Goal: Task Accomplishment & Management: Complete application form

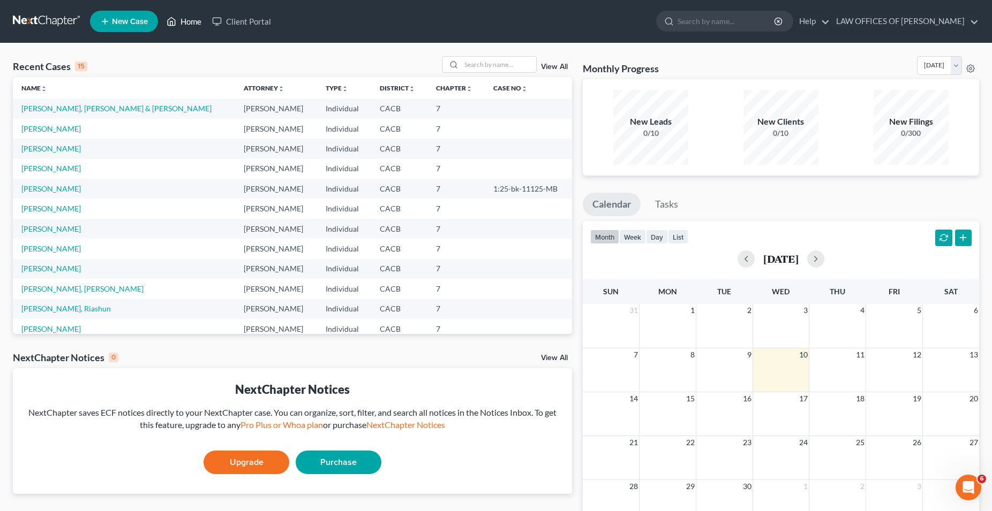
click at [190, 21] on link "Home" at bounding box center [184, 21] width 46 height 19
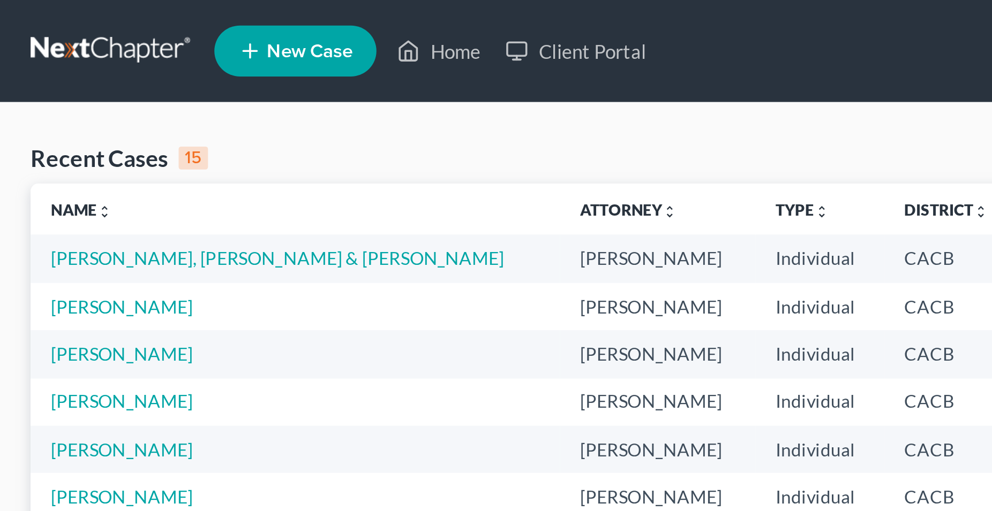
click at [139, 23] on span "New Case" at bounding box center [130, 22] width 36 height 8
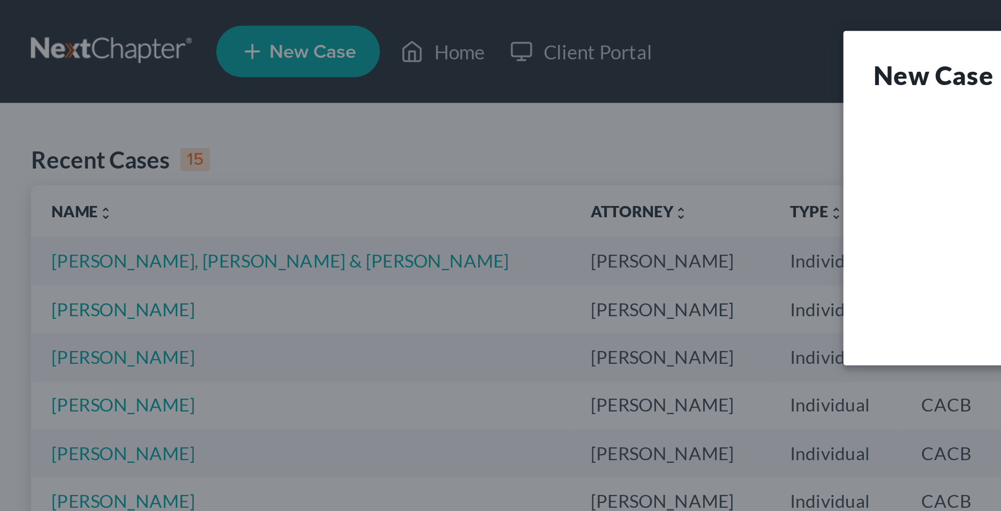
select select "7"
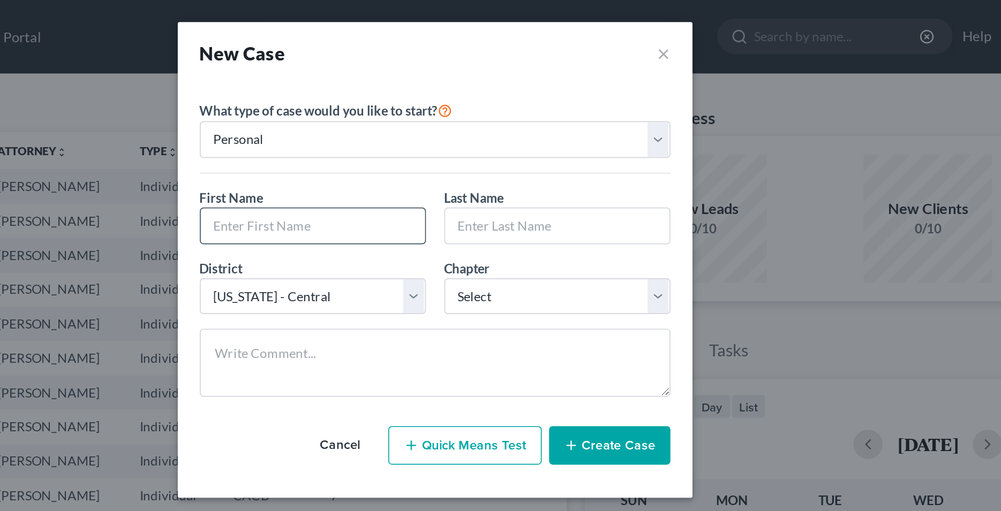
click at [409, 132] on input "text" at bounding box center [429, 132] width 131 height 20
type input "d"
type input "Diluvina"
click at [522, 134] on input "text" at bounding box center [572, 132] width 131 height 20
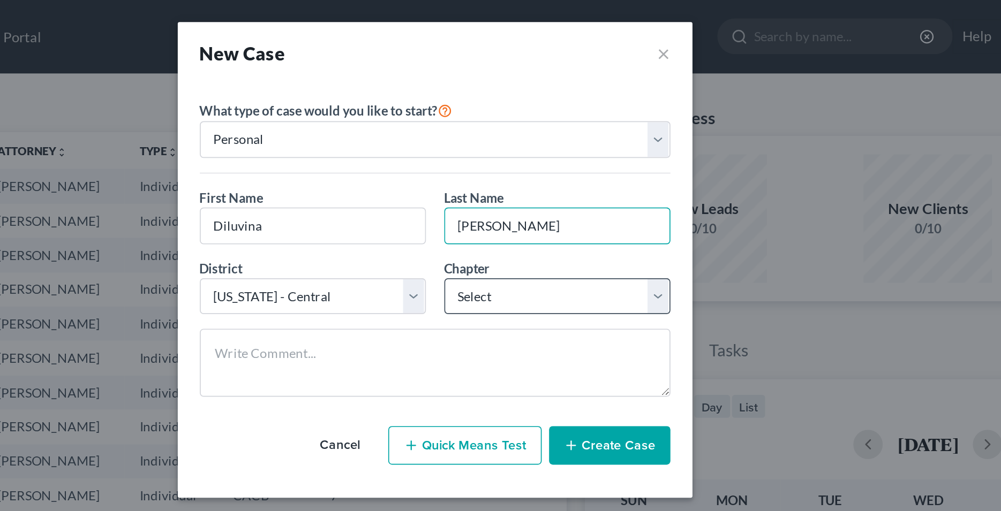
type input "[PERSON_NAME]"
click at [506, 162] on select "Select 7 11 12 13" at bounding box center [572, 172] width 132 height 21
select select "0"
click option "7" at bounding box center [0, 0] width 0 height 0
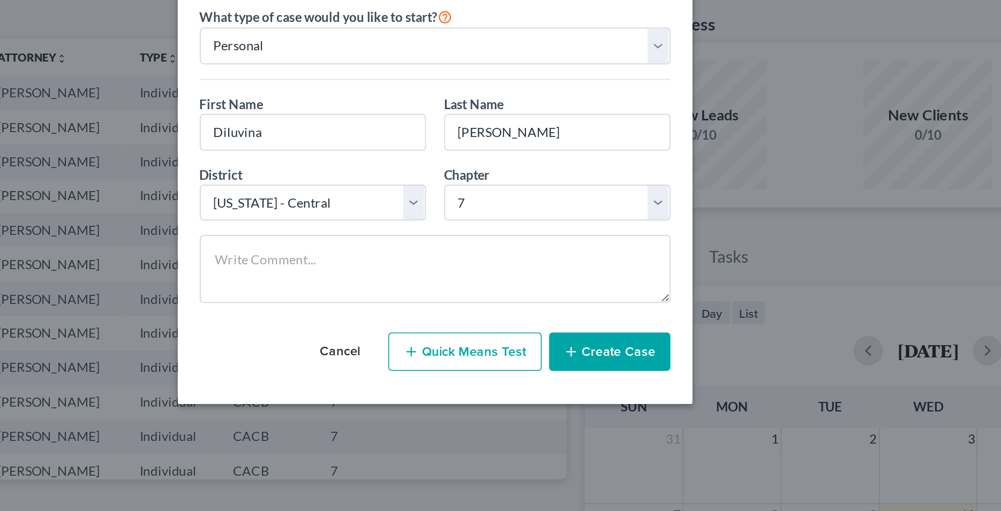
click at [607, 262] on button "Create Case" at bounding box center [602, 259] width 71 height 22
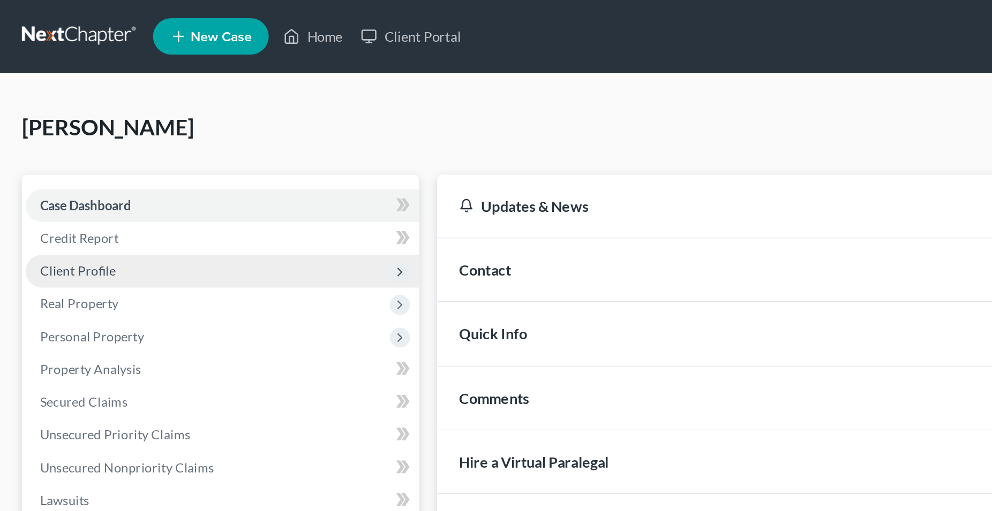
click at [63, 160] on span "Client Profile" at bounding box center [46, 159] width 44 height 9
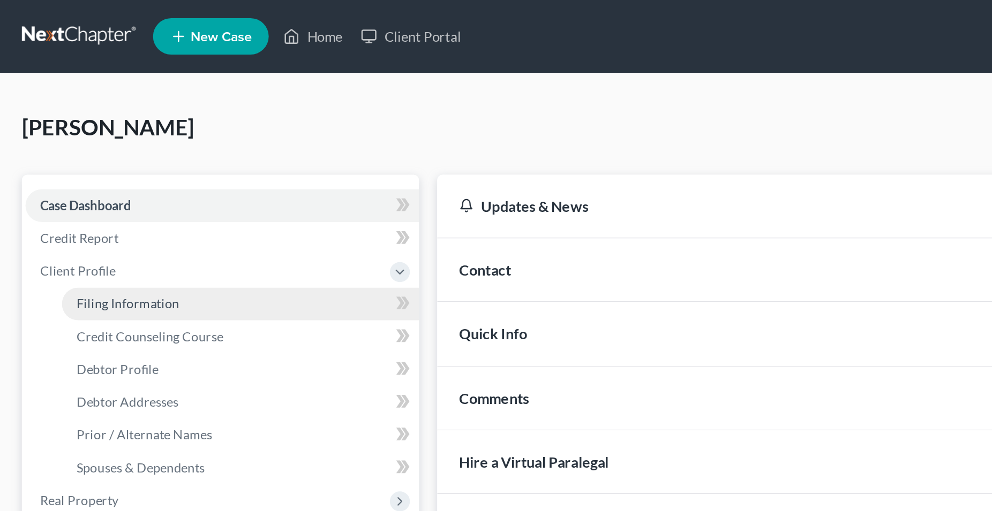
click at [81, 179] on span "Filing Information" at bounding box center [75, 178] width 61 height 9
select select "1"
select select "0"
select select "7"
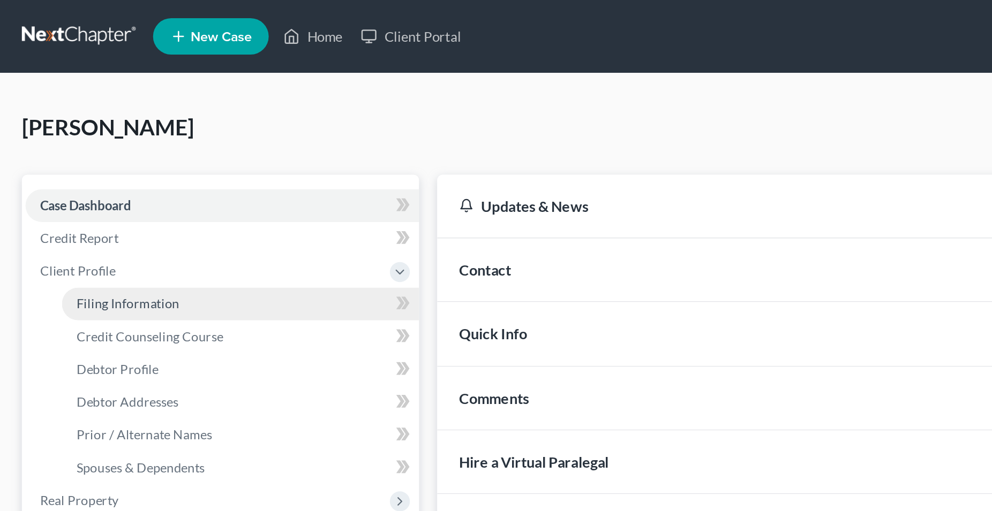
select select "0"
select select "4"
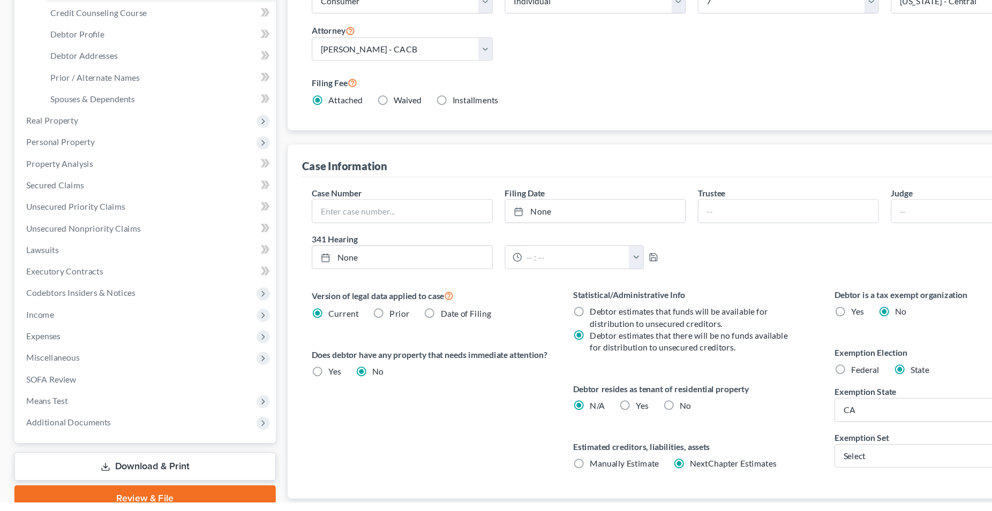
scroll to position [156, 0]
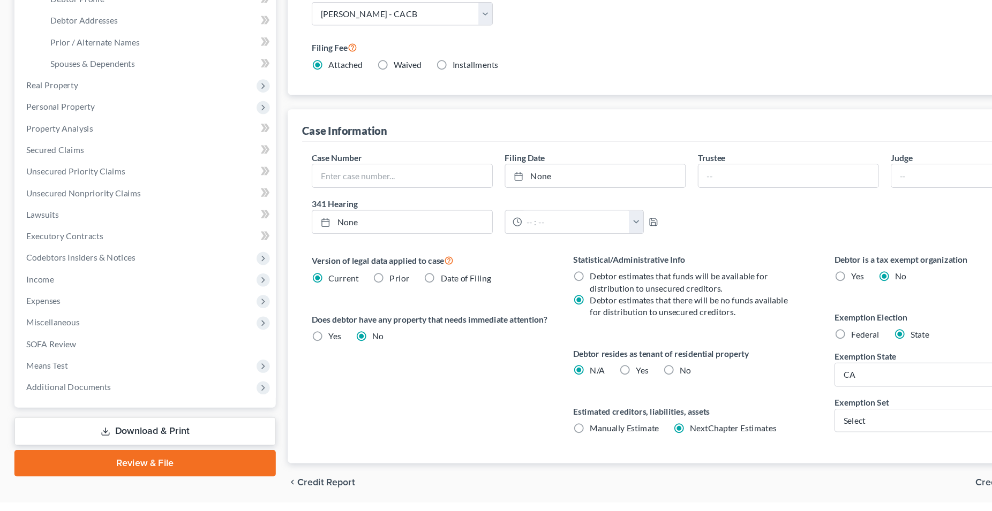
click at [568, 394] on label "Yes Yes" at bounding box center [573, 393] width 11 height 11
click at [572, 394] on input "Yes Yes" at bounding box center [575, 391] width 7 height 7
radio input "true"
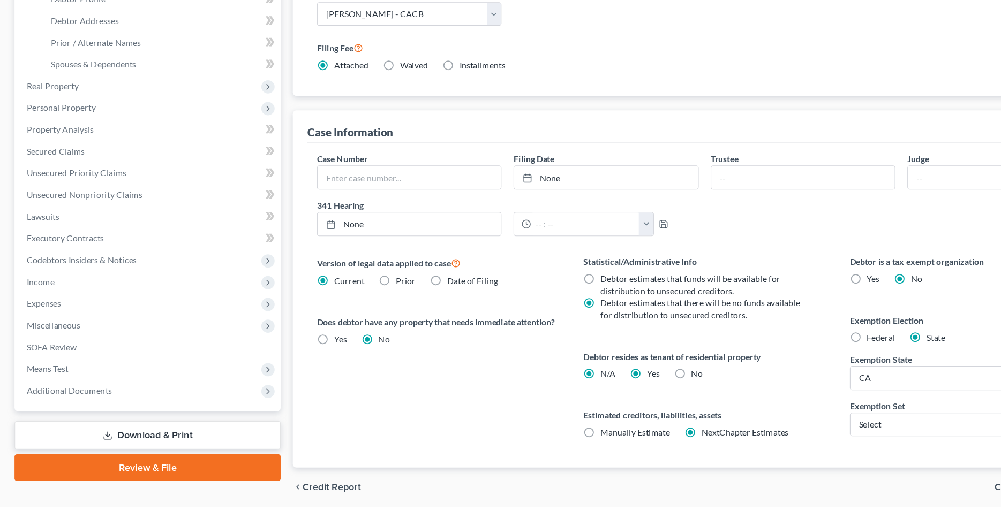
radio input "false"
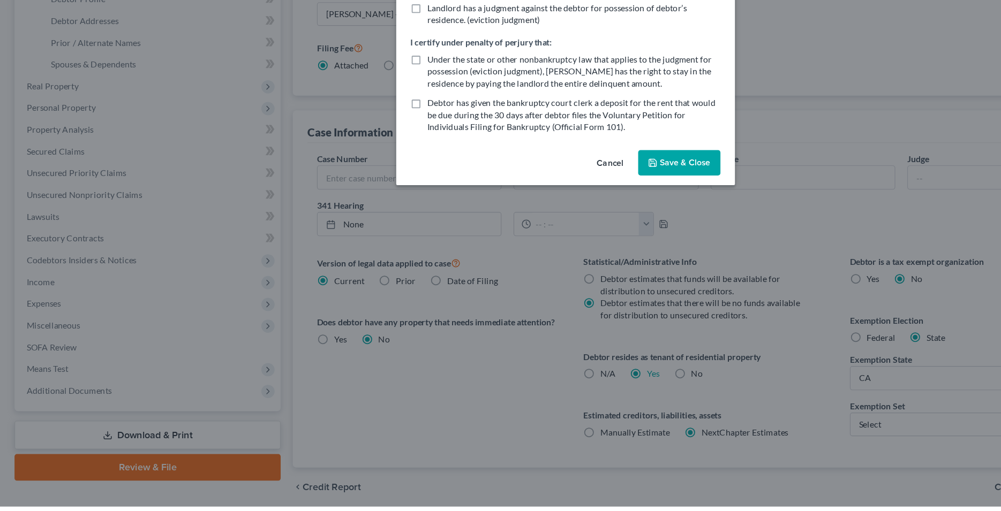
click at [601, 206] on button "Save & Close" at bounding box center [601, 206] width 73 height 22
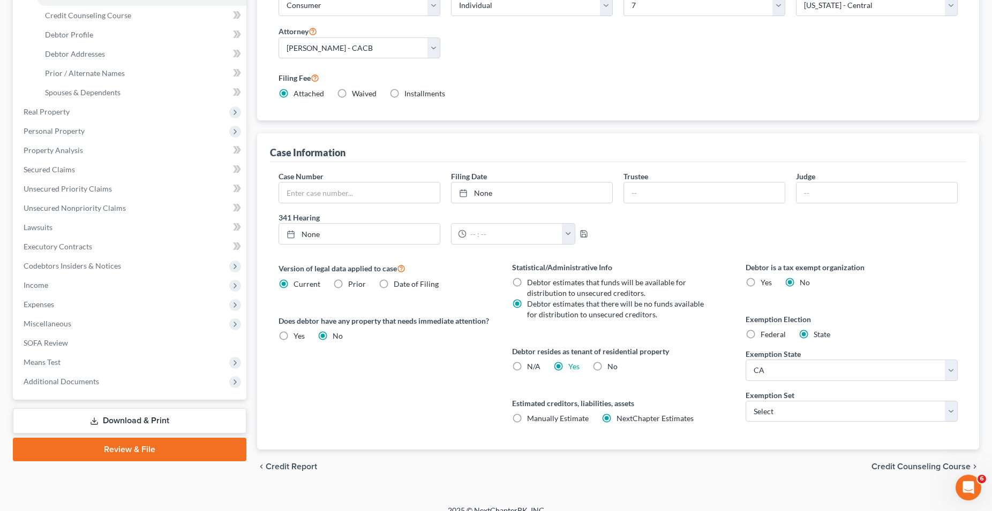
scroll to position [195, 0]
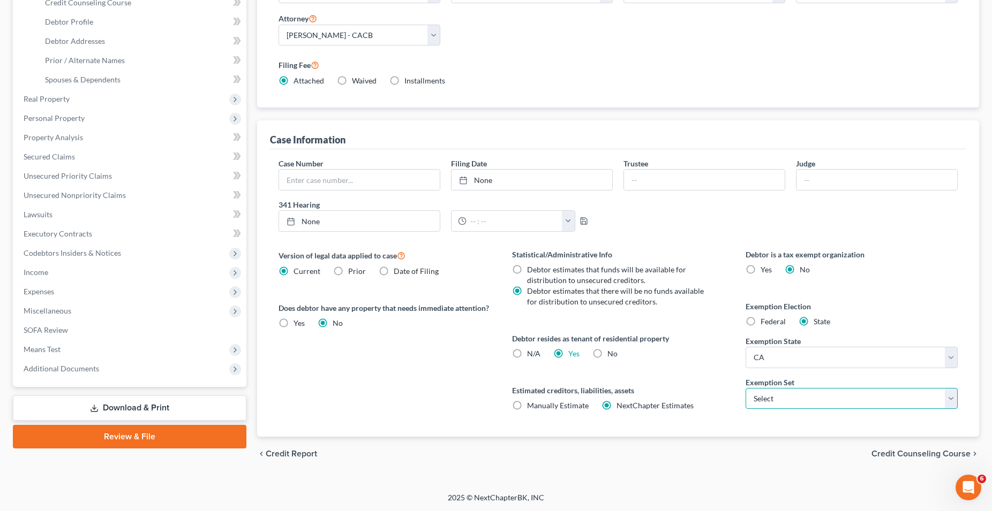
click at [745, 388] on select "Select 703 704" at bounding box center [851, 398] width 212 height 21
select select "0"
click option "703" at bounding box center [0, 0] width 0 height 0
click at [754, 424] on div "Debtor is a tax exempt organization Yes No Exemption Election Federal State Exe…" at bounding box center [851, 343] width 233 height 188
click at [895, 456] on span "Credit Counseling Course" at bounding box center [920, 454] width 99 height 9
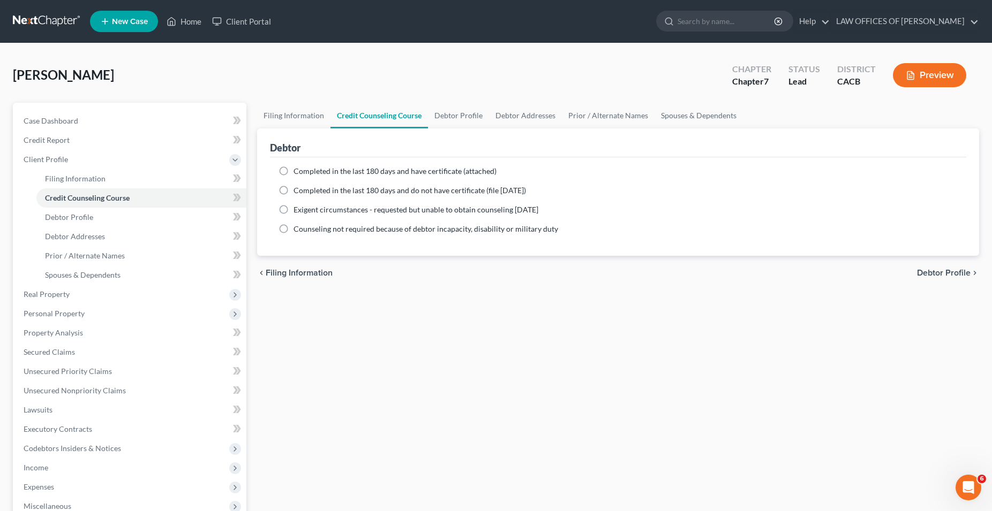
click at [293, 171] on label "Completed in the last 180 days and have certificate (attached)" at bounding box center [394, 171] width 203 height 11
click at [298, 171] on input "Completed in the last 180 days and have certificate (attached)" at bounding box center [301, 169] width 7 height 7
radio input "true"
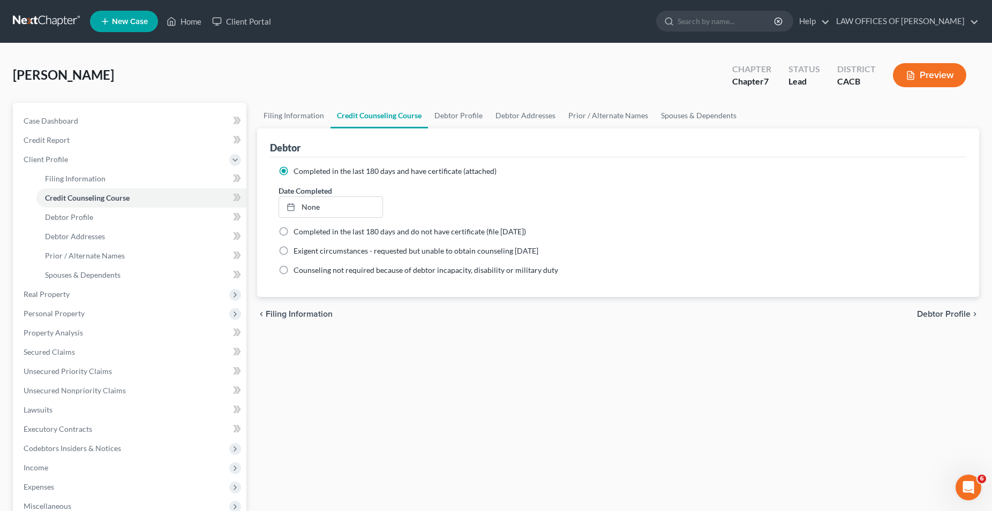
click at [923, 315] on span "Debtor Profile" at bounding box center [944, 314] width 54 height 9
select select "0"
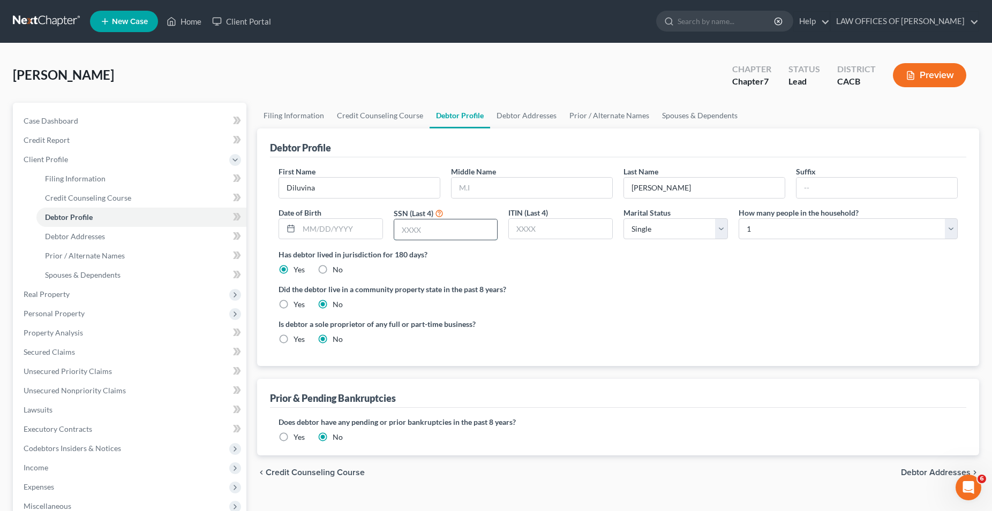
click at [422, 229] on input "text" at bounding box center [445, 230] width 103 height 20
click at [457, 230] on input "text" at bounding box center [445, 230] width 103 height 20
type input "2689"
click at [537, 269] on div "Has debtor lived in jurisdiction for 180 days? Yes No Debtor must reside in jur…" at bounding box center [617, 262] width 679 height 26
click at [623, 218] on select "Select Single Married Separated Divorced Widowed" at bounding box center [675, 228] width 104 height 21
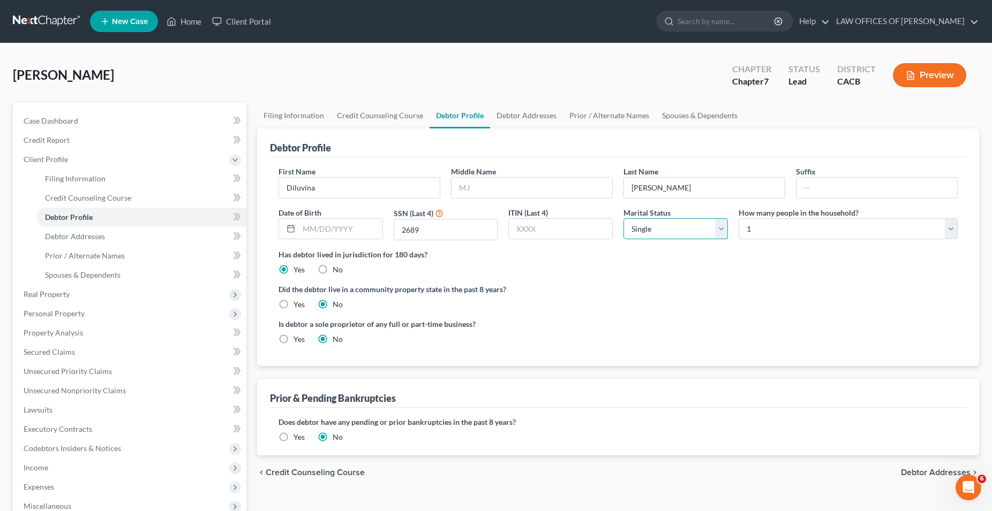
select select "2"
click option "Separated" at bounding box center [0, 0] width 0 height 0
click at [664, 282] on ng-include "First Name [PERSON_NAME] Middle Name Last Name [PERSON_NAME] Date of Birth SSN …" at bounding box center [617, 259] width 679 height 187
click at [738, 218] on select "Select 1 2 3 4 5 6 7 8 9 10 11 12 13 14 15 16 17 18 19 20" at bounding box center [847, 228] width 219 height 21
select select "1"
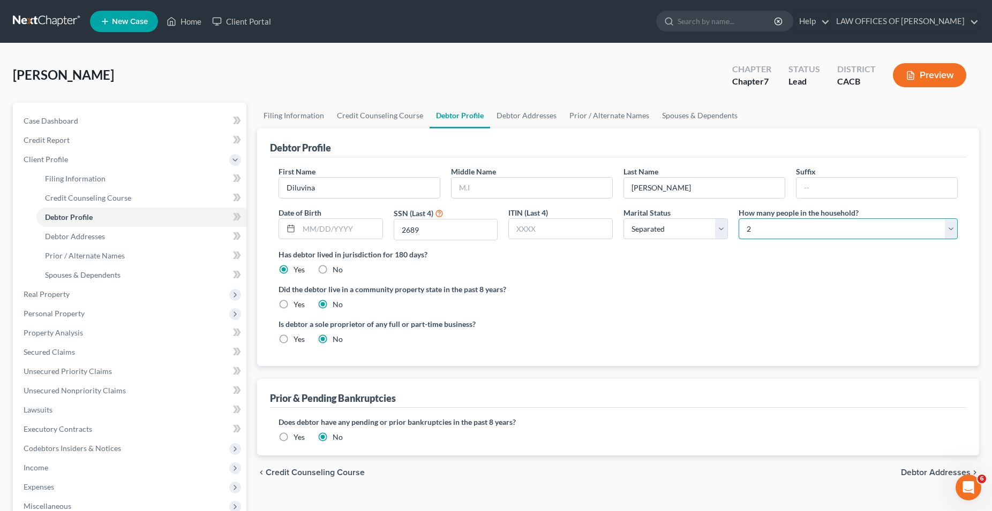
click option "2" at bounding box center [0, 0] width 0 height 0
click at [782, 266] on div "Has debtor lived in jurisdiction for 180 days? Yes No Debtor must reside in jur…" at bounding box center [617, 262] width 679 height 26
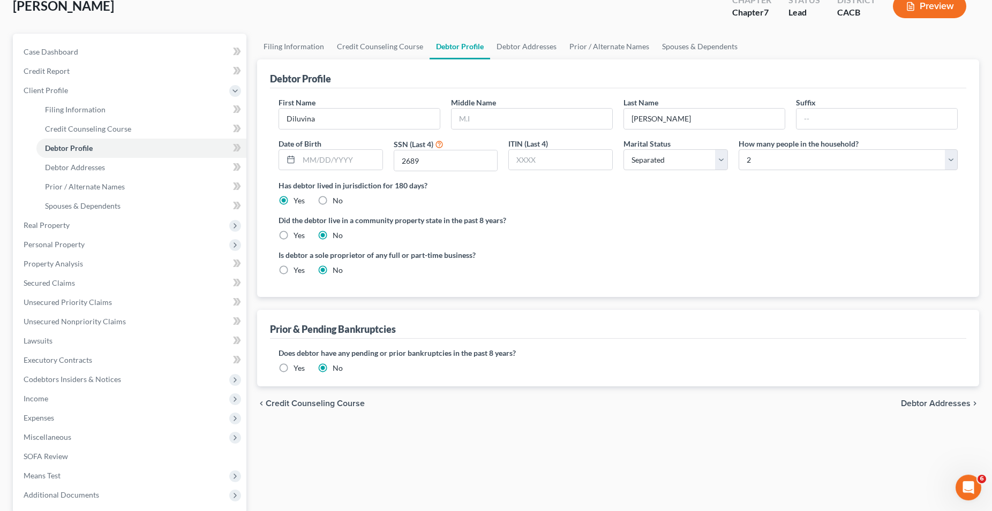
scroll to position [109, 0]
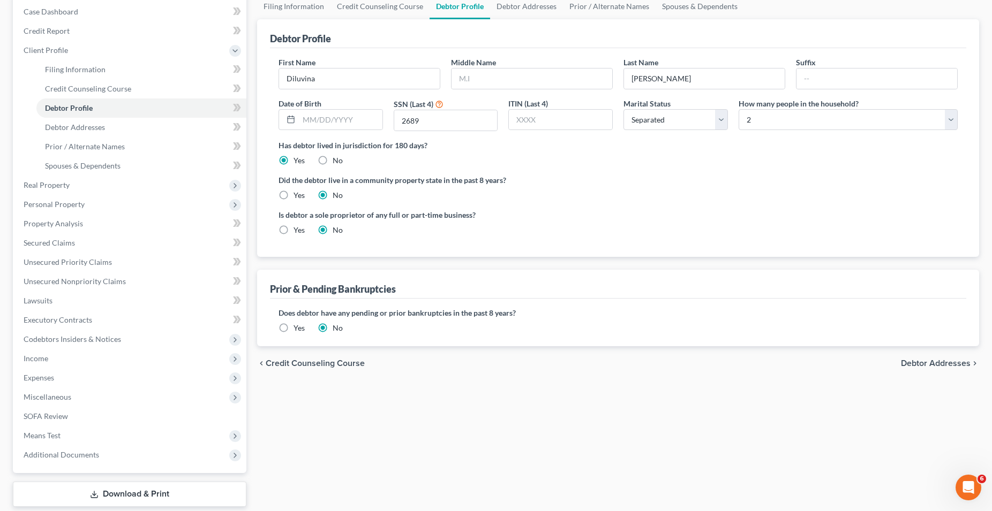
click at [915, 363] on span "Debtor Addresses" at bounding box center [936, 363] width 70 height 9
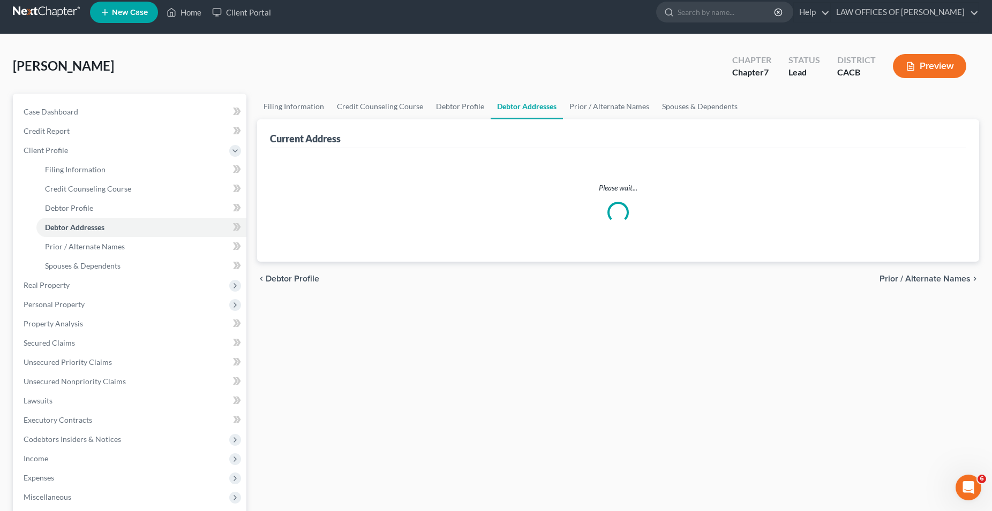
select select "0"
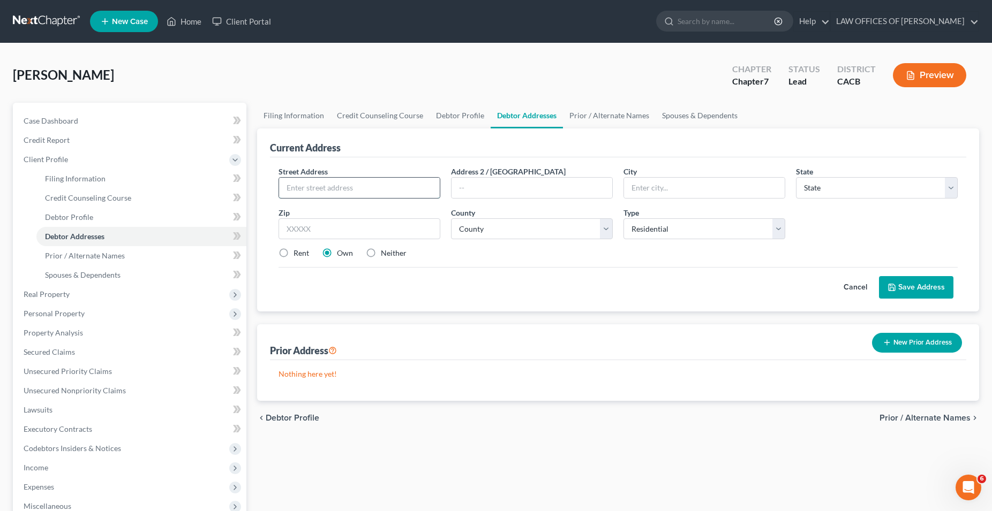
click at [365, 186] on input "text" at bounding box center [359, 188] width 161 height 20
click at [374, 191] on input "text" at bounding box center [359, 188] width 161 height 20
type input "271 So. Avenue 20"
click at [384, 230] on input "text" at bounding box center [359, 228] width 162 height 21
click at [352, 223] on input "text" at bounding box center [359, 228] width 162 height 21
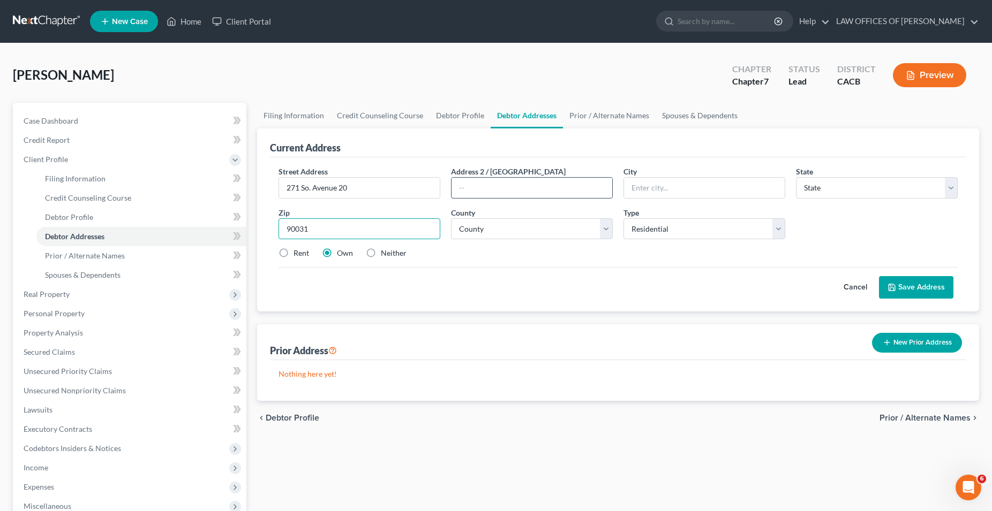
type input "90031"
click at [511, 188] on input "text" at bounding box center [531, 188] width 161 height 20
type input "[GEOGRAPHIC_DATA]"
select select "4"
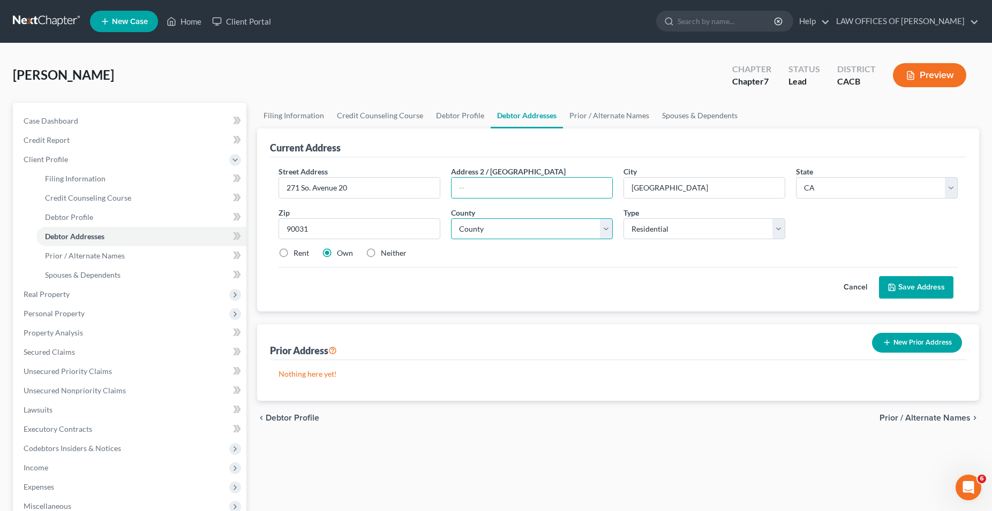
click at [451, 218] on select "County [GEOGRAPHIC_DATA] [GEOGRAPHIC_DATA] [GEOGRAPHIC_DATA] [GEOGRAPHIC_DATA] …" at bounding box center [532, 228] width 162 height 21
select select "18"
click at [532, 248] on div "Rent Own Neither" at bounding box center [618, 253] width 690 height 11
click at [293, 254] on label "Rent" at bounding box center [301, 253] width 16 height 11
click at [298, 254] on input "Rent" at bounding box center [301, 251] width 7 height 7
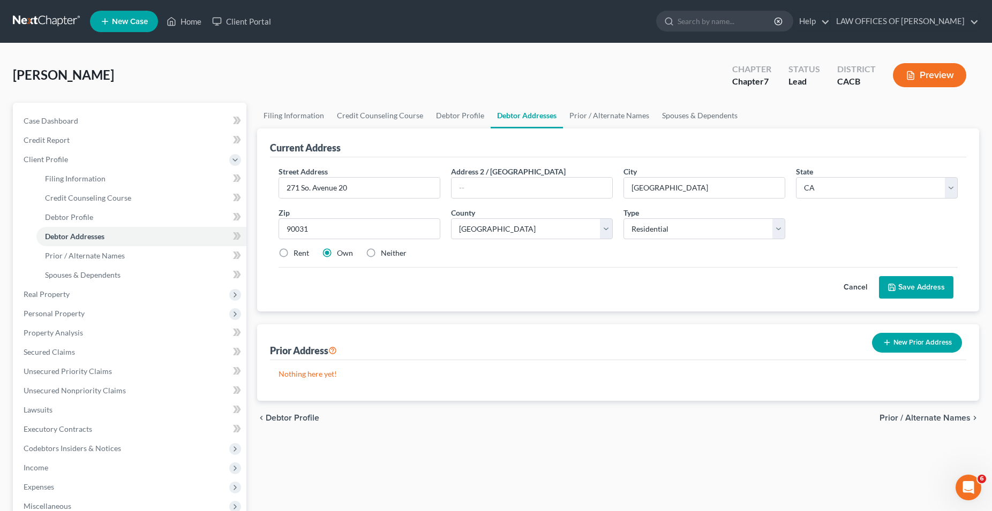
radio input "true"
click at [910, 286] on button "Save Address" at bounding box center [916, 287] width 74 height 22
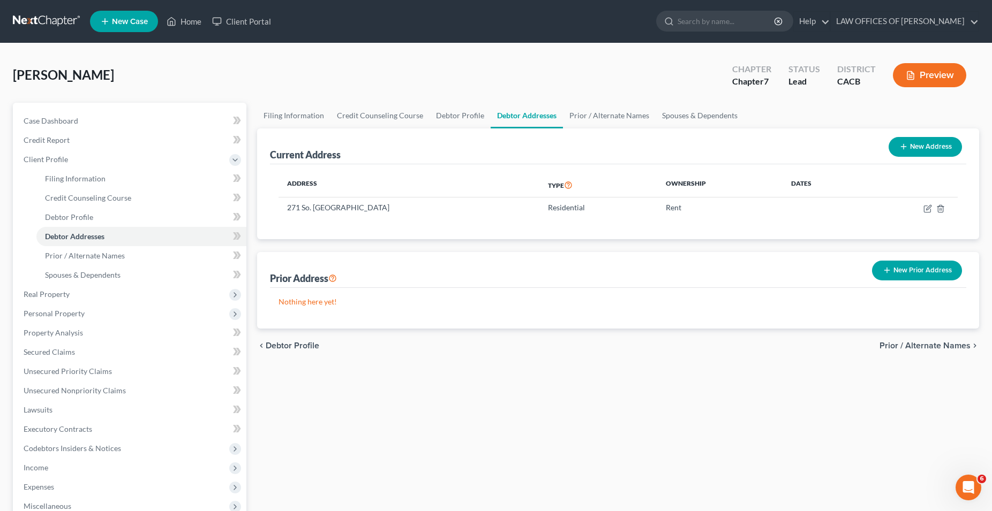
click at [467, 390] on div "Filing Information Credit Counseling Course Debtor Profile Debtor Addresses Pri…" at bounding box center [618, 373] width 732 height 541
click at [919, 348] on span "Prior / Alternate Names" at bounding box center [924, 346] width 91 height 9
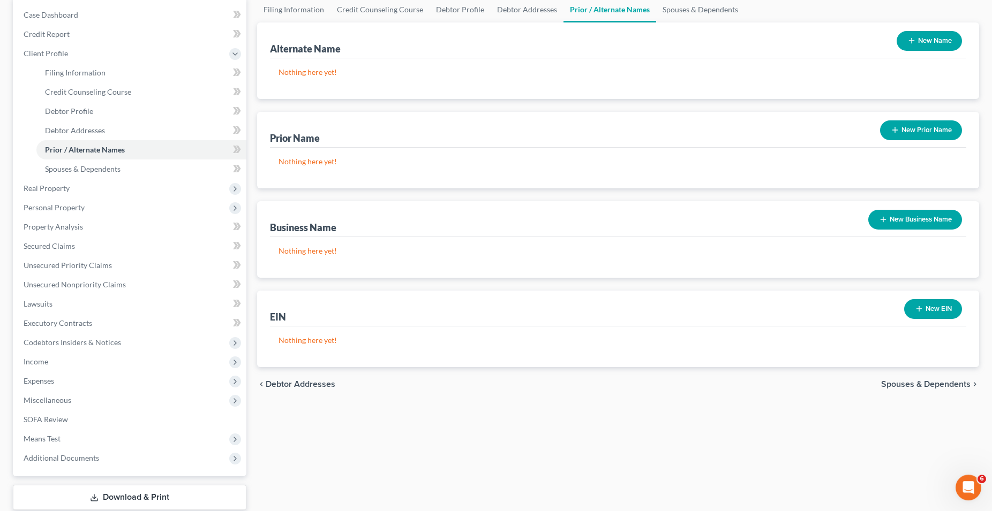
scroll to position [109, 0]
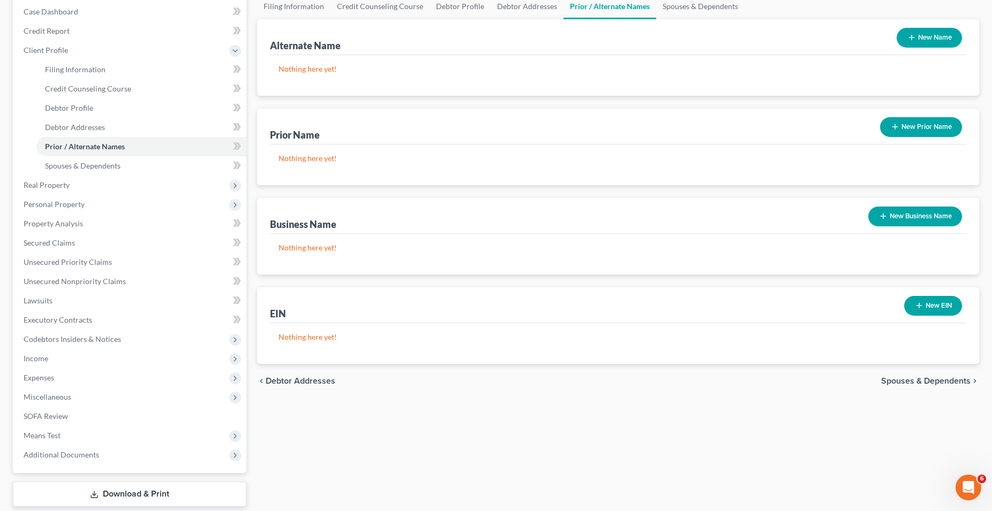
click at [945, 380] on span "Spouses & Dependents" at bounding box center [925, 381] width 89 height 9
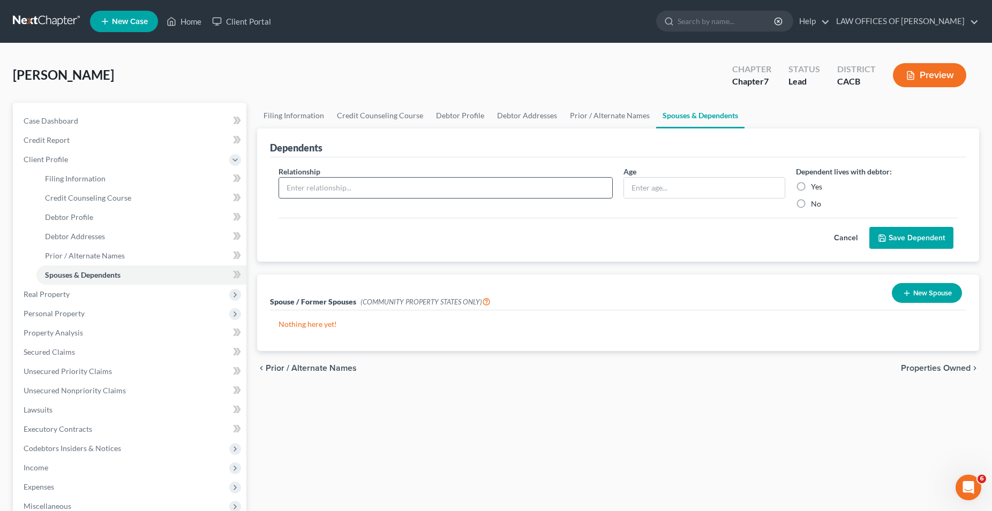
click at [387, 188] on input "text" at bounding box center [445, 188] width 333 height 20
type input "Son"
click at [811, 187] on label "Yes" at bounding box center [816, 187] width 11 height 11
click at [815, 187] on input "Yes" at bounding box center [818, 185] width 7 height 7
radio input "true"
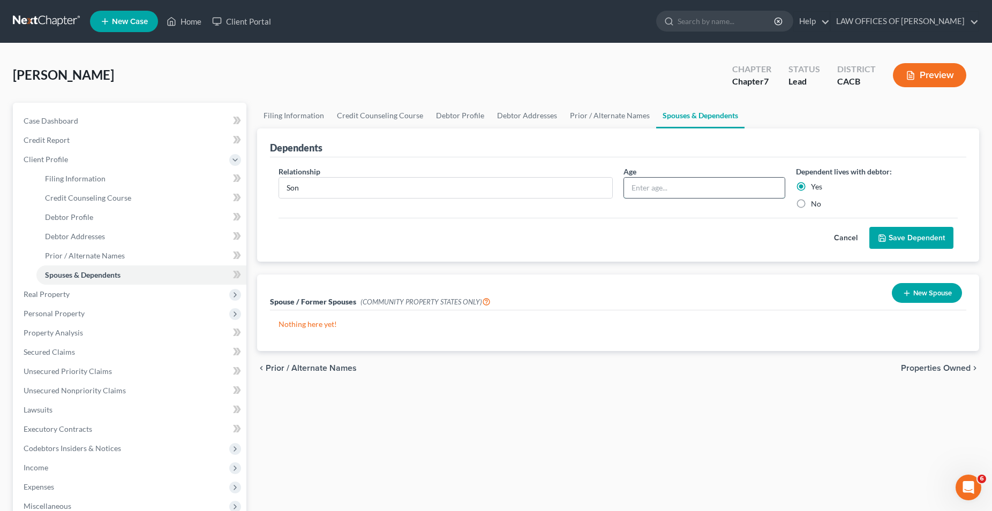
click at [665, 188] on input "text" at bounding box center [704, 188] width 161 height 20
type input "15"
click at [924, 239] on button "Save Dependent" at bounding box center [911, 238] width 84 height 22
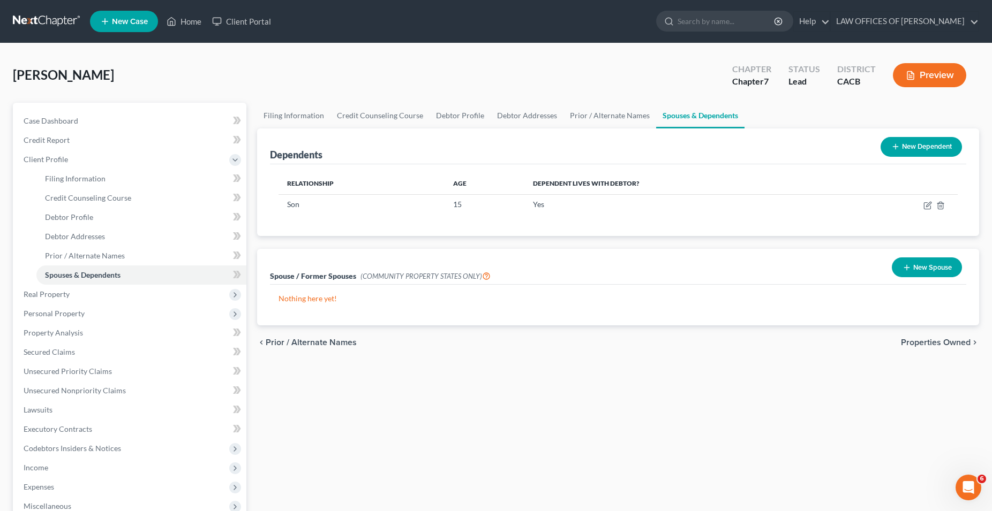
click at [926, 345] on span "Properties Owned" at bounding box center [936, 342] width 70 height 9
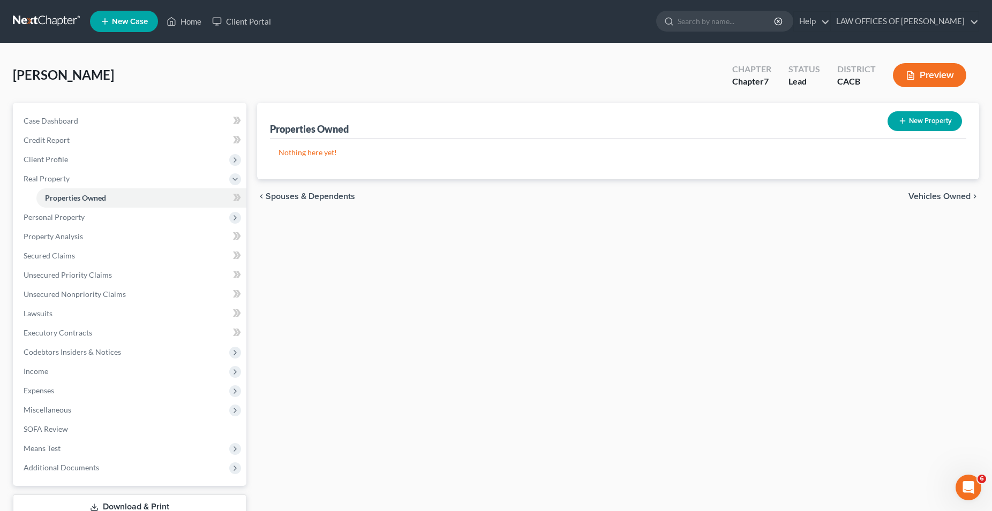
click at [332, 197] on span "Spouses & Dependents" at bounding box center [310, 196] width 89 height 9
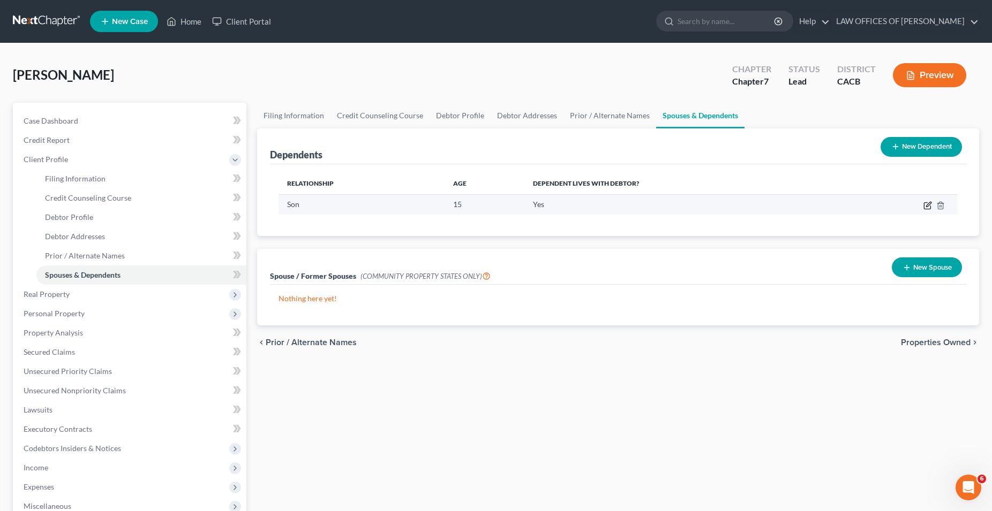
click at [930, 206] on icon "button" at bounding box center [927, 205] width 9 height 9
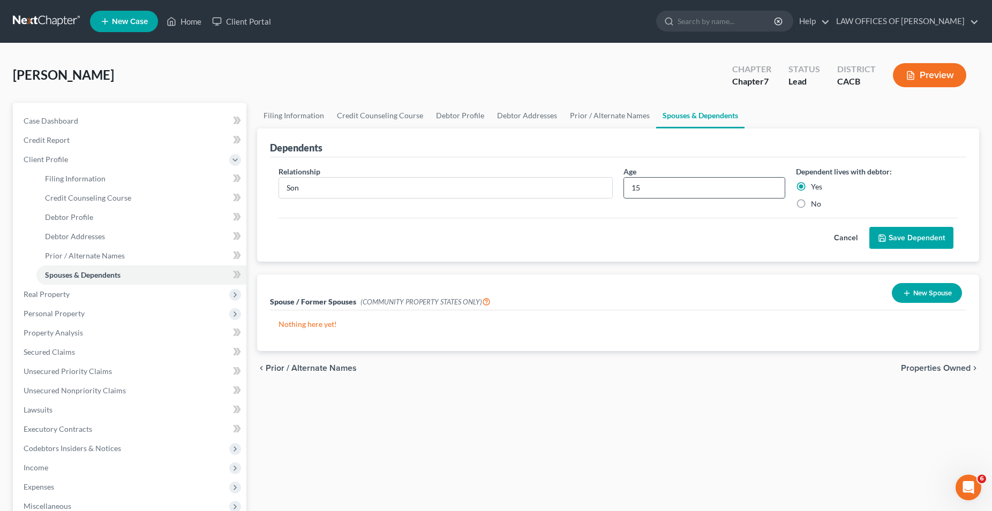
drag, startPoint x: 679, startPoint y: 188, endPoint x: 623, endPoint y: 191, distance: 56.8
click at [624, 191] on input "15" at bounding box center [704, 188] width 161 height 20
type input "16"
click at [922, 241] on button "Save Dependent" at bounding box center [911, 238] width 84 height 22
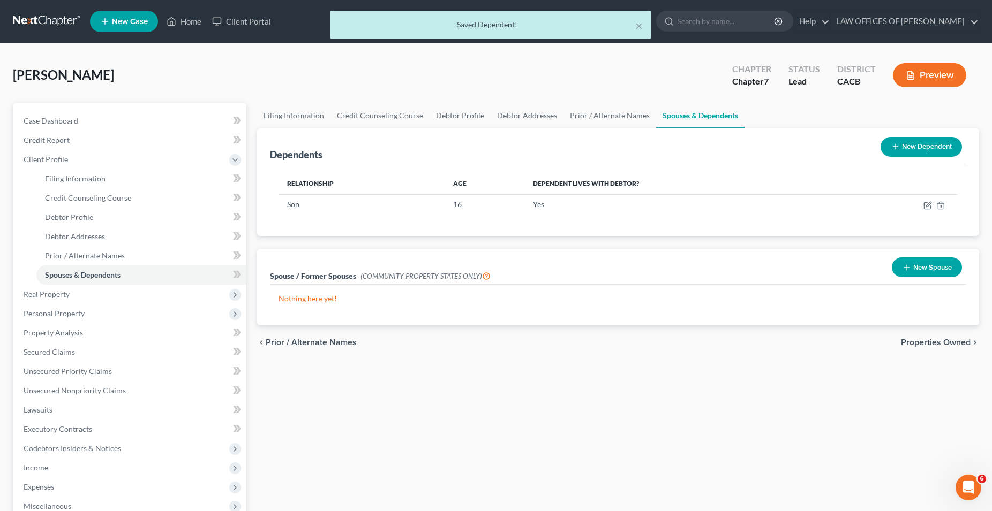
click at [913, 346] on span "Properties Owned" at bounding box center [936, 342] width 70 height 9
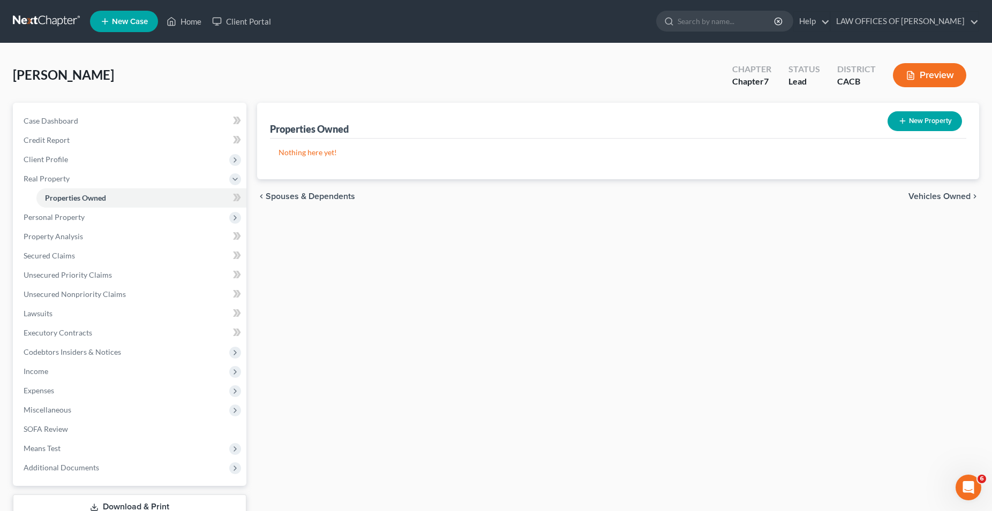
click at [308, 305] on div "Properties Owned New Property Nothing here yet! Property Market Value Liens Exe…" at bounding box center [618, 325] width 732 height 445
click at [328, 197] on span "Spouses & Dependents" at bounding box center [310, 196] width 89 height 9
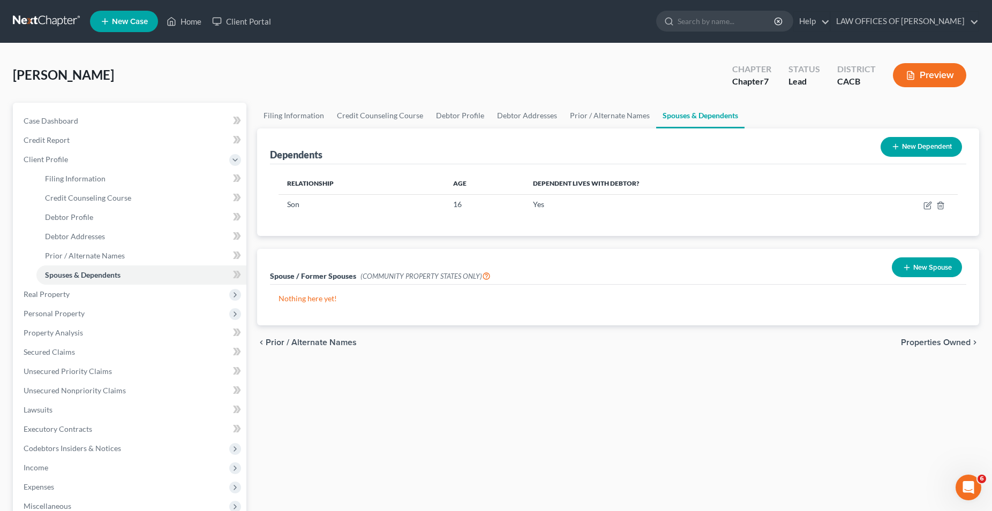
click at [323, 347] on span "Prior / Alternate Names" at bounding box center [311, 342] width 91 height 9
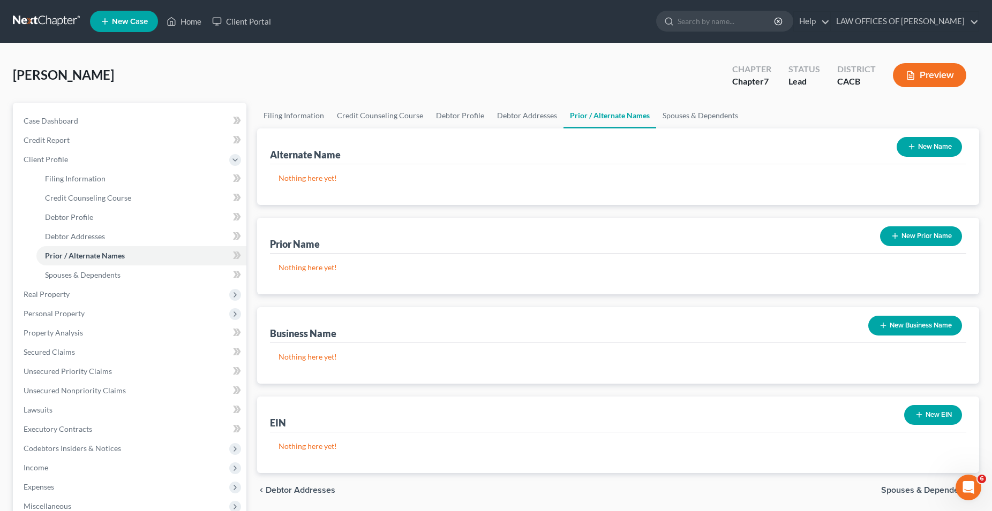
click at [928, 148] on button "New Name" at bounding box center [928, 147] width 65 height 20
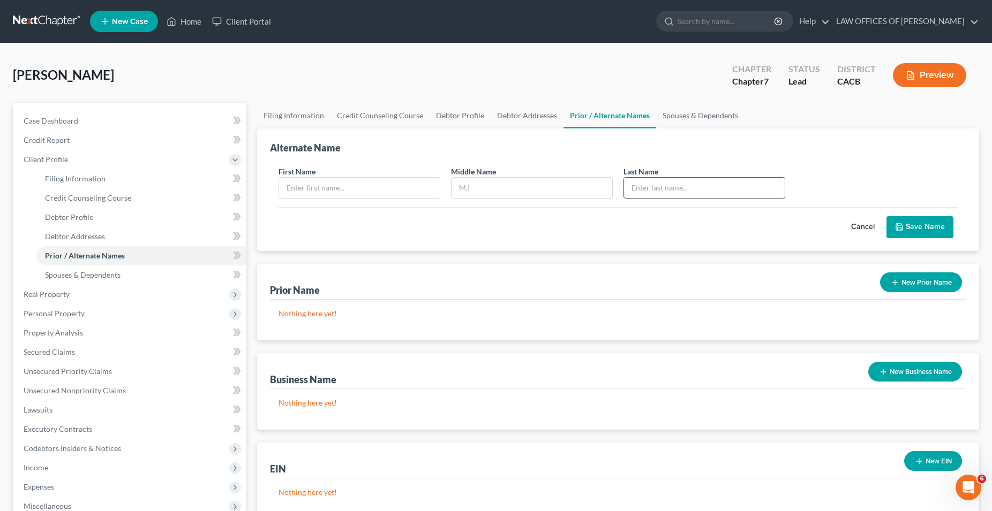
click at [700, 186] on input "text" at bounding box center [704, 188] width 161 height 20
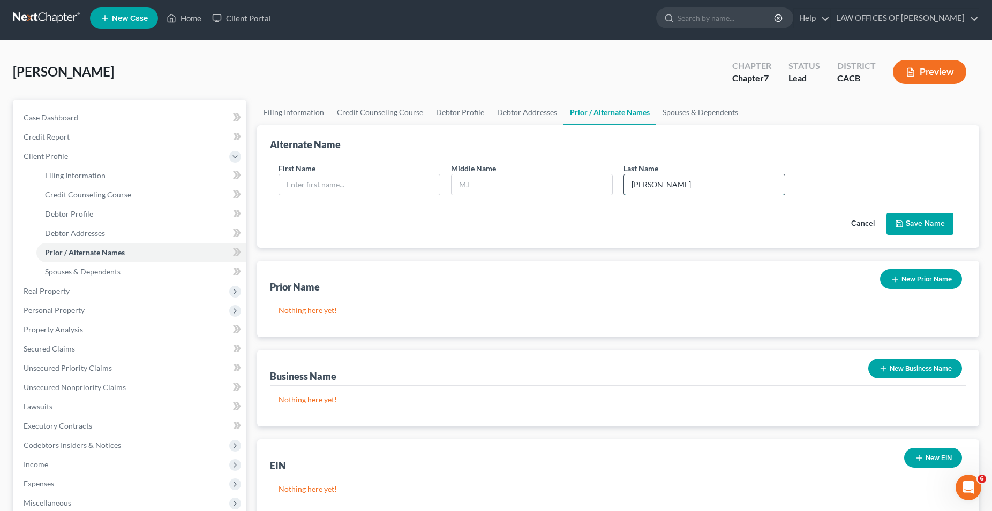
scroll to position [2, 0]
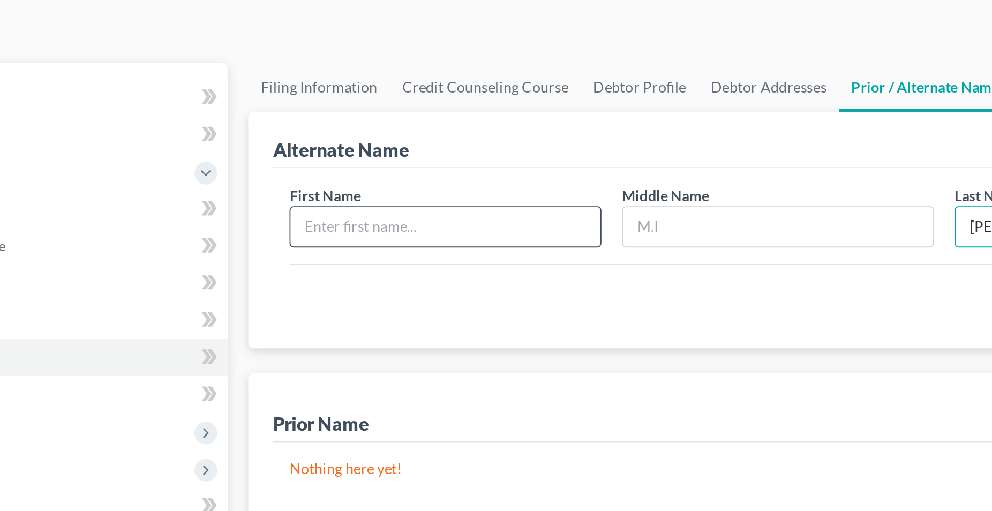
type input "[PERSON_NAME]"
click at [300, 186] on input "text" at bounding box center [359, 186] width 161 height 20
type input "Diluvina"
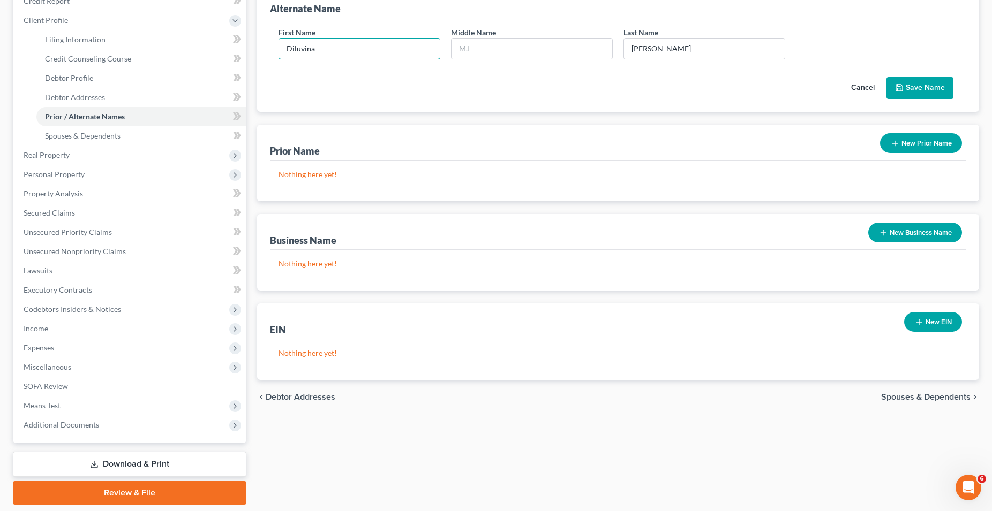
scroll to position [172, 0]
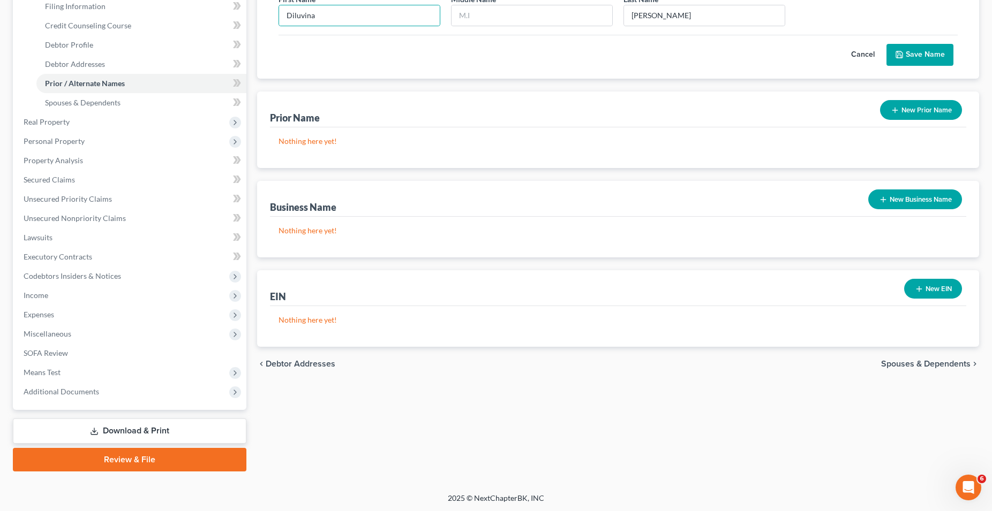
click at [919, 360] on span "Spouses & Dependents" at bounding box center [925, 364] width 89 height 9
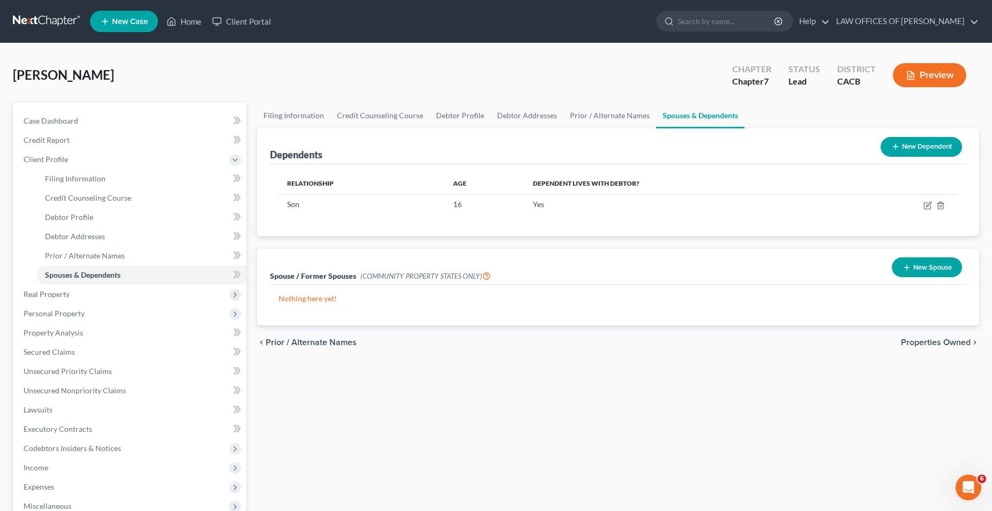
click at [914, 339] on span "Properties Owned" at bounding box center [936, 342] width 70 height 9
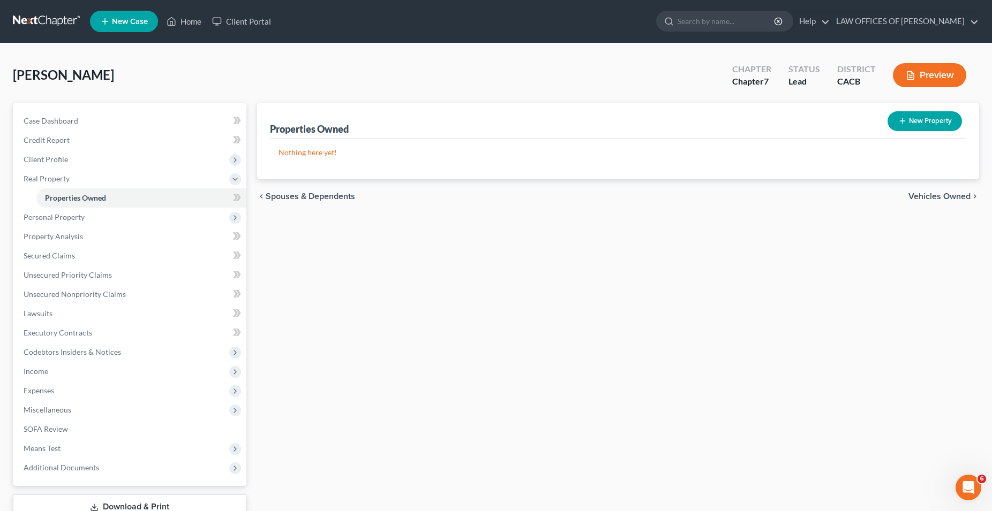
click at [937, 199] on span "Vehicles Owned" at bounding box center [939, 196] width 62 height 9
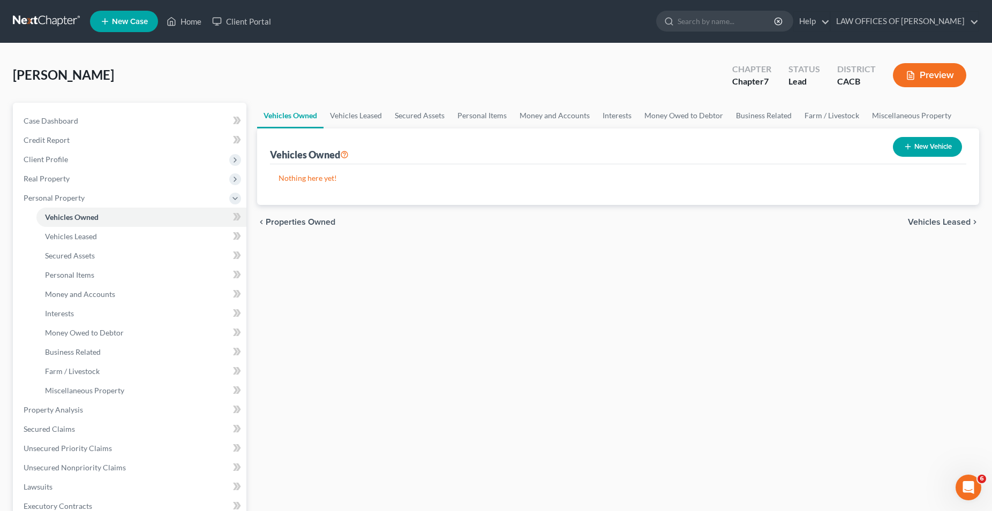
click at [937, 221] on span "Vehicles Leased" at bounding box center [939, 222] width 63 height 9
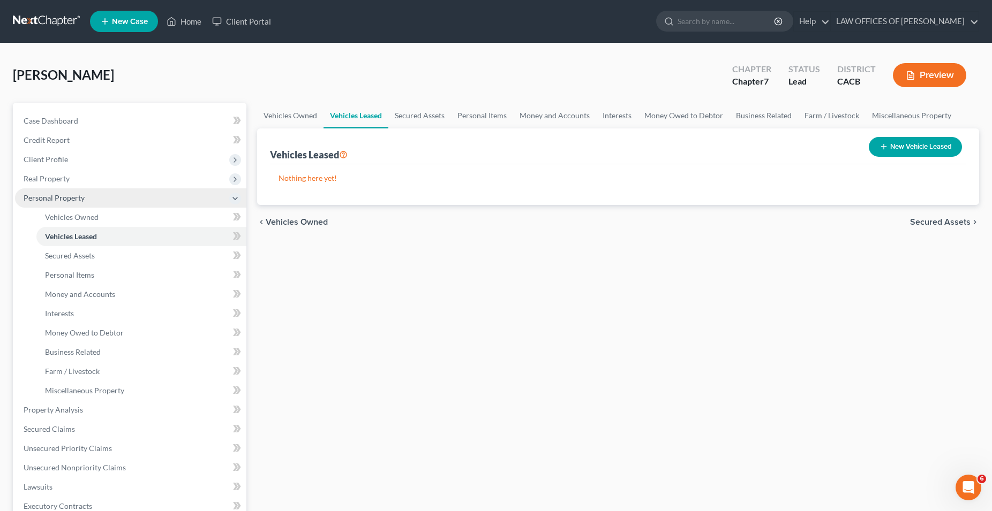
click at [80, 198] on span "Personal Property" at bounding box center [54, 197] width 61 height 9
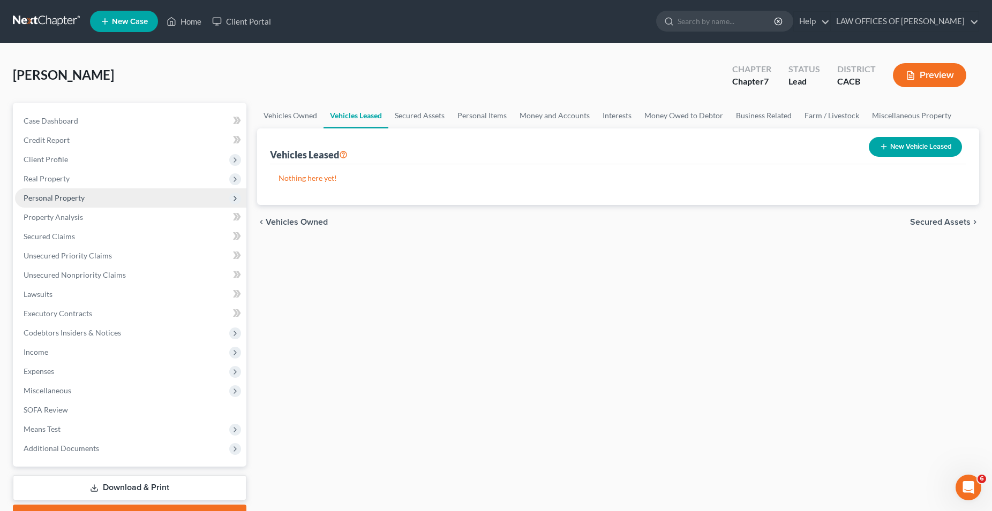
click at [74, 201] on span "Personal Property" at bounding box center [54, 197] width 61 height 9
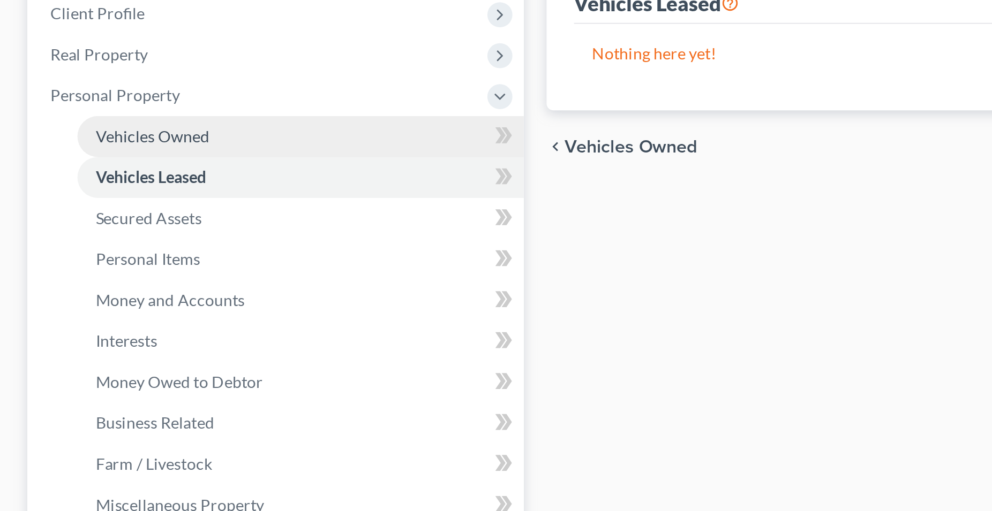
click at [80, 217] on span "Vehicles Owned" at bounding box center [72, 217] width 54 height 9
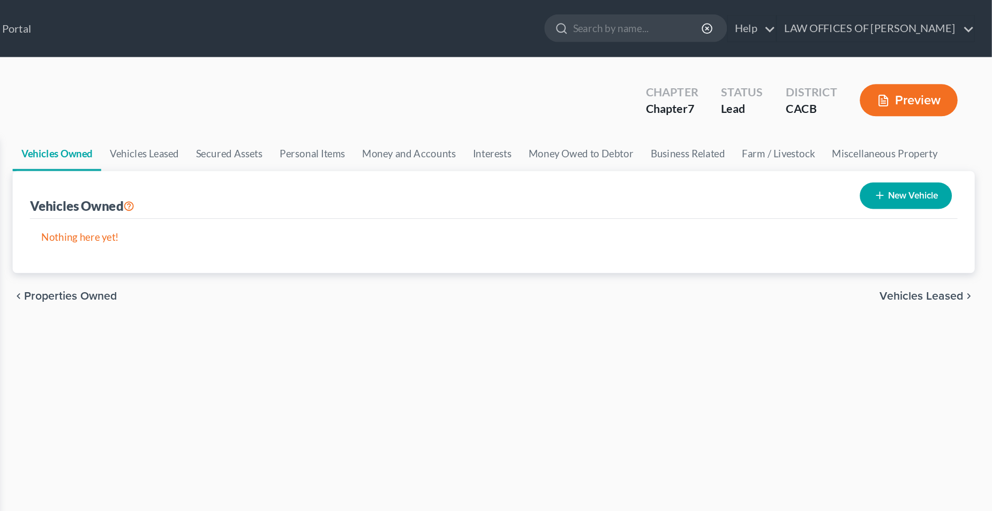
click at [925, 143] on button "New Vehicle" at bounding box center [927, 147] width 69 height 20
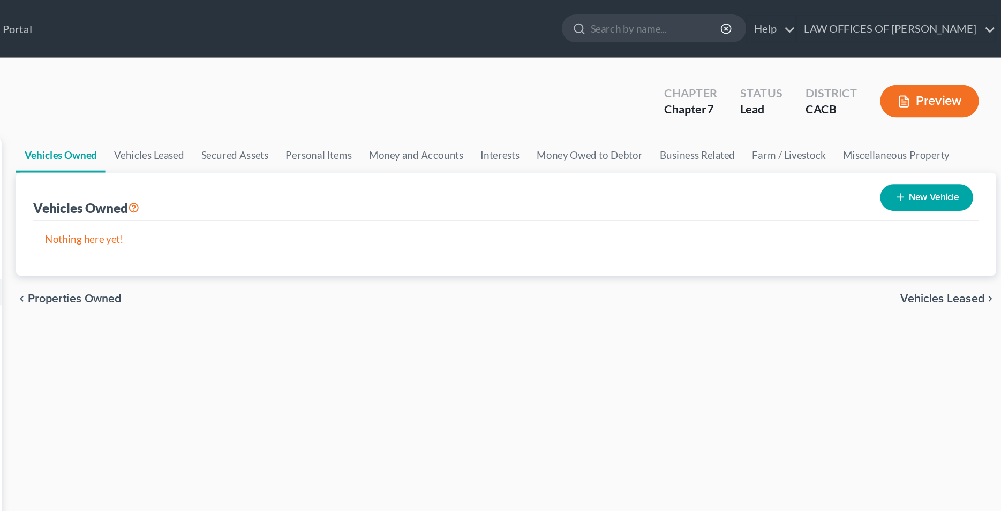
select select "0"
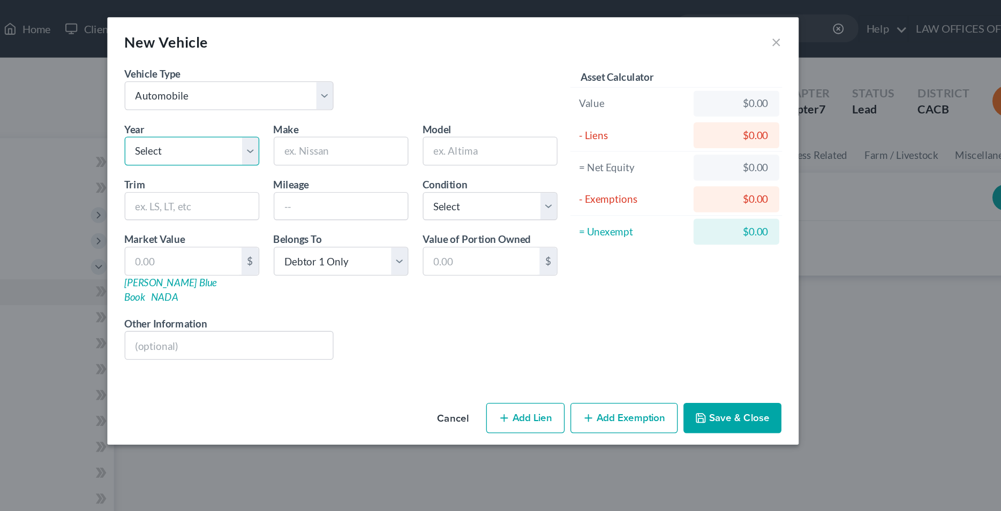
click at [256, 102] on select "Select 2026 2025 2024 2023 2022 2021 2020 2019 2018 2017 2016 2015 2014 2013 20…" at bounding box center [306, 112] width 100 height 21
select select "21"
click at [410, 112] on input "text" at bounding box center [417, 112] width 99 height 20
type input "t"
type input "Toyota"
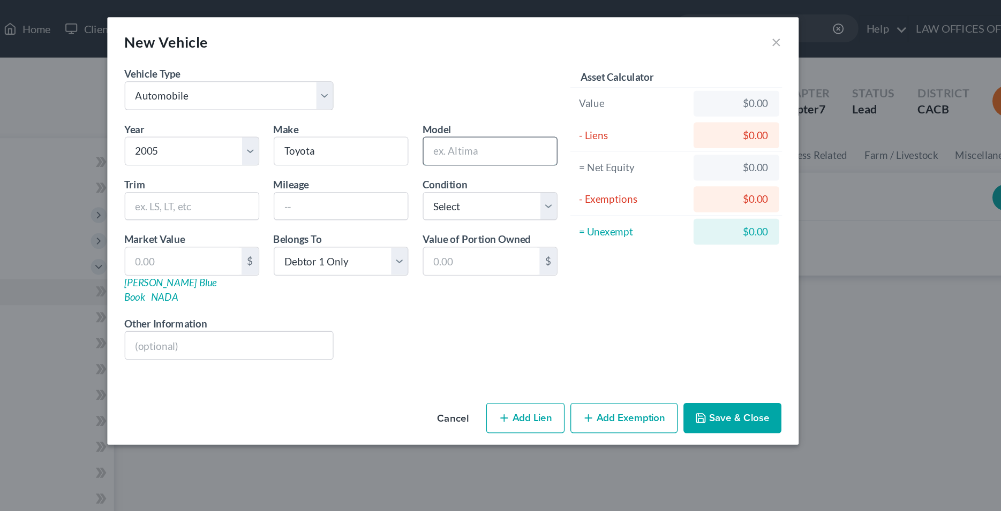
click at [492, 115] on input "text" at bounding box center [528, 112] width 99 height 20
type input "Tacoma"
click at [478, 143] on select "Select Excellent Very Good Good Fair Poor" at bounding box center [528, 153] width 100 height 21
select select "3"
click option "Fair" at bounding box center [0, 0] width 0 height 0
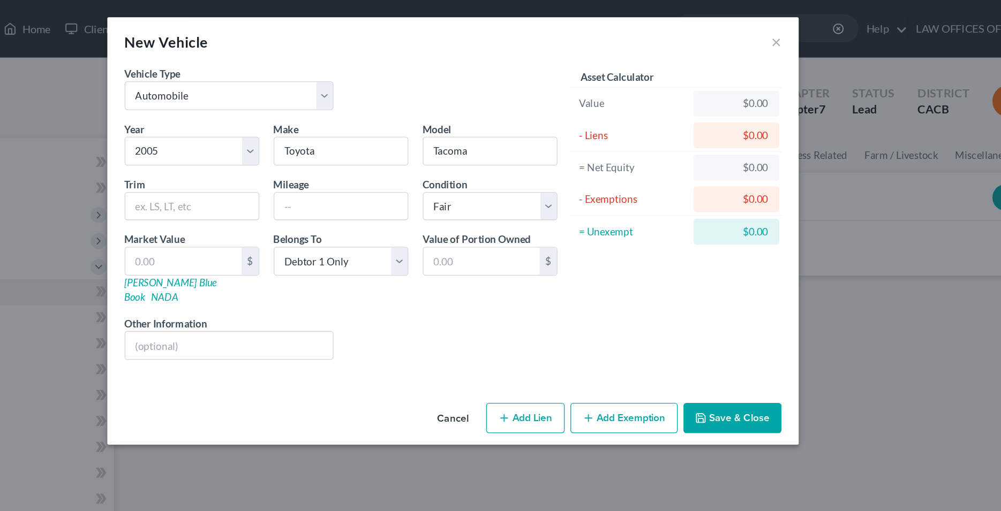
click at [482, 241] on div "Liens Select" at bounding box center [500, 251] width 167 height 33
click at [392, 154] on input "text" at bounding box center [417, 154] width 99 height 20
click at [411, 149] on input "101" at bounding box center [417, 154] width 99 height 20
type input "101052"
click at [462, 235] on div "Liens Select" at bounding box center [500, 251] width 167 height 33
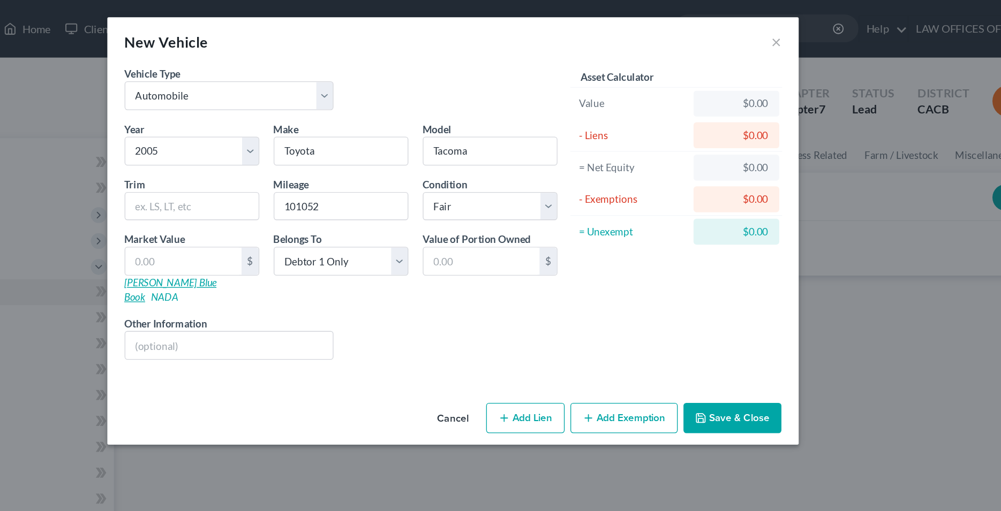
click at [292, 210] on link "[PERSON_NAME] Blue Book" at bounding box center [290, 216] width 69 height 20
click at [307, 195] on input "text" at bounding box center [300, 194] width 86 height 20
type input "5"
type input "5.00"
type input "57"
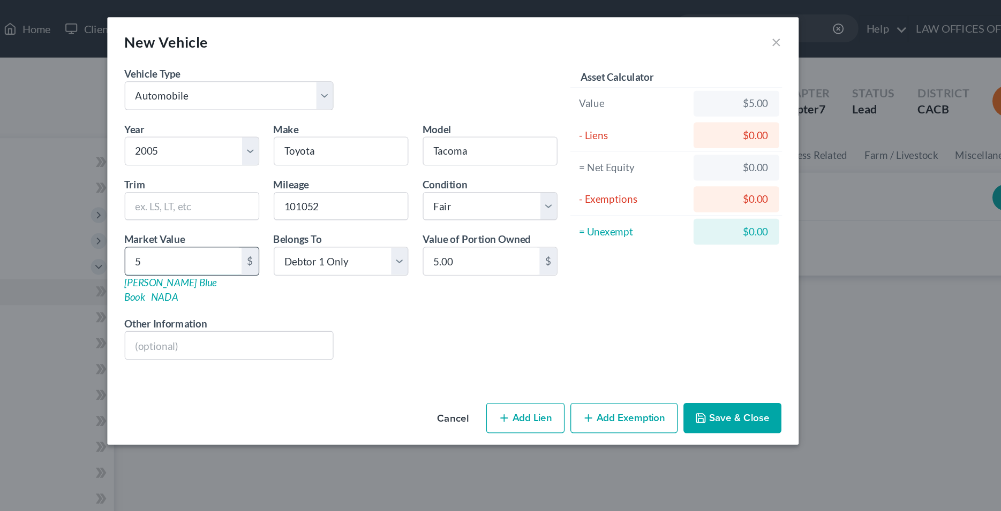
type input "57.00"
type input "570"
type input "570.00"
type input "5709"
type input "5,709.00"
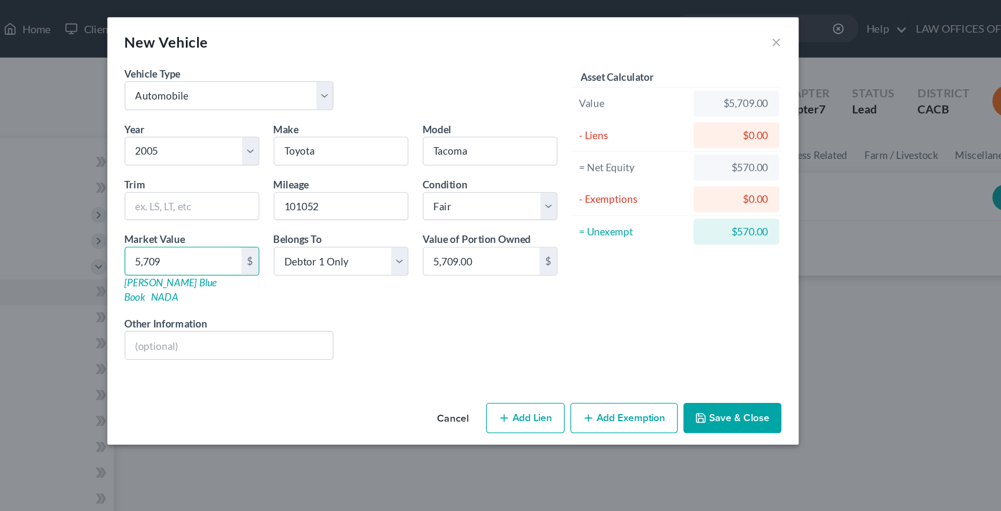
type input "5,709"
click at [535, 235] on div "Liens Select" at bounding box center [500, 251] width 167 height 33
click at [637, 304] on button "Add Exemption" at bounding box center [628, 311] width 80 height 22
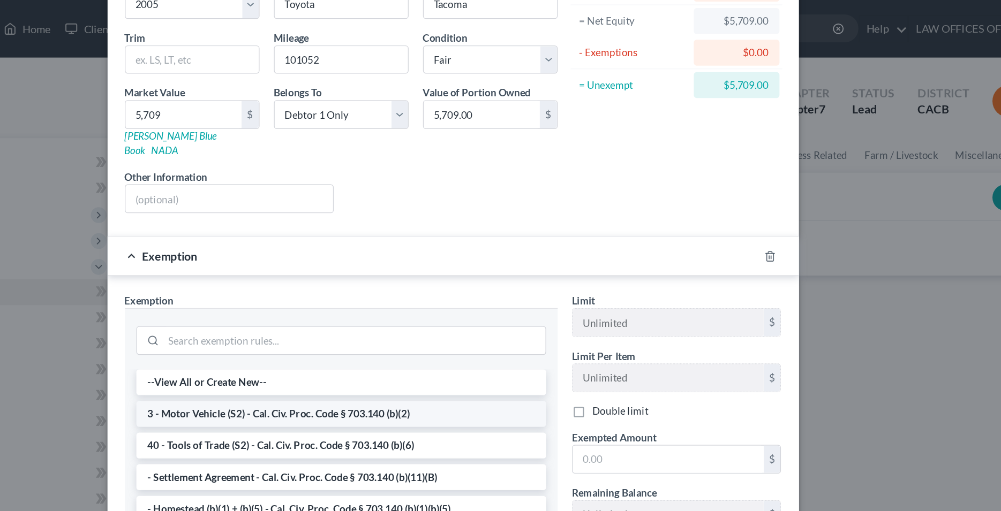
click at [379, 299] on li "3 - Motor Vehicle (S2) - Cal. Civ. Proc. Code § 703.140 (b)(2)" at bounding box center [417, 307] width 305 height 19
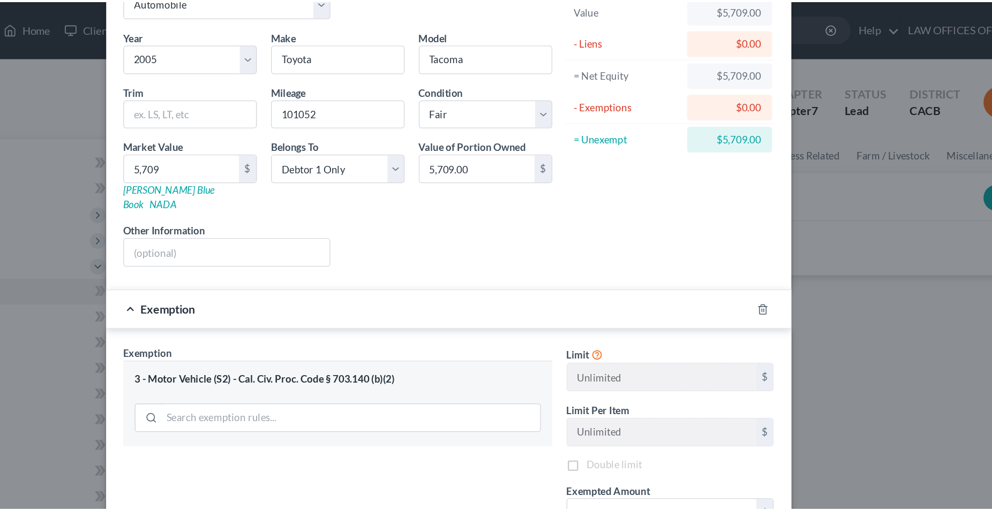
scroll to position [58, 0]
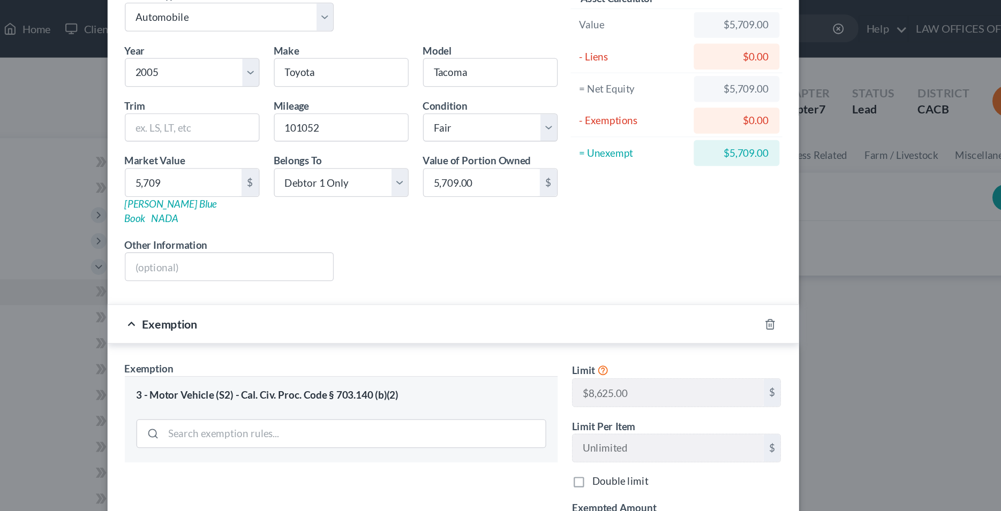
click at [562, 350] on div "Exemption Set must be selected for CA. Exemption * 3 - Motor Vehicle (S2) - Cal…" at bounding box center [417, 361] width 333 height 185
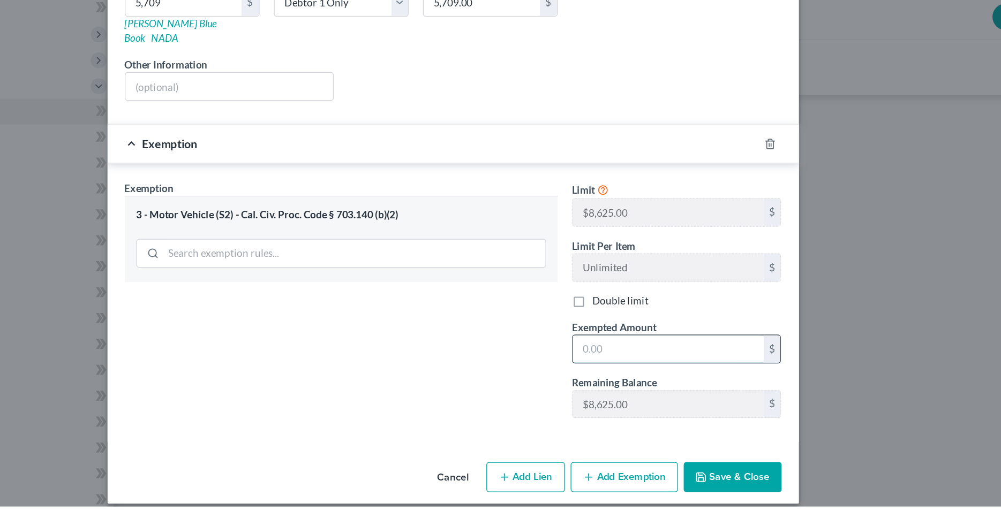
click at [629, 384] on input "text" at bounding box center [661, 394] width 142 height 20
type input "5,709"
click at [706, 480] on button "Save & Close" at bounding box center [708, 489] width 73 height 22
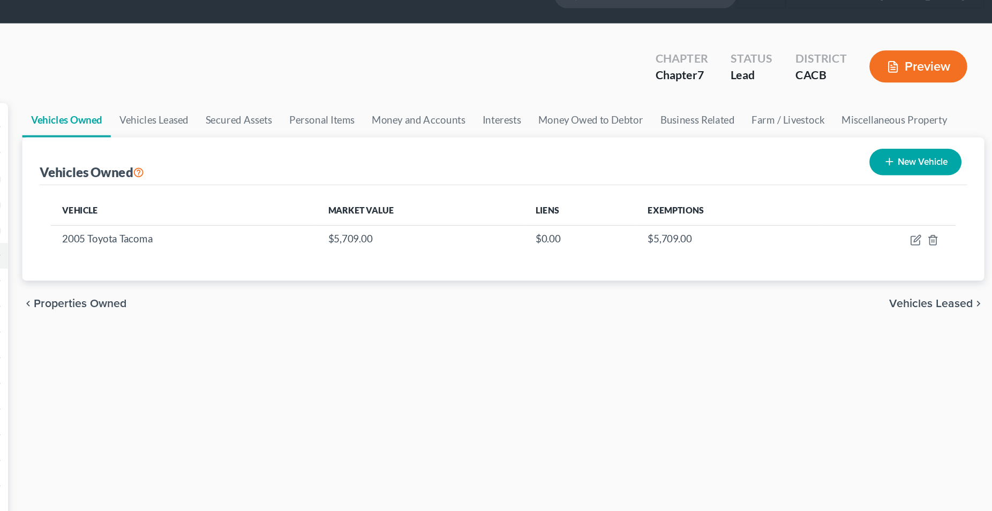
scroll to position [0, 0]
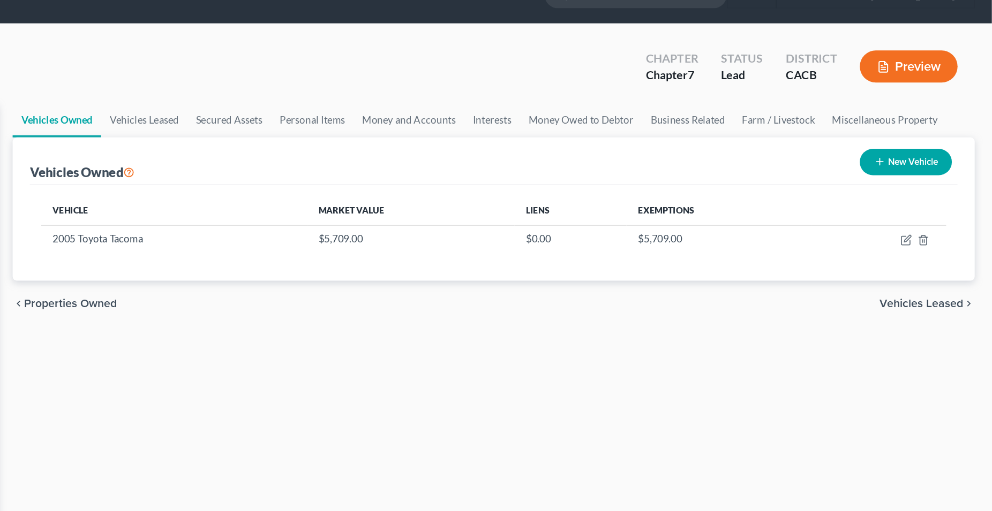
click at [924, 254] on span "Vehicles Leased" at bounding box center [939, 253] width 63 height 9
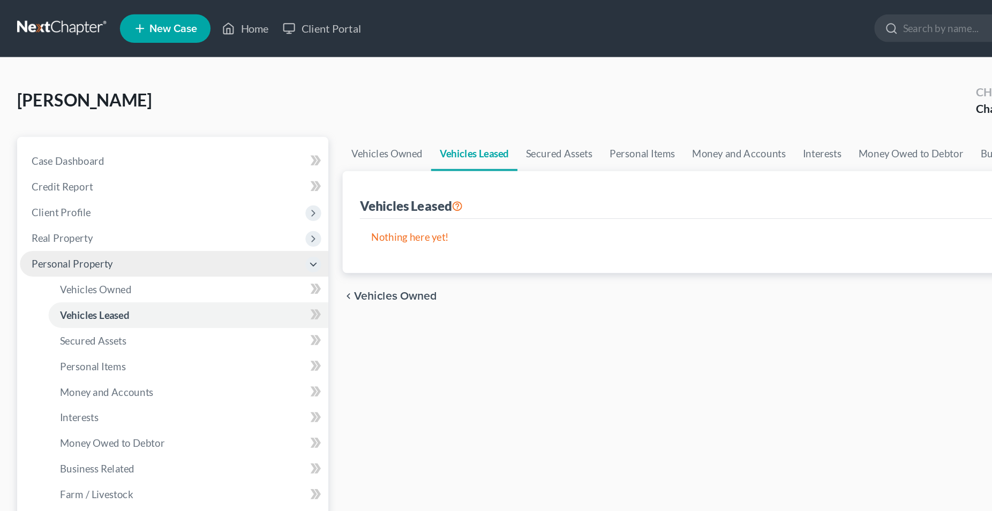
click at [55, 198] on span "Personal Property" at bounding box center [54, 197] width 61 height 9
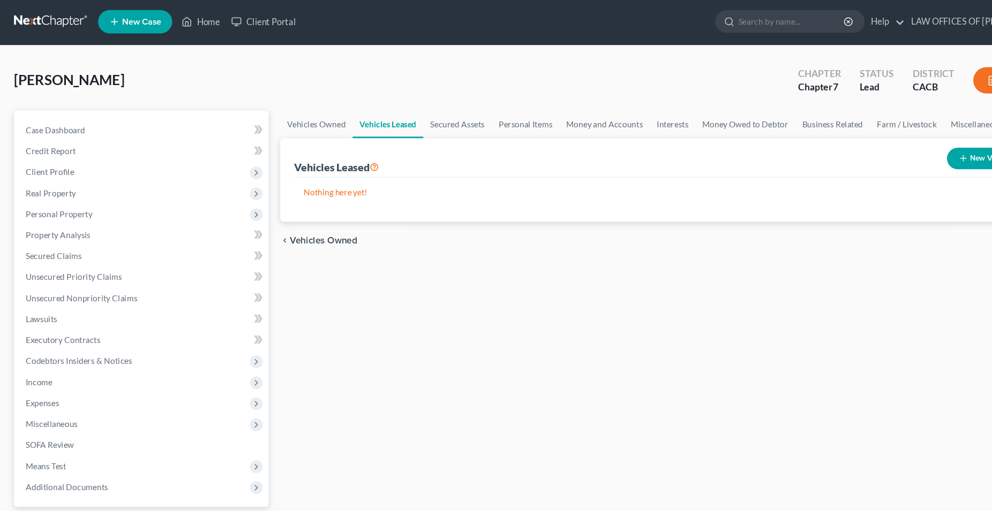
click at [339, 64] on div "[GEOGRAPHIC_DATA][PERSON_NAME] Upgraded Chapter Chapter 7 Status Lead District …" at bounding box center [496, 79] width 966 height 47
click at [310, 298] on div "Vehicles Owned Vehicles Leased Secured Assets Personal Items Money and Accounts…" at bounding box center [618, 316] width 732 height 426
click at [369, 70] on div "[GEOGRAPHIC_DATA][PERSON_NAME] Upgraded Chapter Chapter 7 Status Lead District …" at bounding box center [496, 79] width 966 height 47
click at [726, 260] on div "Vehicles Owned Vehicles Leased Secured Assets Personal Items Money and Accounts…" at bounding box center [618, 316] width 732 height 426
drag, startPoint x: 563, startPoint y: 261, endPoint x: 569, endPoint y: 254, distance: 8.8
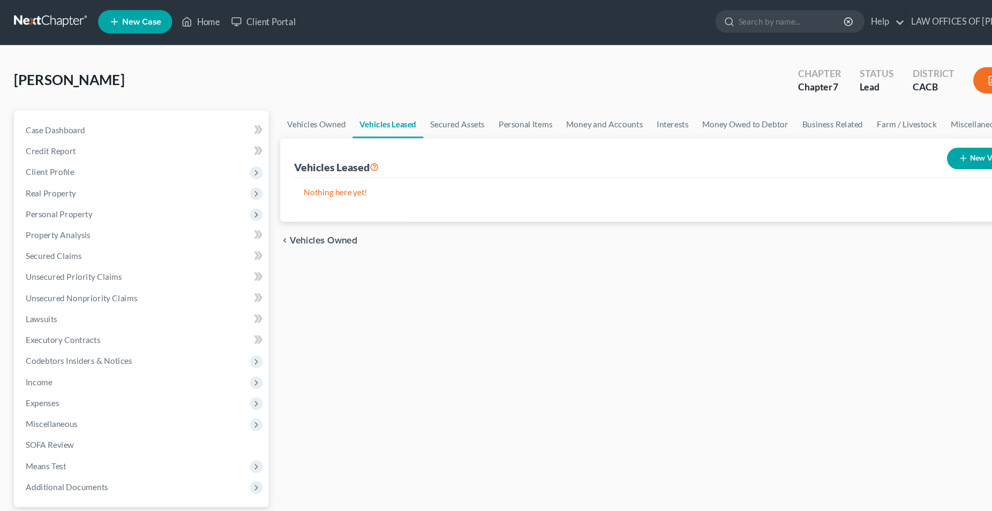
click at [563, 261] on div "Vehicles Owned Vehicles Leased Secured Assets Personal Items Money and Accounts…" at bounding box center [618, 316] width 732 height 426
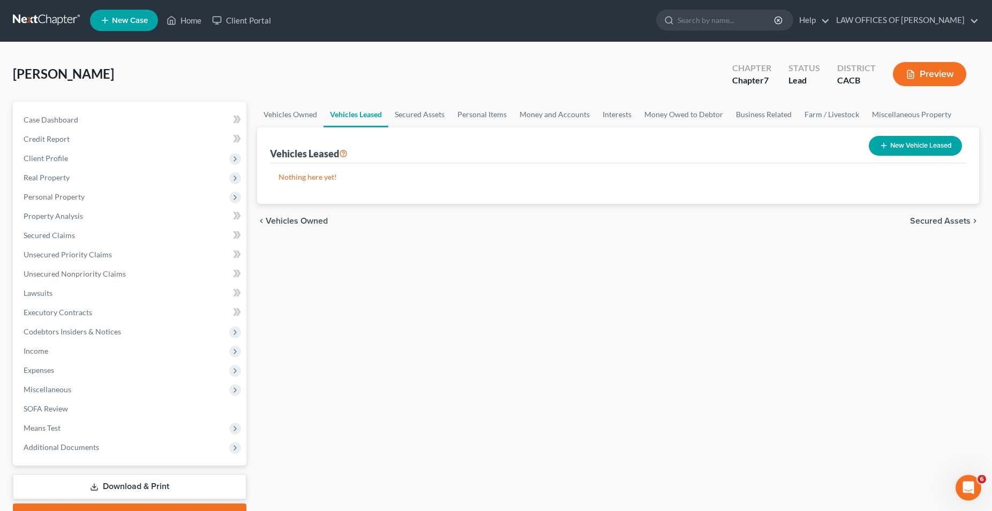
scroll to position [1, 0]
click at [925, 221] on span "Secured Assets" at bounding box center [940, 221] width 61 height 9
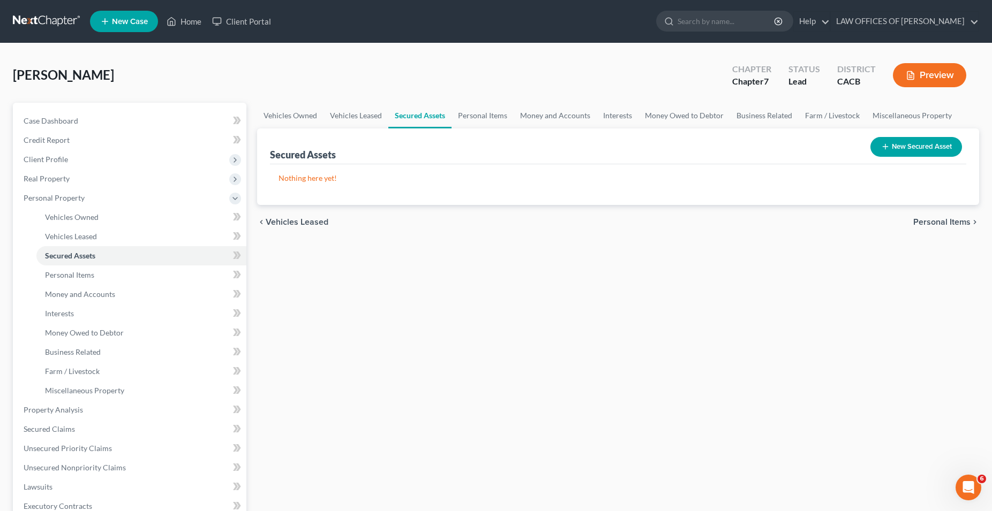
click at [931, 221] on span "Personal Items" at bounding box center [941, 222] width 57 height 9
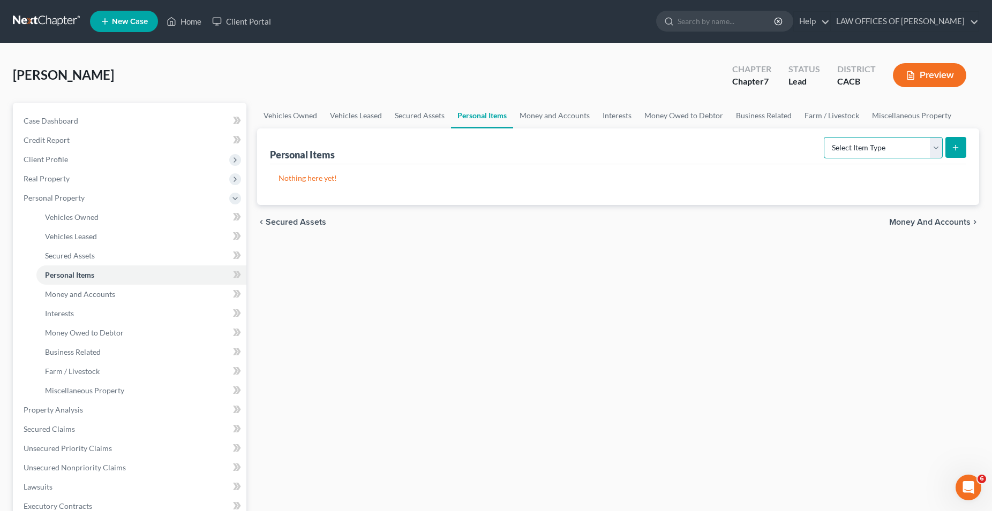
click at [824, 137] on select "Select Item Type Clothing Collectibles Of Value Electronics Firearms Household …" at bounding box center [883, 147] width 119 height 21
click at [727, 324] on div "Vehicles Owned Vehicles Leased Secured Assets Personal Items Money and Accounts…" at bounding box center [618, 412] width 732 height 618
click at [824, 137] on select "Select Item Type Clothing Collectibles Of Value Electronics Firearms Household …" at bounding box center [883, 147] width 119 height 21
select select "household_goods"
click option "Household Goods" at bounding box center [0, 0] width 0 height 0
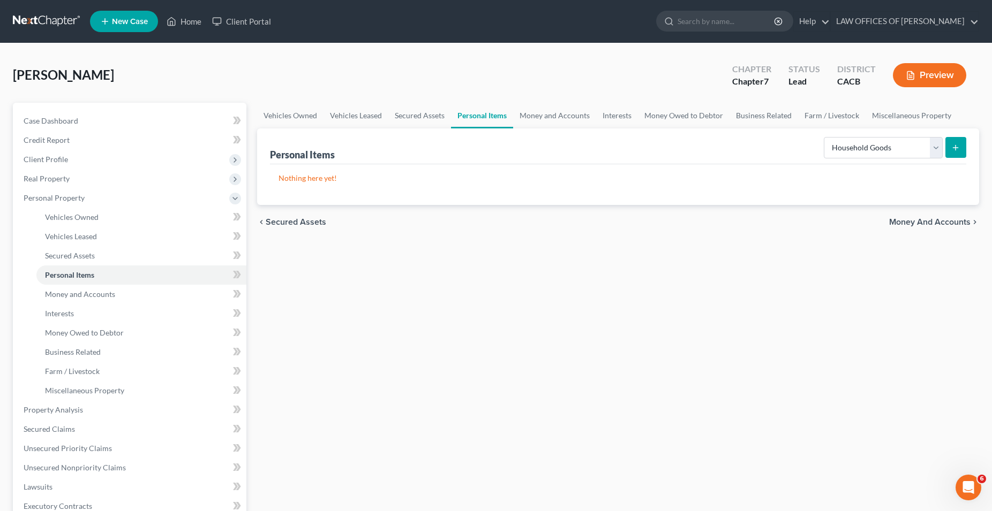
click at [950, 156] on button "submit" at bounding box center [955, 147] width 21 height 21
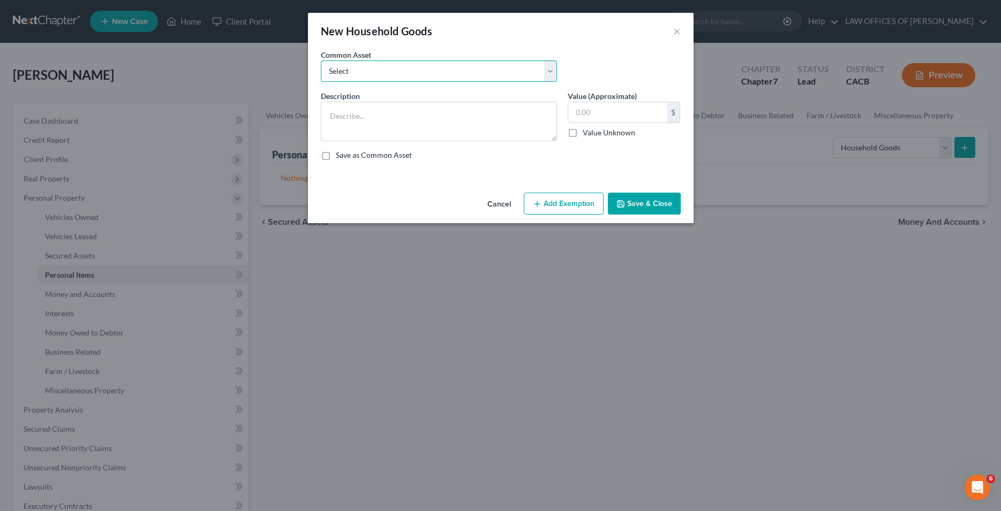
click at [321, 61] on select "Select Used Household Goods" at bounding box center [439, 71] width 236 height 21
select select "0"
click option "Used Household Goods" at bounding box center [0, 0] width 0 height 0
type textarea "Used Household Goods"
drag, startPoint x: 626, startPoint y: 114, endPoint x: 642, endPoint y: 118, distance: 16.5
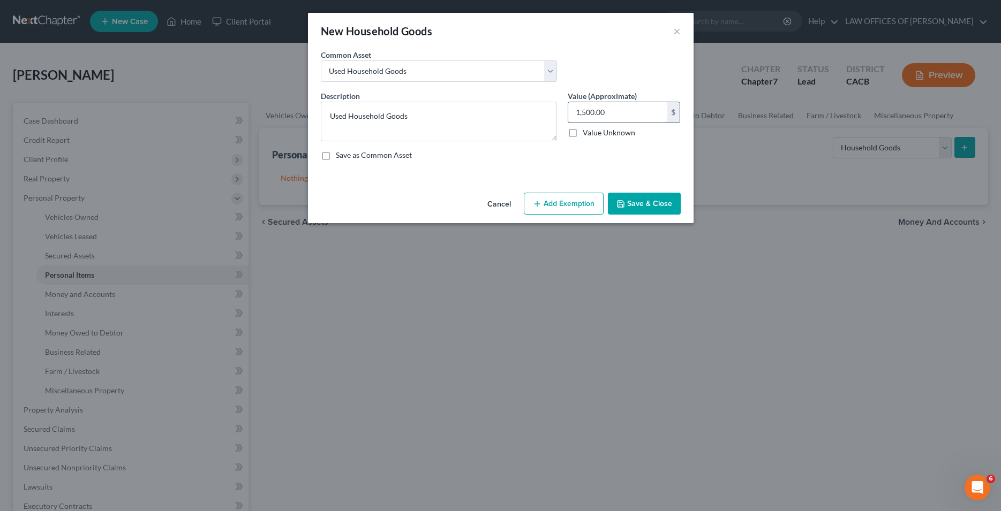
click at [642, 118] on input "1,500.00" at bounding box center [617, 112] width 99 height 20
type input "1,000"
click at [570, 205] on button "Add Exemption" at bounding box center [564, 204] width 80 height 22
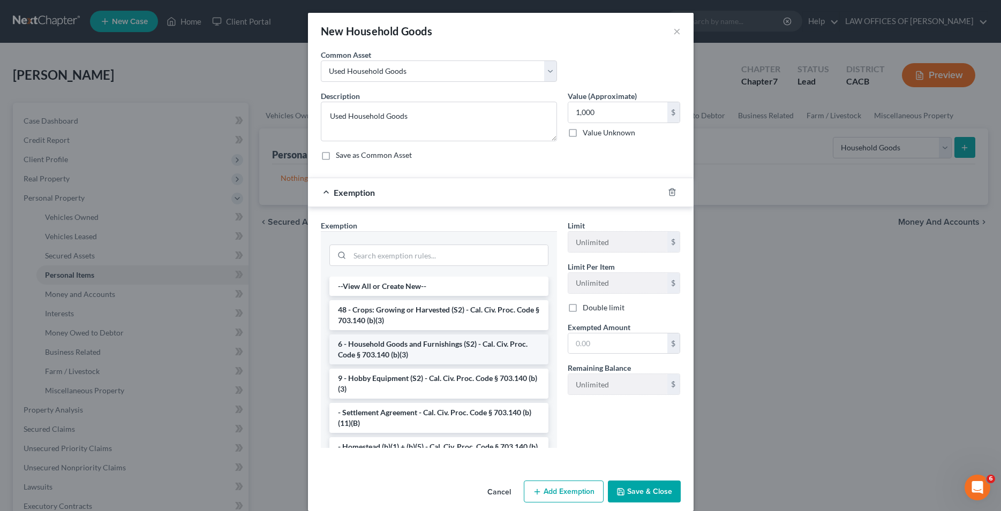
click at [454, 350] on li "6 - Household Goods and Furnishings (S2) - Cal. Civ. Proc. Code § 703.140 (b)(3)" at bounding box center [438, 350] width 219 height 30
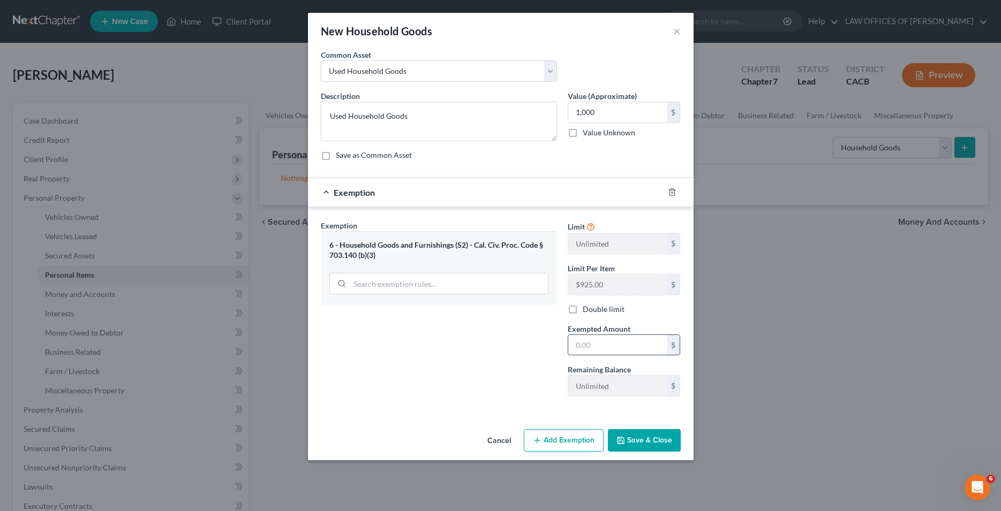
click at [595, 346] on input "text" at bounding box center [617, 345] width 99 height 20
type input "1,000"
click at [635, 445] on button "Save & Close" at bounding box center [644, 440] width 73 height 22
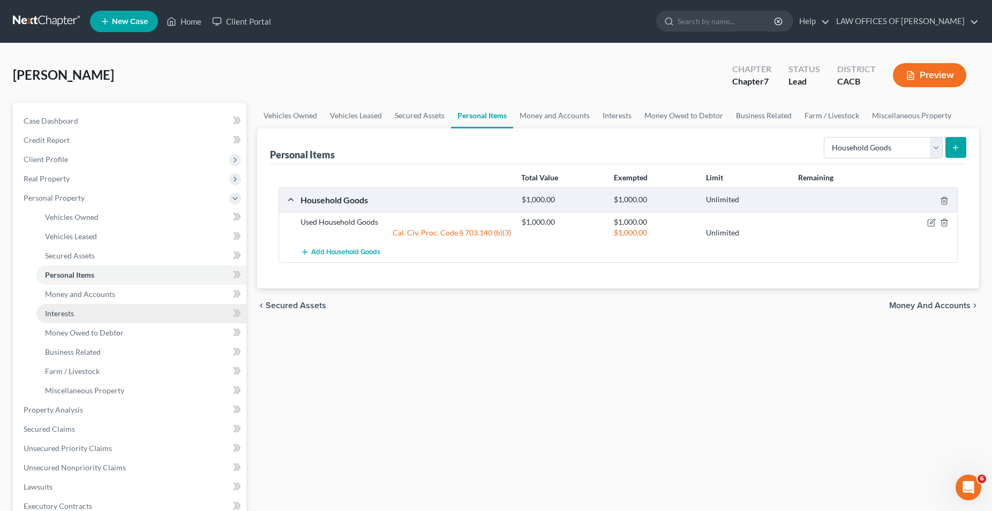
click at [67, 313] on span "Interests" at bounding box center [59, 313] width 29 height 9
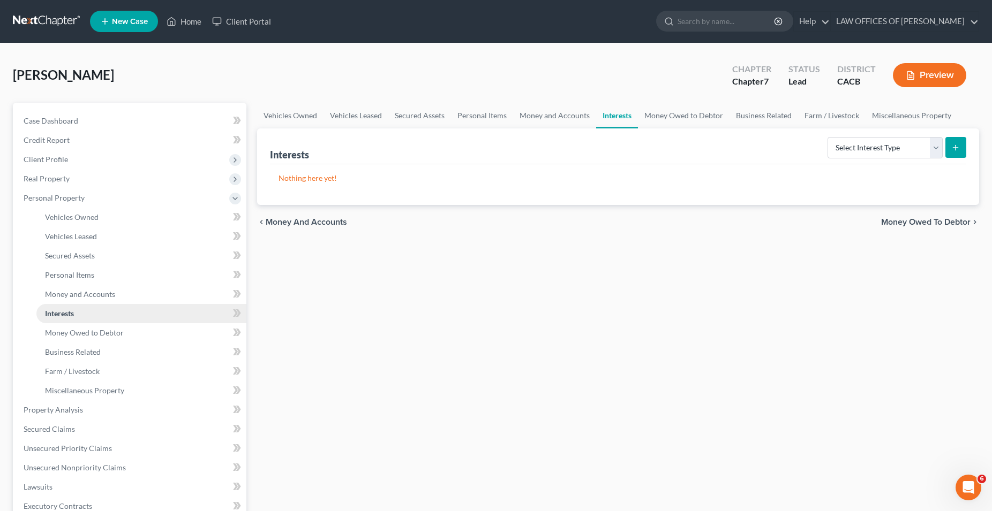
click at [70, 309] on span "Interests" at bounding box center [59, 313] width 29 height 9
click at [827, 137] on select "Select Interest Type 401K Annuity Bond Education IRA Government Bond Government…" at bounding box center [884, 147] width 115 height 21
select select "government_pension_plan"
click option "Government Pension Plan" at bounding box center [0, 0] width 0 height 0
click at [959, 150] on icon "submit" at bounding box center [955, 148] width 9 height 9
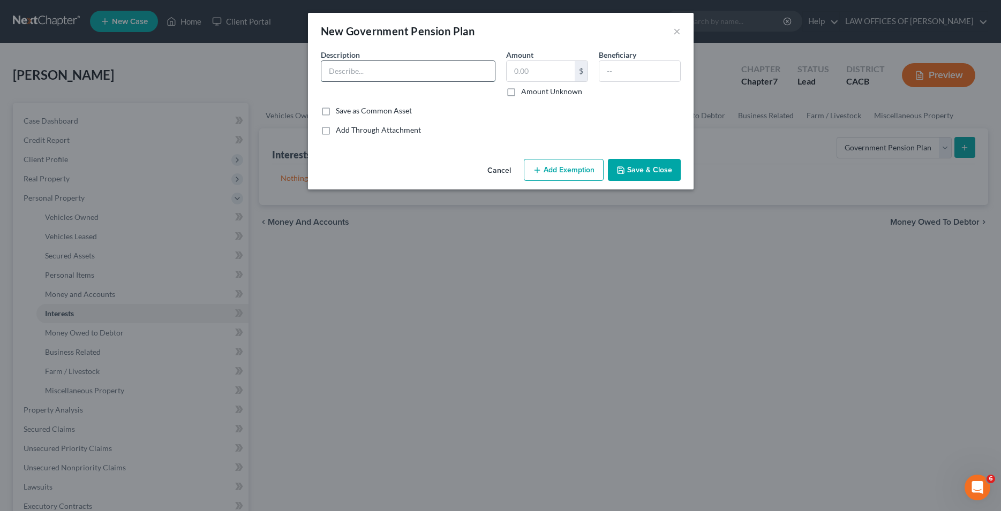
click at [414, 69] on input "text" at bounding box center [407, 71] width 173 height 20
type input "CALPERS"
click at [534, 74] on input "text" at bounding box center [541, 71] width 68 height 20
type input "106,000"
click at [628, 64] on input "text" at bounding box center [639, 71] width 81 height 20
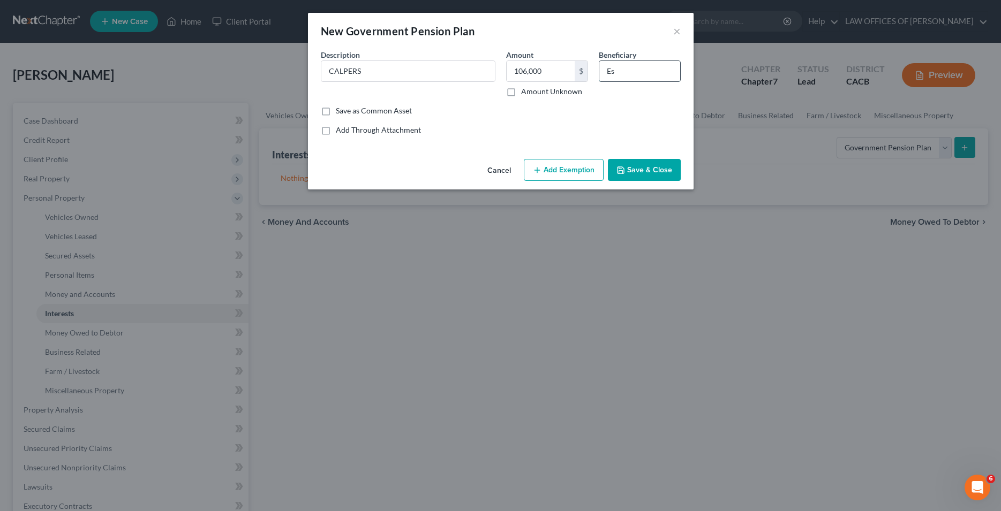
type input "E"
type input "Estate"
click at [562, 170] on button "Add Exemption" at bounding box center [564, 170] width 80 height 22
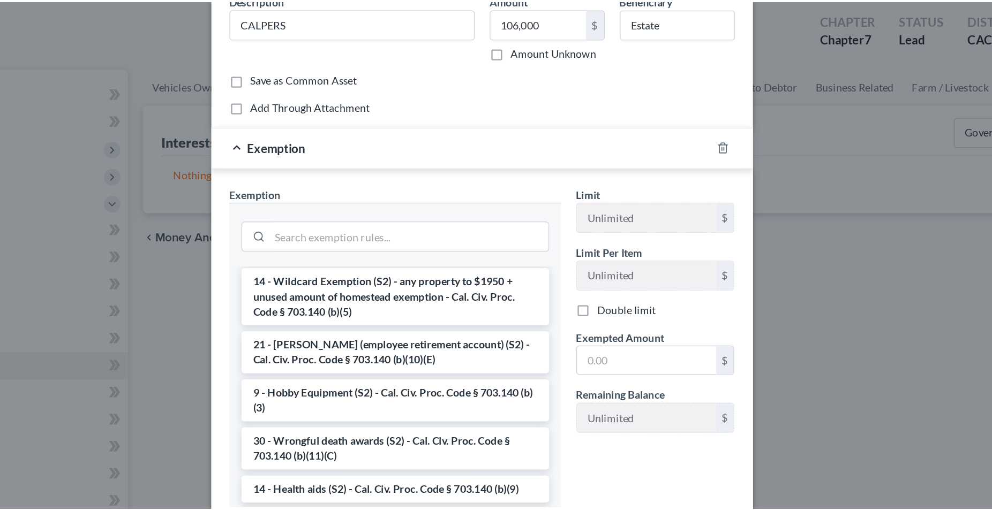
scroll to position [655, 0]
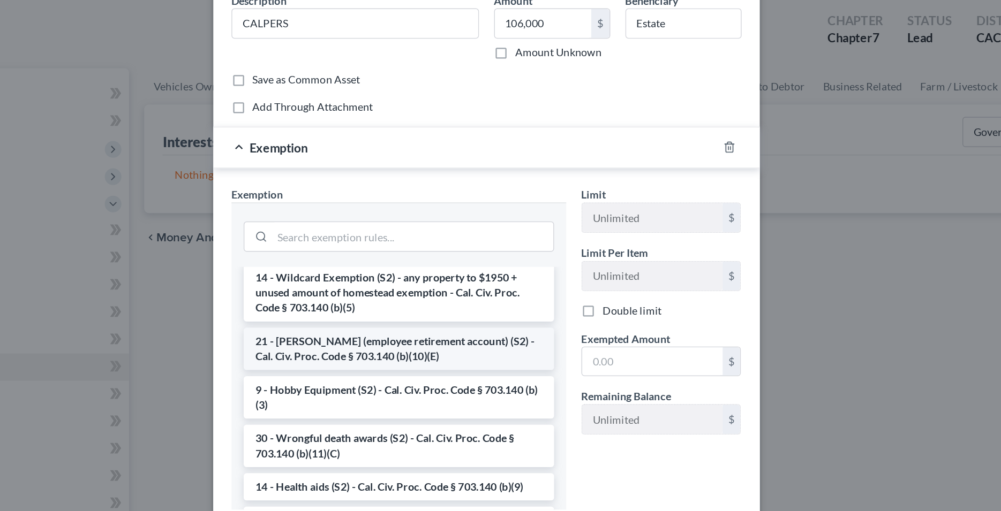
click at [424, 316] on li "21 - [PERSON_NAME] (employee retirement account) (S2) - Cal. Civ. Proc. Code § …" at bounding box center [438, 301] width 219 height 30
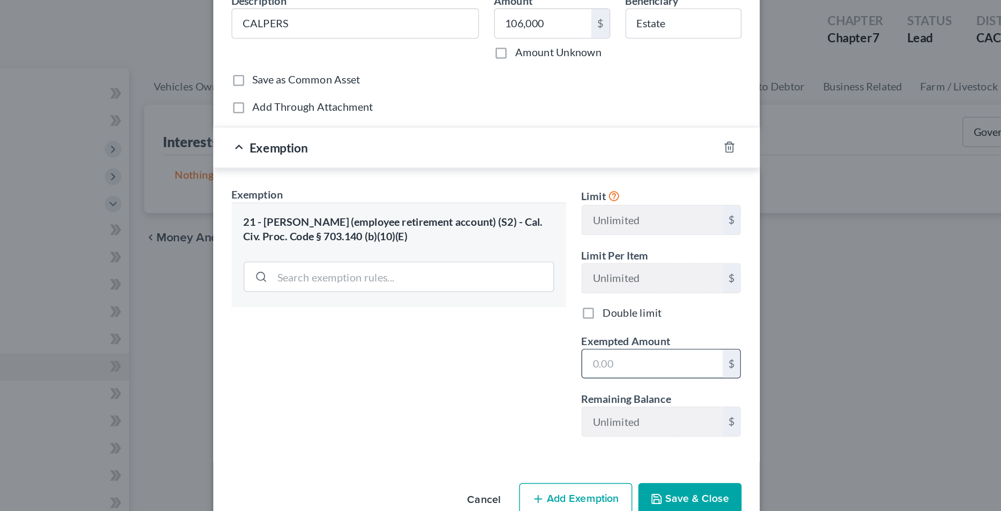
click at [592, 316] on input "text" at bounding box center [617, 311] width 99 height 20
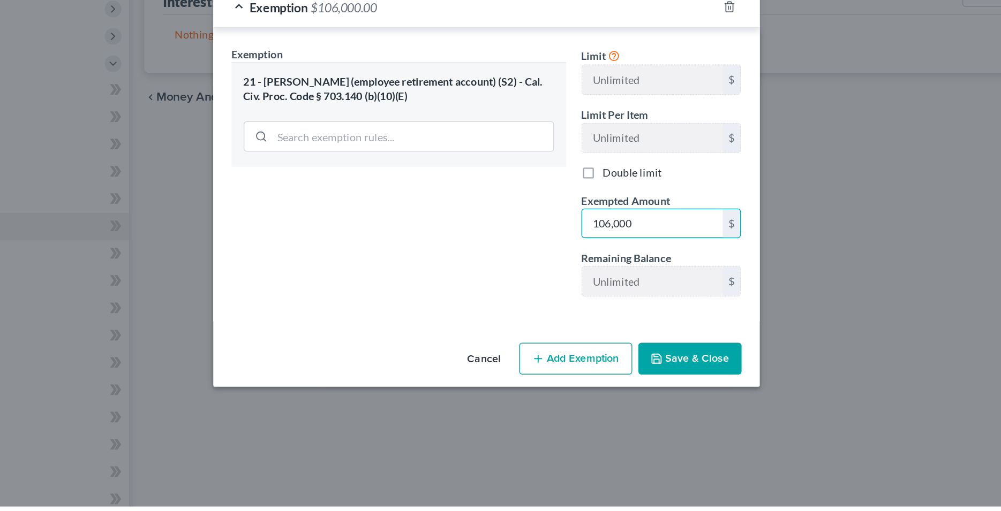
type input "106,000"
click at [647, 405] on button "Save & Close" at bounding box center [644, 407] width 73 height 22
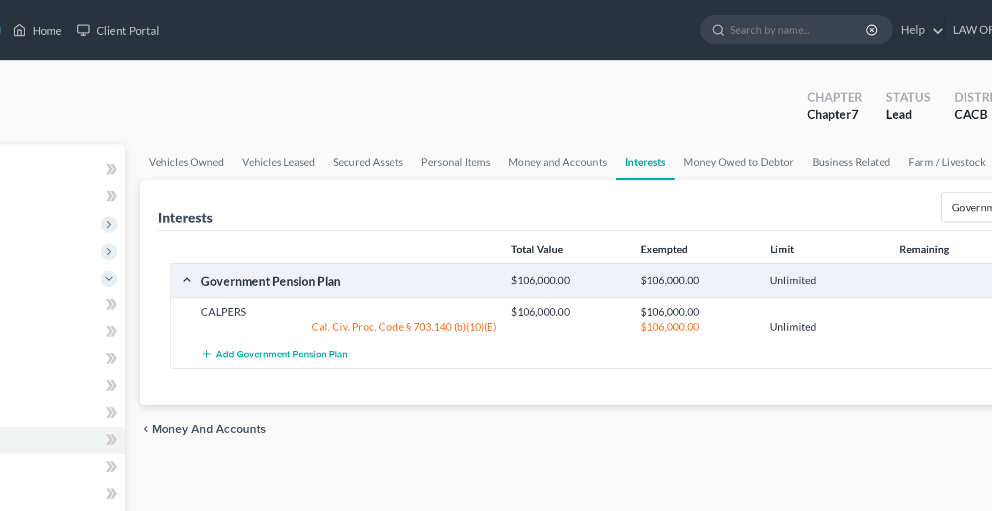
click at [320, 306] on span "Money and Accounts" at bounding box center [306, 305] width 81 height 9
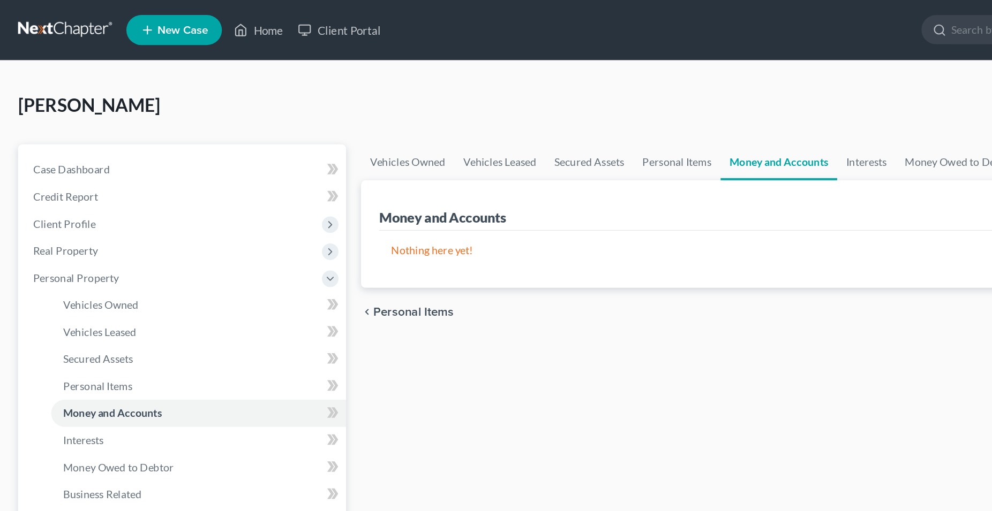
click at [301, 223] on span "Personal Items" at bounding box center [294, 222] width 57 height 9
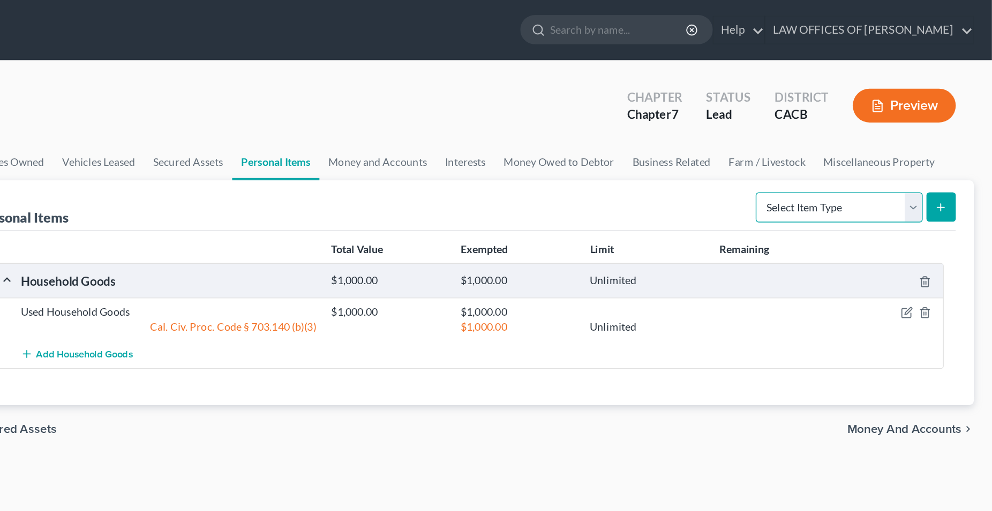
click at [824, 137] on select "Select Item Type Clothing Collectibles Of Value Electronics Firearms Household …" at bounding box center [883, 147] width 119 height 21
select select "electronics"
click option "Electronics" at bounding box center [0, 0] width 0 height 0
click at [959, 145] on icon "submit" at bounding box center [955, 148] width 9 height 9
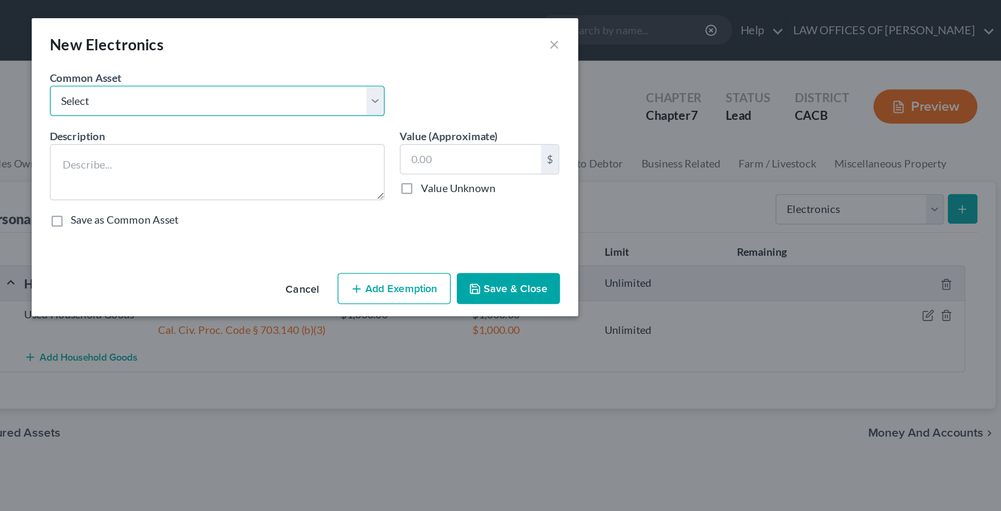
click at [321, 61] on select "Select Electronic Devices" at bounding box center [439, 71] width 236 height 21
select select "0"
click option "Electronic Devices" at bounding box center [0, 0] width 0 height 0
type textarea "Electronic Devices"
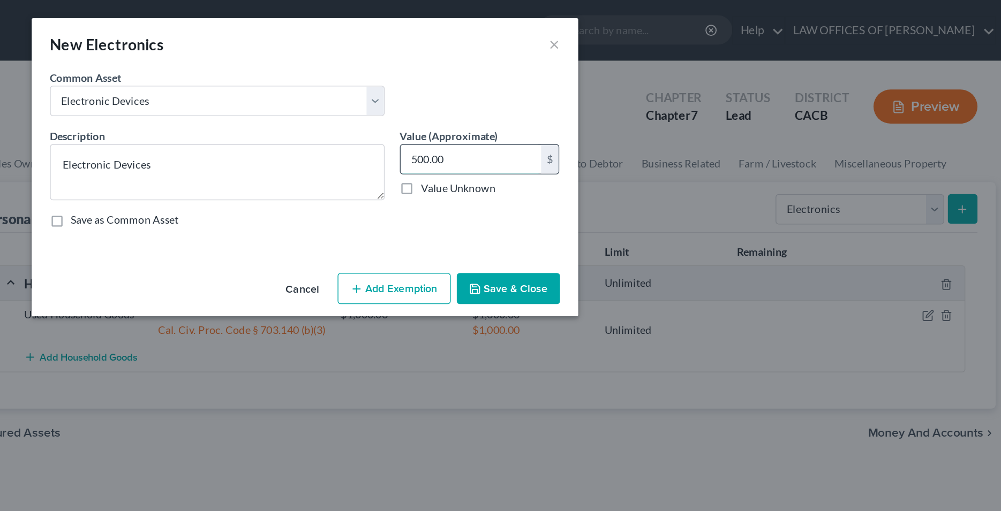
click at [614, 115] on input "500.00" at bounding box center [617, 112] width 99 height 20
type input "800"
click at [569, 206] on button "Add Exemption" at bounding box center [564, 204] width 80 height 22
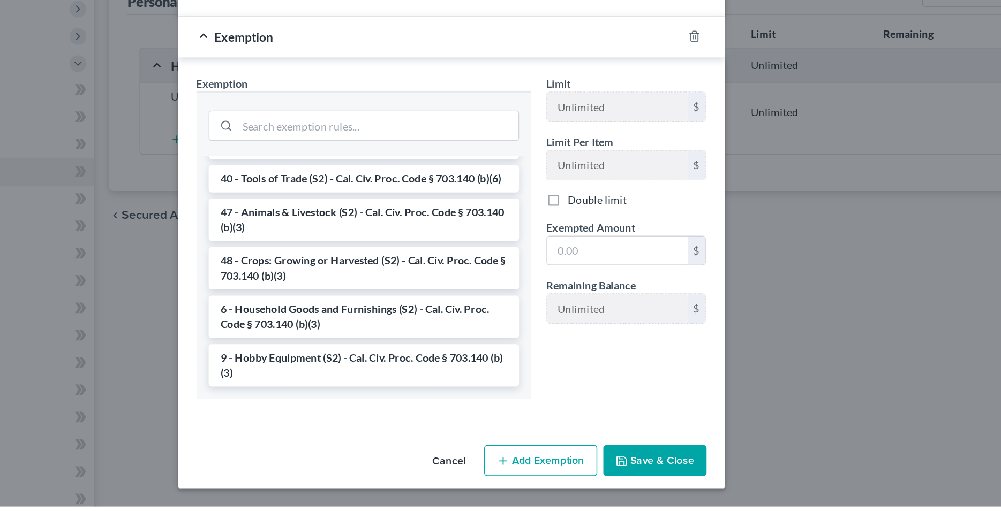
scroll to position [874, 0]
click at [454, 376] on li "6 - Household Goods and Furnishings (S2) - Cal. Civ. Proc. Code § 703.140 (b)(3)" at bounding box center [438, 378] width 219 height 30
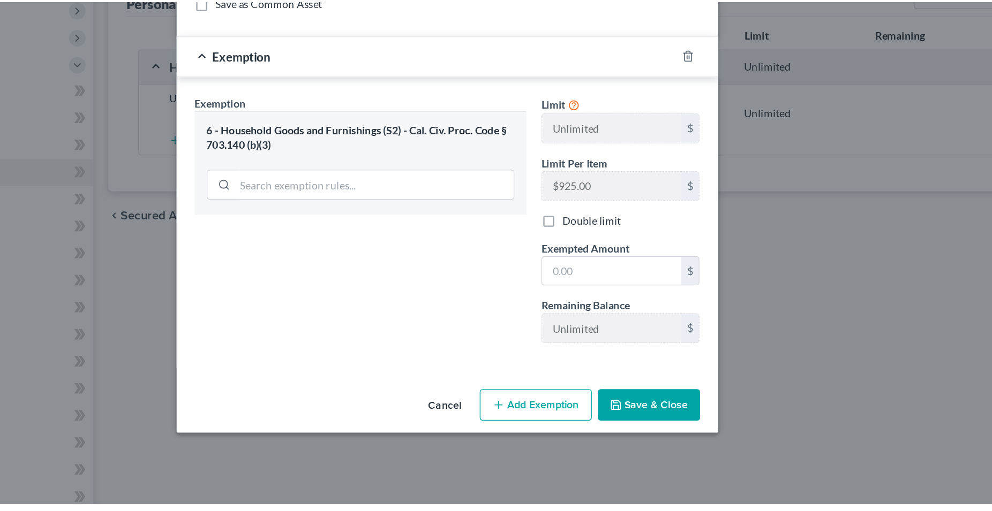
scroll to position [0, 0]
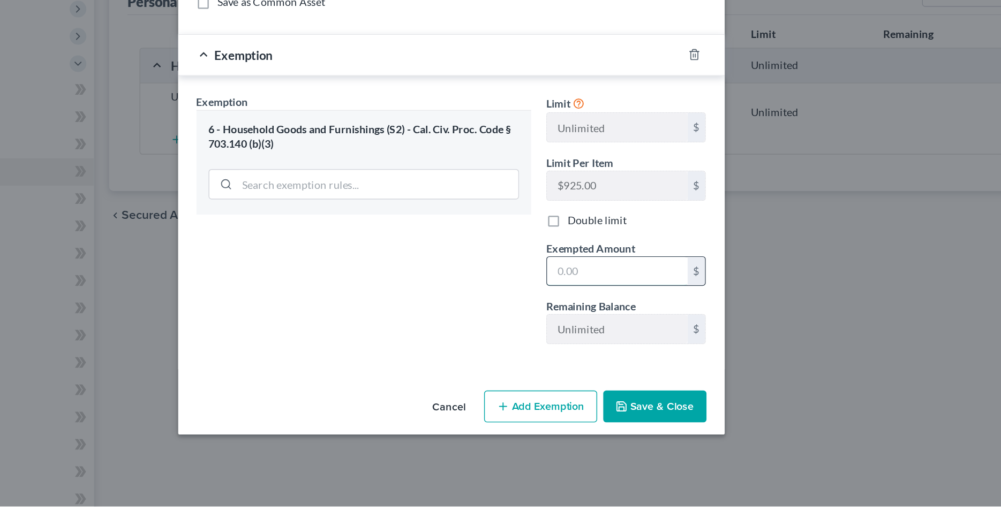
click at [607, 347] on input "text" at bounding box center [617, 345] width 99 height 20
type input "800"
click at [637, 441] on button "Save & Close" at bounding box center [644, 440] width 73 height 22
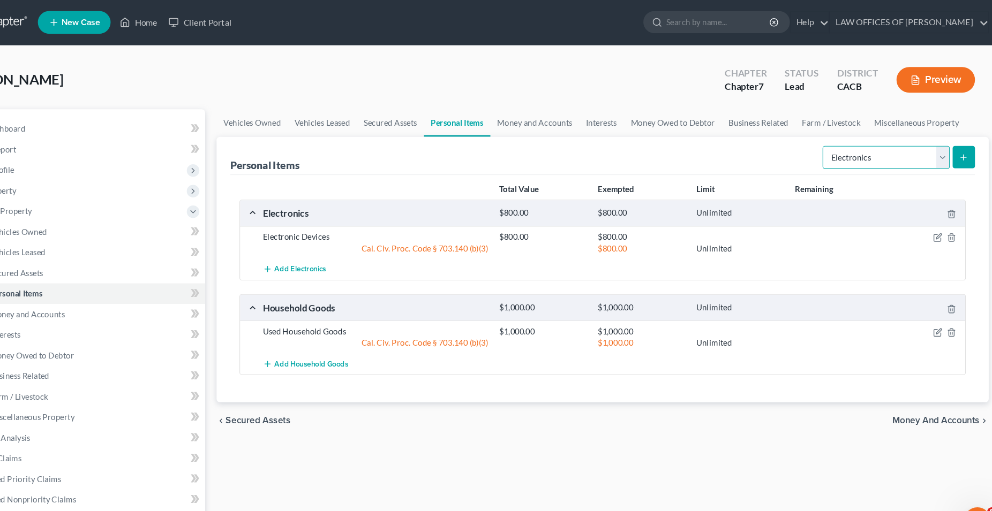
click at [824, 137] on select "Select Item Type Clothing Collectibles Of Value Electronics Firearms Household …" at bounding box center [883, 147] width 119 height 21
select select "clothing"
click option "Clothing" at bounding box center [0, 0] width 0 height 0
click at [957, 154] on button "submit" at bounding box center [955, 147] width 21 height 21
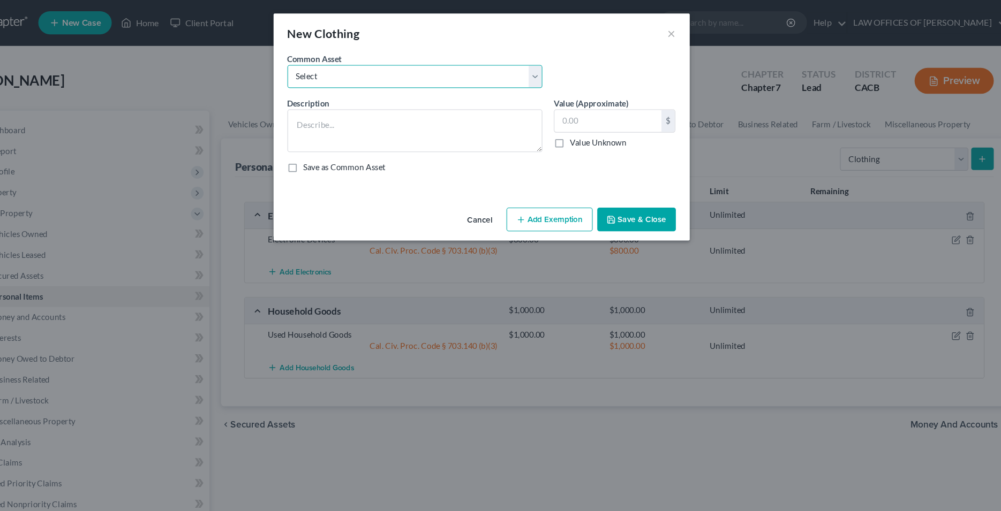
click at [321, 61] on select "Select Used Clothing" at bounding box center [439, 71] width 236 height 21
select select "0"
click option "Used Clothing" at bounding box center [0, 0] width 0 height 0
type textarea "Used Clothing"
click at [631, 109] on input "500.00" at bounding box center [617, 112] width 99 height 20
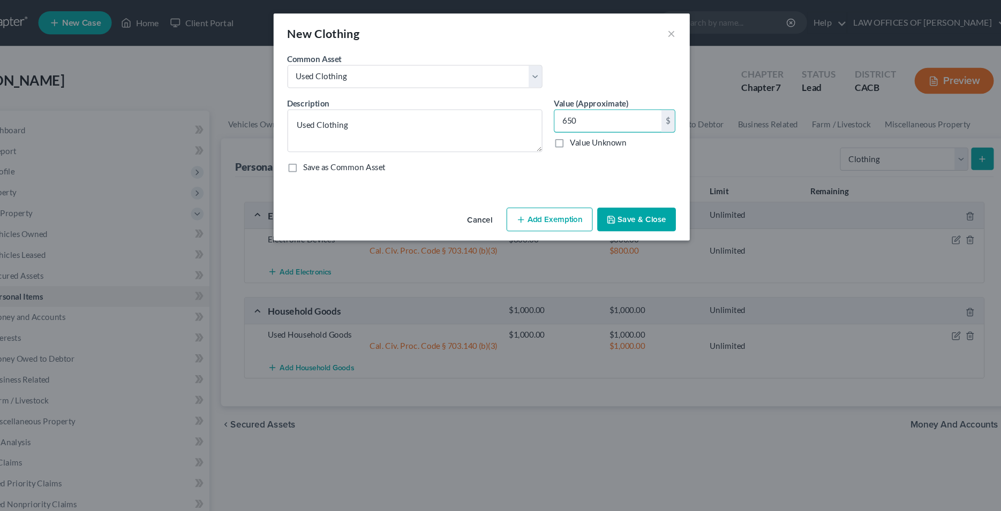
type input "650"
click at [581, 205] on button "Add Exemption" at bounding box center [564, 204] width 80 height 22
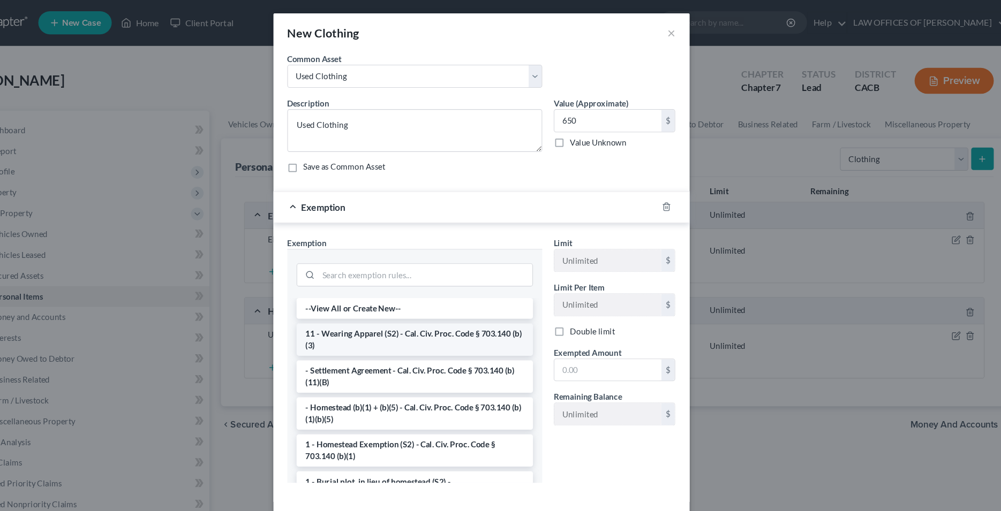
click at [446, 314] on li "11 - Wearing Apparel (S2) - Cal. Civ. Proc. Code § 703.140 (b)(3)" at bounding box center [438, 315] width 219 height 30
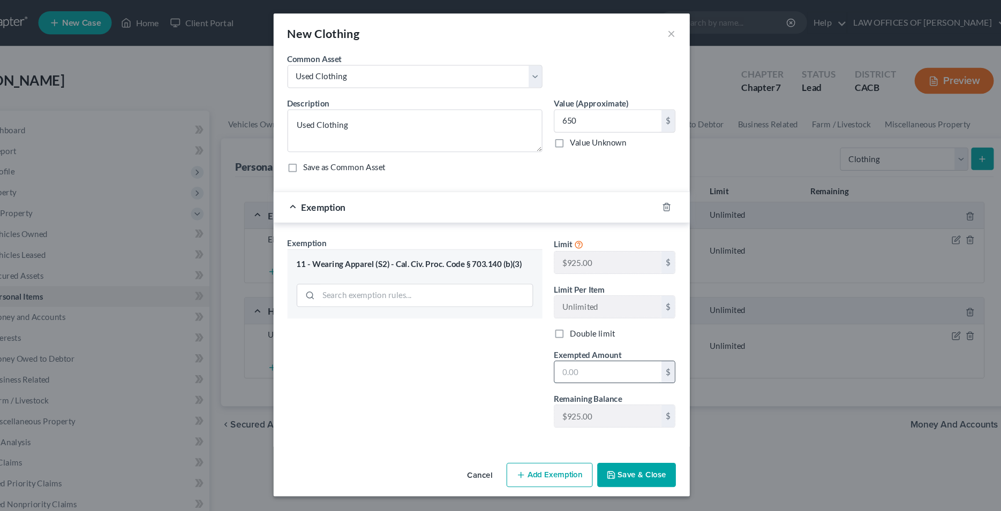
click at [585, 346] on input "text" at bounding box center [617, 345] width 99 height 20
type input "650"
click at [481, 340] on div "Exemption Set must be selected for CA. Exemption * 11 - Wearing Apparel (S2) - …" at bounding box center [438, 312] width 247 height 185
click at [634, 439] on button "Save & Close" at bounding box center [644, 440] width 73 height 22
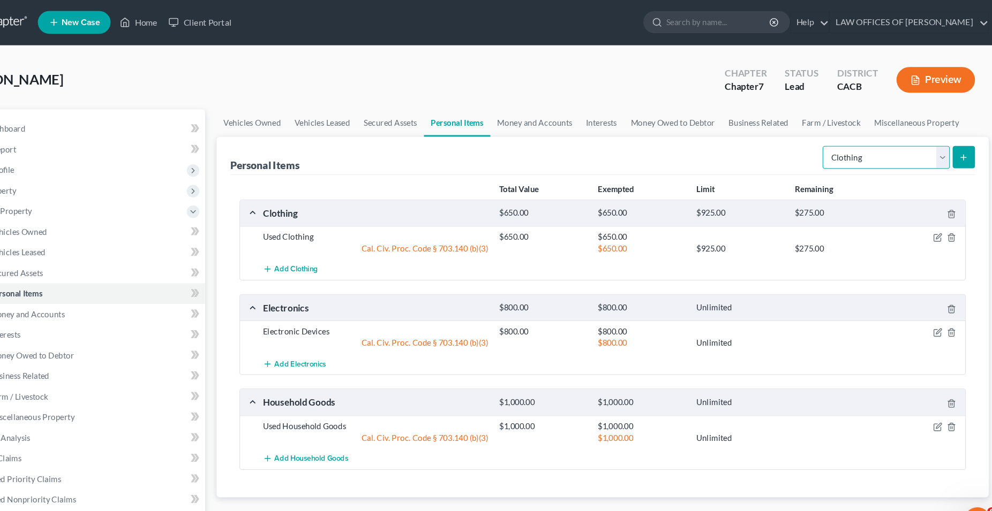
click at [824, 137] on select "Select Item Type Clothing Collectibles Of Value Electronics Firearms Household …" at bounding box center [883, 147] width 119 height 21
select select "jewelry"
click option "Jewelry" at bounding box center [0, 0] width 0 height 0
click at [959, 152] on button "submit" at bounding box center [955, 147] width 21 height 21
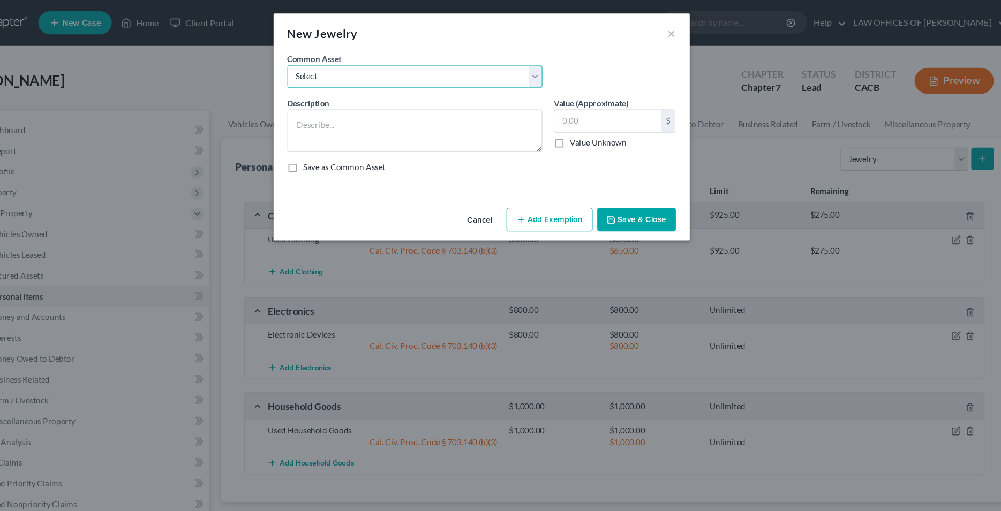
click at [321, 61] on select "Select Jewelry" at bounding box center [439, 71] width 236 height 21
select select "0"
click option "Jewelry" at bounding box center [0, 0] width 0 height 0
type textarea "Jewelry"
type input "800.00"
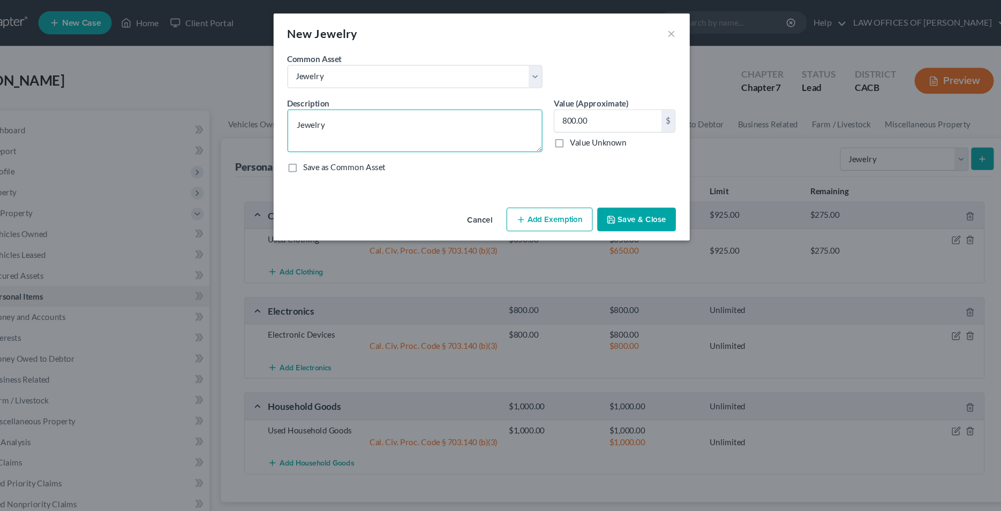
click at [393, 115] on textarea "Jewelry" at bounding box center [439, 122] width 236 height 40
type textarea "Misc. Jewelry"
click at [645, 112] on input "800.00" at bounding box center [617, 112] width 99 height 20
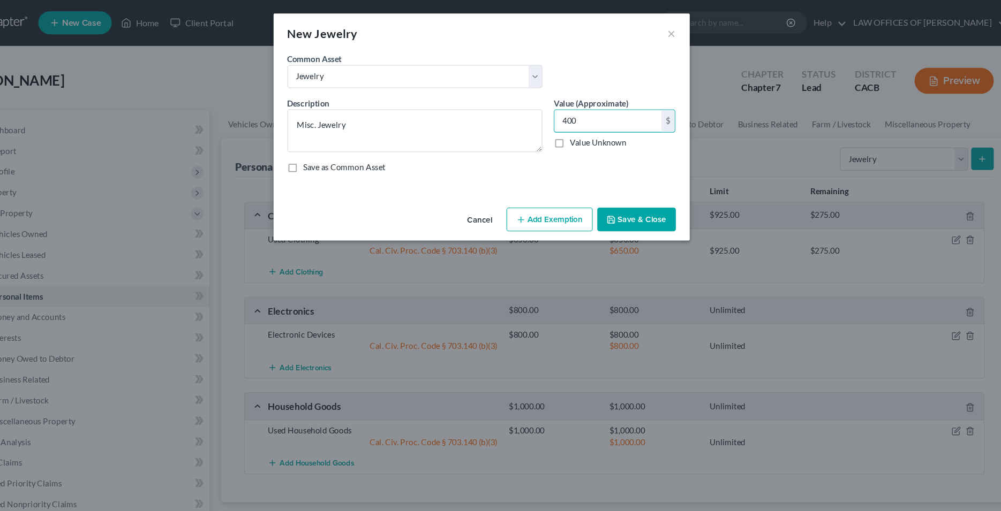
type input "400"
click at [569, 205] on button "Add Exemption" at bounding box center [564, 204] width 80 height 22
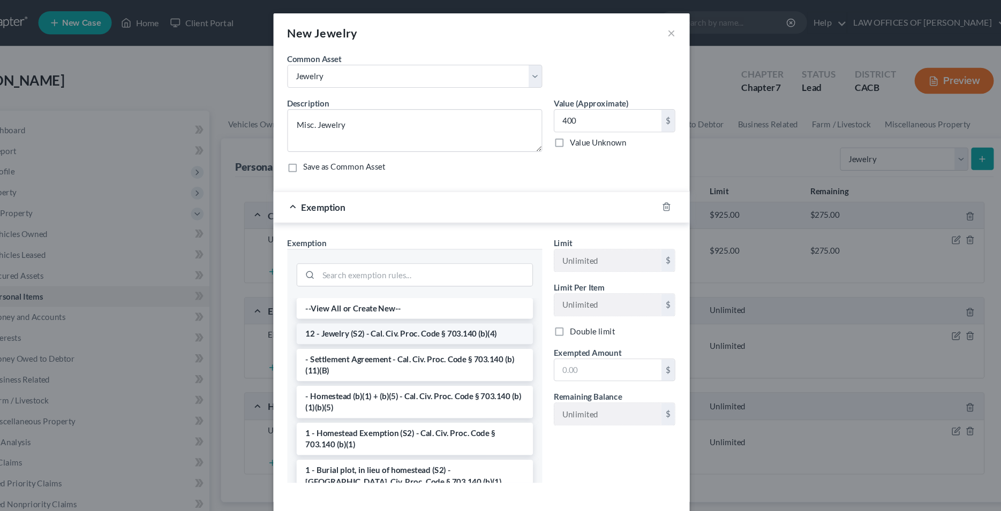
click at [442, 310] on li "12 - Jewelry (S2) - Cal. Civ. Proc. Code § 703.140 (b)(4)" at bounding box center [438, 309] width 219 height 19
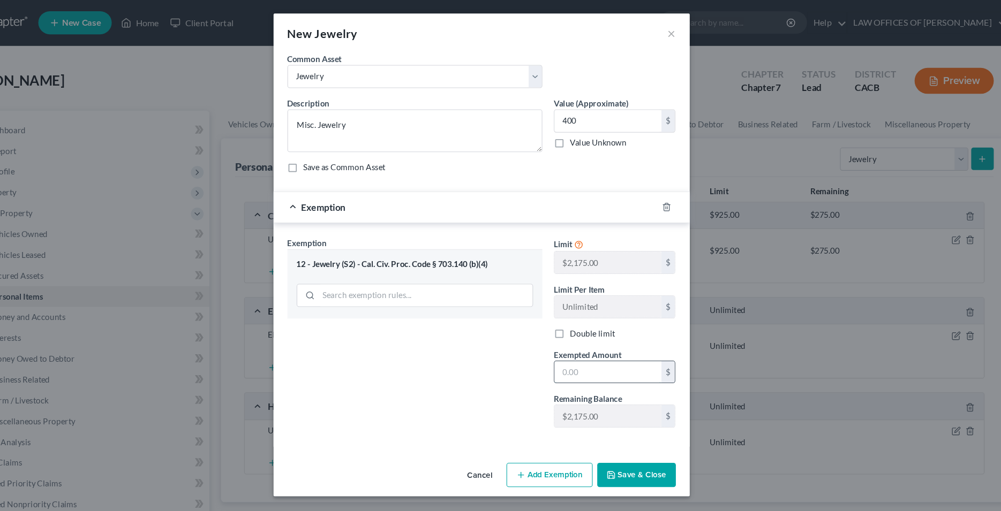
click at [603, 348] on input "text" at bounding box center [617, 345] width 99 height 20
type input "400"
click at [520, 357] on div "Exemption Set must be selected for CA. Exemption * 12 - Jewelry (S2) - Cal. Civ…" at bounding box center [438, 312] width 247 height 185
click at [642, 443] on button "Save & Close" at bounding box center [644, 440] width 73 height 22
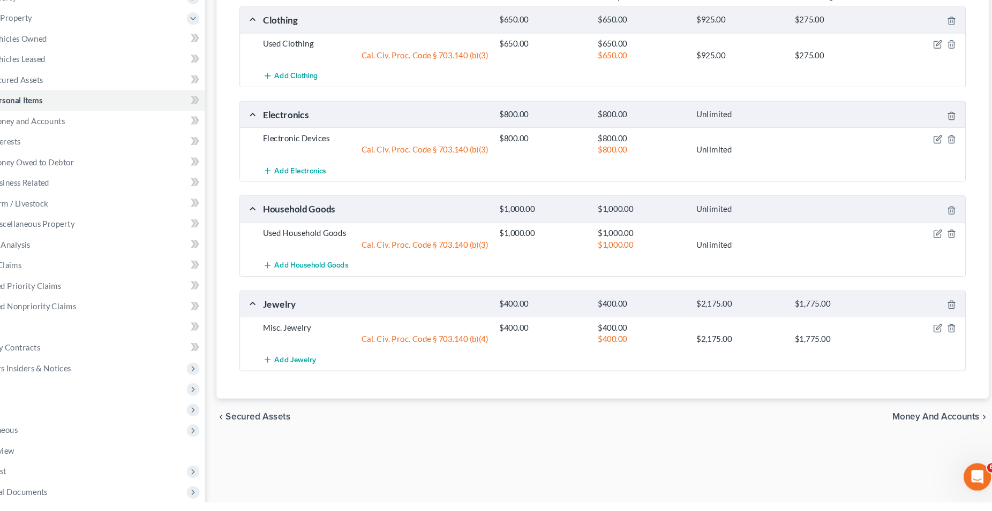
scroll to position [177, 0]
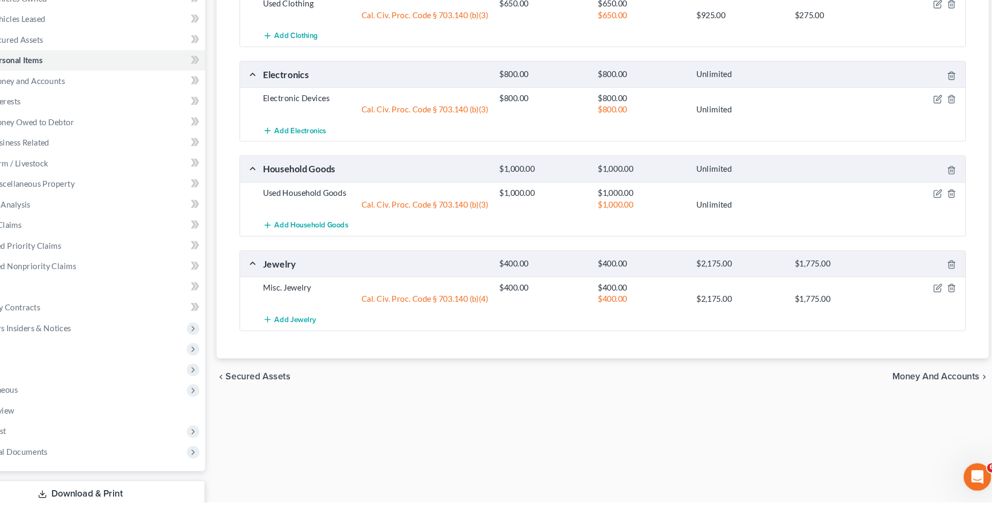
click at [904, 395] on span "Money and Accounts" at bounding box center [929, 394] width 81 height 9
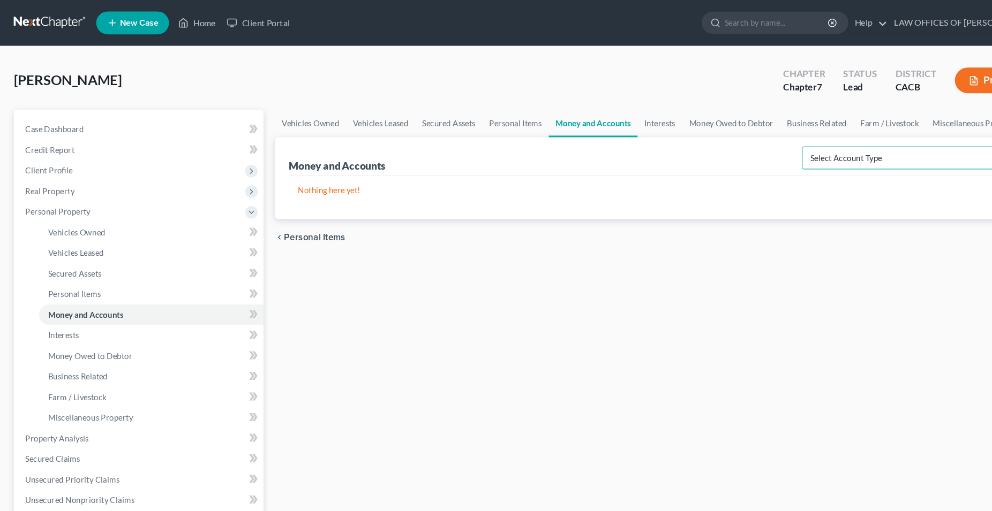
click at [750, 137] on select "Select Account Type Brokerage Cash on Hand Certificates of Deposit Checking Acc…" at bounding box center [846, 147] width 193 height 21
select select "cash_on_hand"
click option "Cash on Hand" at bounding box center [0, 0] width 0 height 0
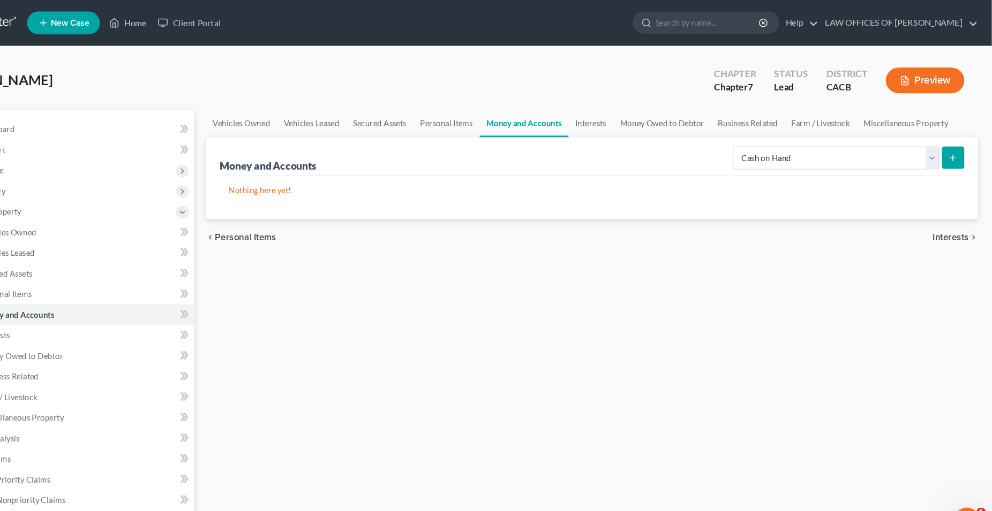
click at [949, 148] on button "submit" at bounding box center [955, 147] width 21 height 21
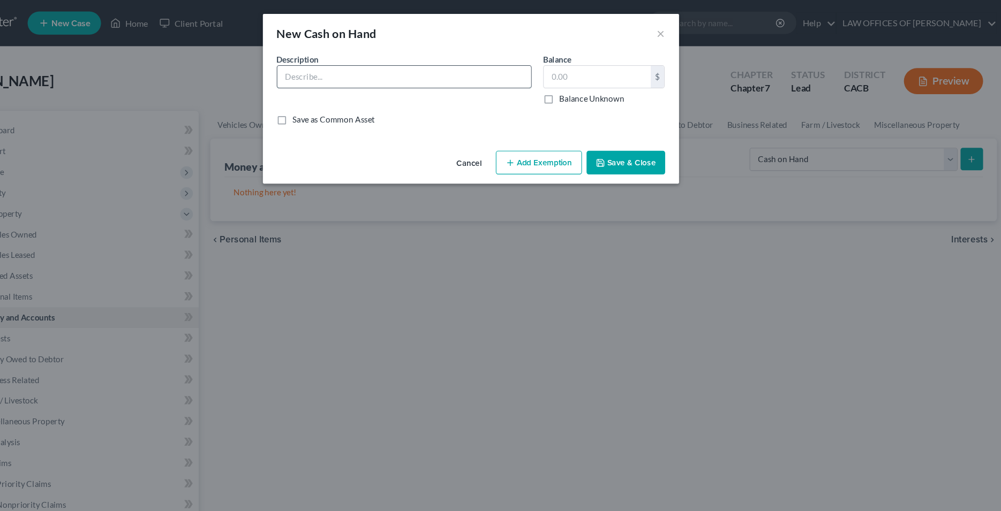
click at [411, 78] on input "text" at bounding box center [438, 71] width 235 height 20
type input "Cash"
click at [633, 70] on input "text" at bounding box center [617, 71] width 99 height 20
type input "50"
click at [563, 151] on button "Add Exemption" at bounding box center [564, 151] width 80 height 22
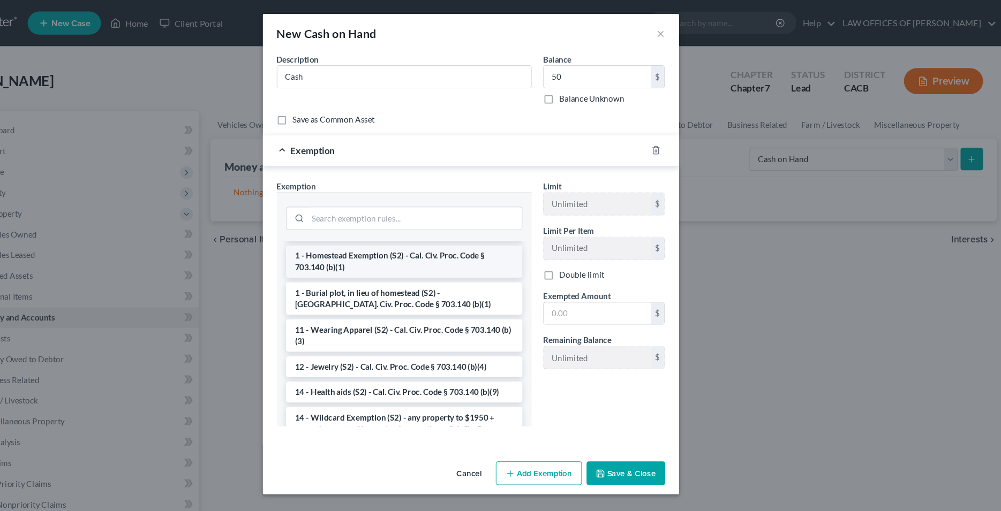
scroll to position [109, 0]
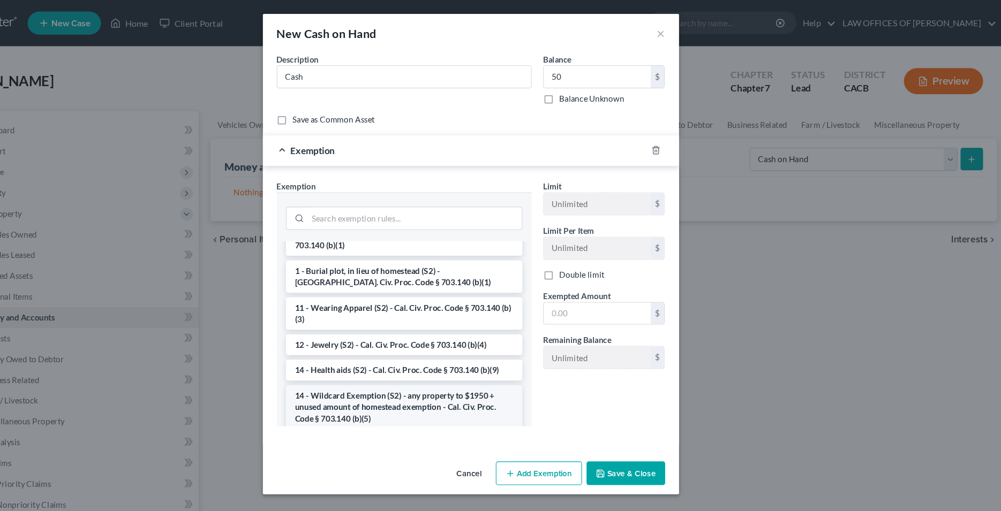
click at [433, 366] on li "14 - Wildcard Exemption (S2) - any property to $1950 + unused amount of homeste…" at bounding box center [438, 377] width 219 height 41
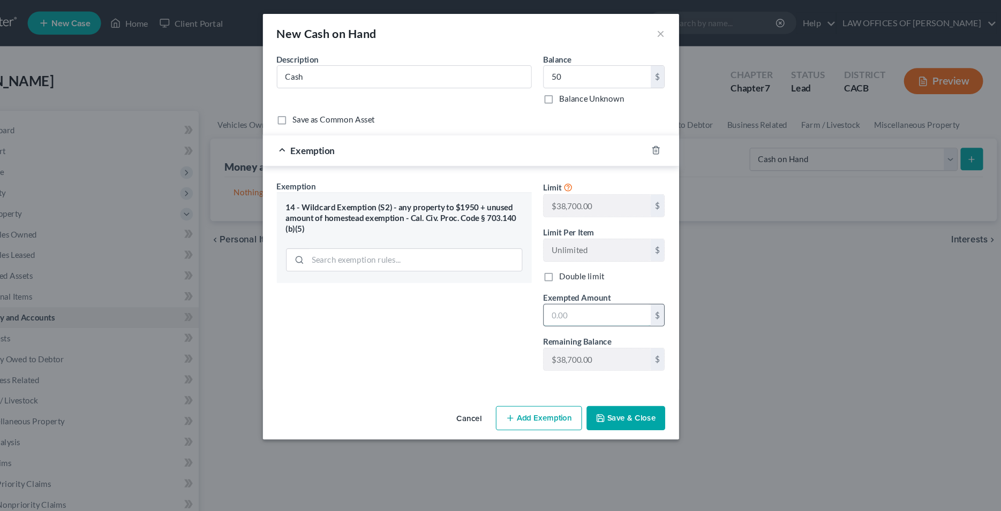
click at [588, 298] on input "text" at bounding box center [617, 292] width 99 height 20
type input "50"
click at [628, 386] on button "Save & Close" at bounding box center [644, 387] width 73 height 22
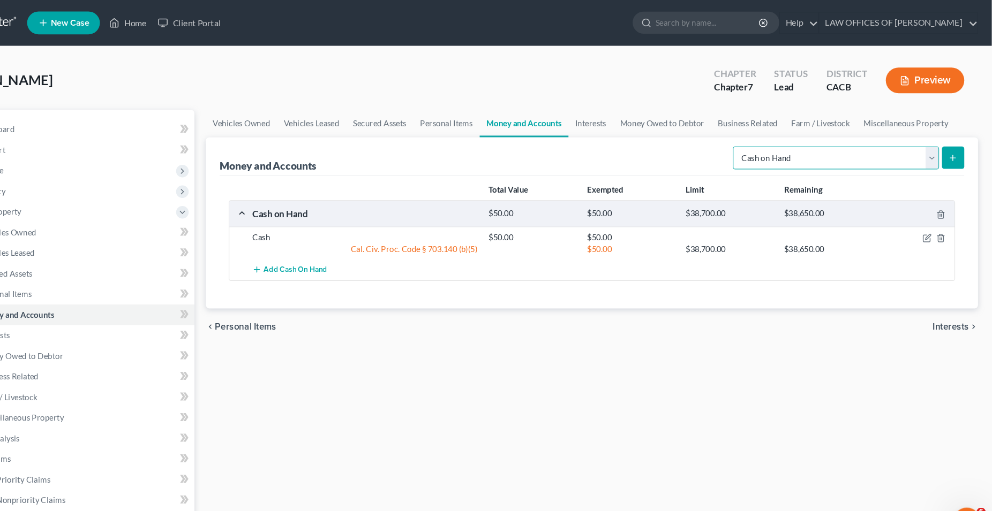
click at [750, 137] on select "Select Account Type Brokerage Cash on Hand Certificates of Deposit Checking Acc…" at bounding box center [846, 147] width 193 height 21
select select "checking"
click option "Checking Account" at bounding box center [0, 0] width 0 height 0
click at [952, 147] on icon "submit" at bounding box center [955, 148] width 9 height 9
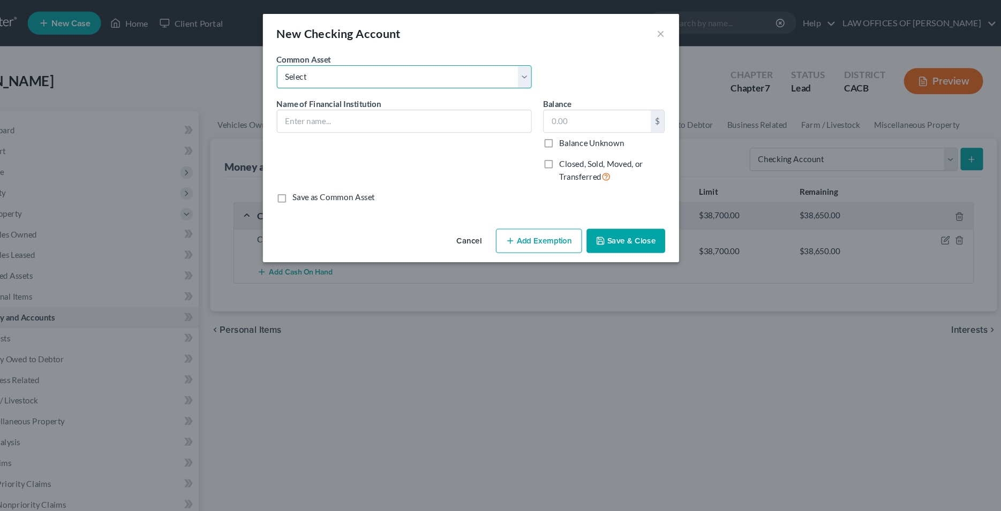
click at [321, 61] on select "Select BANK OF AMERICA (JOINT) [PERSON_NAME] FARGO [PERSON_NAME] Bank Bank of A…" at bounding box center [439, 71] width 236 height 21
drag, startPoint x: 430, startPoint y: 70, endPoint x: 425, endPoint y: 179, distance: 108.8
click at [423, 202] on div "An exemption set must first be selected from the Filing Information section. Co…" at bounding box center [501, 128] width 386 height 158
click at [413, 117] on input "text" at bounding box center [438, 112] width 235 height 20
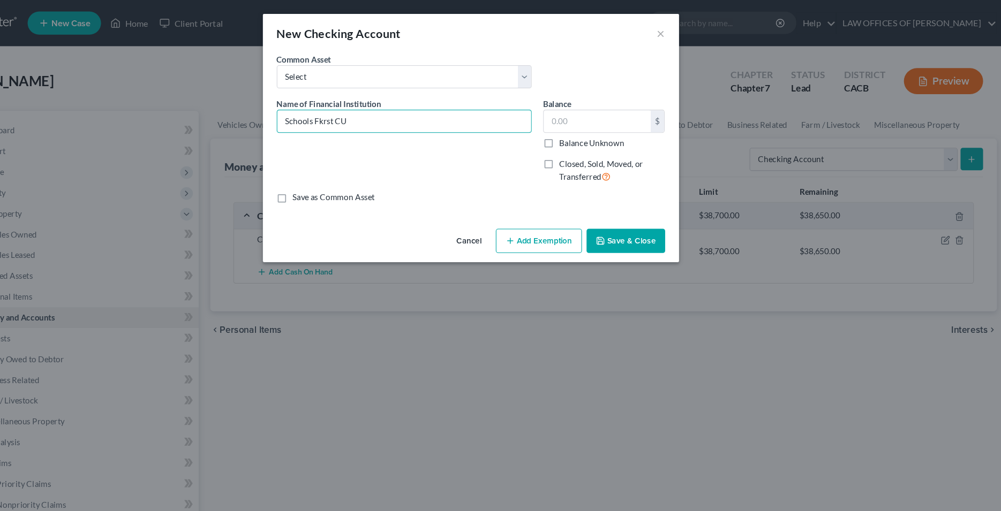
type input "Schools Fkrst CU"
click at [457, 171] on div "Name of Financial Institution * Schools Fkrst CU" at bounding box center [438, 134] width 247 height 88
click at [601, 114] on input "text" at bounding box center [617, 112] width 99 height 20
drag, startPoint x: 610, startPoint y: 110, endPoint x: 563, endPoint y: 112, distance: 47.2
click at [568, 112] on input "30" at bounding box center [617, 112] width 99 height 20
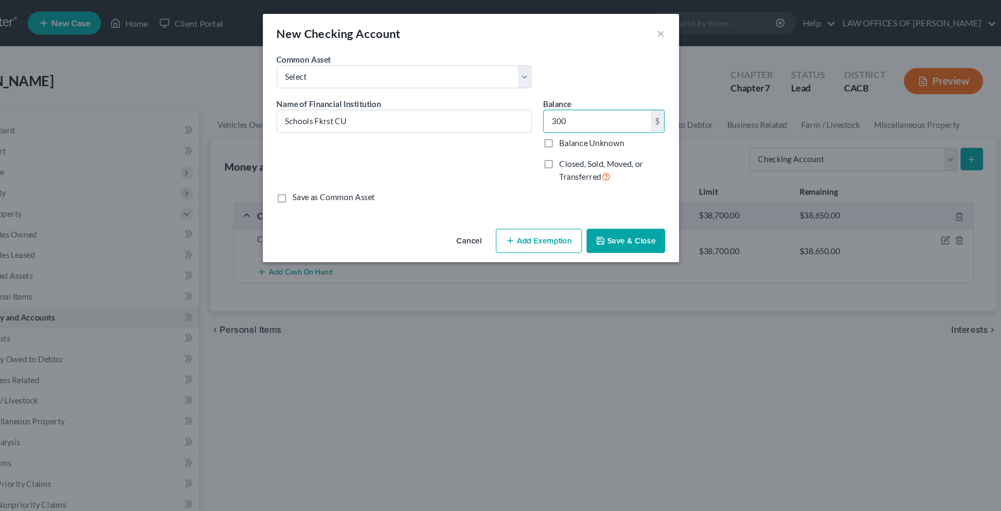
type input "300"
click at [568, 225] on button "Add Exemption" at bounding box center [564, 223] width 80 height 22
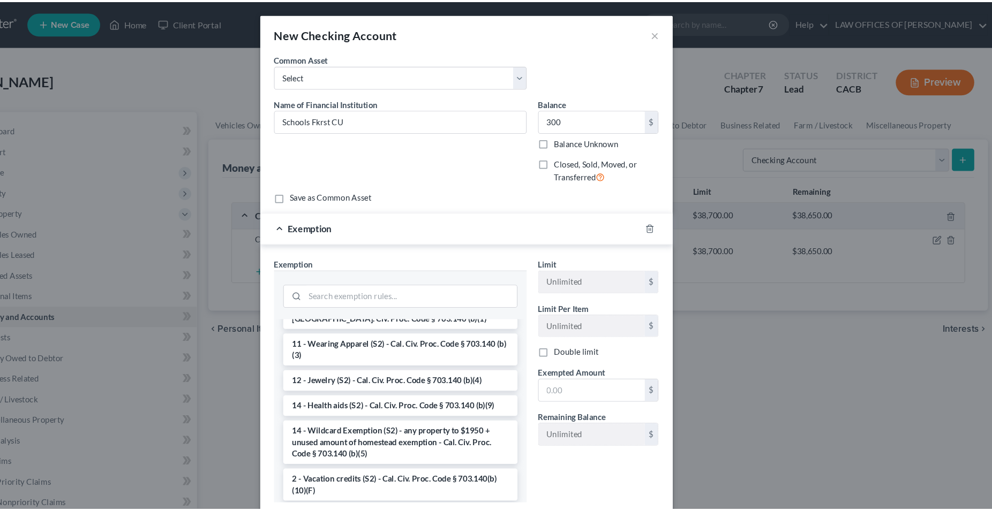
scroll to position [163, 0]
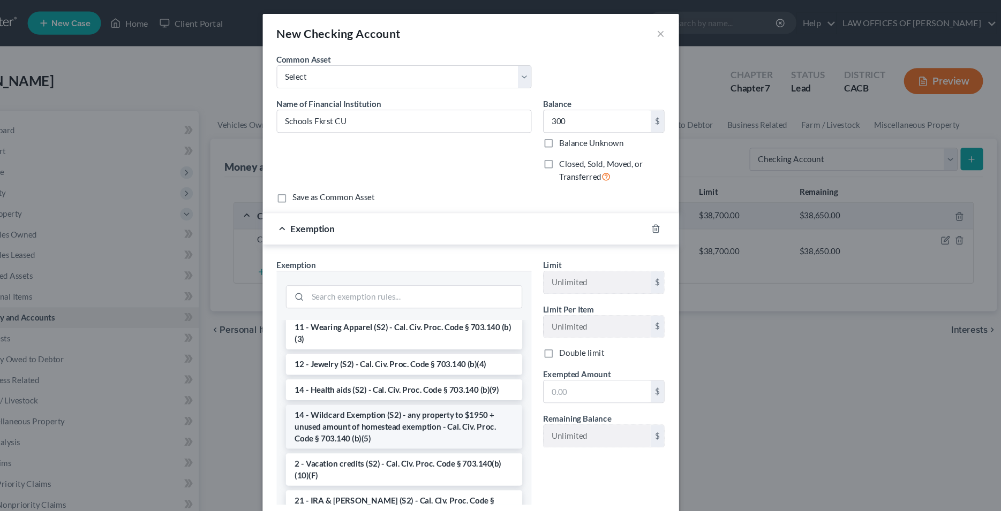
click at [411, 396] on li "14 - Wildcard Exemption (S2) - any property to $1950 + unused amount of homeste…" at bounding box center [438, 395] width 219 height 41
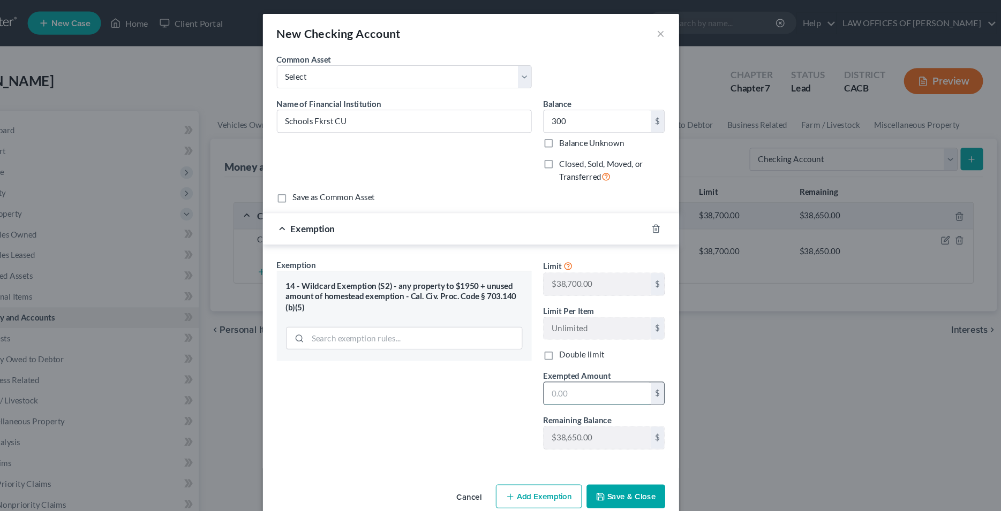
click at [602, 372] on input "text" at bounding box center [617, 364] width 99 height 20
type input "300"
click at [539, 388] on div "Exemption Set must be selected for CA. Exemption * 14 - Wildcard Exemption (S2)…" at bounding box center [438, 332] width 247 height 185
click at [644, 453] on button "Save & Close" at bounding box center [644, 460] width 73 height 22
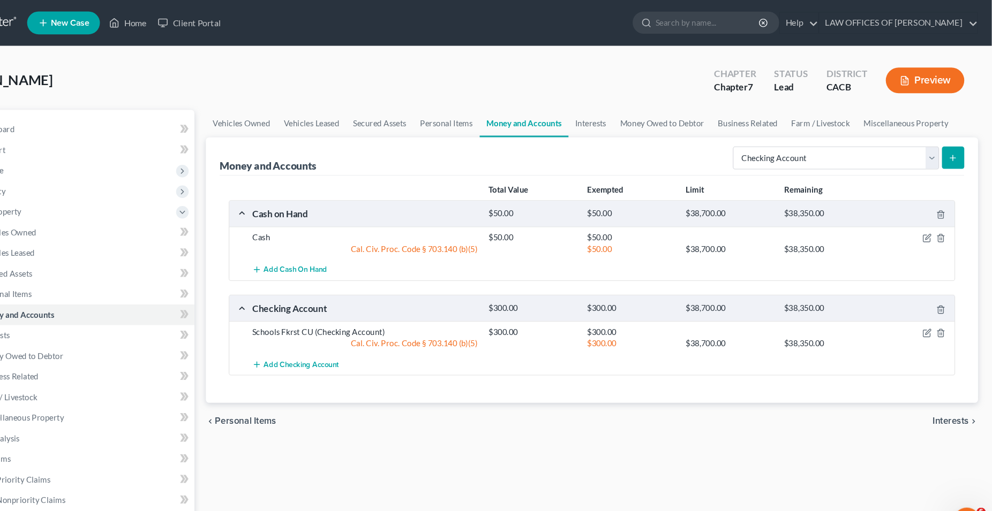
click at [947, 392] on span "Interests" at bounding box center [954, 394] width 34 height 9
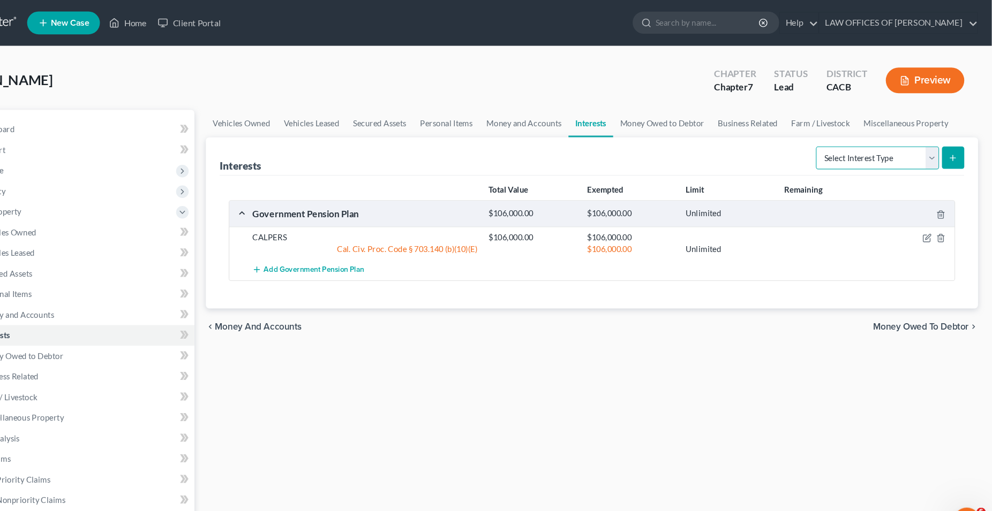
click at [827, 137] on select "Select Interest Type 401K Annuity Bond Education IRA Government Bond Government…" at bounding box center [884, 147] width 115 height 21
select select "401k"
click option "401K" at bounding box center [0, 0] width 0 height 0
click at [956, 150] on icon "submit" at bounding box center [955, 148] width 9 height 9
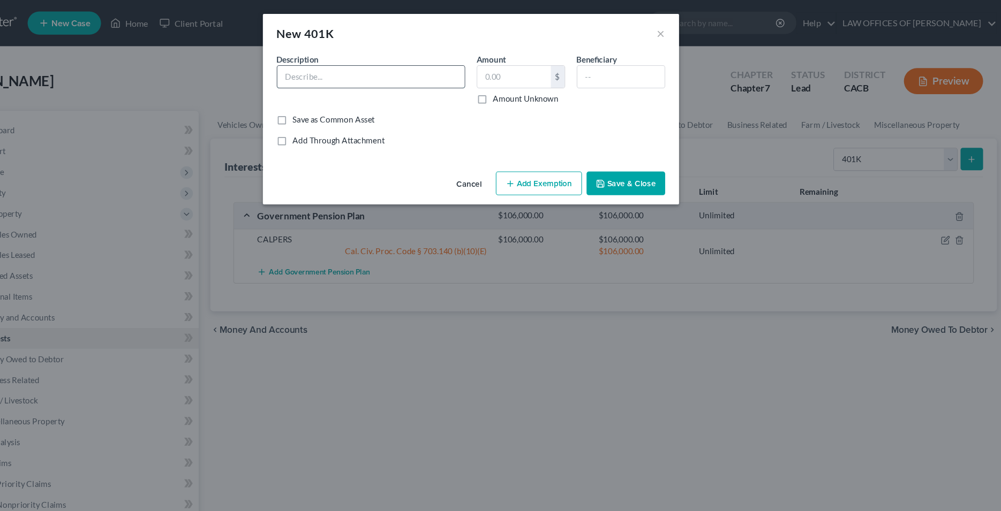
click at [440, 77] on input "text" at bounding box center [407, 71] width 173 height 20
type input "American Trust 401K"
click at [525, 75] on input "text" at bounding box center [541, 71] width 68 height 20
type input "20,000"
click at [603, 74] on input "text" at bounding box center [639, 71] width 81 height 20
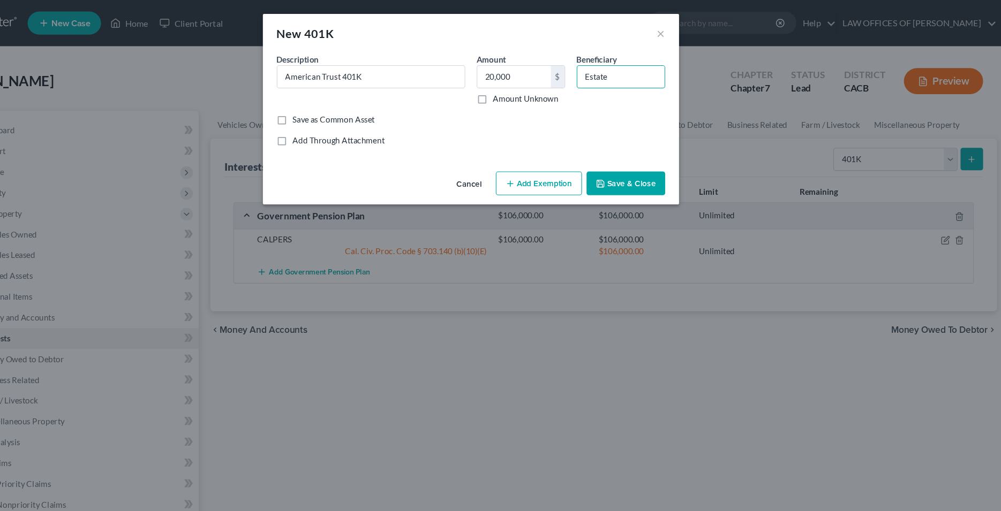
type input "Estate"
click at [556, 168] on button "Add Exemption" at bounding box center [564, 170] width 80 height 22
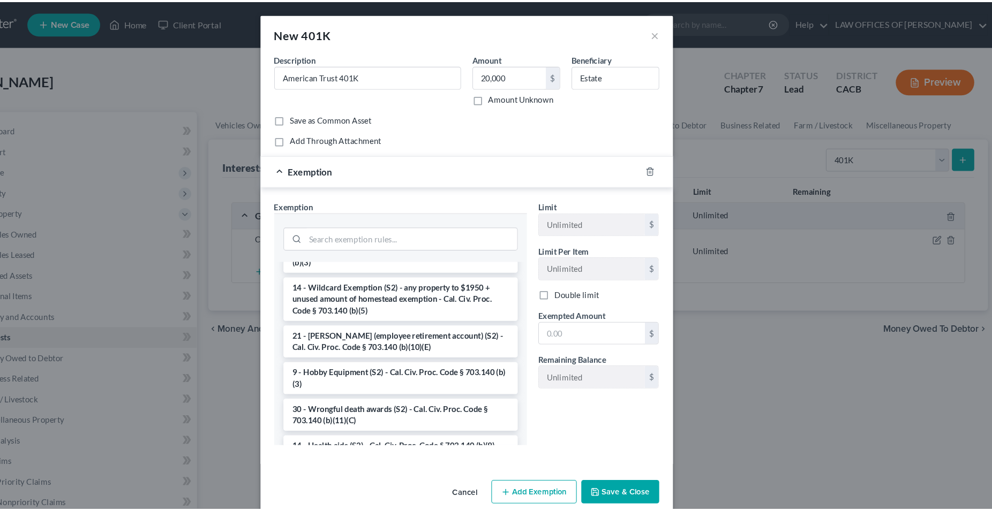
scroll to position [600, 0]
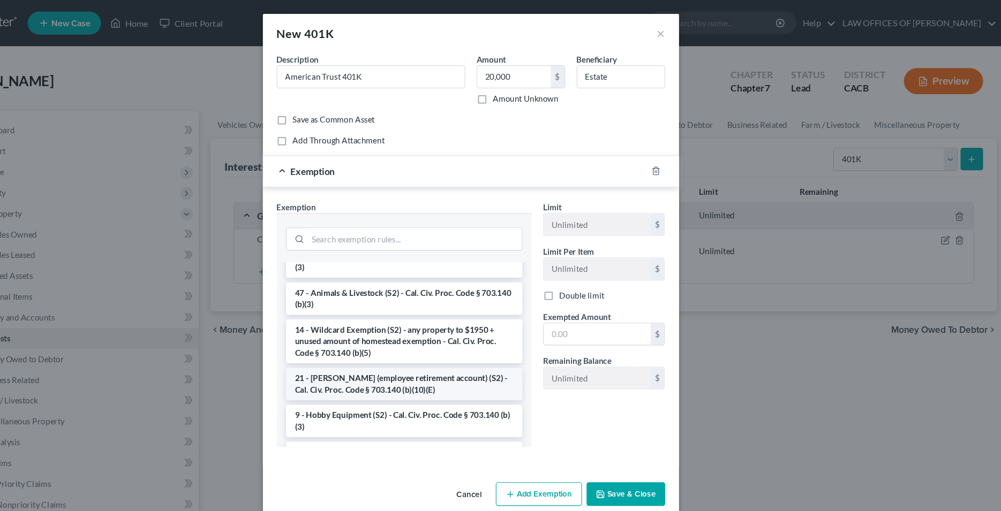
click at [425, 371] on li "21 - [PERSON_NAME] (employee retirement account) (S2) - Cal. Civ. Proc. Code § …" at bounding box center [438, 356] width 219 height 30
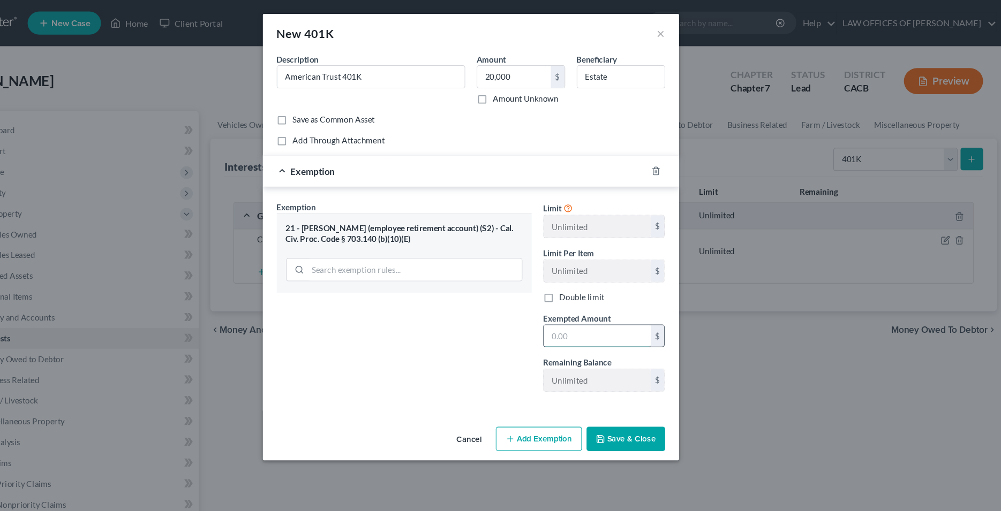
click at [633, 317] on input "text" at bounding box center [617, 311] width 99 height 20
type input "20,000"
click at [530, 329] on div "Exemption Set must be selected for CA. Exemption * 21 - ERISA (employee retirem…" at bounding box center [438, 278] width 247 height 185
click at [644, 407] on button "Save & Close" at bounding box center [644, 407] width 73 height 22
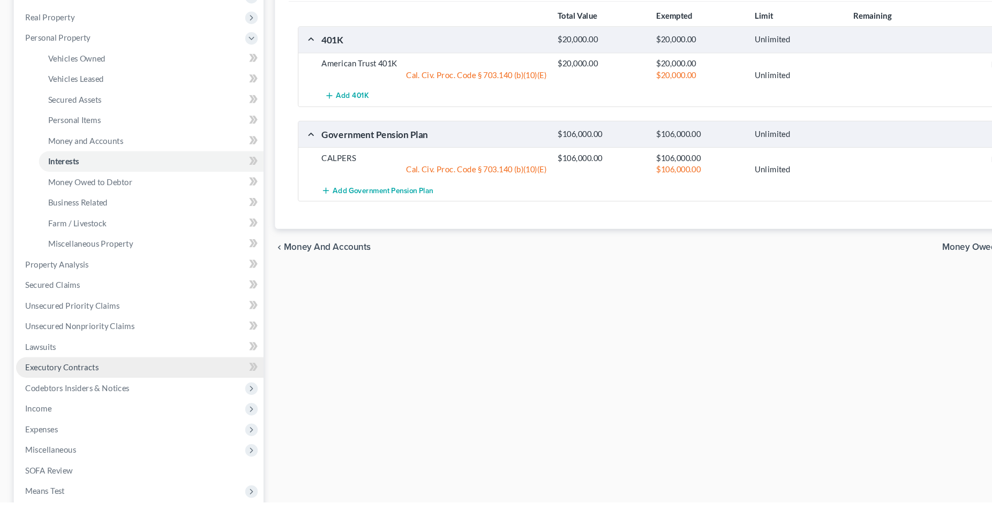
scroll to position [122, 0]
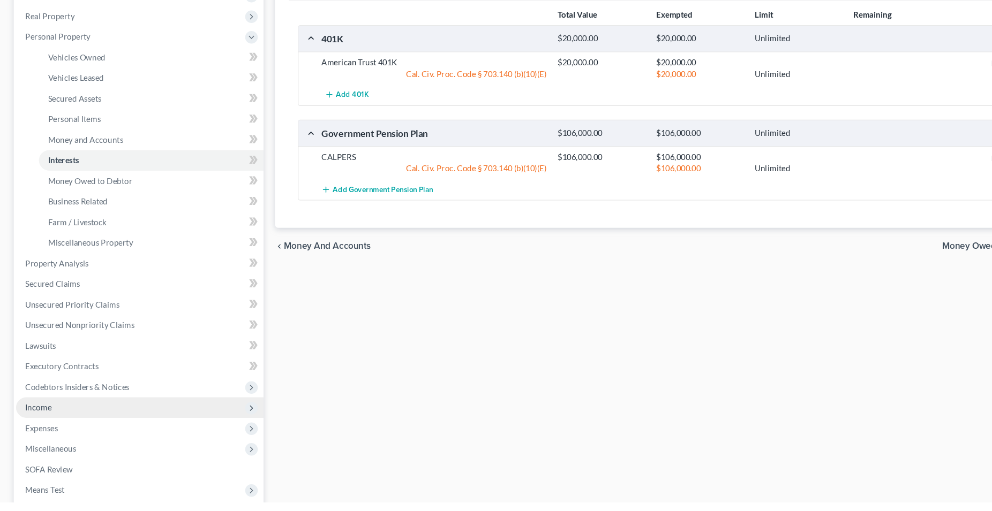
click at [42, 422] on span "Income" at bounding box center [36, 422] width 25 height 9
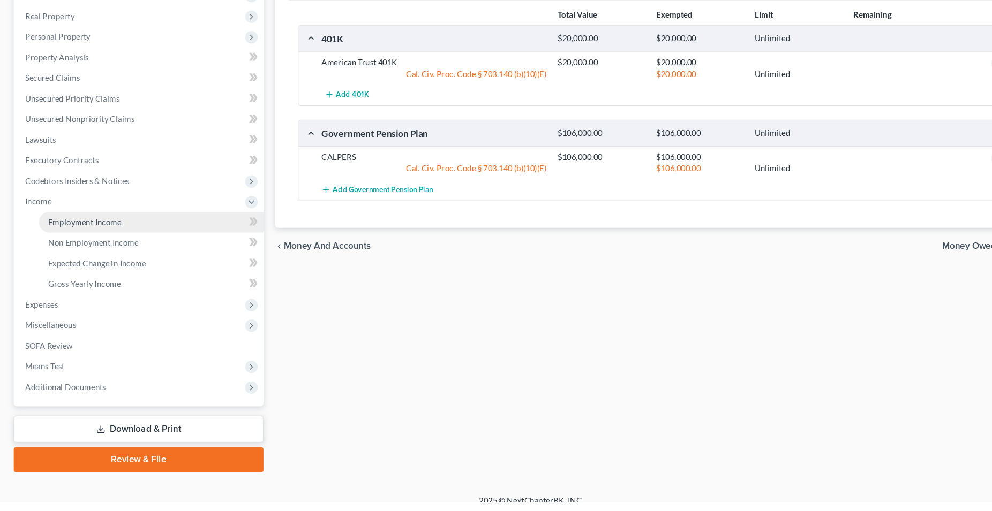
click at [108, 248] on span "Employment Income" at bounding box center [79, 249] width 69 height 9
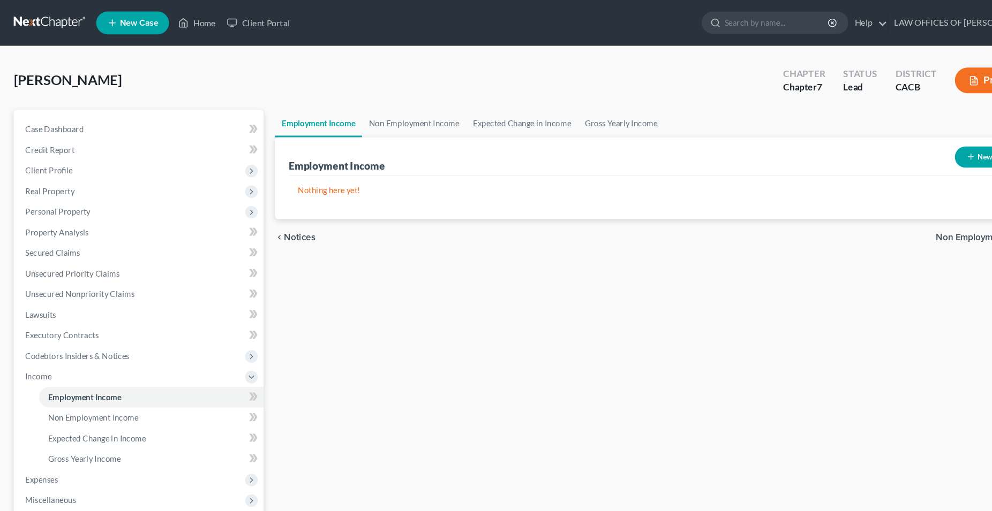
click at [909, 144] on icon "button" at bounding box center [907, 146] width 9 height 9
select select "0"
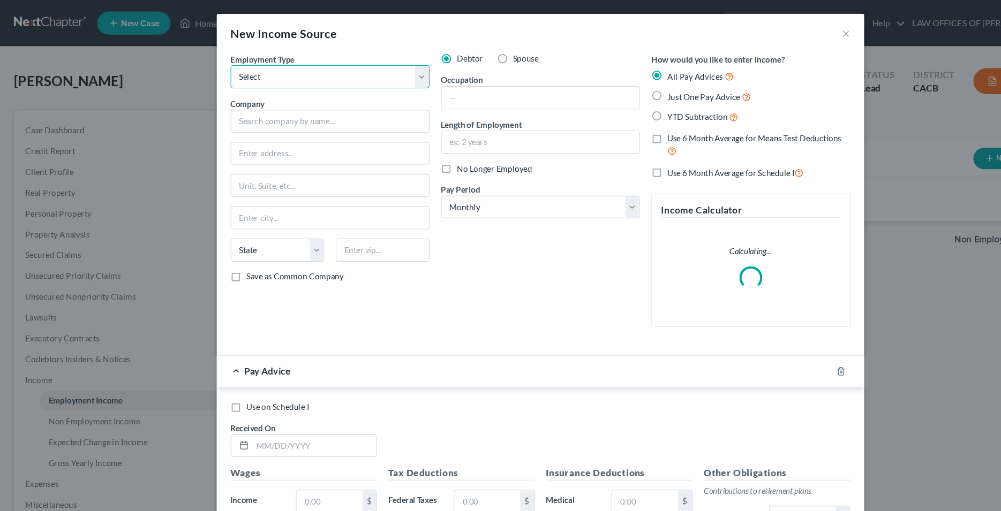
click at [214, 61] on select "Select Full or [DEMOGRAPHIC_DATA] Employment Self Employment" at bounding box center [306, 71] width 184 height 21
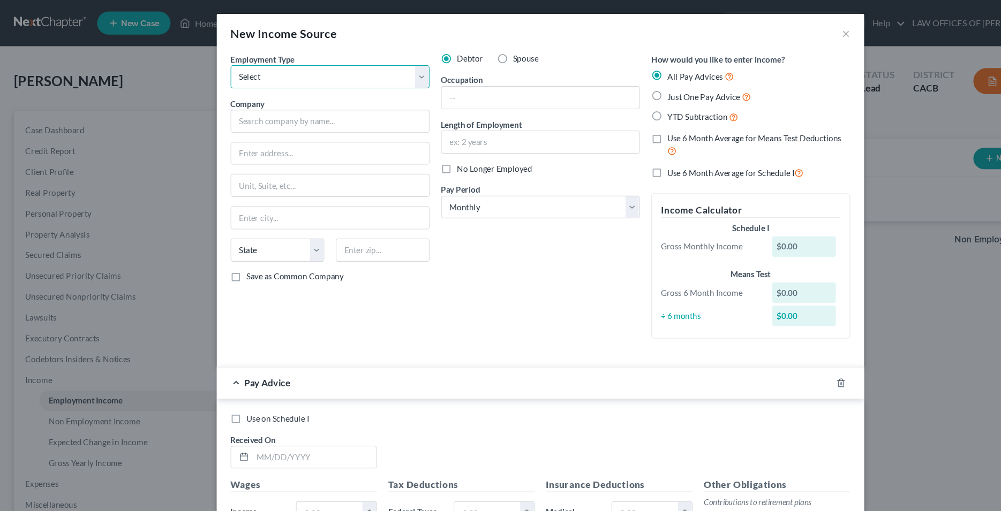
select select "0"
click option "Full or [DEMOGRAPHIC_DATA] Employment" at bounding box center [0, 0] width 0 height 0
click at [300, 116] on input "text" at bounding box center [306, 112] width 184 height 21
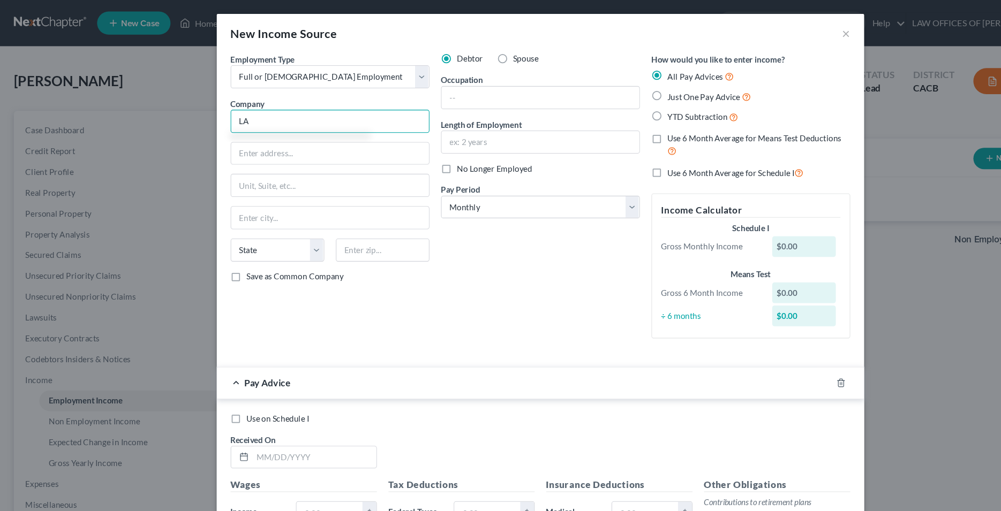
type input "L"
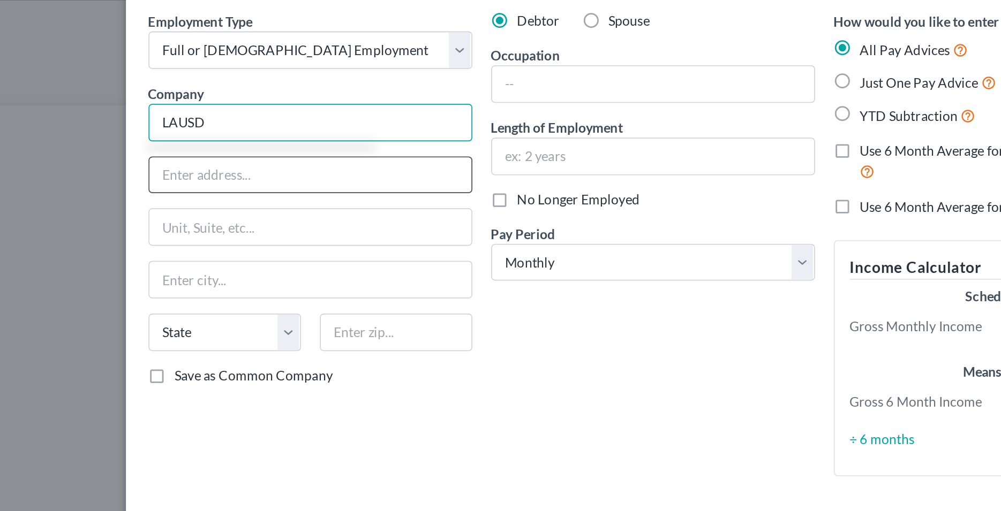
type input "LAUSD"
click at [287, 147] on input "text" at bounding box center [305, 142] width 183 height 20
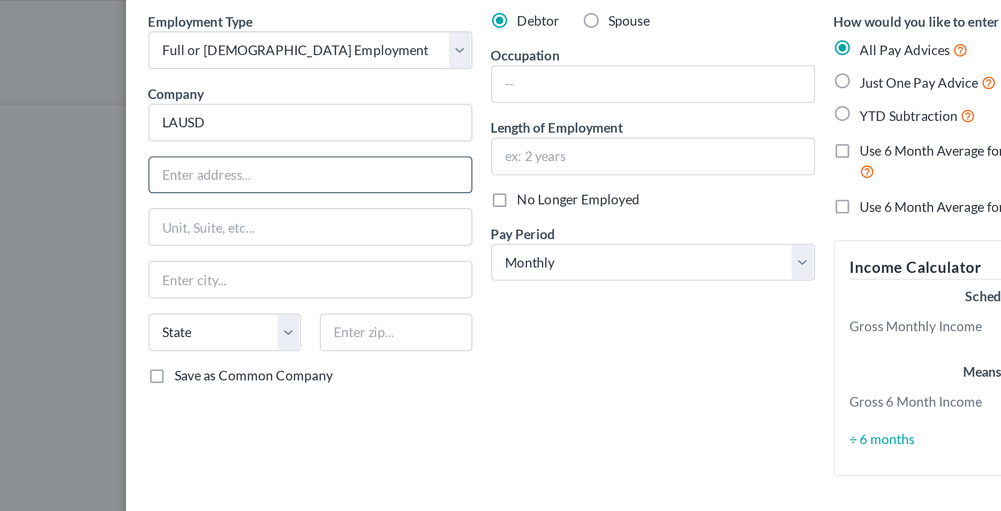
click at [275, 142] on input "text" at bounding box center [305, 142] width 183 height 20
type input "333 So. [PERSON_NAME][GEOGRAPHIC_DATA]"
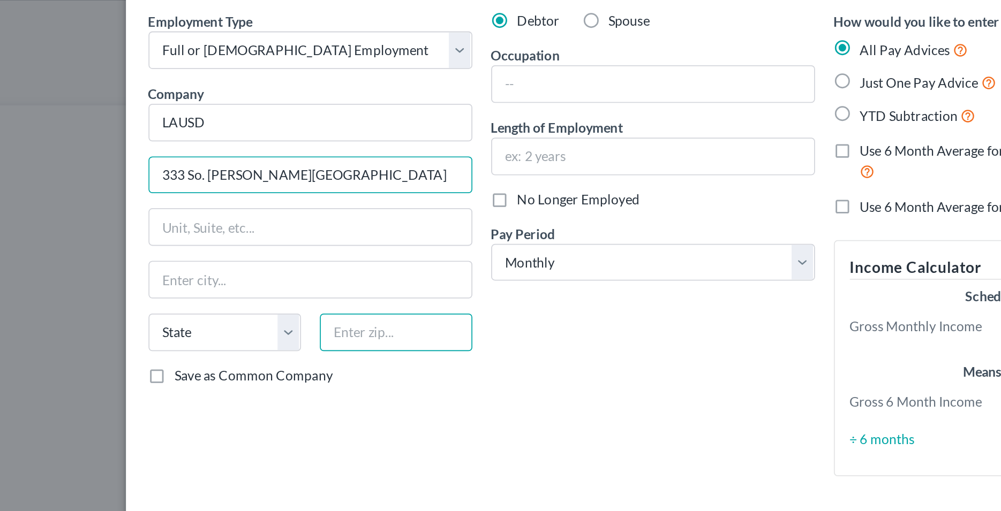
click at [325, 233] on input "text" at bounding box center [354, 231] width 87 height 21
type input "90017"
click at [327, 147] on input "333 So. [PERSON_NAME][GEOGRAPHIC_DATA]" at bounding box center [305, 142] width 183 height 20
type input "[GEOGRAPHIC_DATA]"
select select "4"
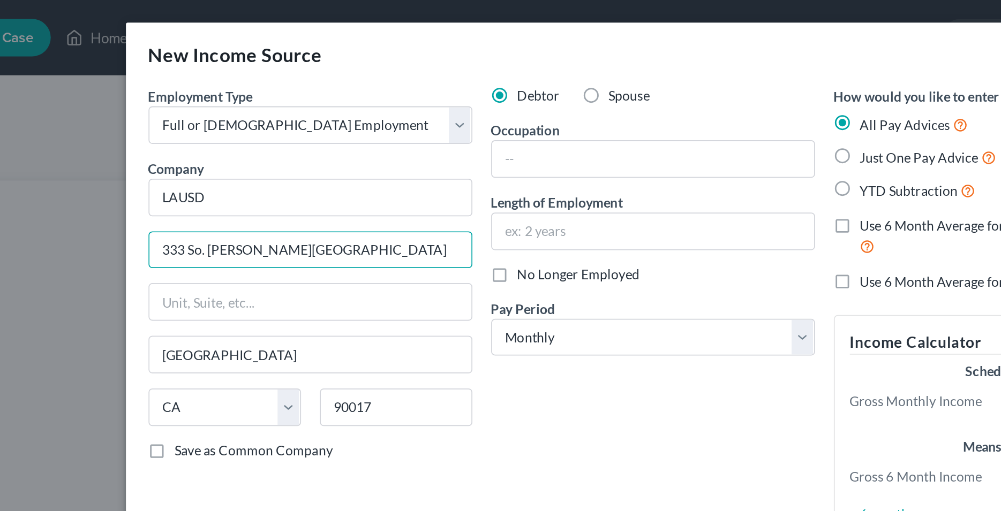
click at [618, 90] on label "Just One Pay Advice" at bounding box center [657, 90] width 78 height 12
click at [623, 90] on input "Just One Pay Advice" at bounding box center [626, 87] width 7 height 7
radio input "true"
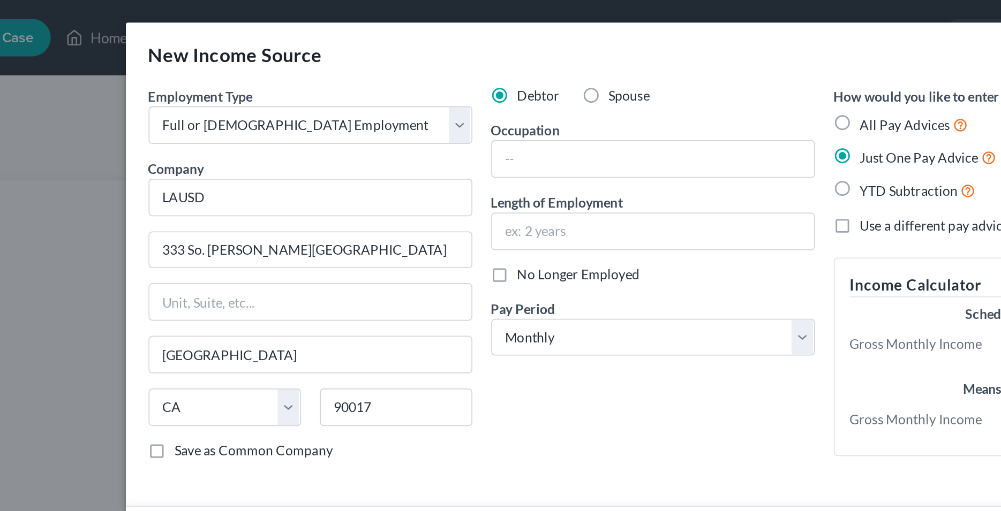
click at [618, 106] on label "YTD Subtraction" at bounding box center [651, 108] width 66 height 12
click at [623, 106] on input "YTD Subtraction" at bounding box center [626, 105] width 7 height 7
radio input "true"
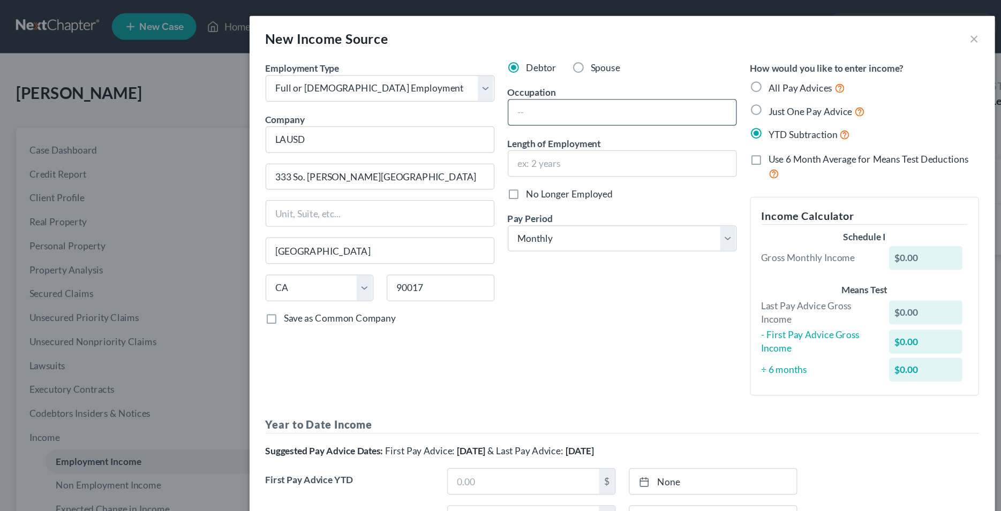
click at [431, 93] on input "text" at bounding box center [500, 90] width 183 height 20
type input "Bus Driver"
click at [462, 275] on div "Debtor Spouse Occupation Bus Driver Length of Employment No Longer Employed Pay…" at bounding box center [500, 188] width 195 height 278
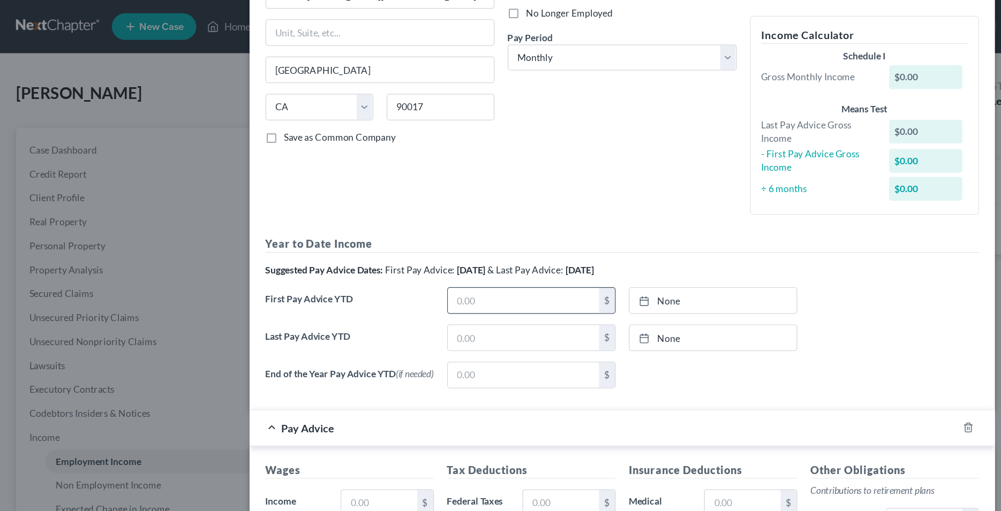
scroll to position [164, 0]
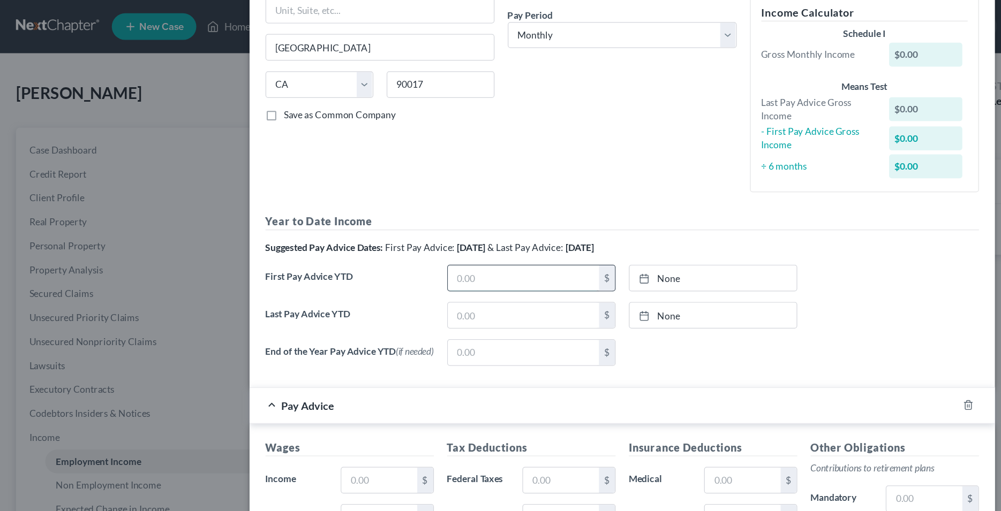
click at [383, 222] on input "text" at bounding box center [421, 224] width 122 height 20
type input "01,072,025"
click at [380, 256] on input "text" at bounding box center [421, 254] width 122 height 20
type input "08,152,025"
click at [323, 288] on label "End of the Year Pay Advice YTD (if needed)" at bounding box center [281, 288] width 146 height 30
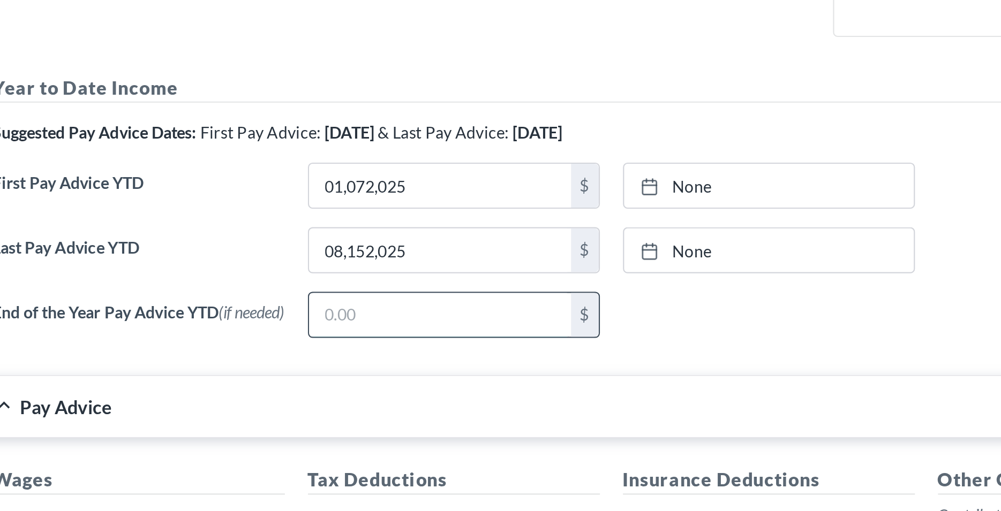
click at [387, 282] on input "text" at bounding box center [421, 284] width 122 height 20
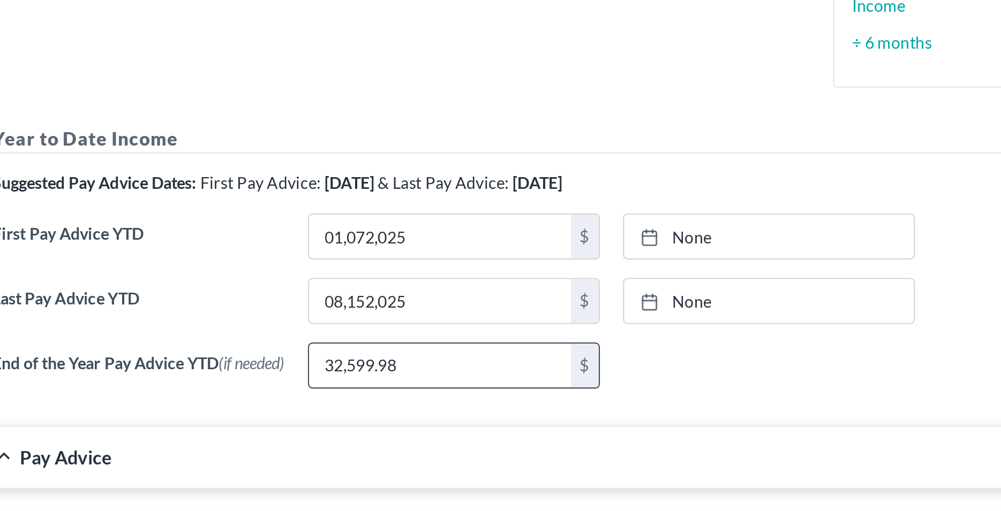
click at [406, 310] on input "32,599.98" at bounding box center [421, 307] width 122 height 20
type input "32,599.69"
click at [342, 292] on label "Last Pay Advice YTD" at bounding box center [281, 282] width 146 height 30
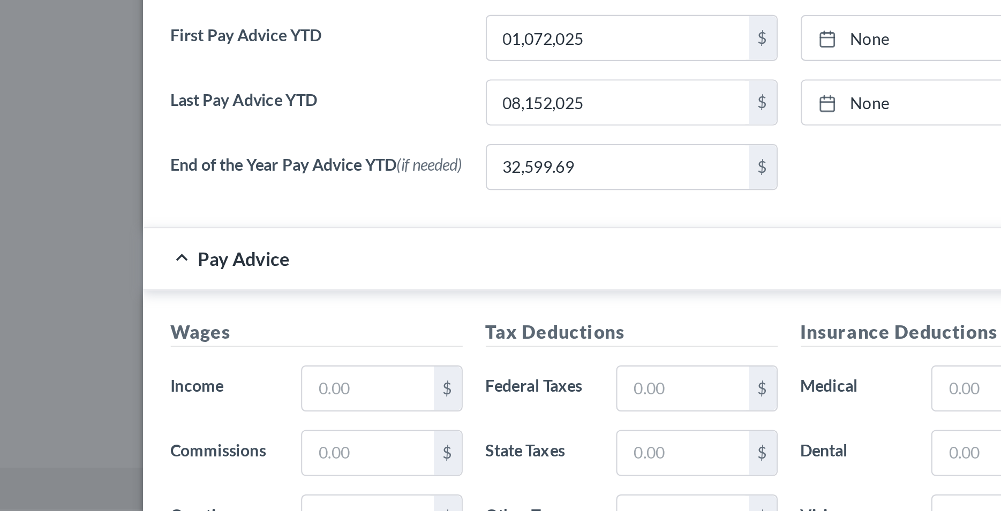
scroll to position [251, 0]
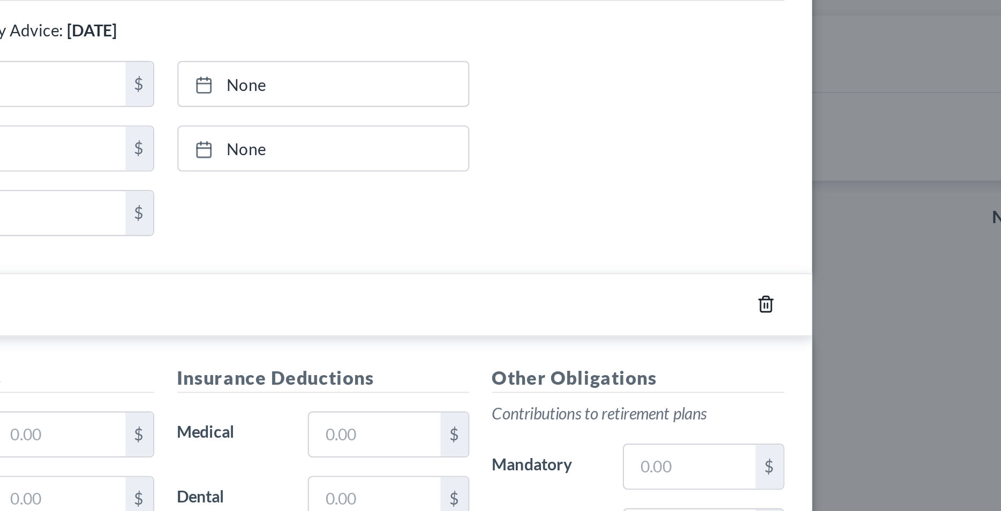
click at [776, 266] on icon "button" at bounding box center [778, 262] width 5 height 7
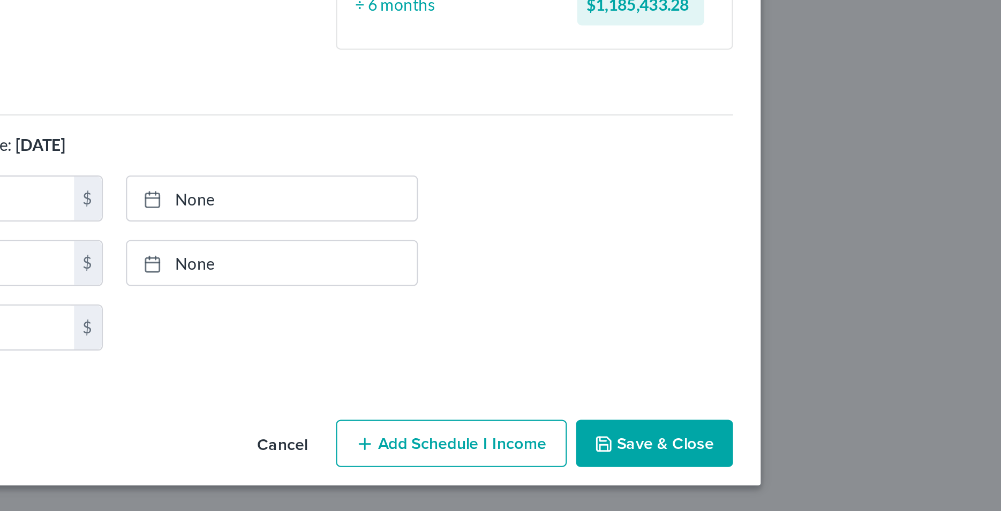
click at [747, 480] on button "Save & Close" at bounding box center [751, 479] width 73 height 22
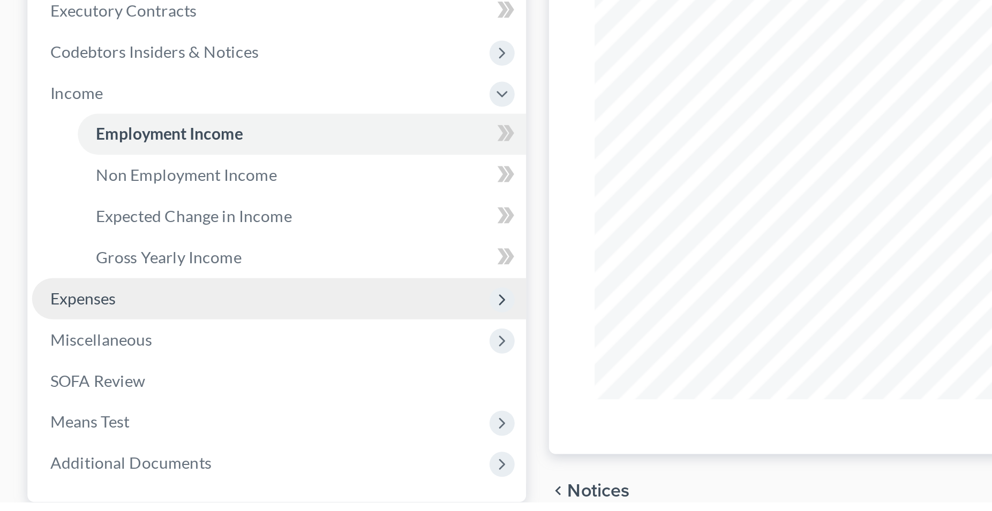
scroll to position [51, 0]
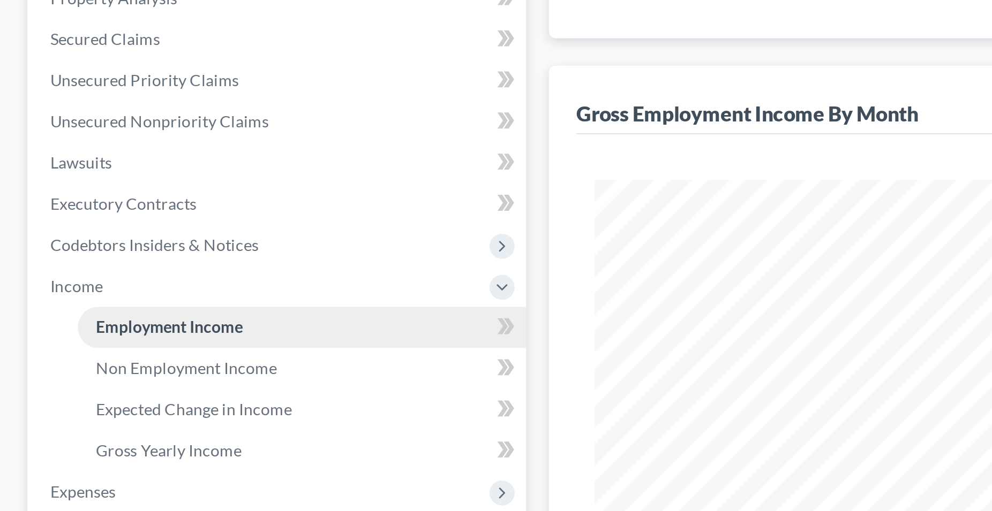
click at [86, 322] on span "Employment Income" at bounding box center [79, 319] width 69 height 9
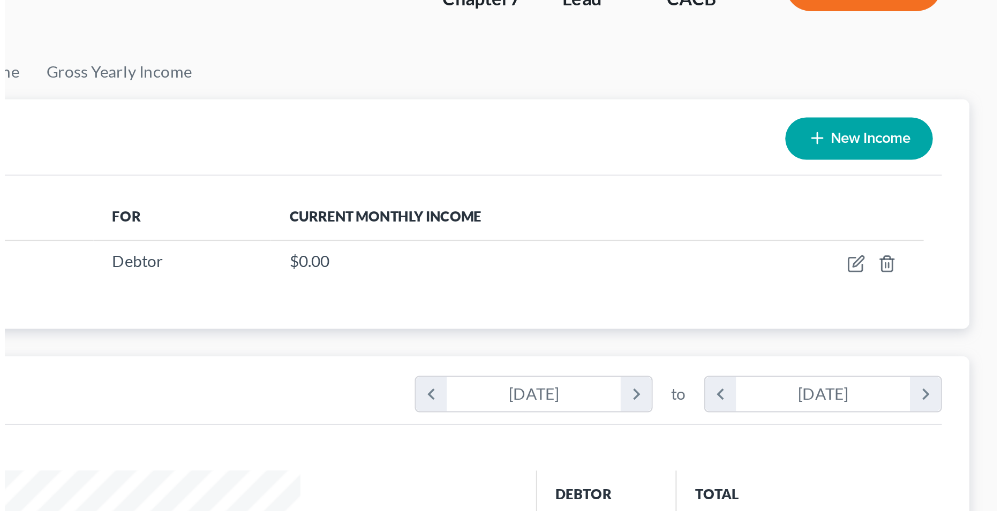
scroll to position [0, 0]
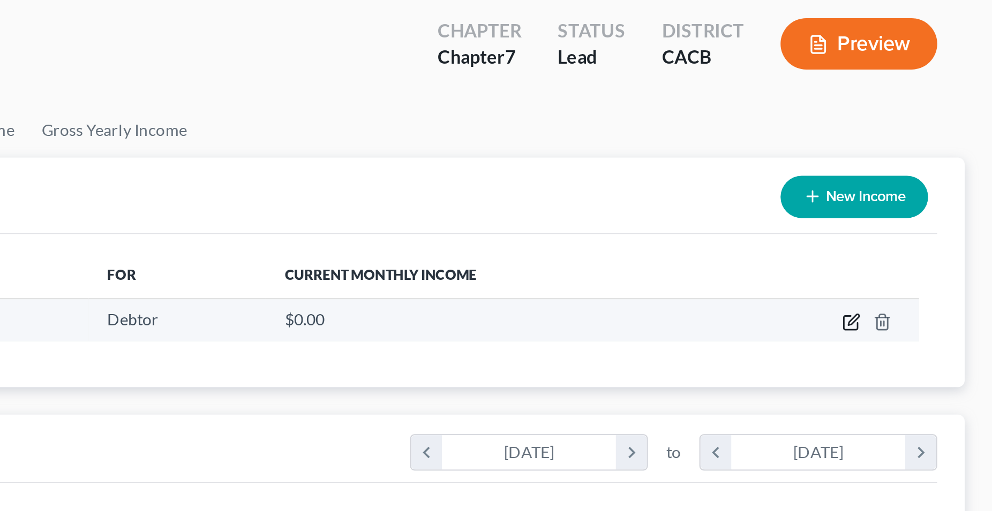
click at [925, 207] on icon "button" at bounding box center [926, 205] width 9 height 9
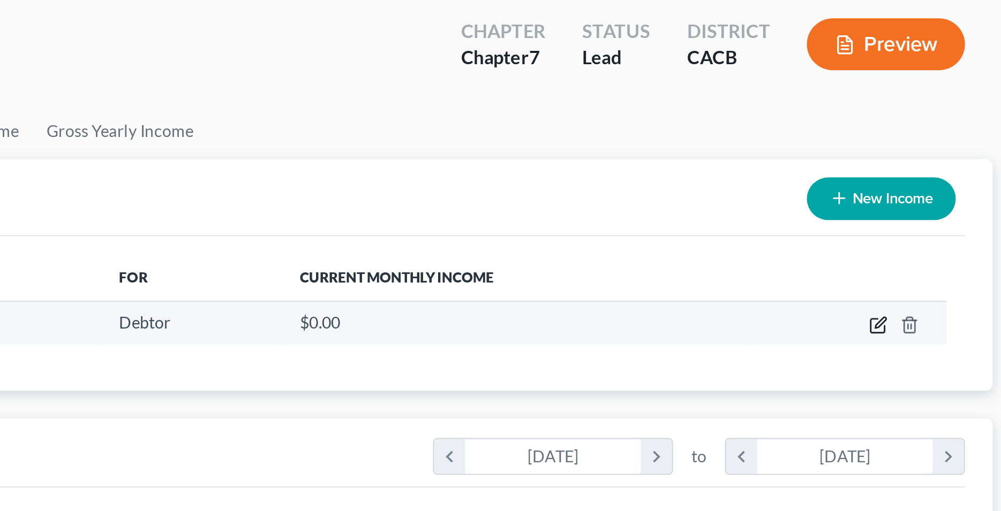
scroll to position [195, 412]
select select "0"
select select "4"
select select "0"
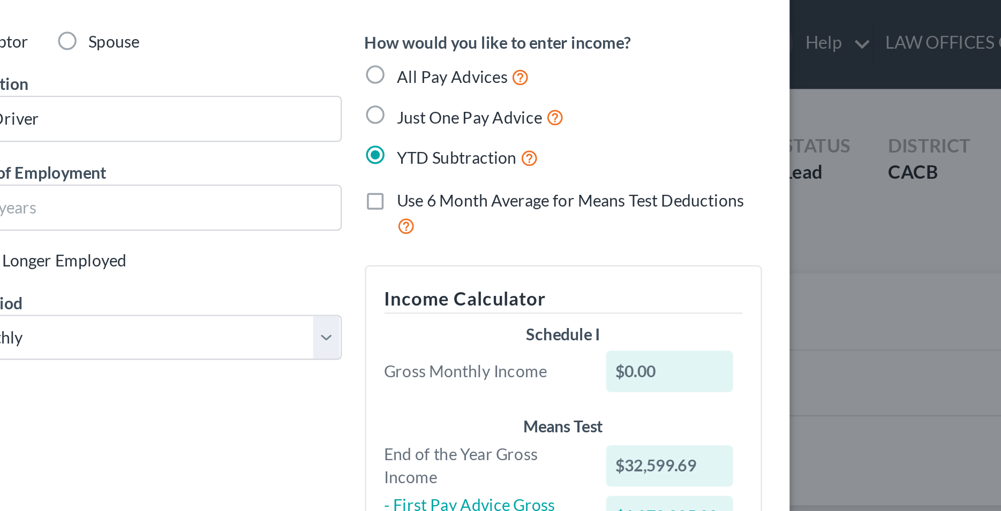
scroll to position [48, 0]
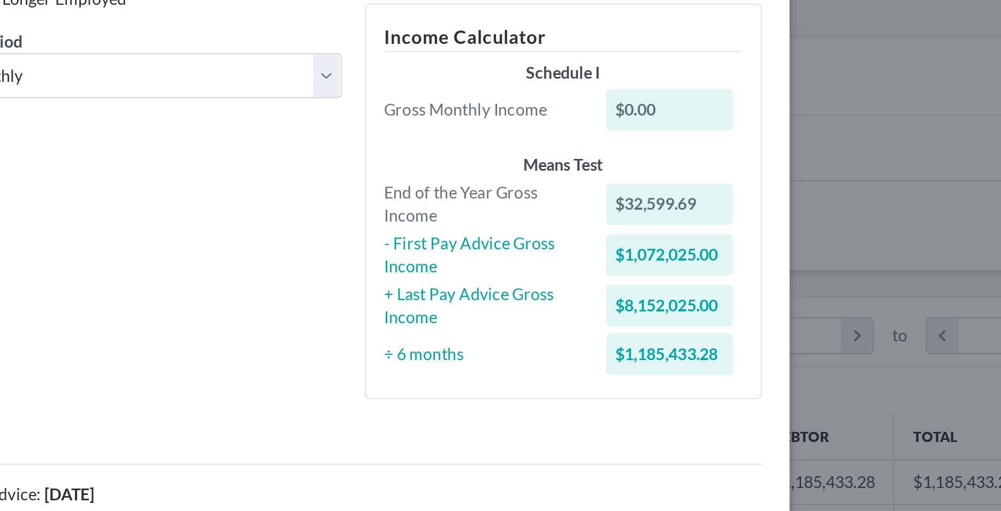
drag, startPoint x: 674, startPoint y: 345, endPoint x: 534, endPoint y: 355, distance: 140.6
click at [534, 355] on div "Year to Date Income Suggested Pay Advice Dates: First Pay Advice: [DATE] & Last…" at bounding box center [501, 378] width 574 height 131
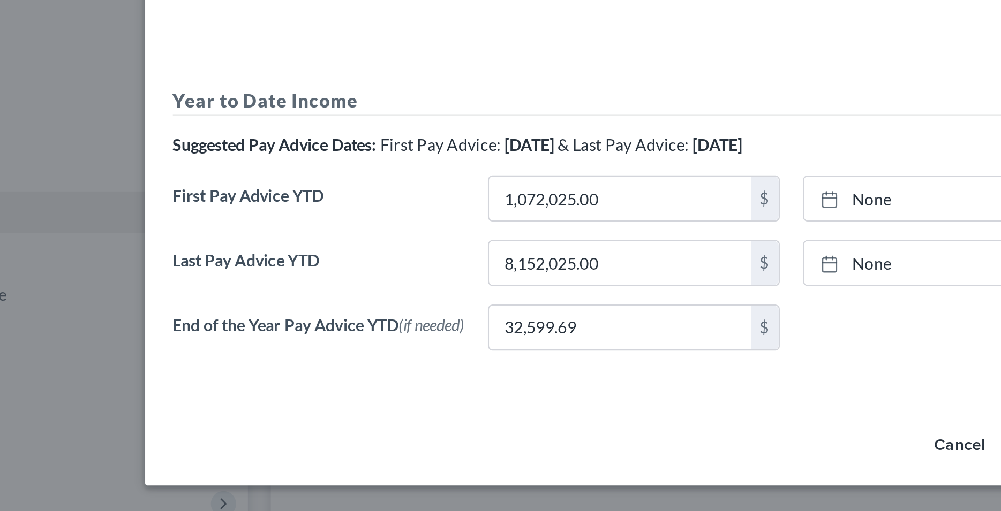
click at [378, 444] on div "End of the Year Pay Advice YTD (if needed) 32,599.69 $ None close Date Time che…" at bounding box center [500, 429] width 585 height 30
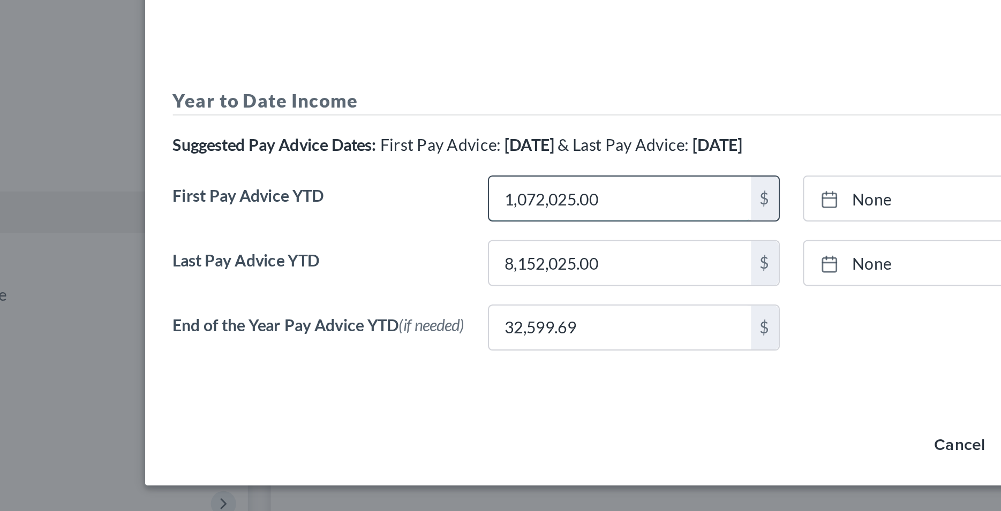
drag, startPoint x: 418, startPoint y: 363, endPoint x: 426, endPoint y: 363, distance: 8.0
click at [426, 363] on input "1,072,025.00" at bounding box center [421, 365] width 122 height 20
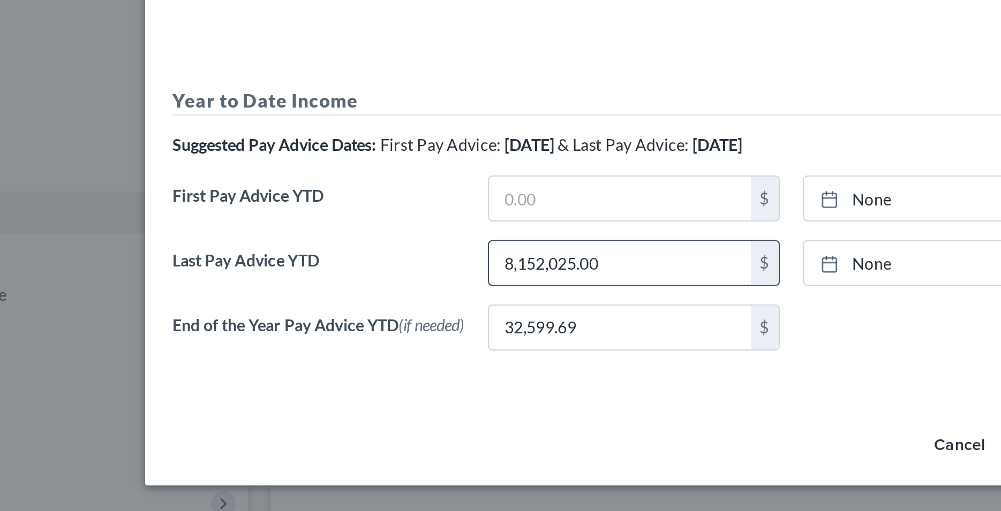
click at [426, 395] on input "8,152,025.00" at bounding box center [421, 395] width 122 height 20
click at [350, 445] on div "Employment Type * Select Full or [DEMOGRAPHIC_DATA] Employment Self Employment …" at bounding box center [501, 233] width 600 height 460
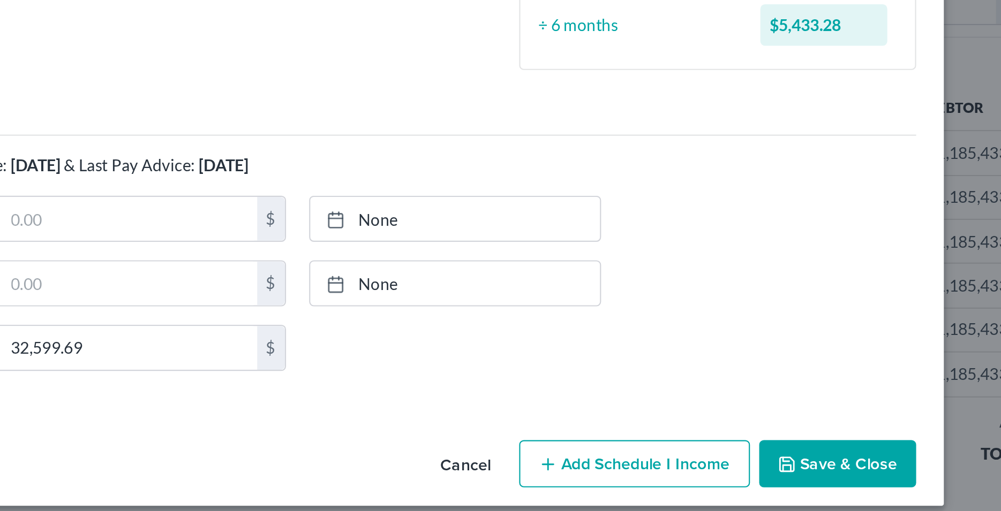
click at [815, 477] on div "Edit Income Source × Employment Type * Select Full or [DEMOGRAPHIC_DATA] Employ…" at bounding box center [500, 255] width 1001 height 511
click at [738, 478] on button "Save & Close" at bounding box center [751, 479] width 73 height 22
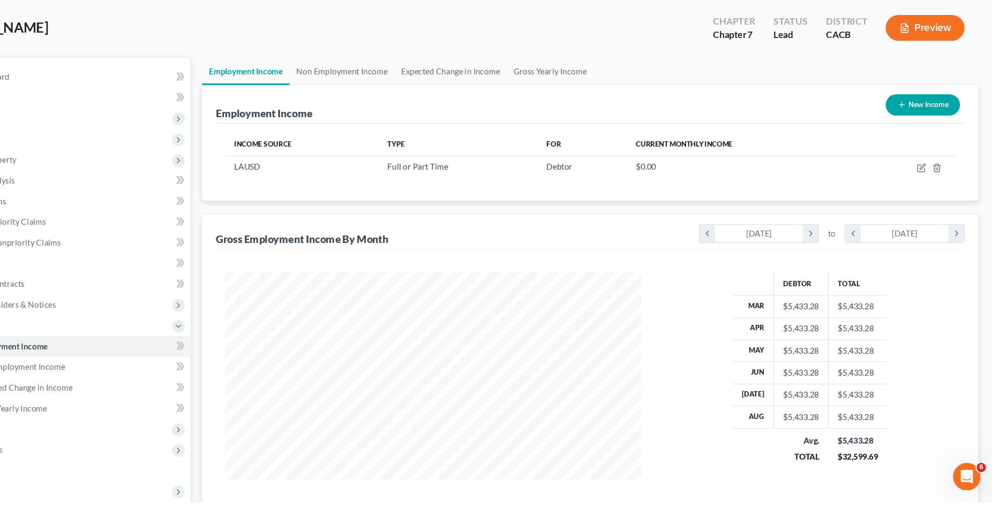
scroll to position [13, 0]
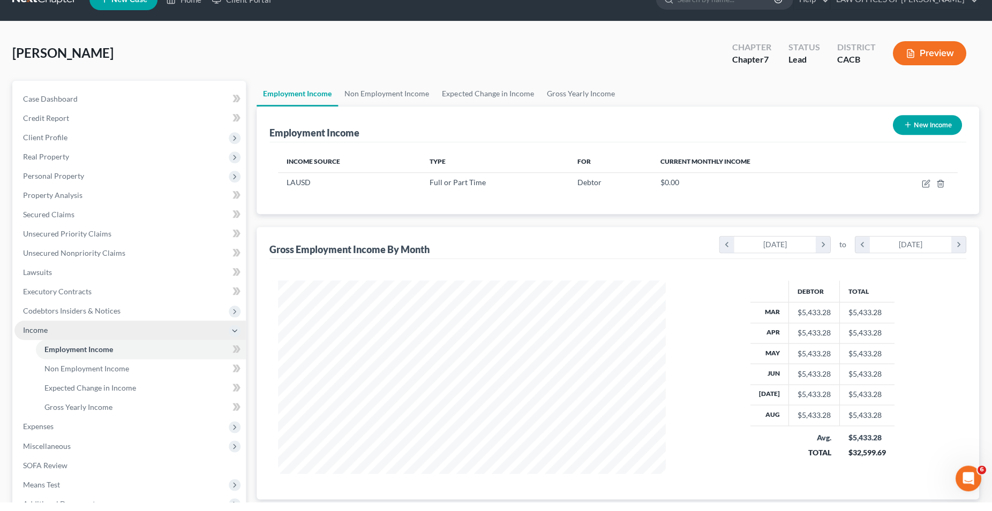
click at [40, 339] on span "Income" at bounding box center [36, 339] width 25 height 9
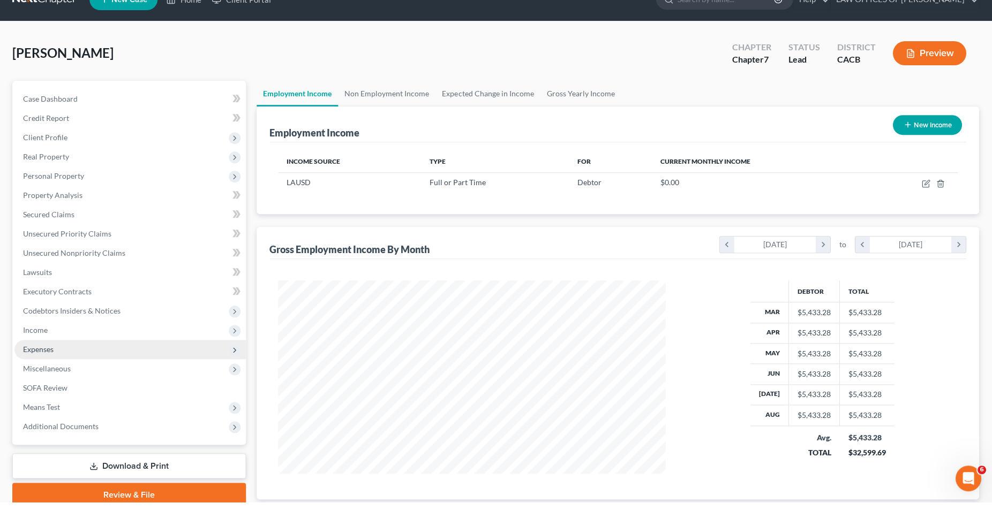
click at [46, 359] on span "Expenses" at bounding box center [39, 358] width 31 height 9
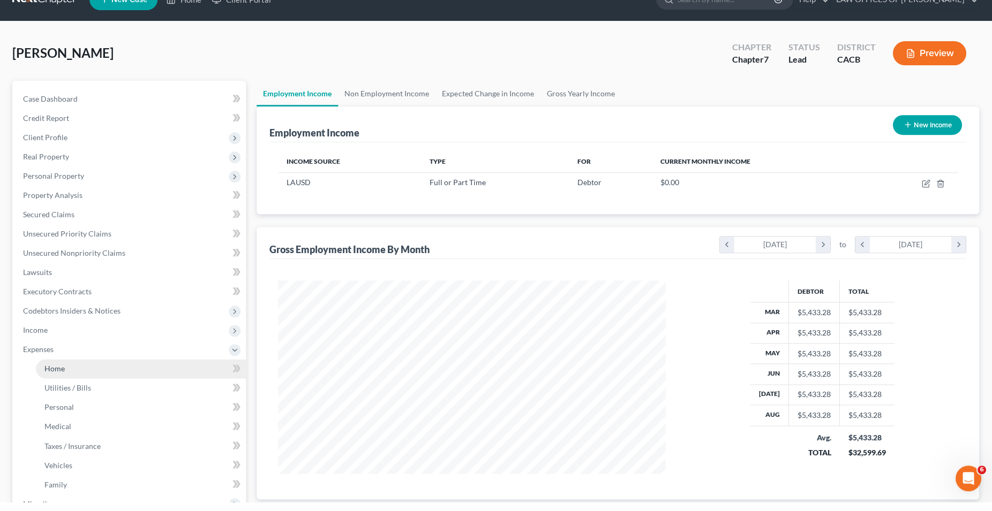
click at [53, 381] on span "Home" at bounding box center [55, 377] width 20 height 9
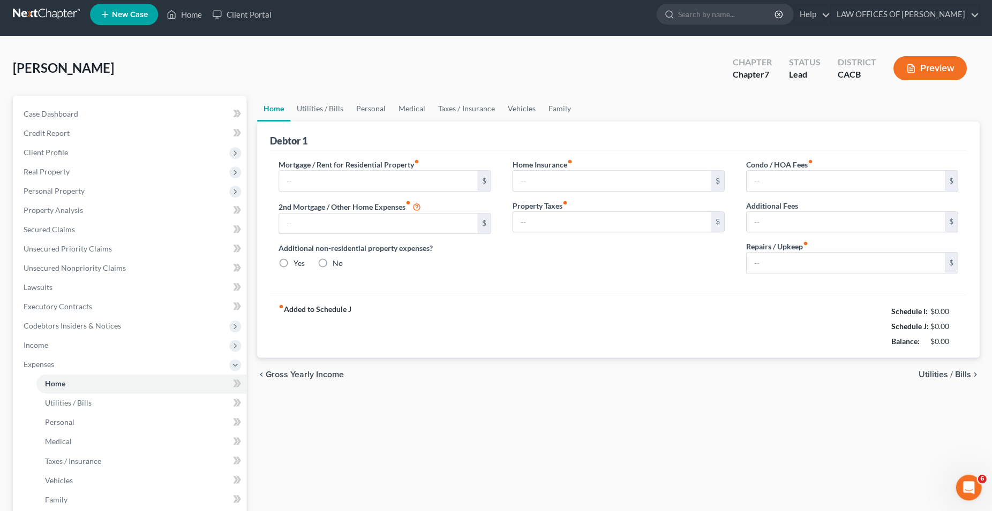
type input "0.00"
radio input "true"
type input "0.00"
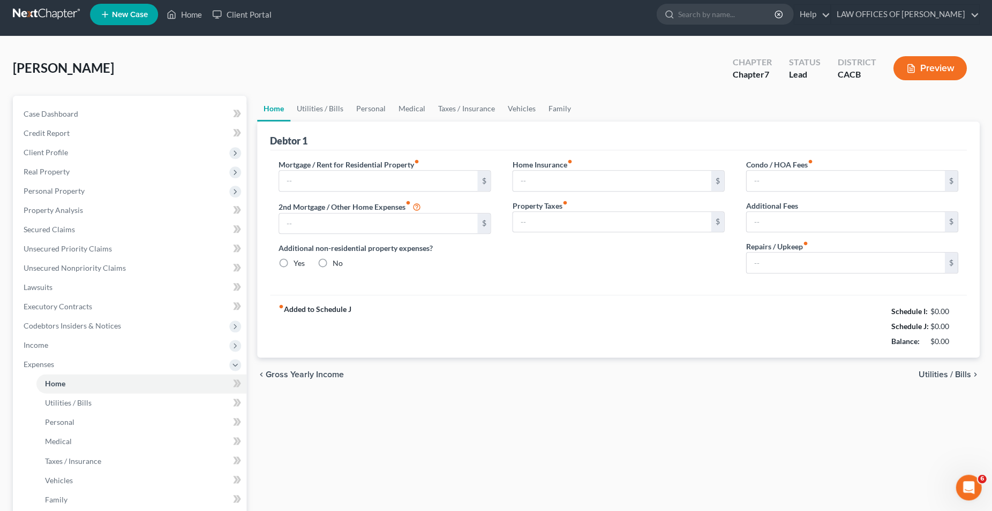
type input "0.00"
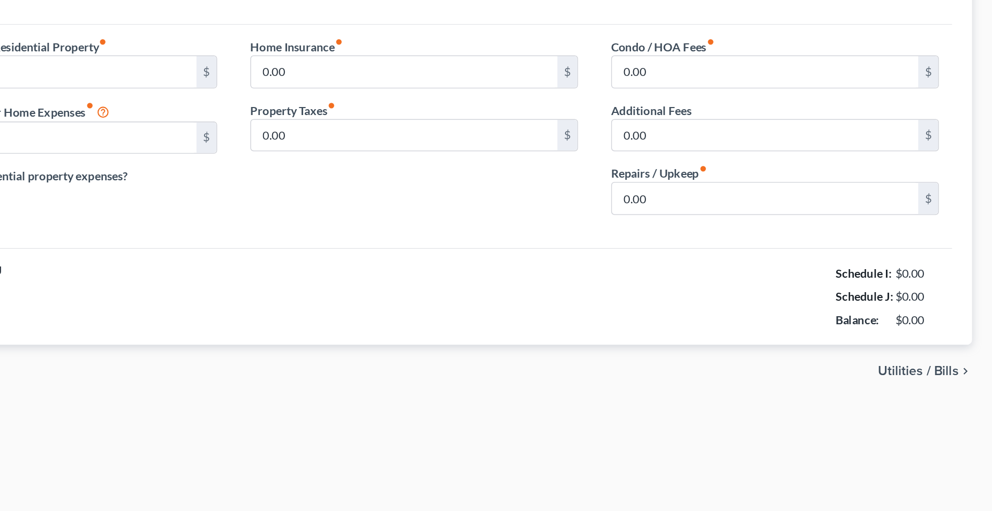
scroll to position [8, 0]
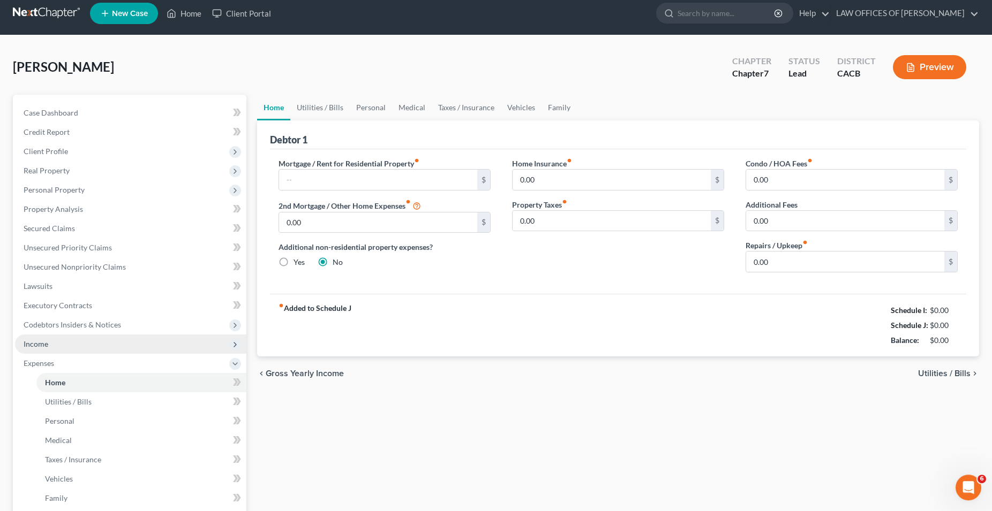
click at [36, 342] on span "Income" at bounding box center [36, 343] width 25 height 9
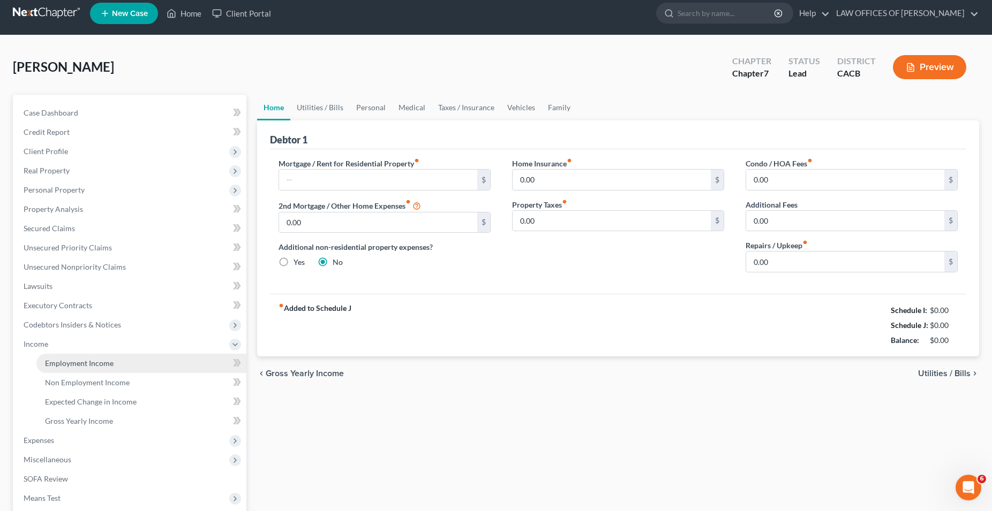
click at [100, 365] on span "Employment Income" at bounding box center [79, 363] width 69 height 9
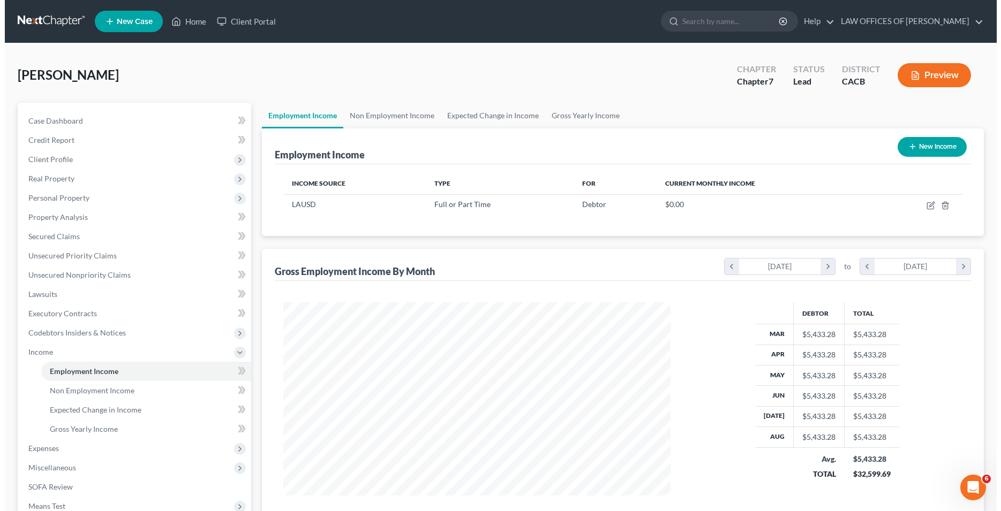
scroll to position [193, 409]
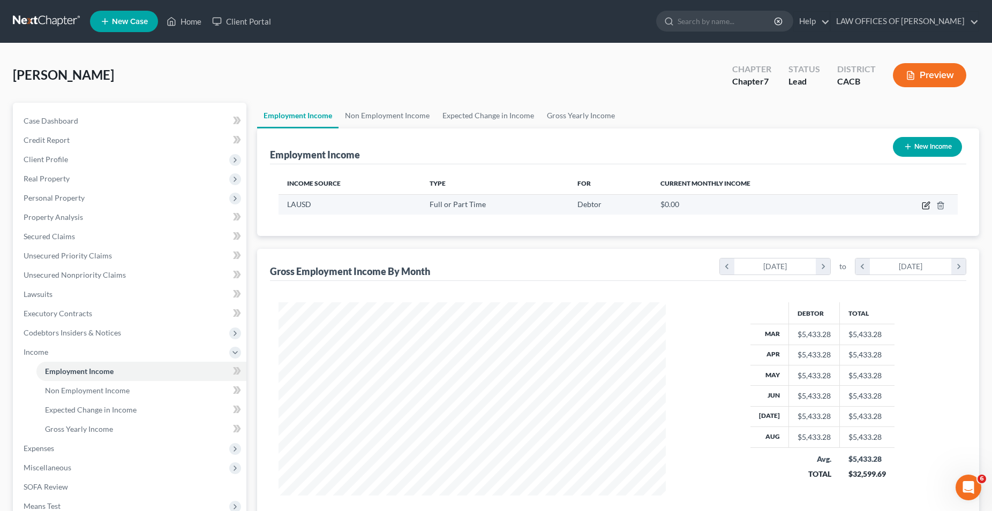
click at [925, 207] on icon "button" at bounding box center [926, 204] width 5 height 5
select select "0"
select select "4"
select select "0"
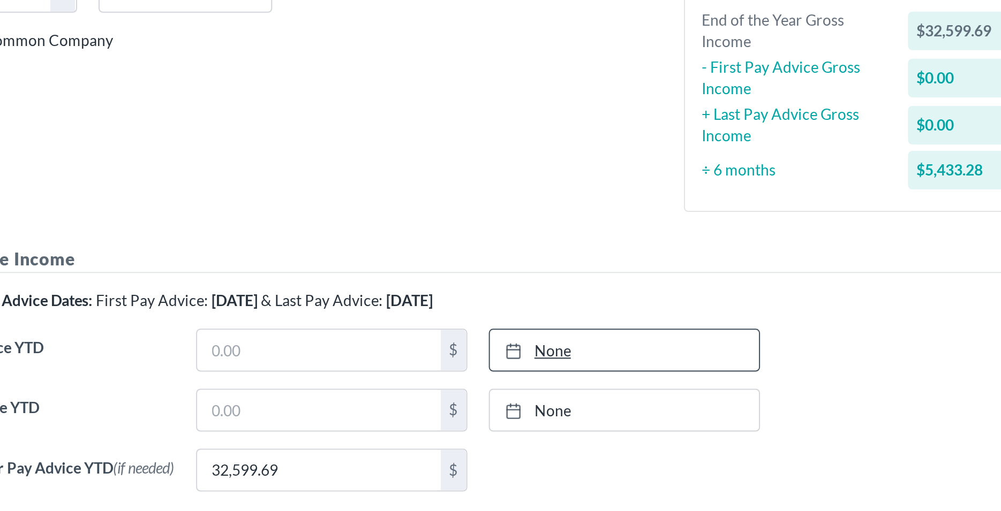
scroll to position [48, 0]
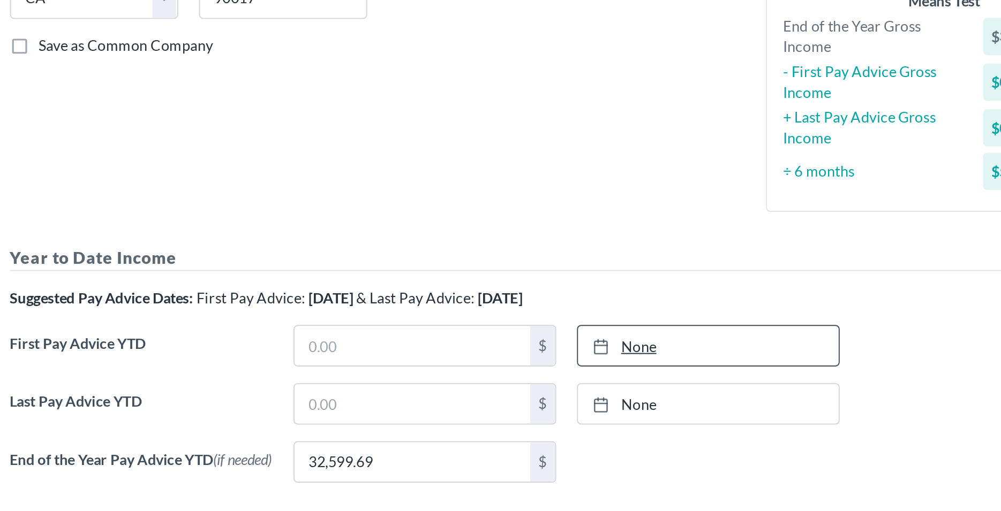
type input "[DATE]"
click at [535, 366] on link "None" at bounding box center [574, 365] width 134 height 20
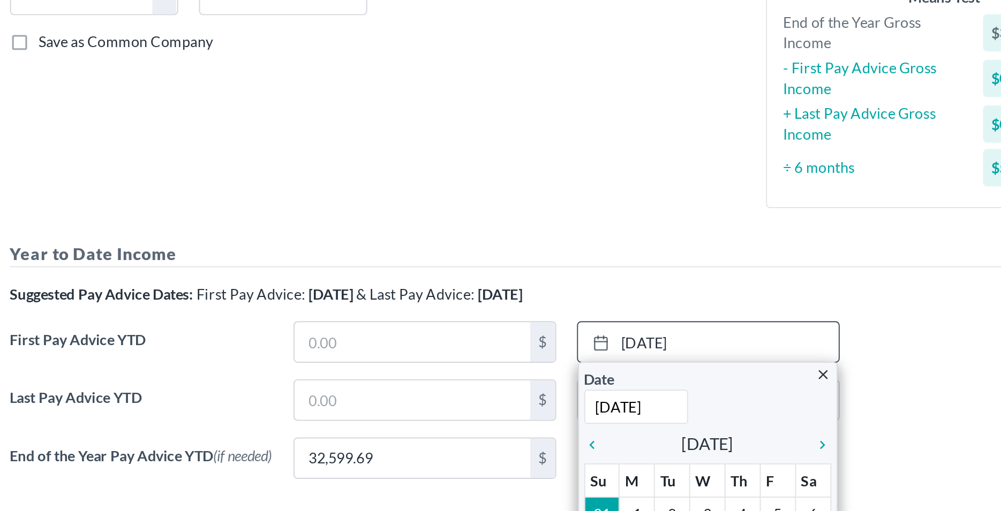
scroll to position [85, 0]
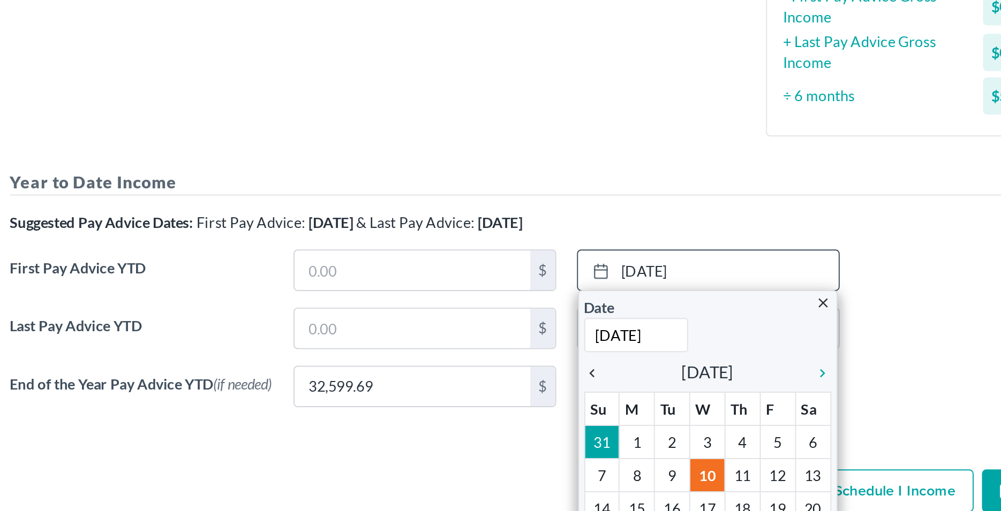
click at [510, 380] on icon "chevron_left" at bounding box center [517, 379] width 14 height 9
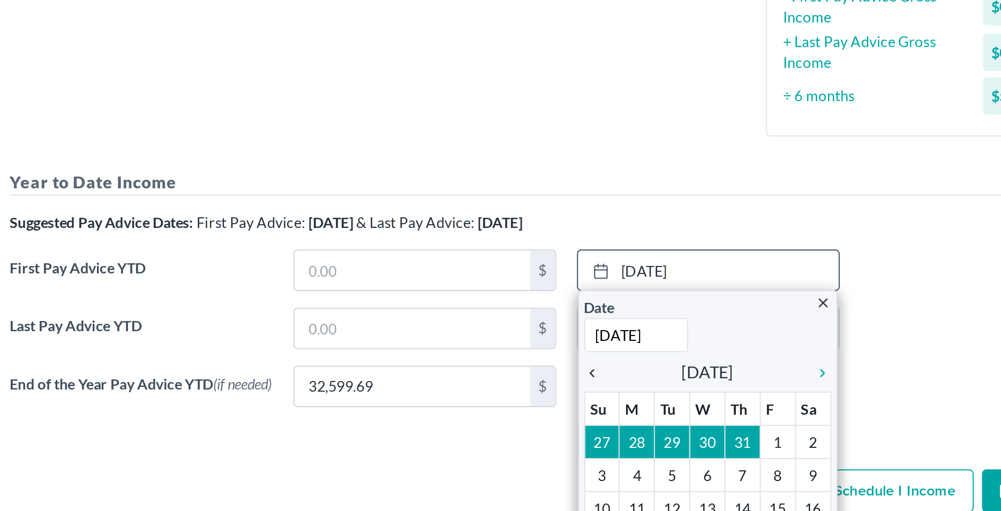
click at [510, 380] on icon "chevron_left" at bounding box center [517, 379] width 14 height 9
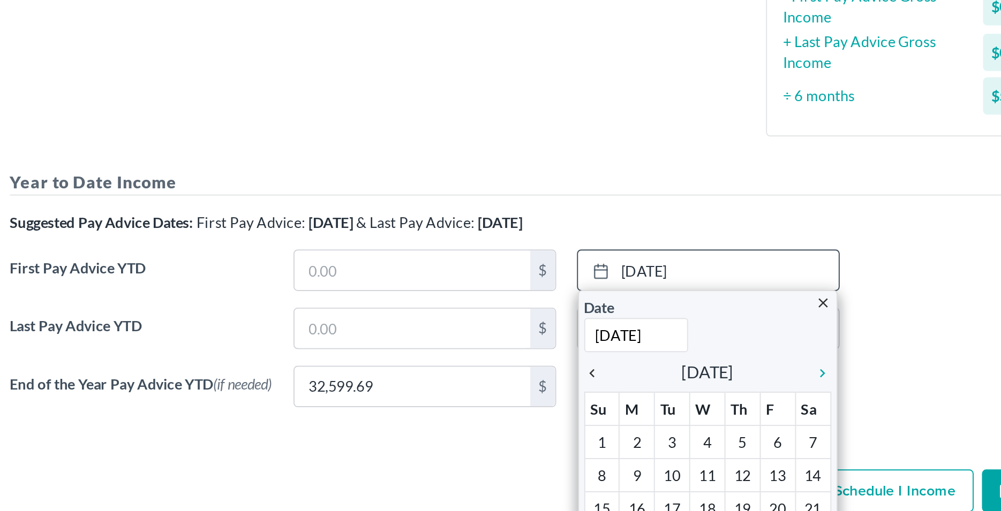
click at [510, 380] on icon "chevron_left" at bounding box center [517, 379] width 14 height 9
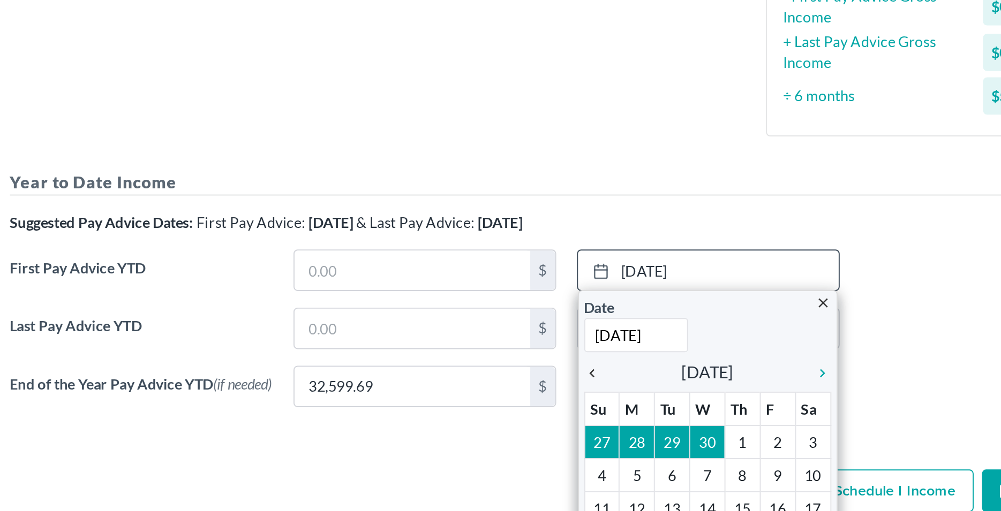
click at [510, 380] on icon "chevron_left" at bounding box center [517, 379] width 14 height 9
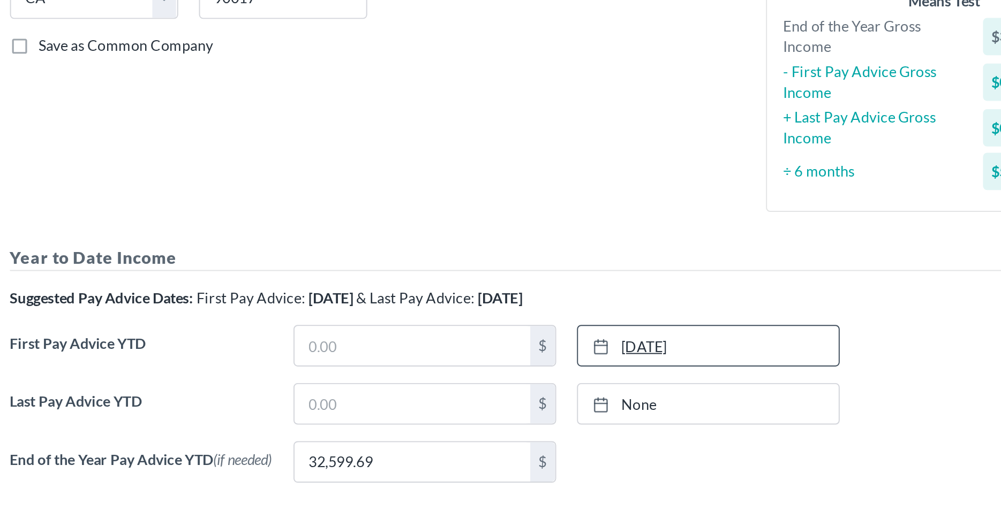
click at [514, 366] on icon at bounding box center [518, 365] width 9 height 9
type input "[DATE]"
click at [530, 392] on link "None" at bounding box center [574, 395] width 134 height 20
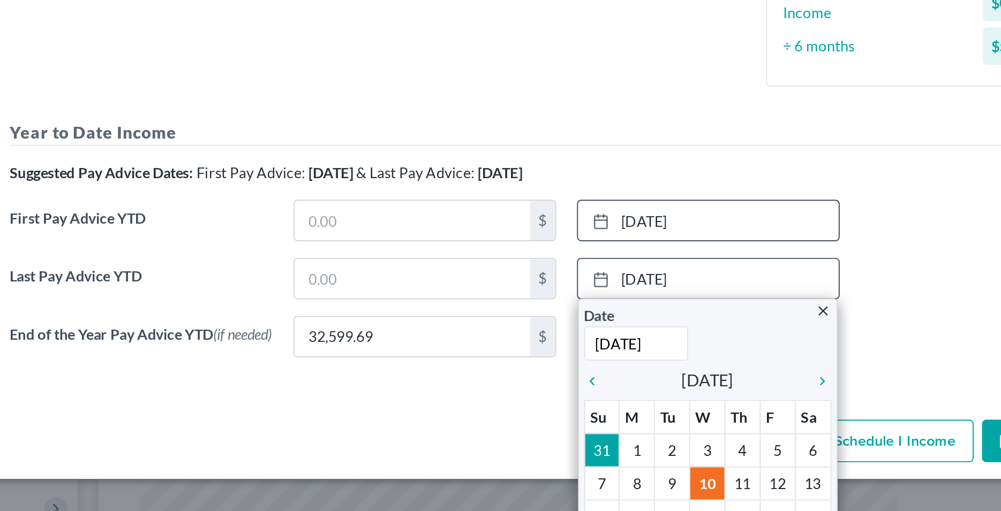
scroll to position [115, 0]
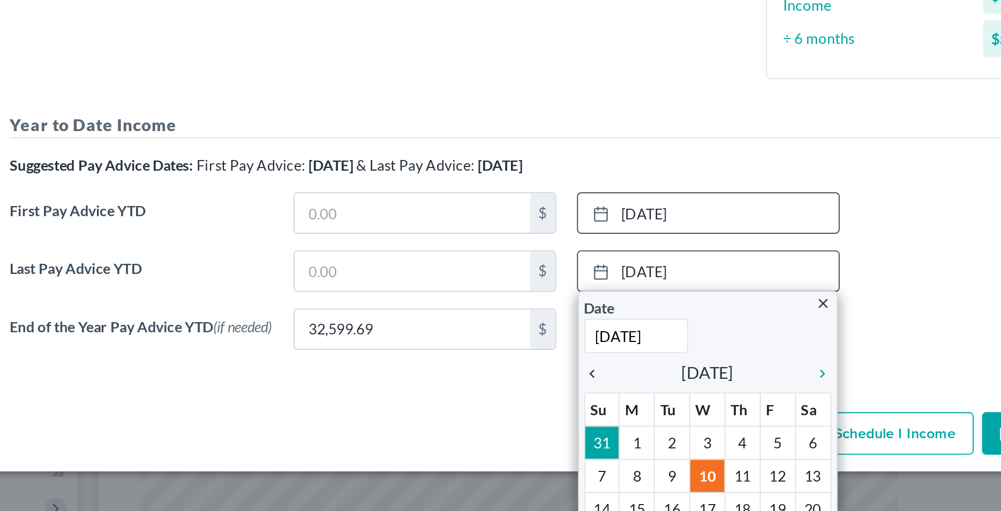
click at [510, 378] on icon "chevron_left" at bounding box center [517, 379] width 14 height 9
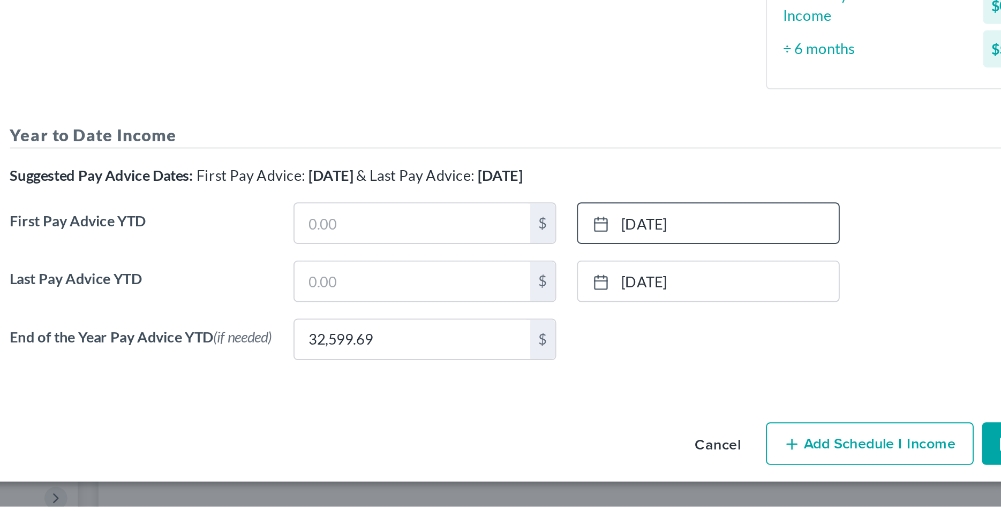
scroll to position [37, 0]
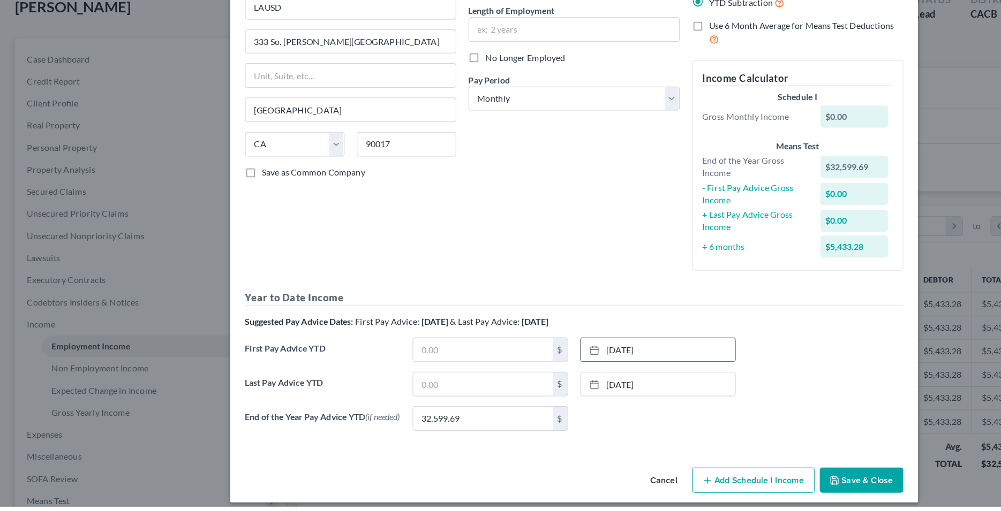
click at [751, 486] on button "Save & Close" at bounding box center [751, 488] width 73 height 22
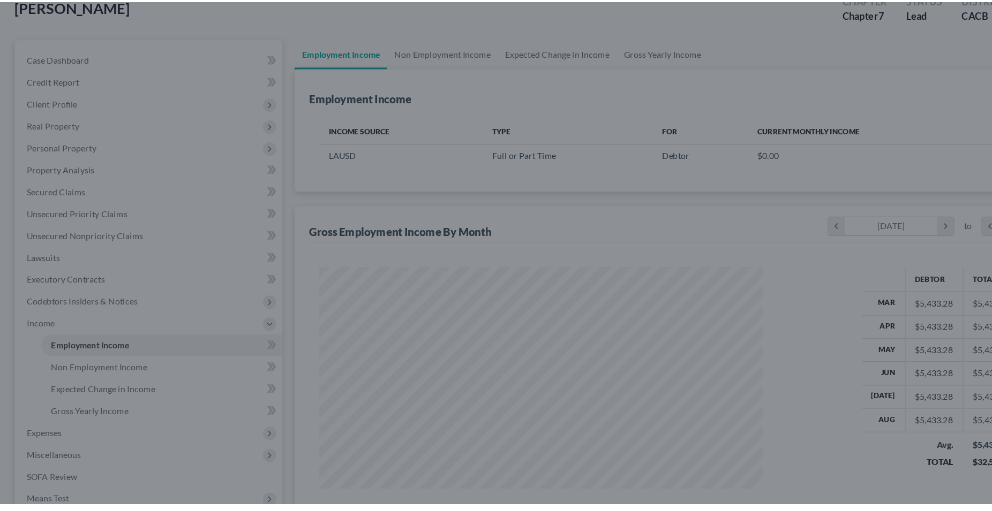
scroll to position [193, 409]
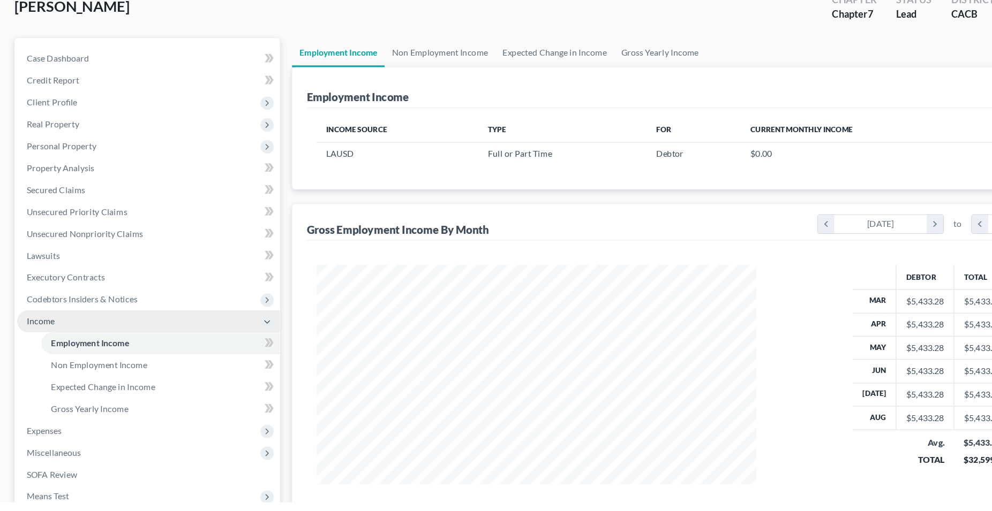
click at [41, 352] on span "Income" at bounding box center [36, 352] width 25 height 9
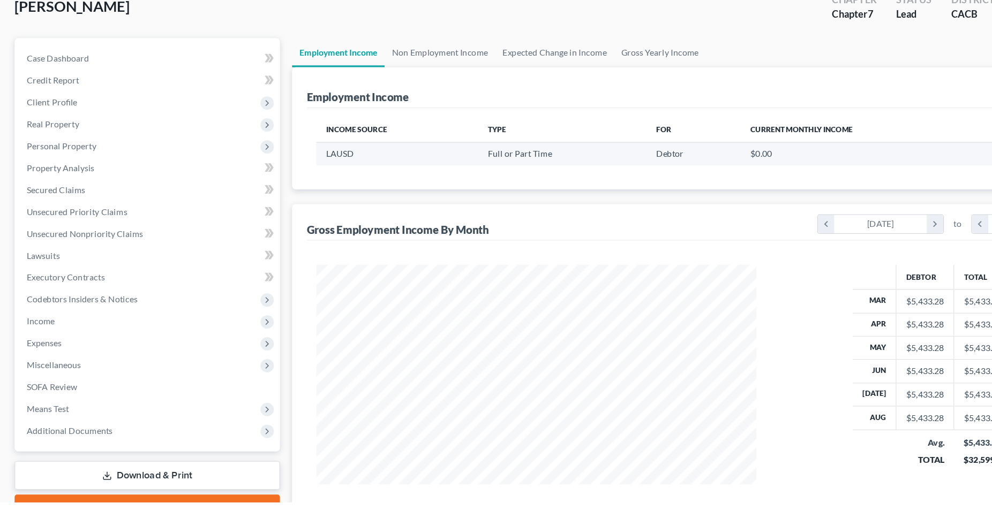
click at [396, 205] on div "LAUSD" at bounding box center [349, 204] width 125 height 11
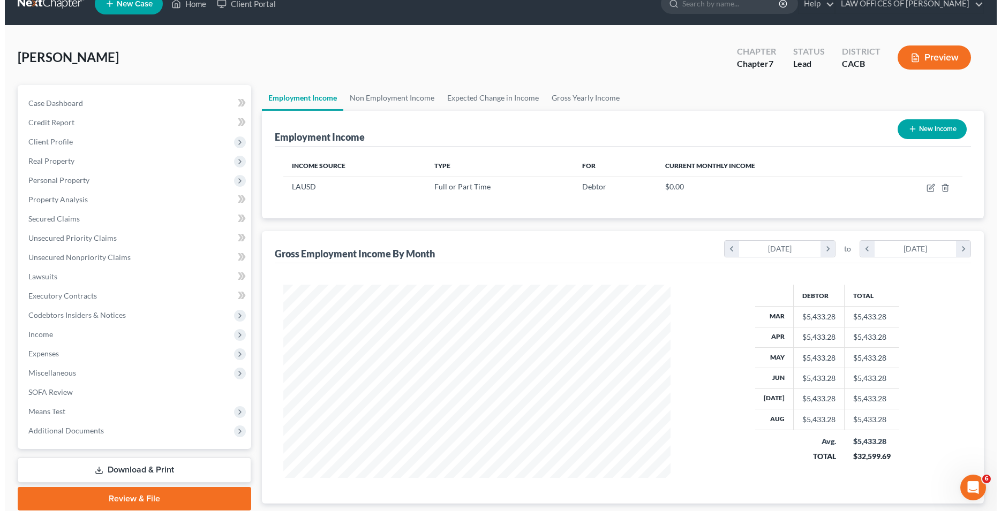
scroll to position [17, 0]
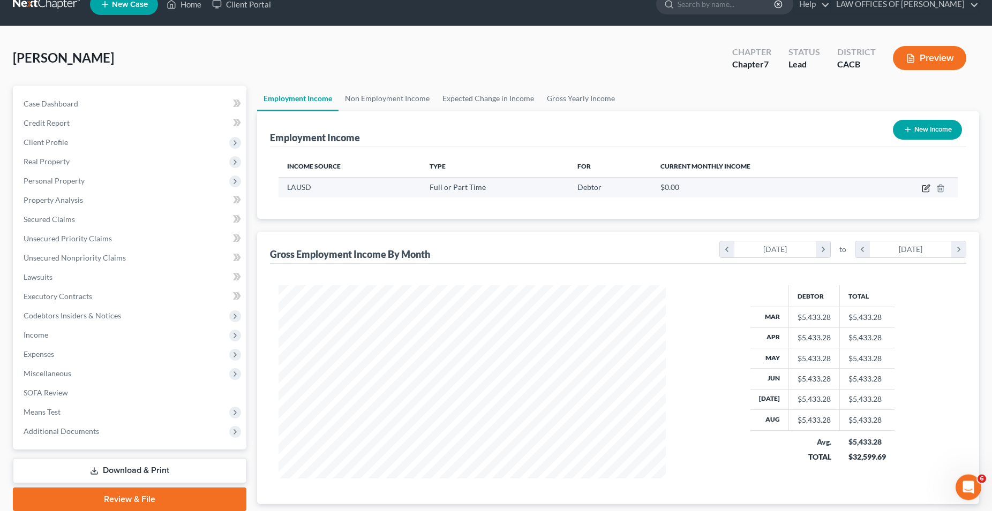
click at [925, 191] on icon "button" at bounding box center [926, 188] width 9 height 9
select select "0"
select select "4"
select select "0"
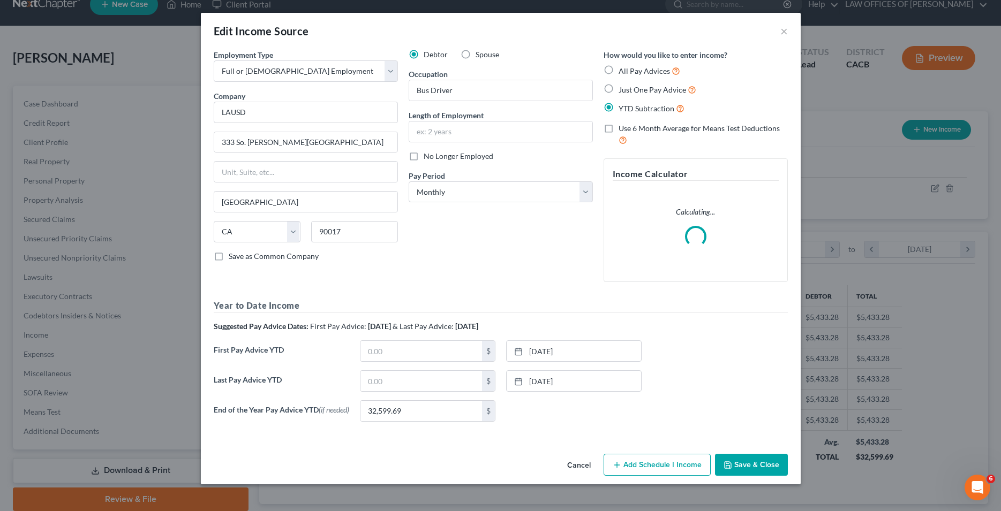
scroll to position [195, 412]
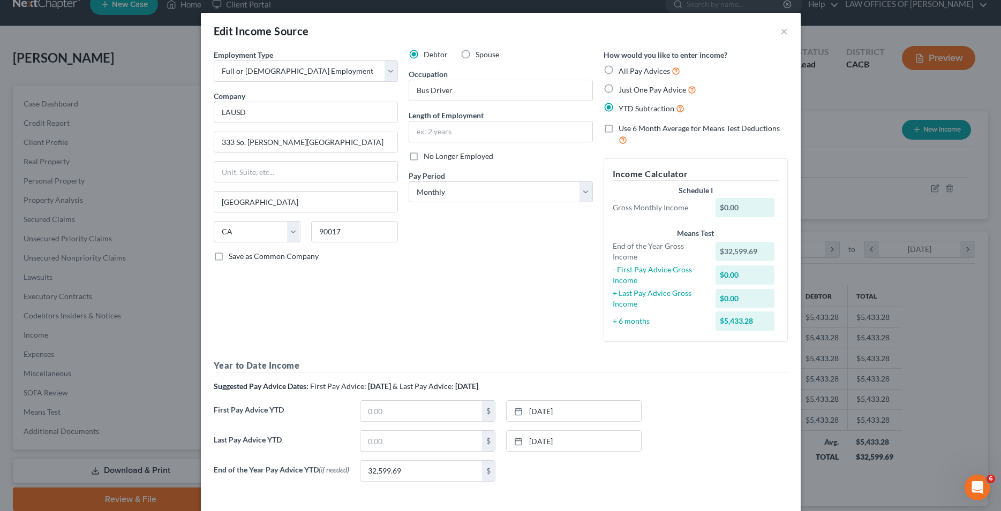
click at [618, 90] on label "Just One Pay Advice" at bounding box center [657, 90] width 78 height 12
click at [623, 90] on input "Just One Pay Advice" at bounding box center [626, 87] width 7 height 7
radio input "true"
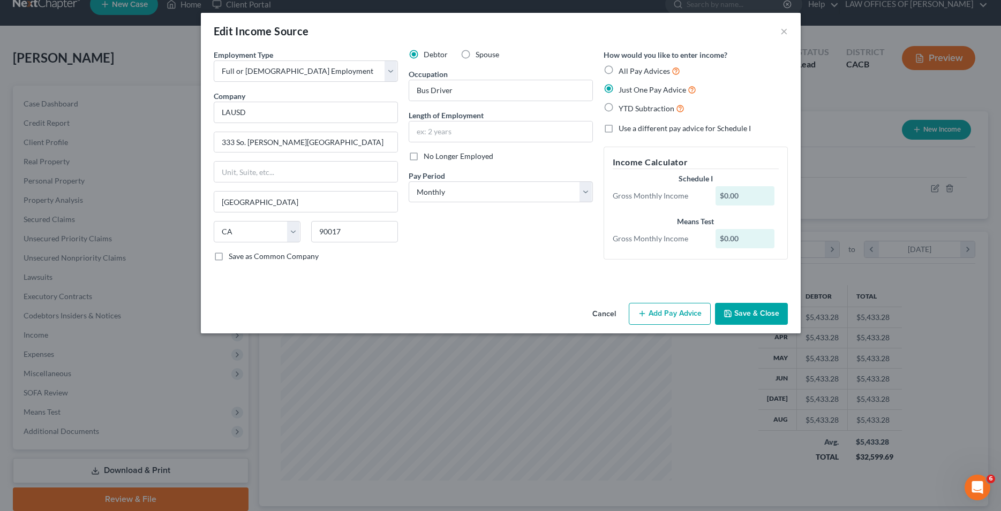
click at [618, 89] on label "Just One Pay Advice" at bounding box center [657, 90] width 78 height 12
click at [623, 89] on input "Just One Pay Advice" at bounding box center [626, 87] width 7 height 7
click at [666, 315] on button "Add Pay Advice" at bounding box center [670, 314] width 82 height 22
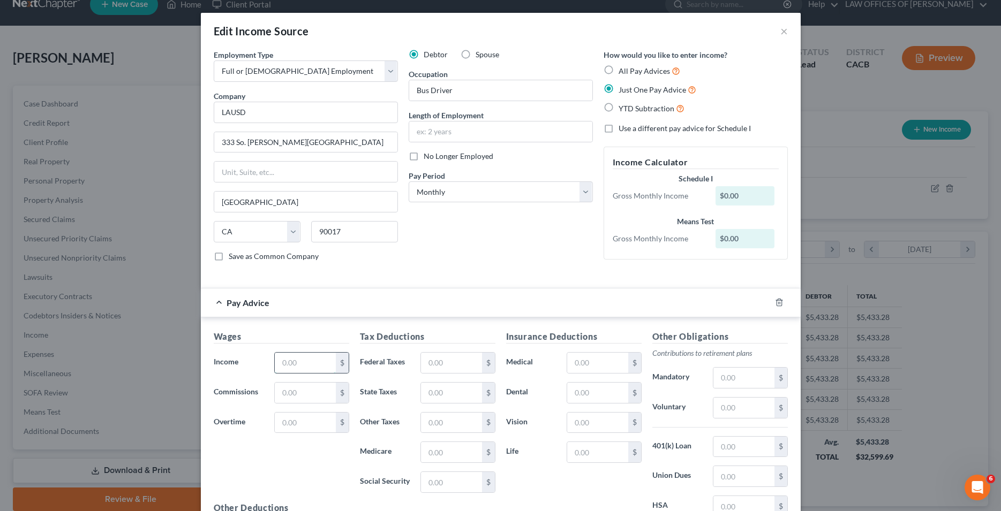
click at [289, 366] on input "text" at bounding box center [305, 363] width 61 height 20
type input "4,074.96"
click at [474, 240] on div "Debtor Spouse Occupation Bus Driver Length of Employment No Longer Employed Pay…" at bounding box center [500, 159] width 195 height 221
click at [436, 362] on input "text" at bounding box center [451, 363] width 61 height 20
click at [456, 365] on input "text" at bounding box center [451, 363] width 61 height 20
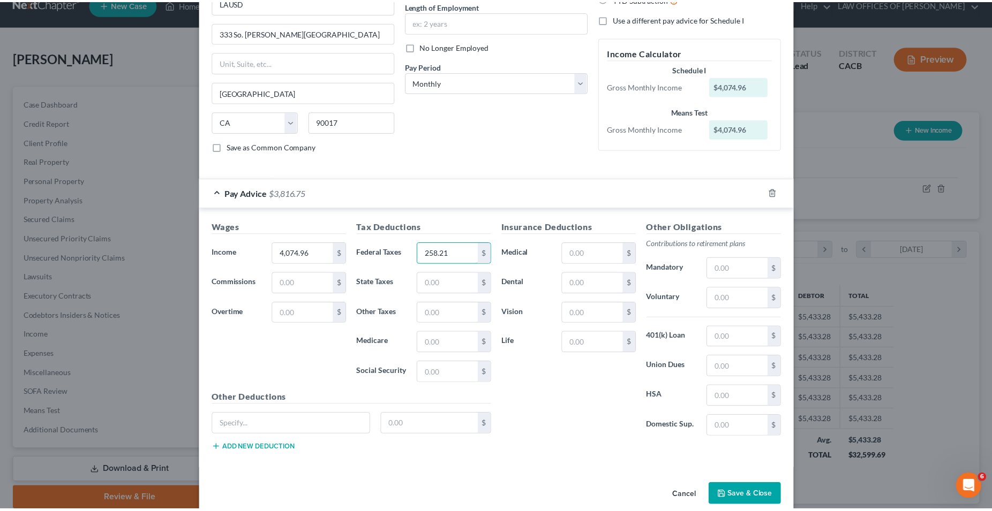
scroll to position [127, 0]
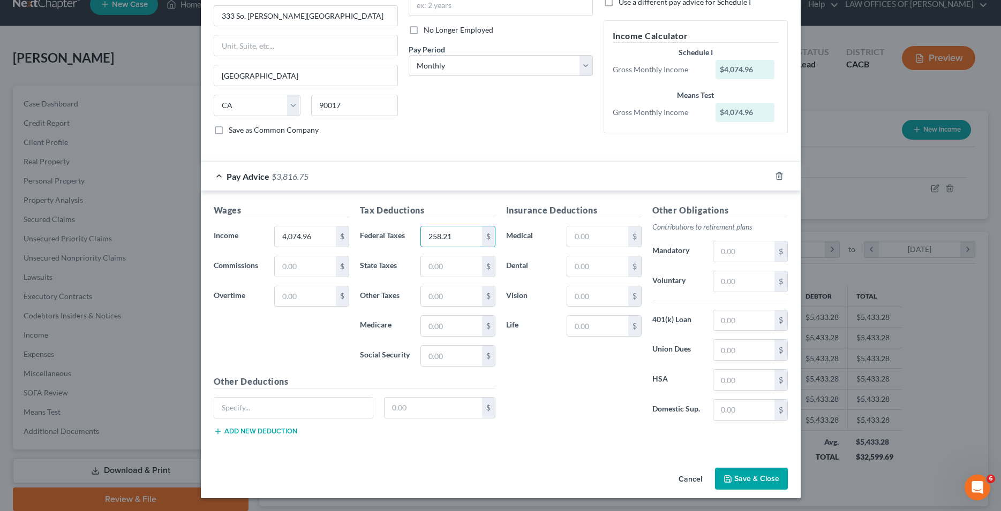
type input "258.21"
click at [760, 482] on button "Save & Close" at bounding box center [751, 479] width 73 height 22
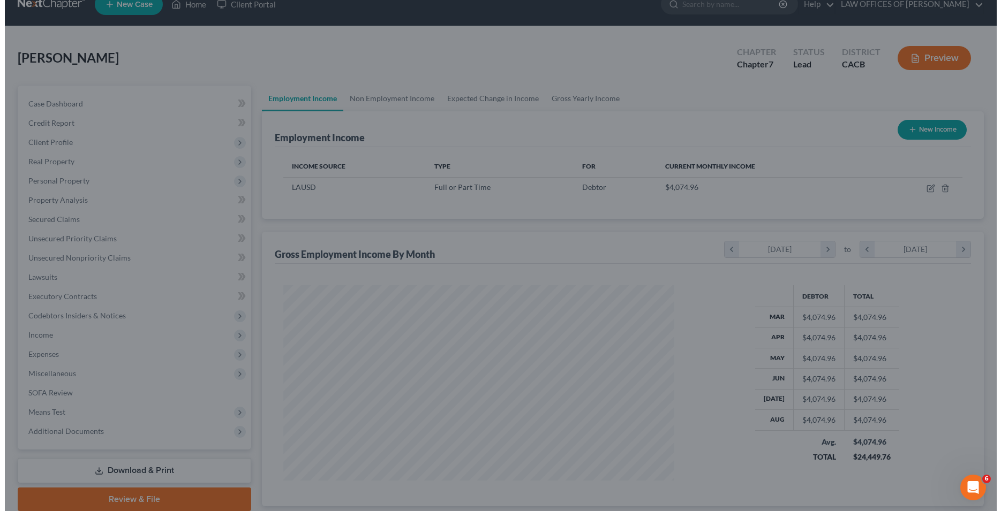
scroll to position [535258, 535043]
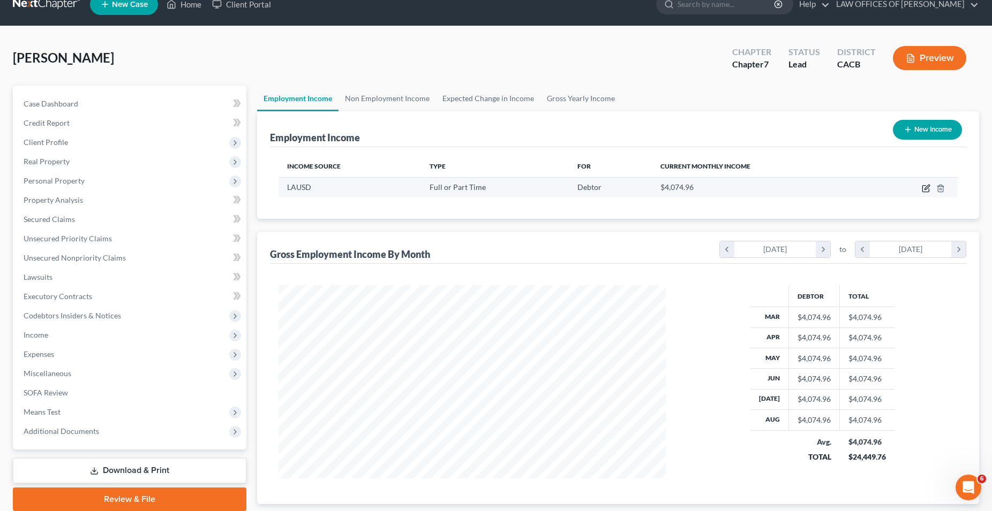
click at [930, 185] on icon "button" at bounding box center [926, 188] width 9 height 9
select select "0"
select select "4"
select select "0"
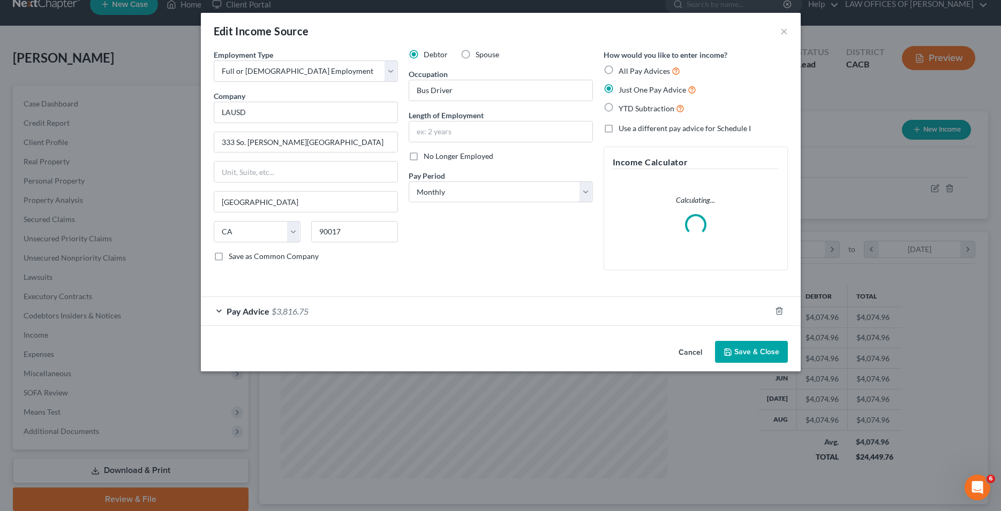
scroll to position [195, 412]
click at [380, 317] on div "Pay Advice $3,816.75" at bounding box center [486, 311] width 570 height 28
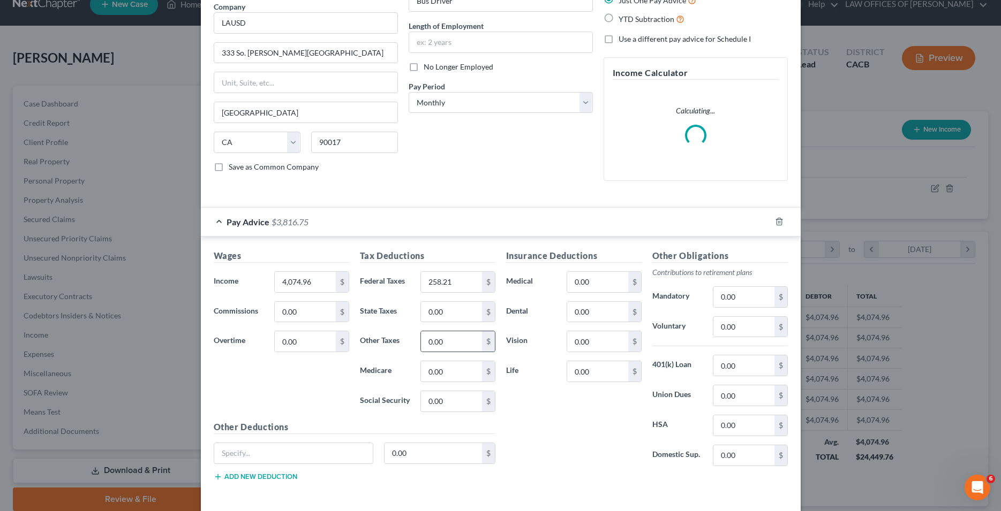
scroll to position [109, 0]
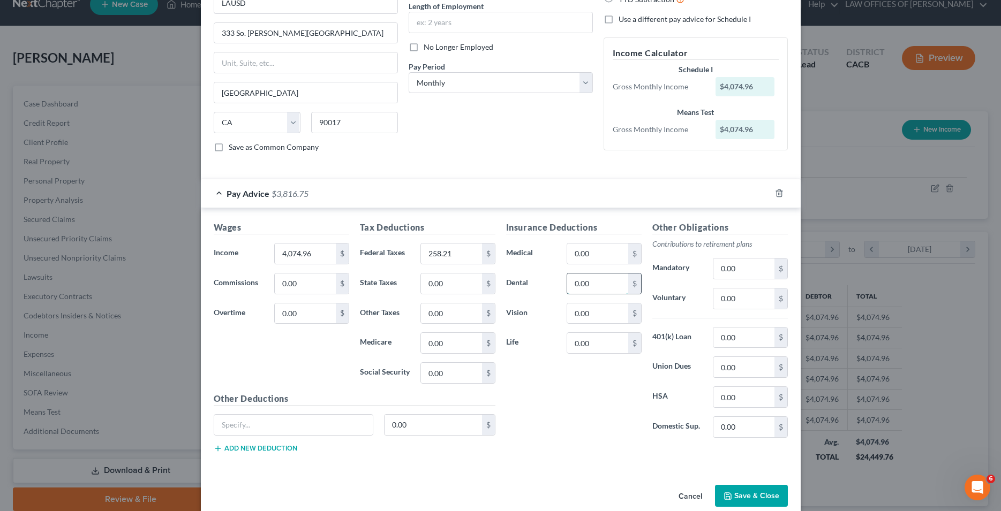
click at [584, 288] on input "0.00" at bounding box center [597, 284] width 61 height 20
type input "80.87"
click at [596, 261] on input "0.00" at bounding box center [597, 254] width 61 height 20
click at [588, 342] on input "0.00" at bounding box center [597, 343] width 61 height 20
type input "0.96"
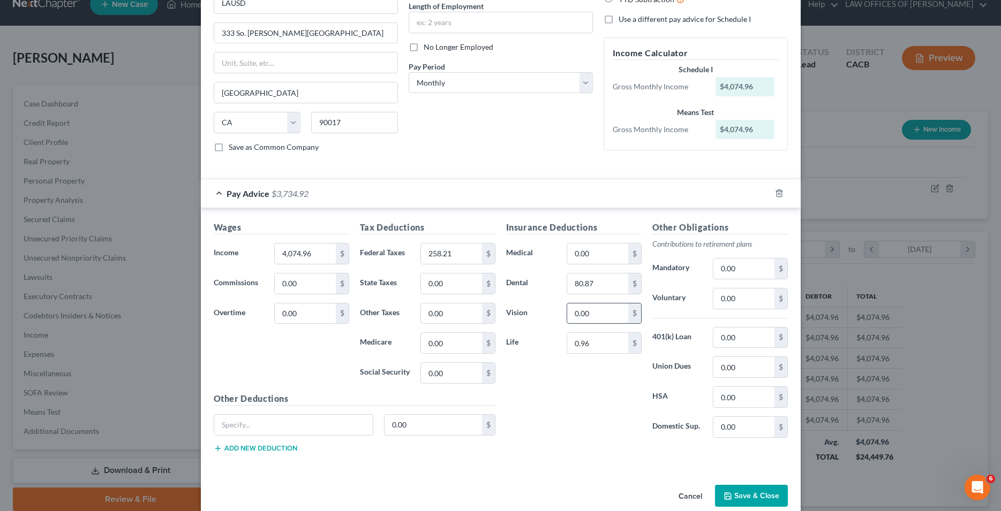
click at [588, 320] on input "0.00" at bounding box center [597, 314] width 61 height 20
click at [609, 259] on input "0.00" at bounding box center [597, 254] width 61 height 20
type input "1,454.62"
click at [534, 418] on div "Insurance Deductions Medical 1,454.62 $ Dental 80.87 $ Vision 0.00 $ Life 0.96 $" at bounding box center [574, 333] width 146 height 225
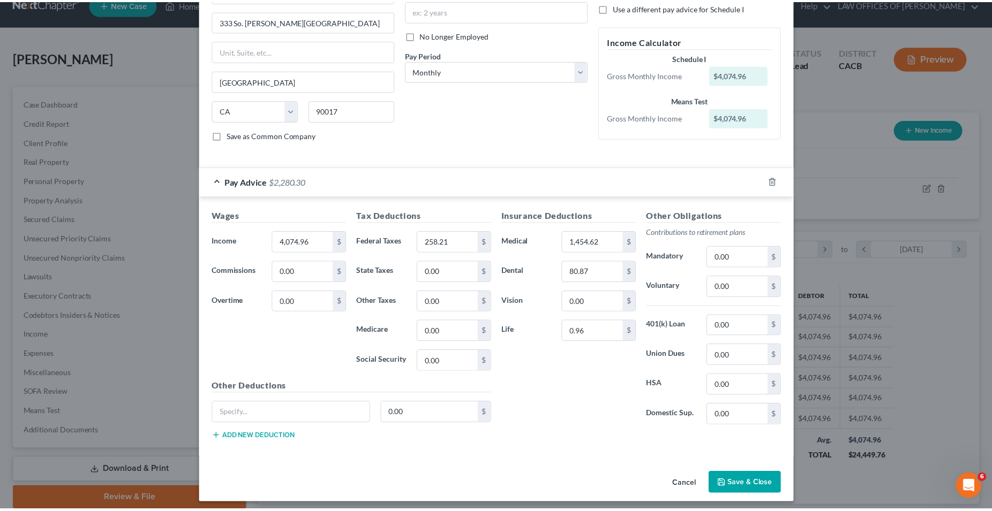
scroll to position [127, 0]
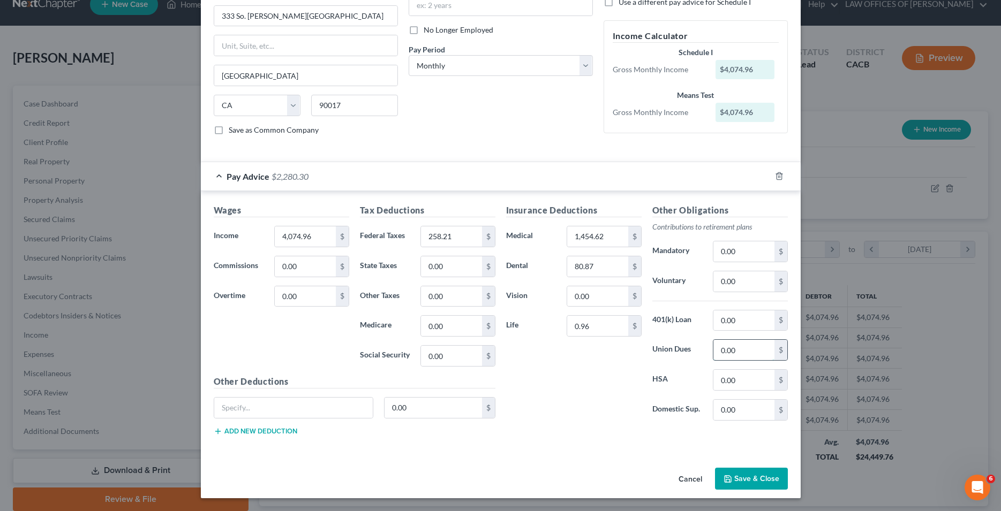
click at [738, 353] on input "0.00" at bounding box center [743, 350] width 61 height 20
type input "25.95"
click at [588, 395] on div "Insurance Deductions Medical 1,454.62 $ Dental 80.87 $ Vision 0.00 $ Life 0.96 $" at bounding box center [574, 316] width 146 height 225
click at [733, 477] on button "Save & Close" at bounding box center [751, 479] width 73 height 22
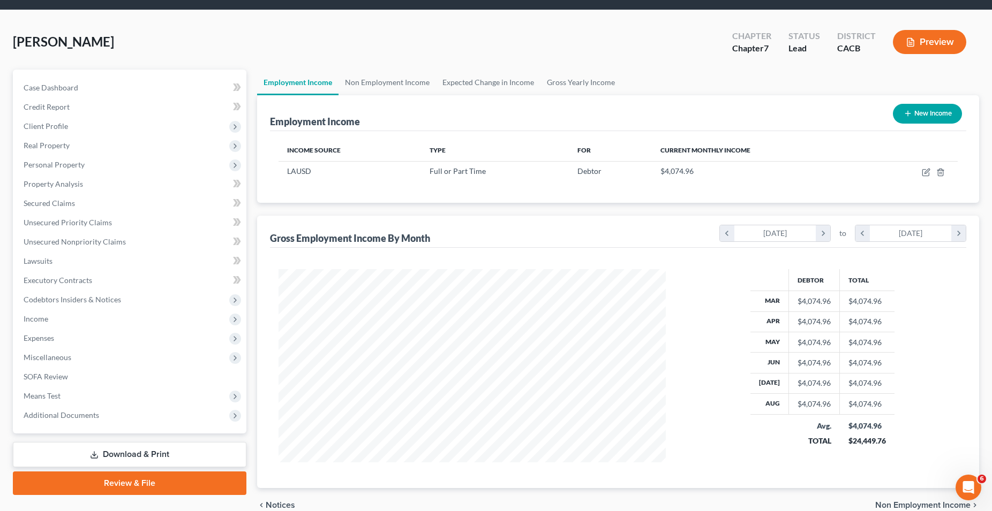
scroll to position [34, 0]
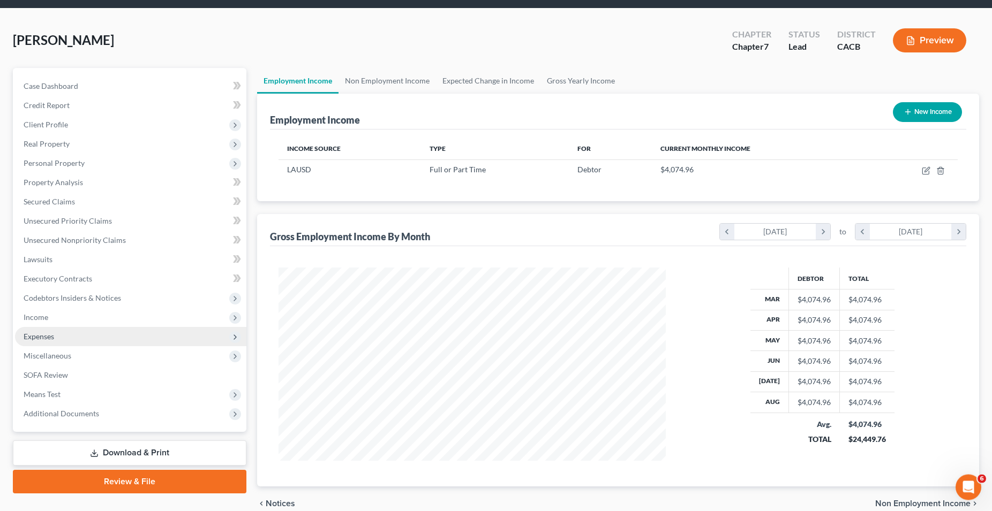
click at [41, 339] on span "Expenses" at bounding box center [39, 337] width 31 height 9
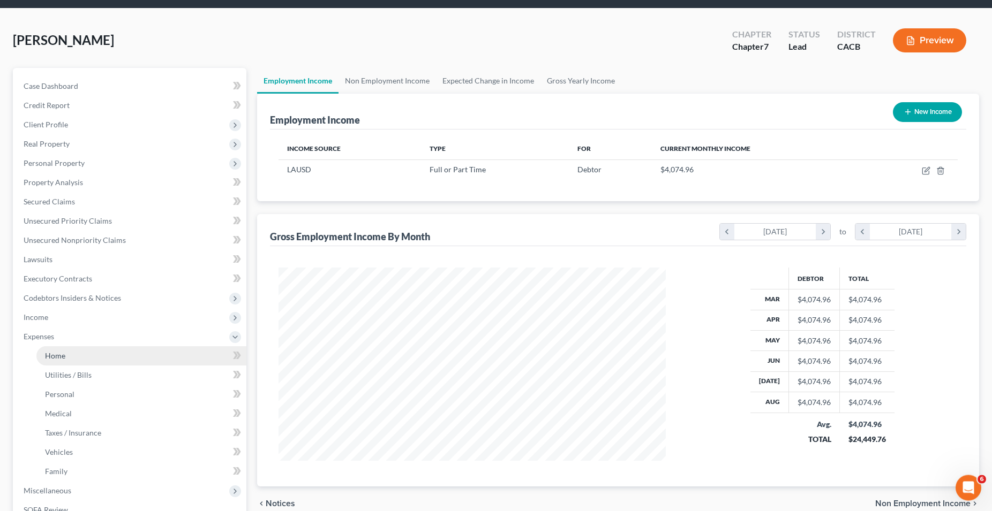
click at [54, 360] on span "Home" at bounding box center [55, 355] width 20 height 9
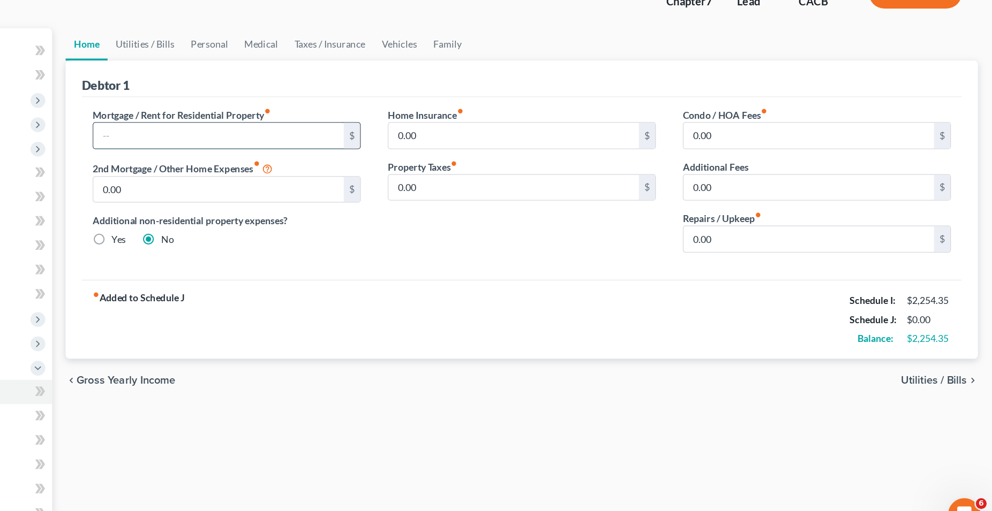
click at [359, 185] on input "text" at bounding box center [378, 188] width 198 height 20
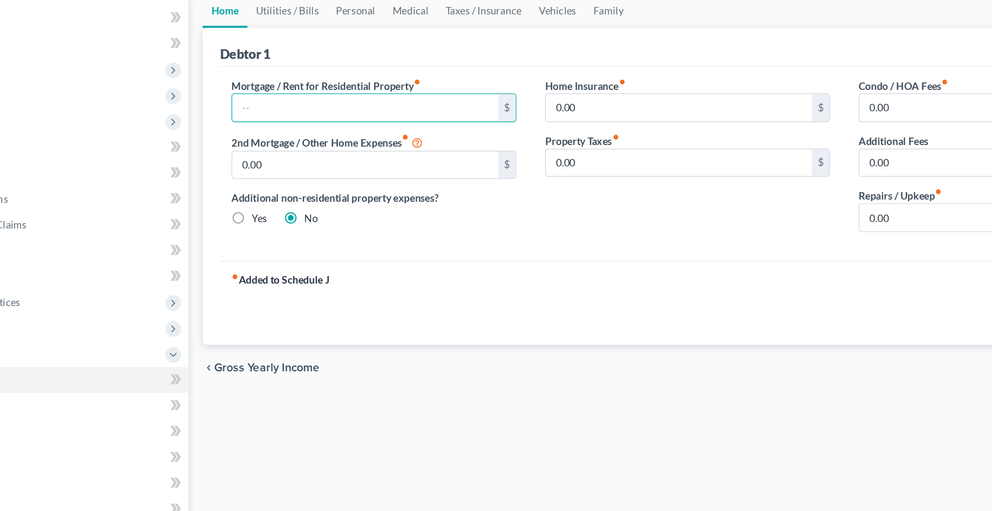
click at [266, 418] on div "Home Utilities / Bills Personal Medical Taxes / Insurance Vehicles Family Debto…" at bounding box center [618, 383] width 732 height 561
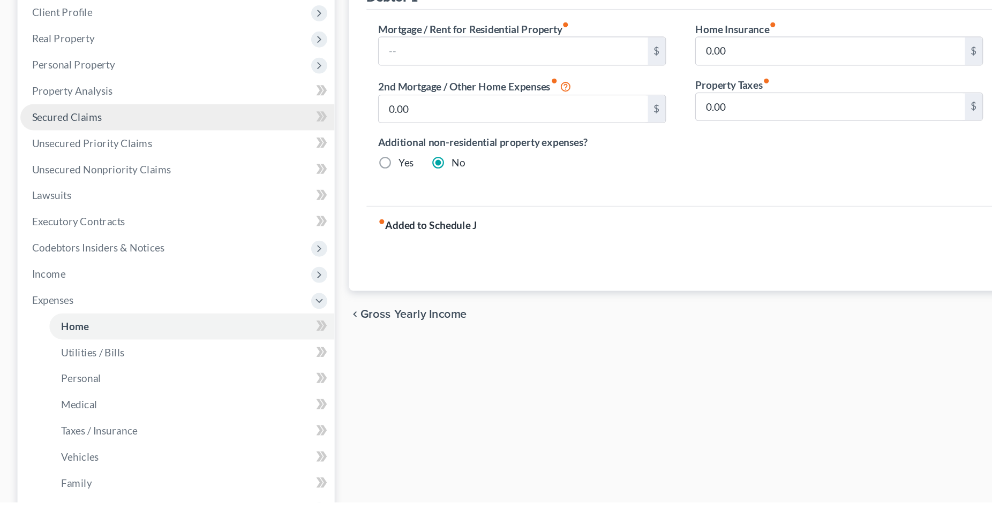
scroll to position [22, 0]
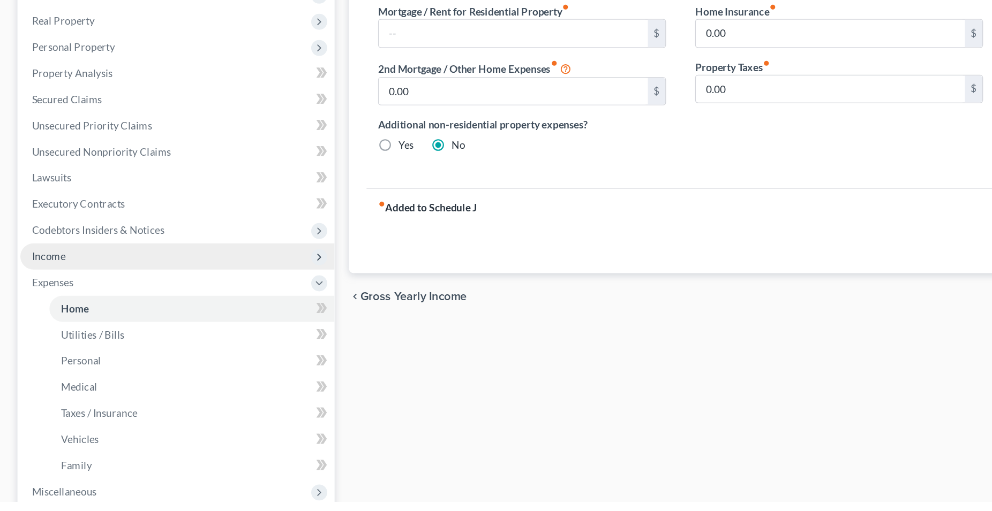
click at [44, 330] on span "Income" at bounding box center [36, 330] width 25 height 9
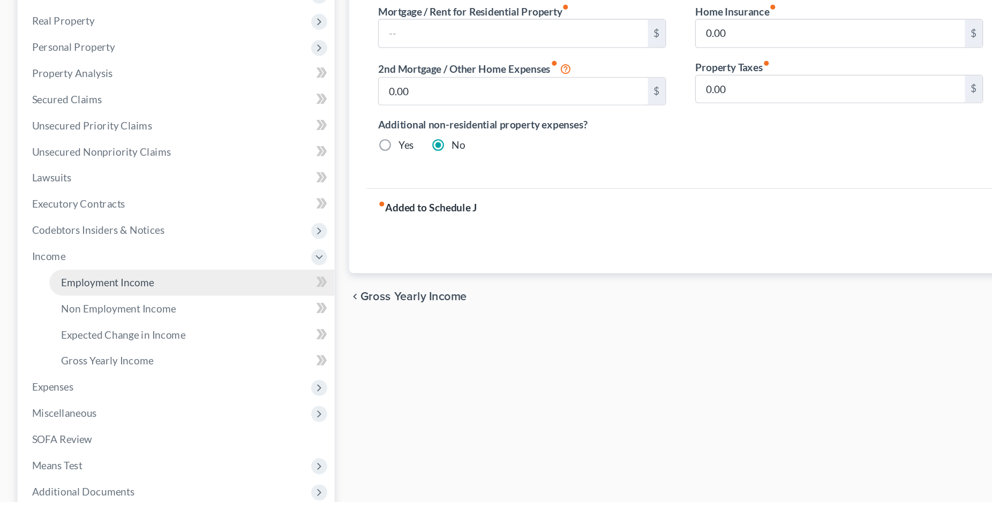
click at [71, 346] on span "Employment Income" at bounding box center [79, 349] width 69 height 9
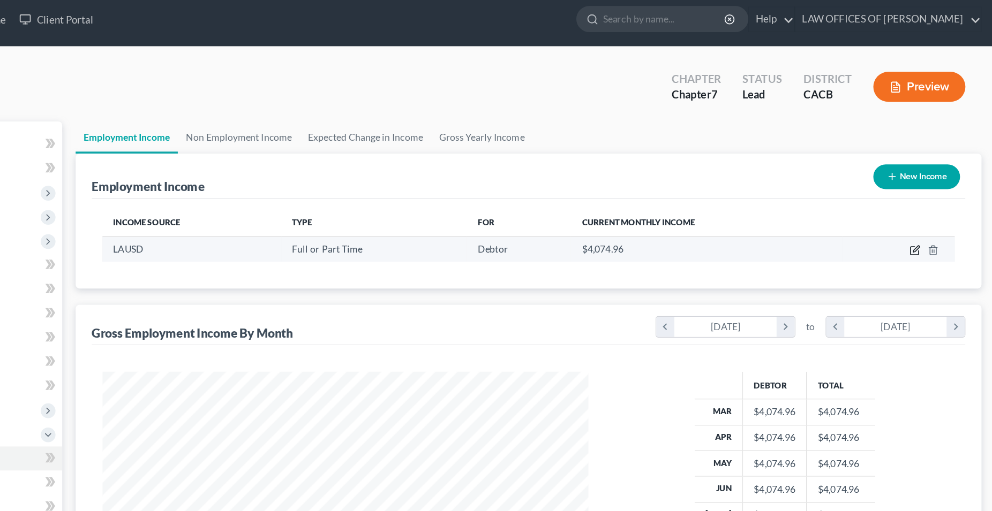
click at [925, 208] on icon "button" at bounding box center [926, 205] width 9 height 9
select select "0"
select select "4"
select select "0"
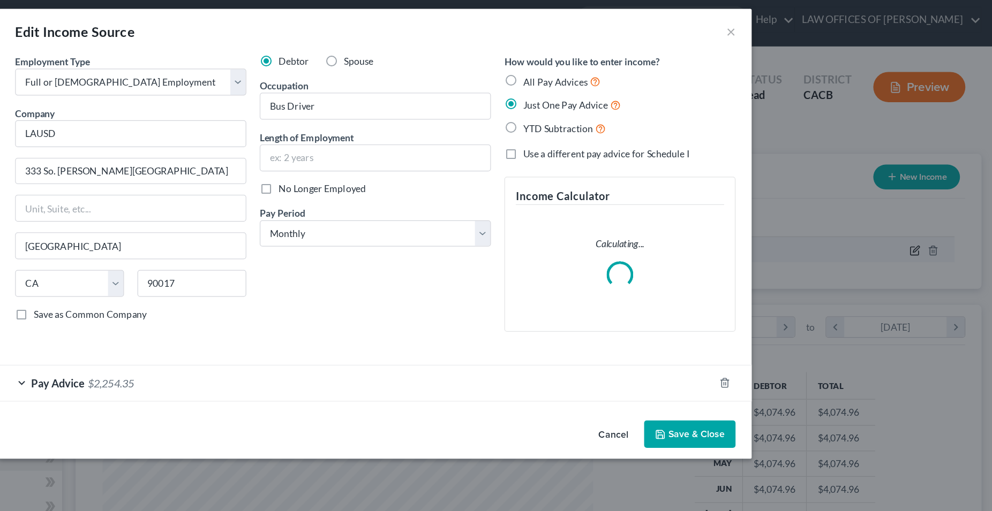
scroll to position [195, 412]
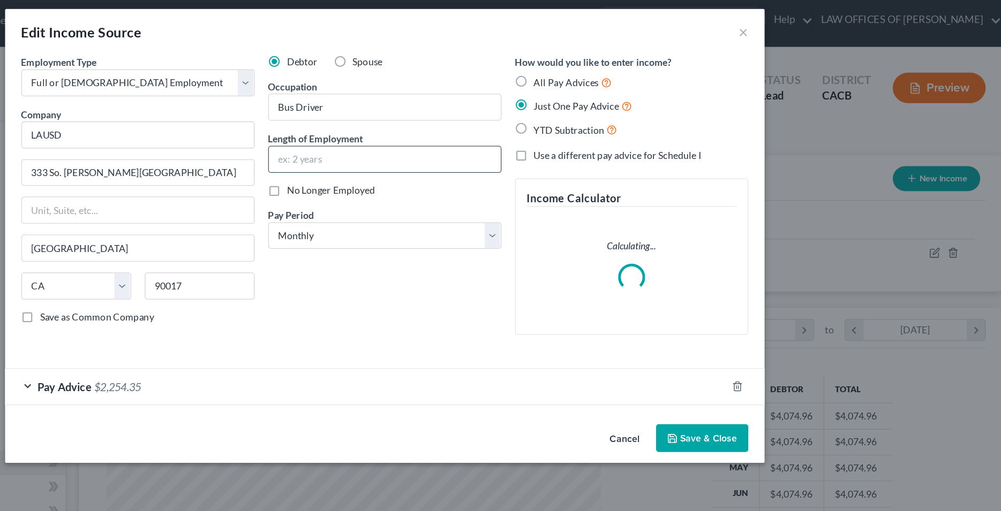
click at [478, 133] on input "text" at bounding box center [500, 132] width 183 height 20
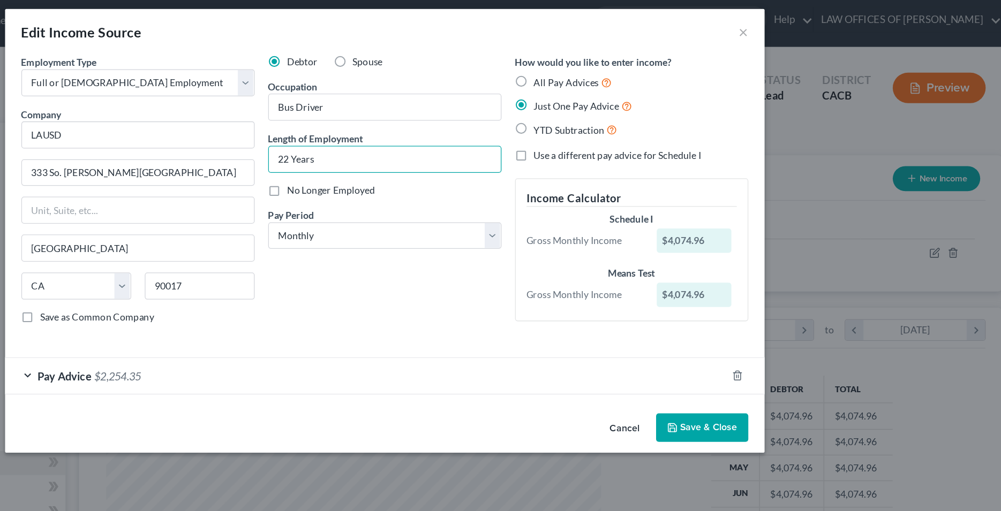
type input "22 Years"
click at [464, 231] on div "Debtor Spouse Occupation Bus Driver Length of Employment 22 Years No Longer Emp…" at bounding box center [500, 159] width 195 height 221
click at [745, 343] on button "Save & Close" at bounding box center [751, 344] width 73 height 22
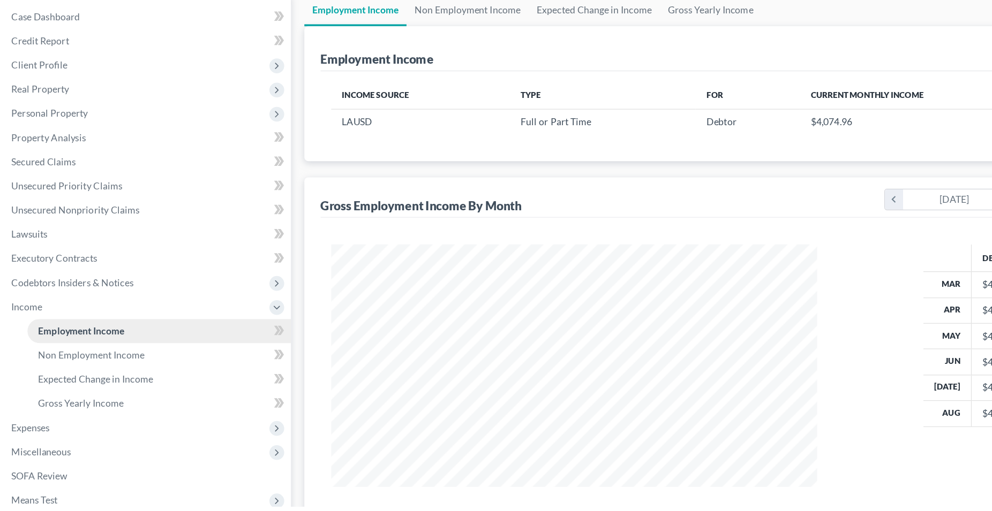
scroll to position [4, 0]
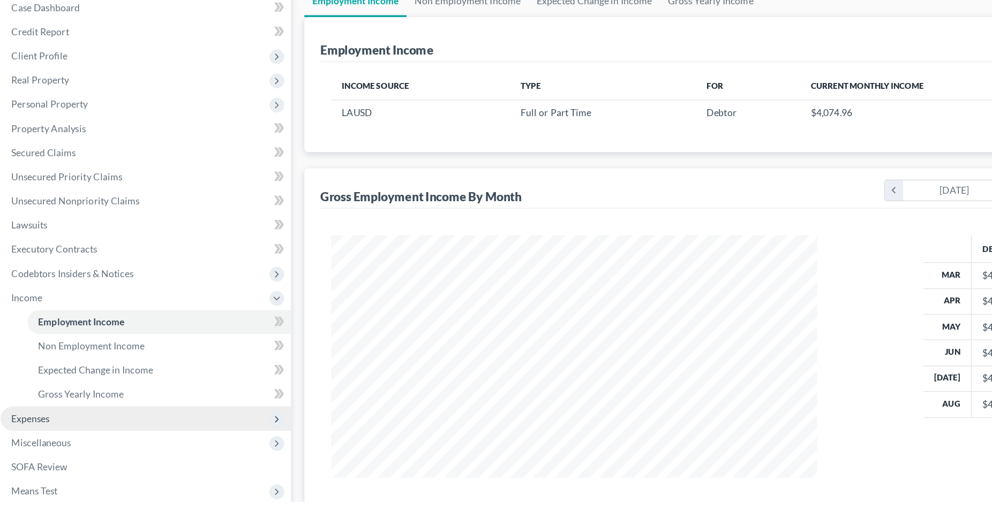
click at [53, 447] on span "Expenses" at bounding box center [39, 444] width 31 height 9
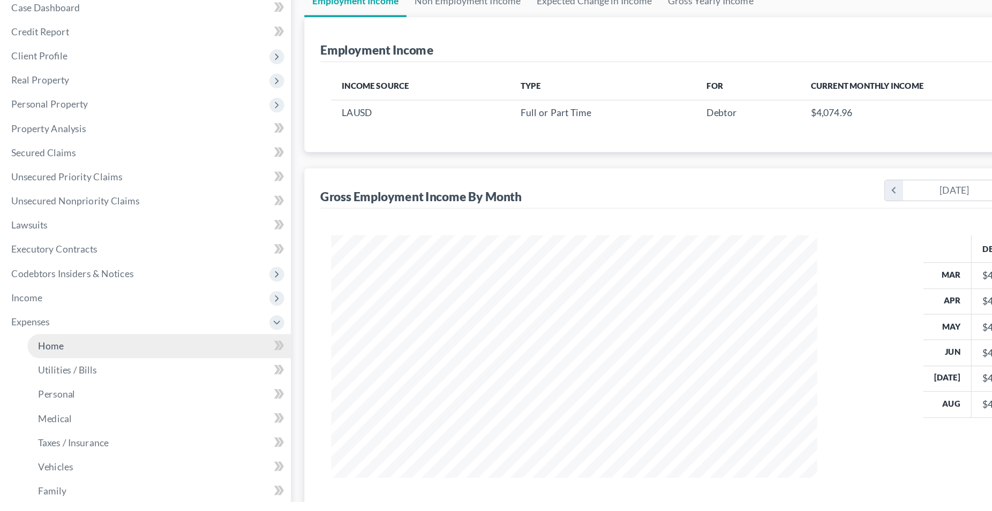
click at [59, 387] on span "Home" at bounding box center [55, 386] width 20 height 9
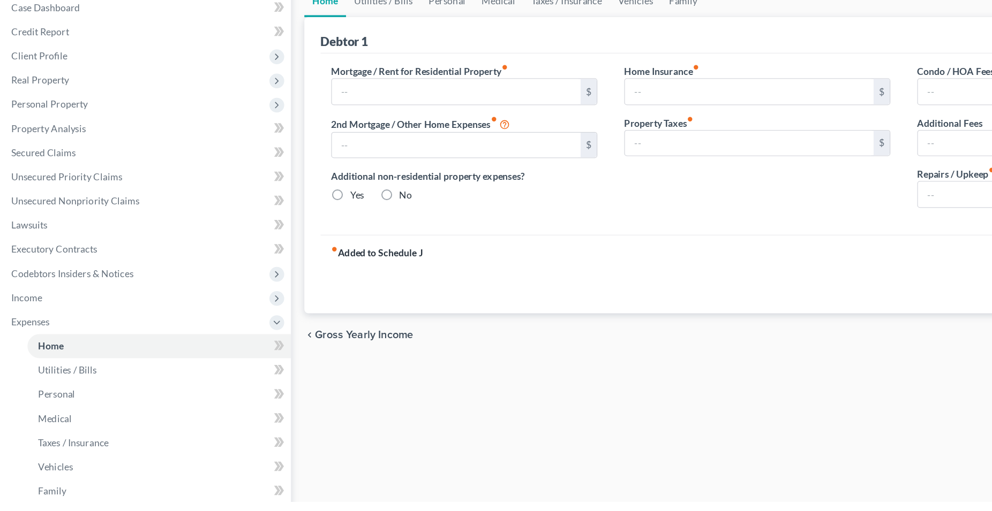
type input "0.00"
radio input "true"
type input "0.00"
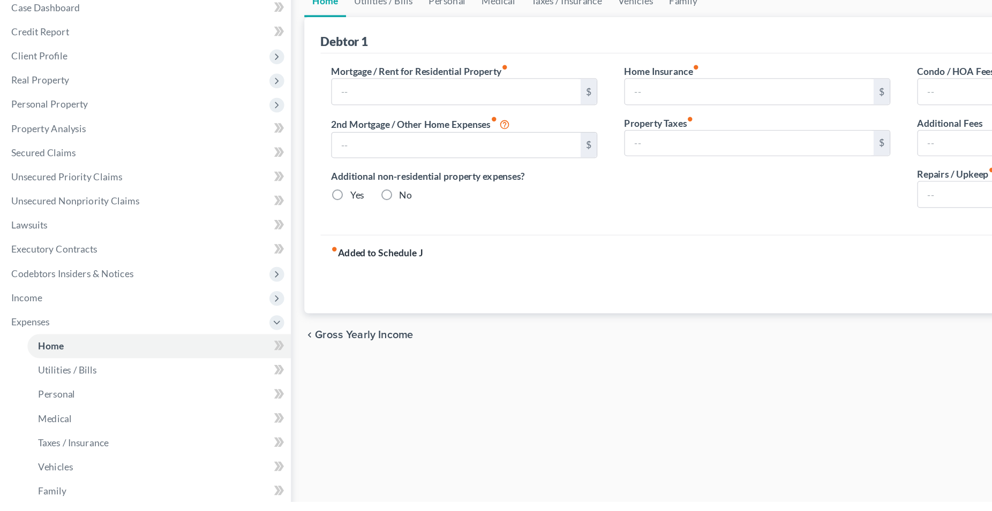
type input "0.00"
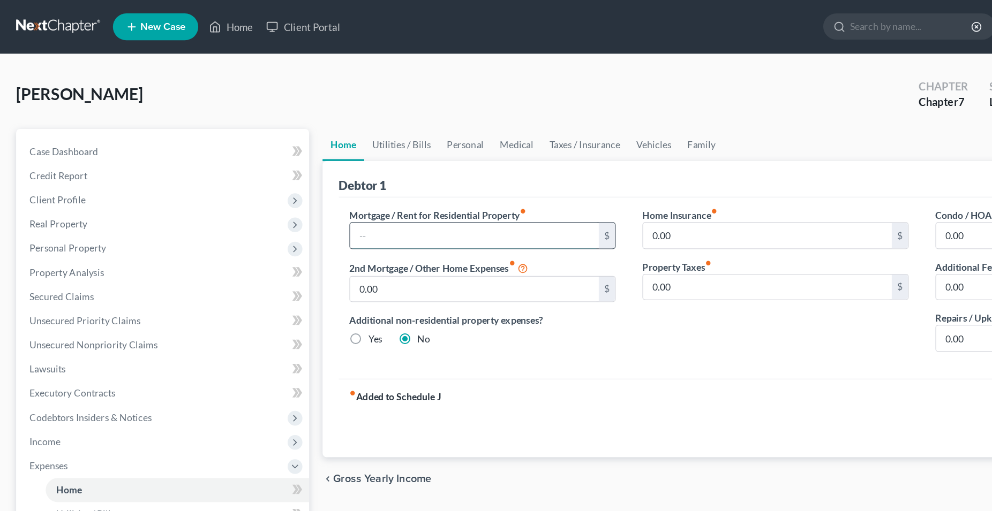
click at [359, 190] on input "text" at bounding box center [378, 188] width 198 height 20
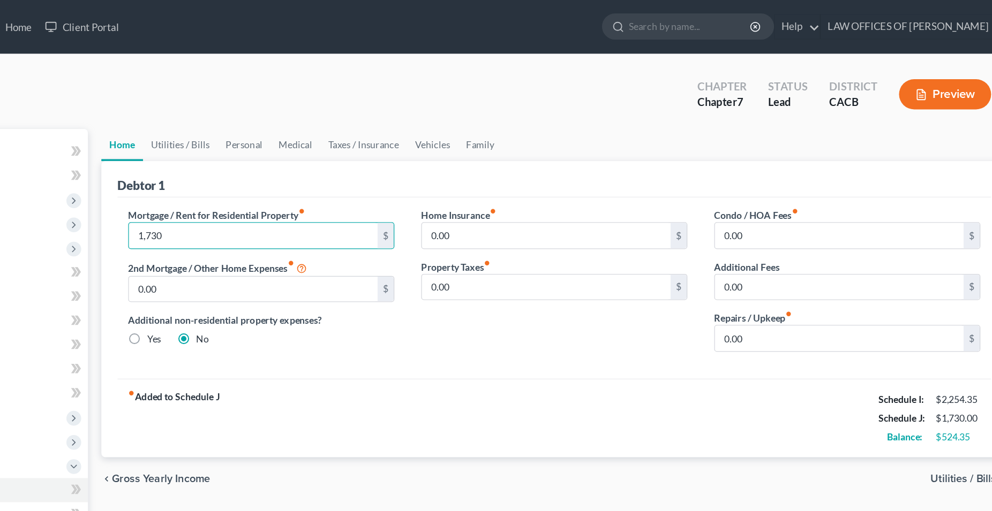
type input "1,730"
click at [948, 382] on span "Utilities / Bills" at bounding box center [944, 381] width 52 height 9
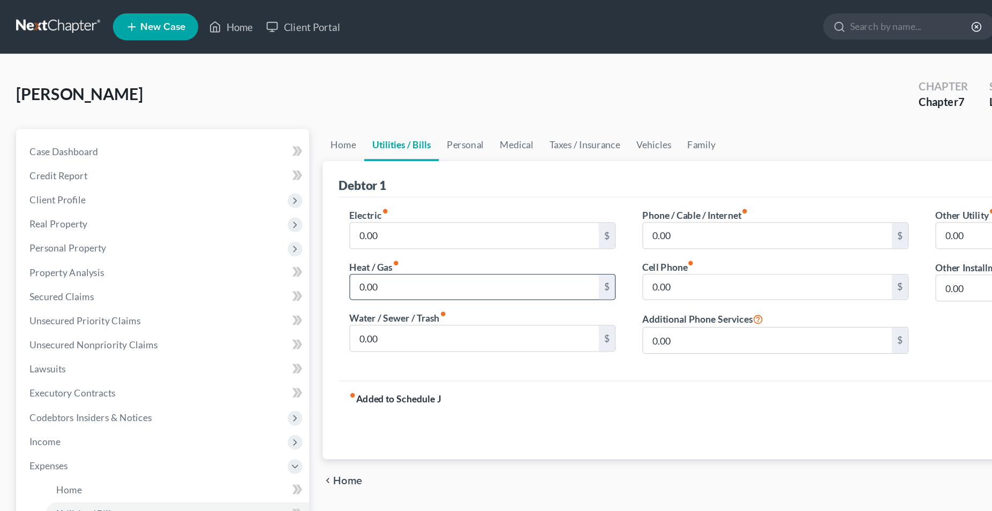
click at [311, 232] on input "0.00" at bounding box center [378, 229] width 198 height 20
type input "20"
click at [538, 238] on input "0.00" at bounding box center [611, 229] width 198 height 20
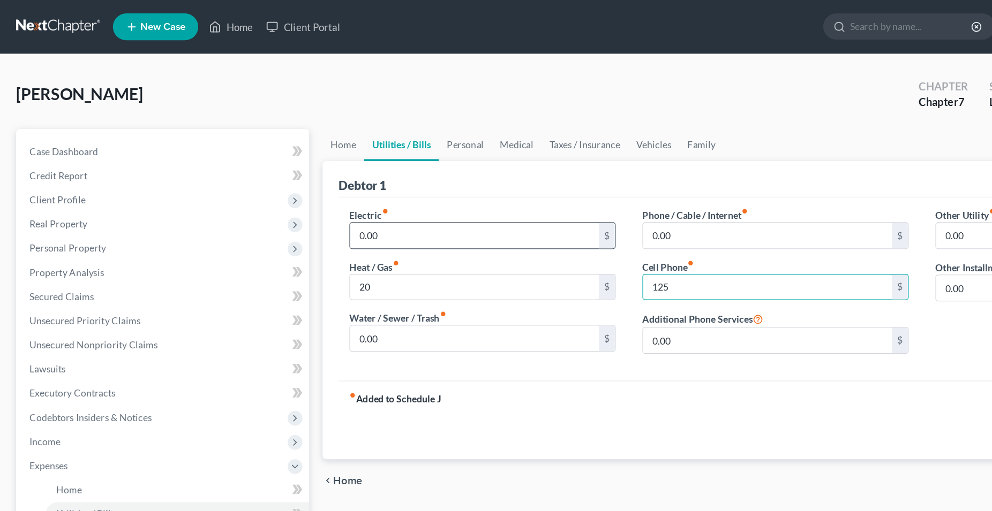
type input "125"
click at [323, 192] on input "0.00" at bounding box center [378, 188] width 198 height 20
type input "85"
click at [329, 270] on input "0.00" at bounding box center [378, 270] width 198 height 20
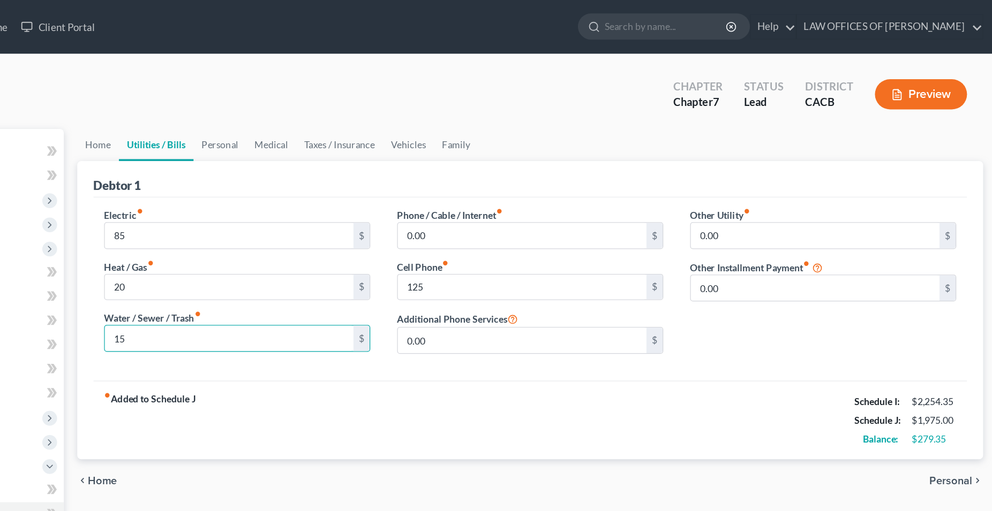
type input "15"
click at [954, 382] on span "Personal" at bounding box center [953, 383] width 34 height 9
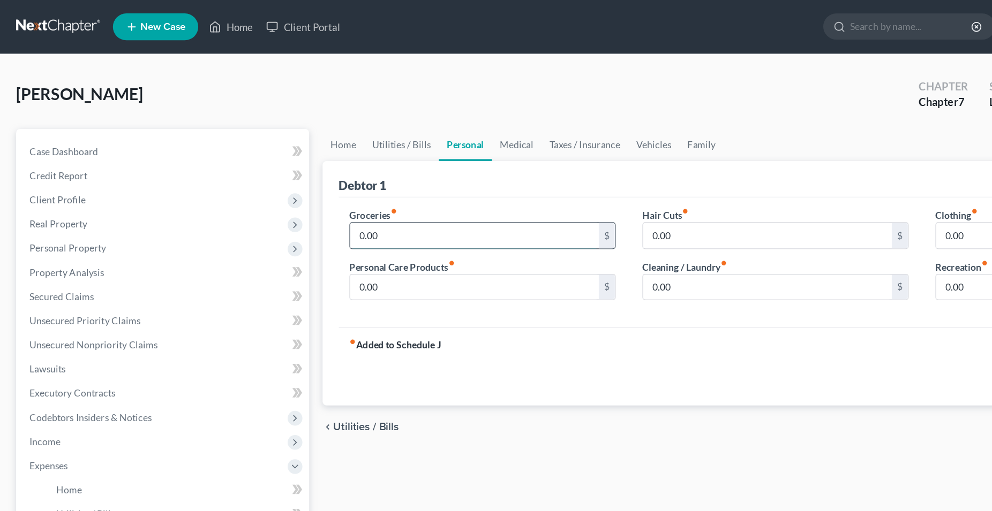
click at [333, 184] on input "0.00" at bounding box center [378, 188] width 198 height 20
type input "800"
click at [327, 228] on input "0.00" at bounding box center [378, 229] width 198 height 20
type input "45"
click at [527, 190] on input "0.00" at bounding box center [611, 188] width 198 height 20
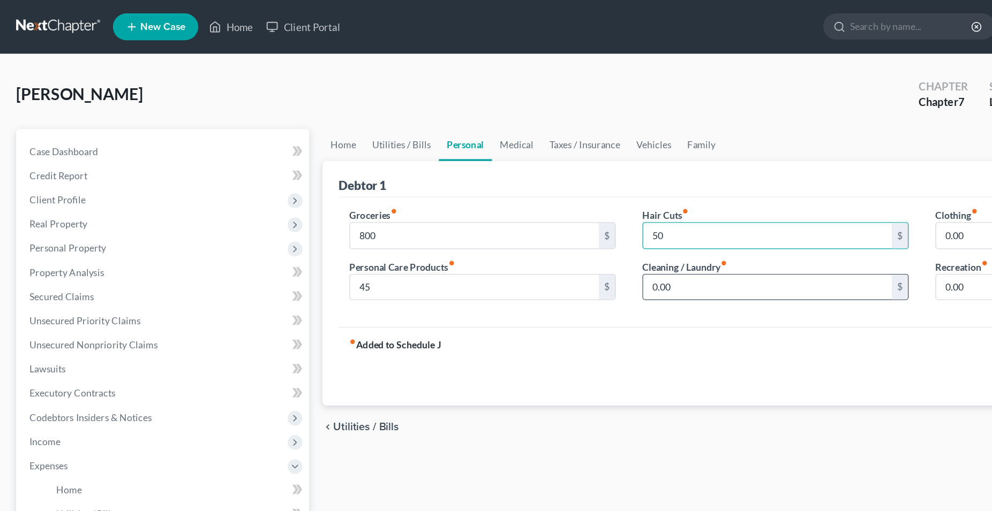
type input "50"
click at [539, 229] on input "0.00" at bounding box center [611, 229] width 198 height 20
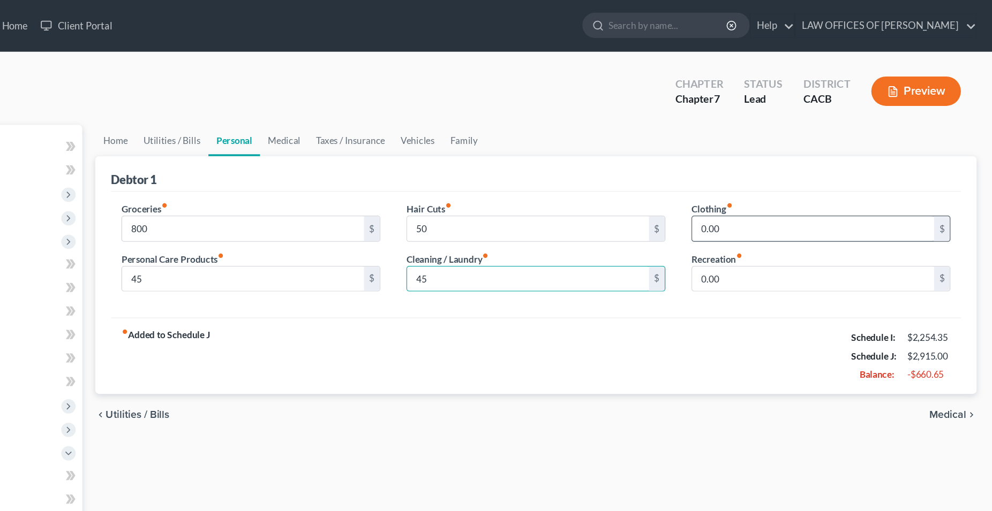
type input "45"
click at [824, 192] on input "0.00" at bounding box center [845, 188] width 198 height 20
type input "35"
click at [950, 339] on span "Medical" at bounding box center [955, 340] width 30 height 9
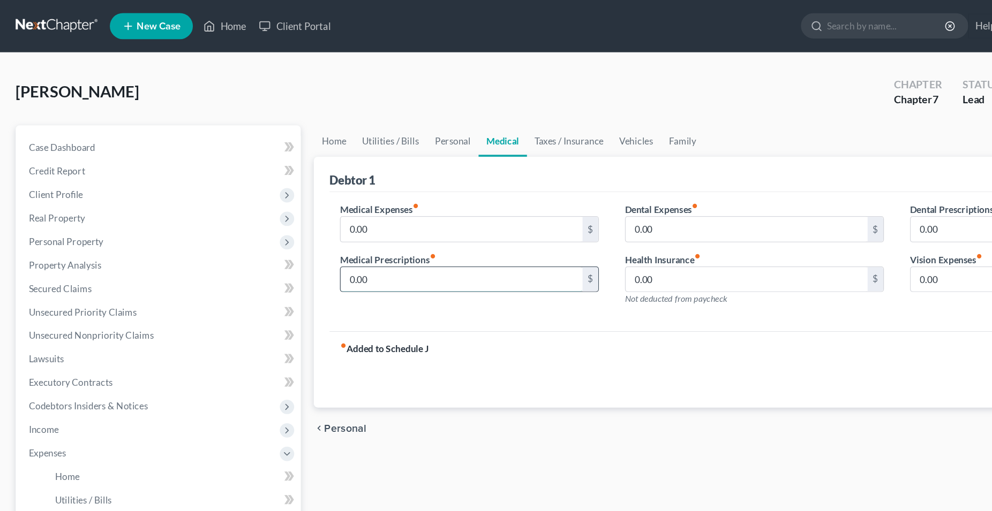
click at [324, 232] on input "0.00" at bounding box center [378, 229] width 198 height 20
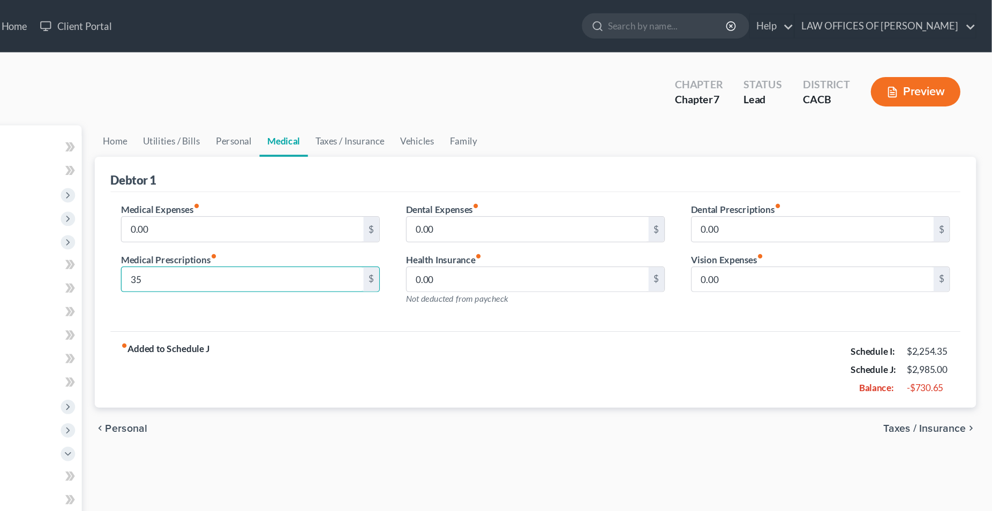
type input "35"
click at [950, 353] on span "Taxes / Insurance" at bounding box center [936, 351] width 67 height 9
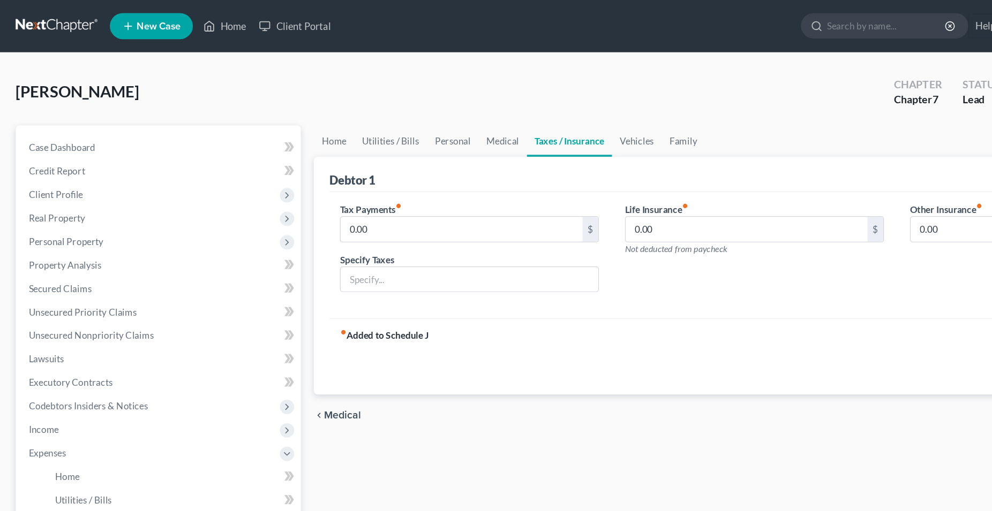
click at [567, 410] on div "Home Utilities / Bills Personal Medical Taxes / Insurance Vehicles Family Debto…" at bounding box center [618, 383] width 732 height 561
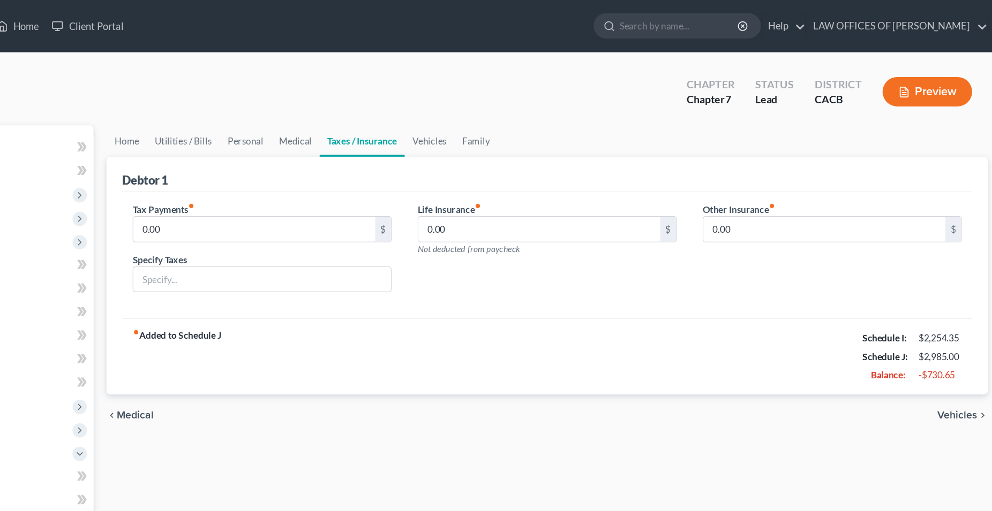
click at [951, 343] on span "Vehicles" at bounding box center [954, 340] width 33 height 9
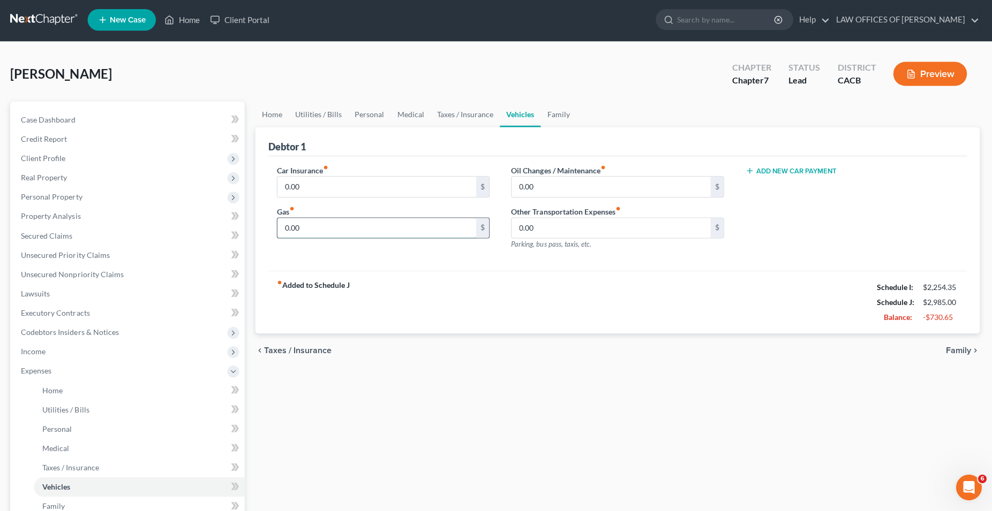
click at [348, 230] on input "0.00" at bounding box center [378, 229] width 198 height 20
type input "245"
click at [580, 183] on input "0.00" at bounding box center [611, 188] width 198 height 20
type input "55"
click at [955, 352] on span "Family" at bounding box center [957, 351] width 25 height 9
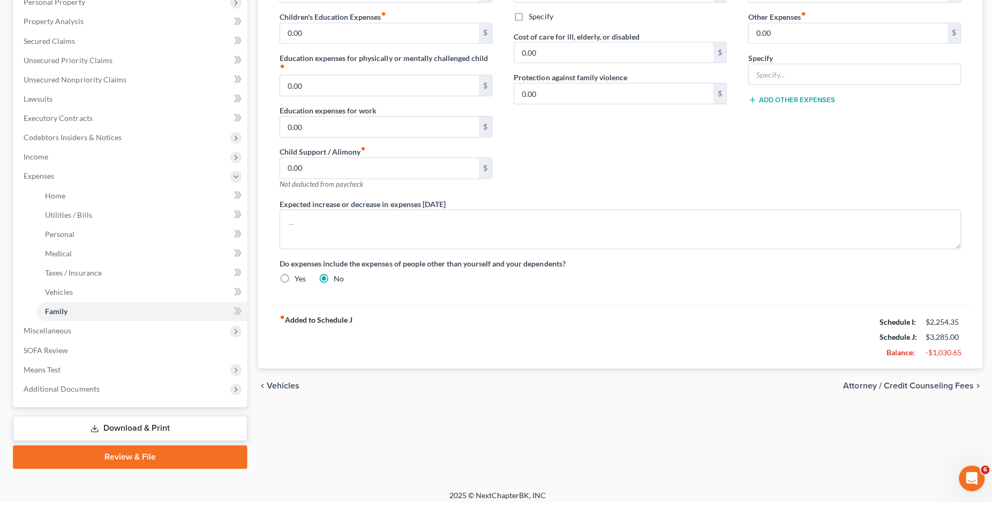
scroll to position [192, 0]
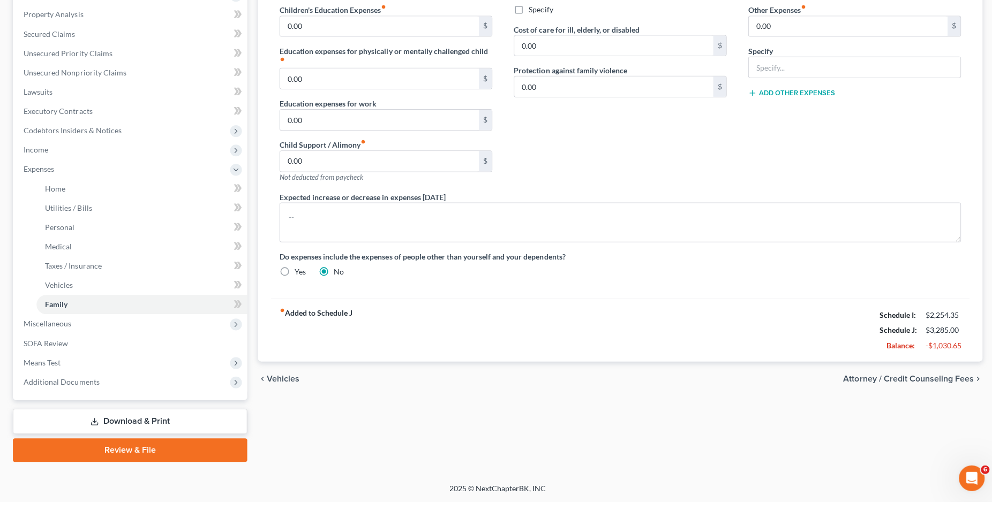
click at [926, 387] on span "Attorney / Credit Counseling Fees" at bounding box center [905, 388] width 130 height 9
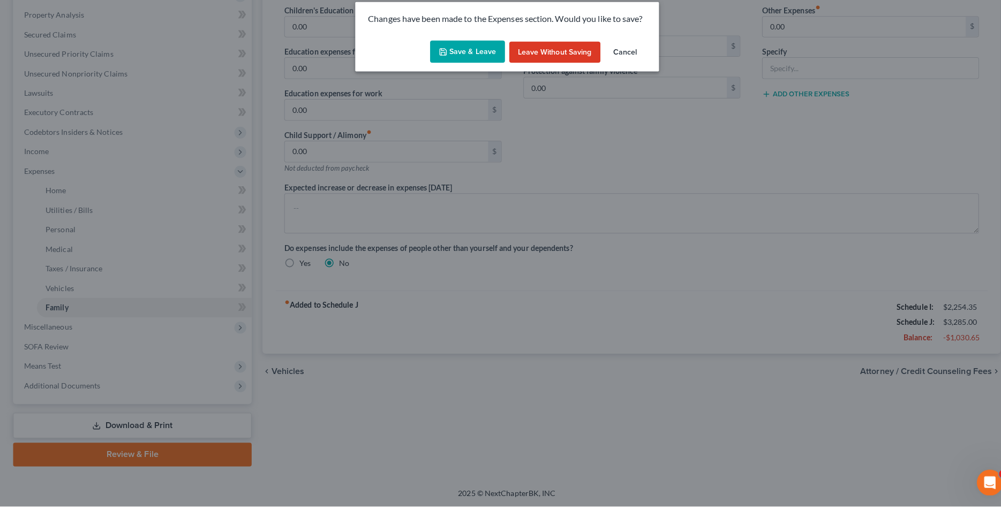
click at [470, 66] on button "Save & Leave" at bounding box center [462, 62] width 74 height 22
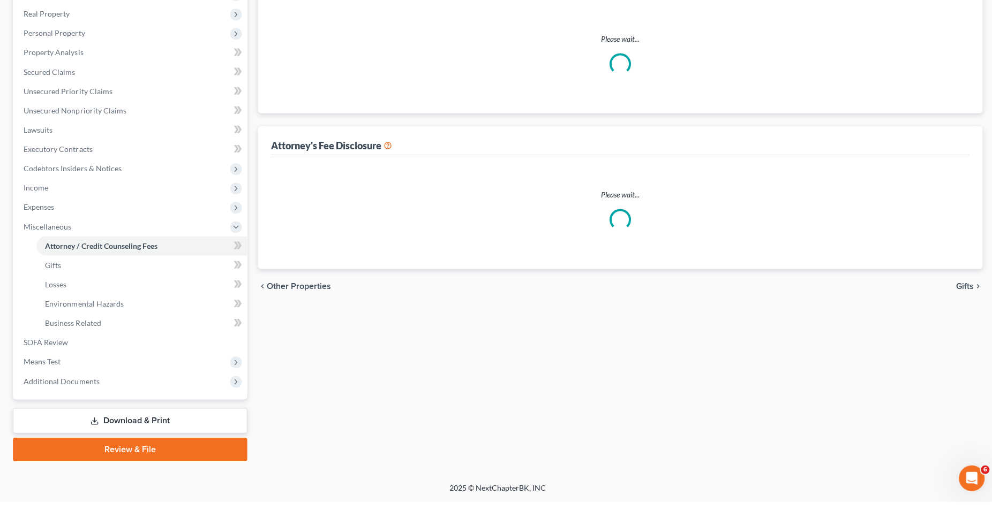
scroll to position [153, 0]
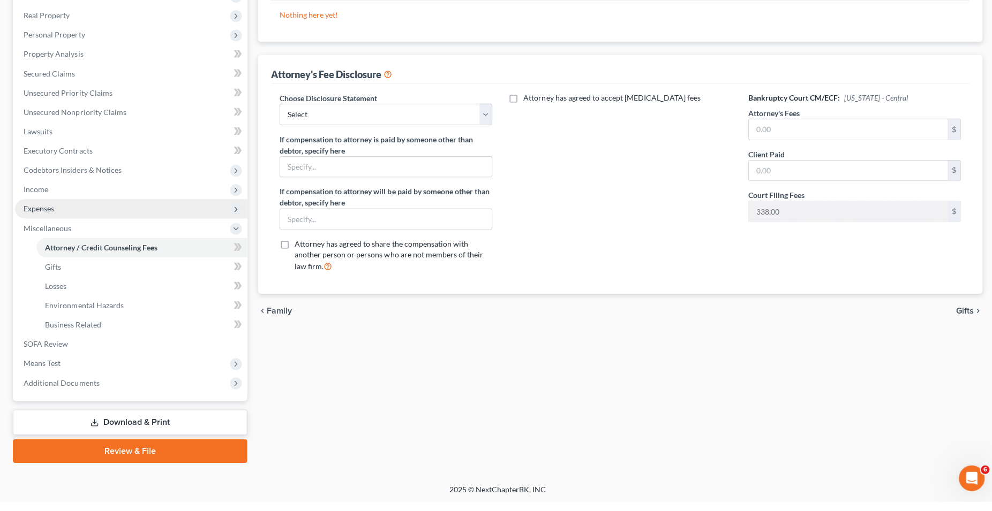
click at [51, 222] on span "Expenses" at bounding box center [39, 218] width 31 height 9
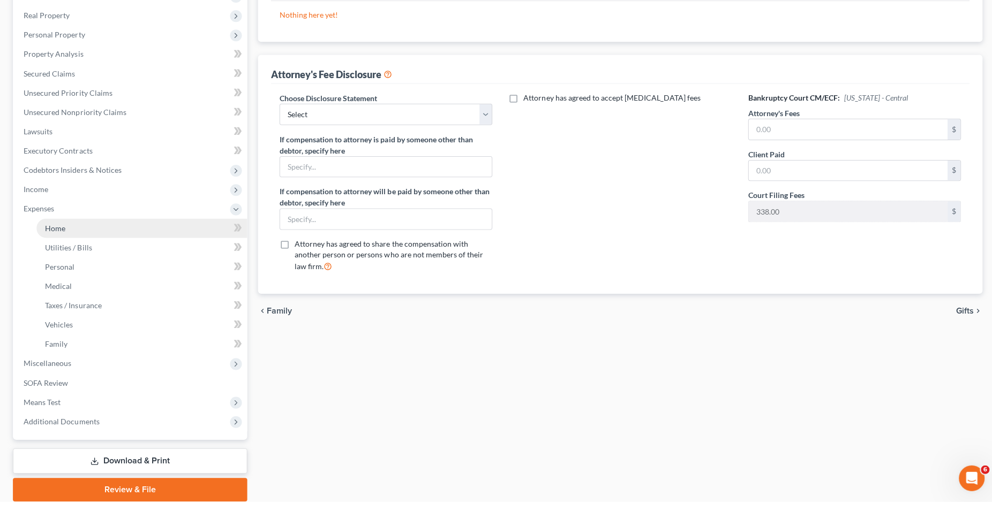
click at [52, 240] on span "Home" at bounding box center [55, 237] width 20 height 9
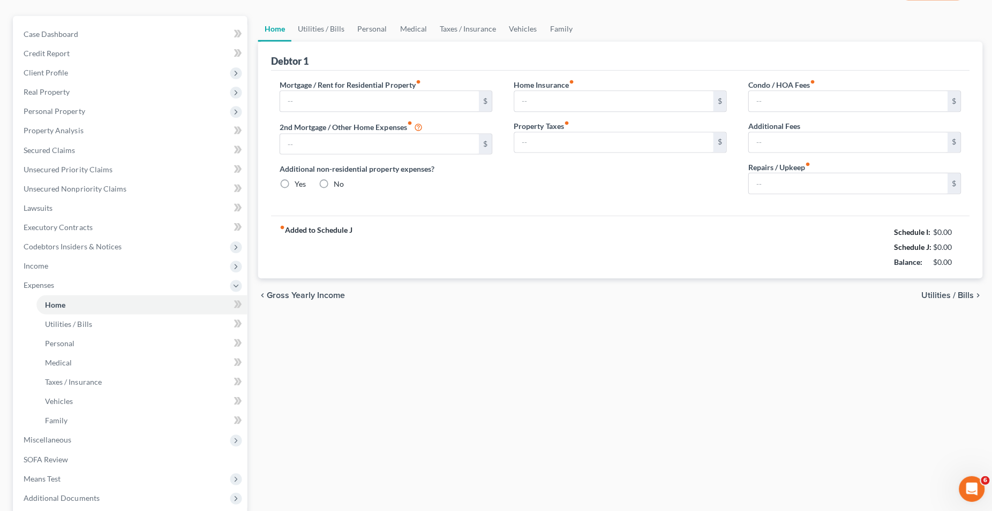
type input "1,730.00"
type input "0.00"
radio input "true"
type input "0.00"
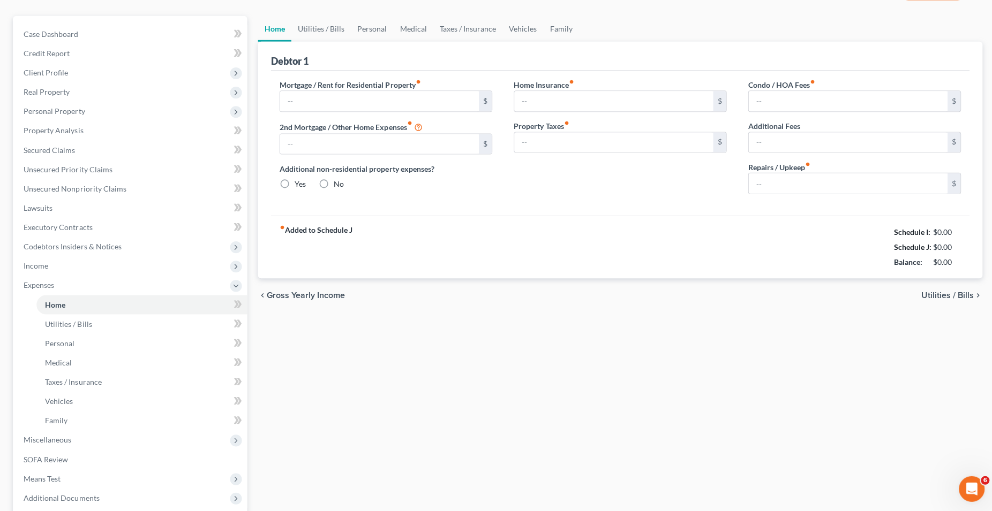
type input "0.00"
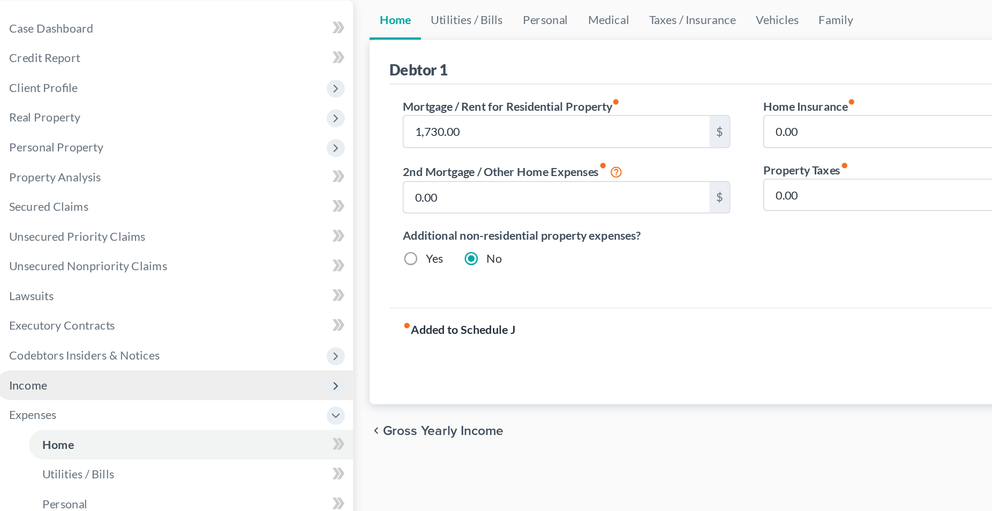
click at [39, 354] on span "Income" at bounding box center [36, 352] width 25 height 9
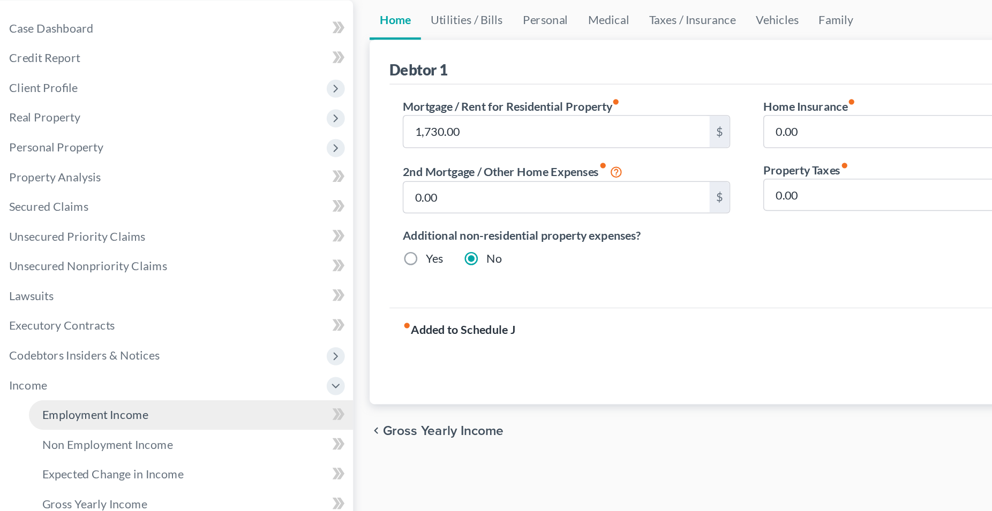
click at [82, 371] on span "Employment Income" at bounding box center [79, 371] width 69 height 9
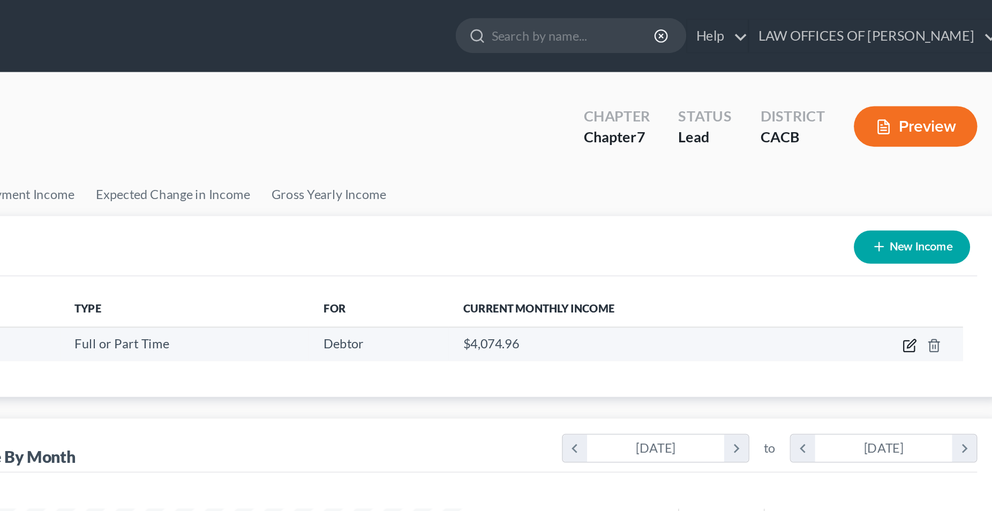
click at [924, 207] on icon "button" at bounding box center [926, 205] width 9 height 9
select select "0"
select select "4"
select select "0"
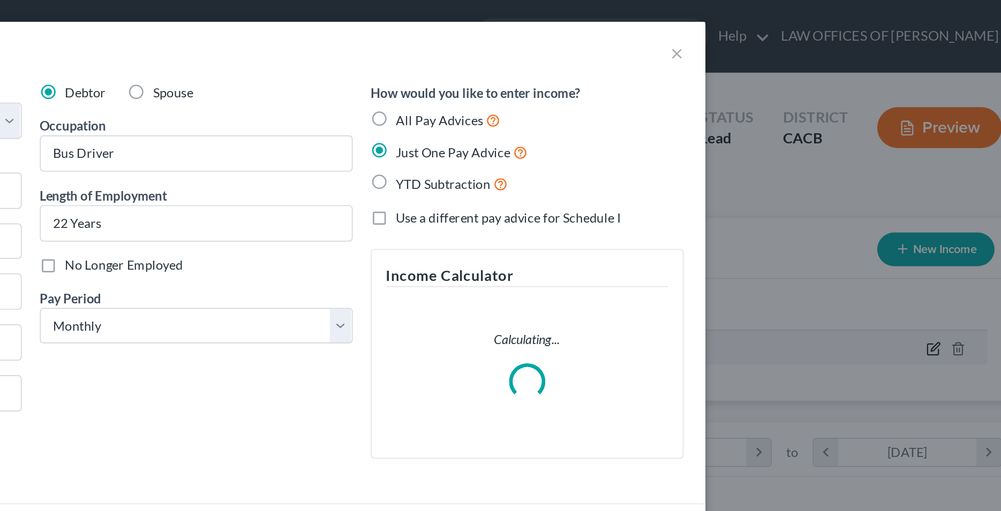
scroll to position [195, 412]
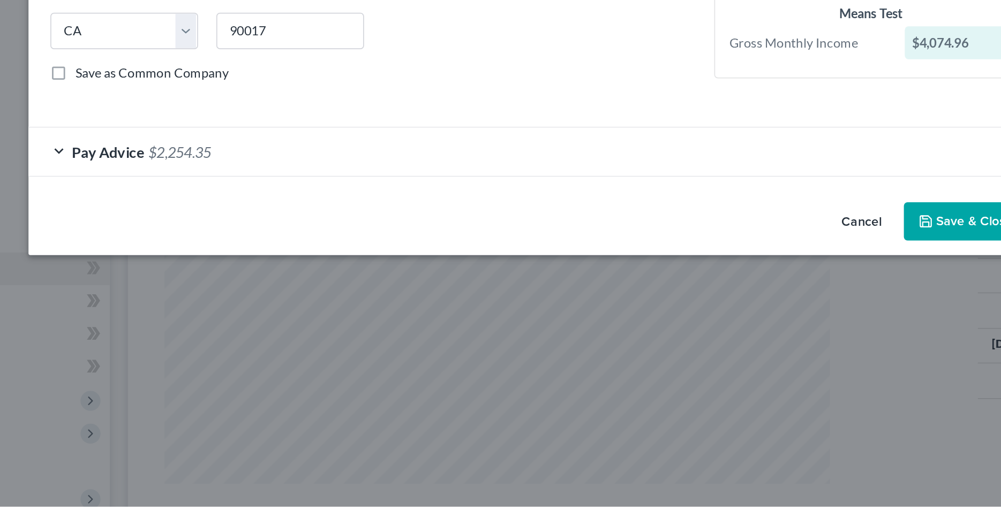
click at [282, 307] on span "$2,254.35" at bounding box center [289, 303] width 37 height 10
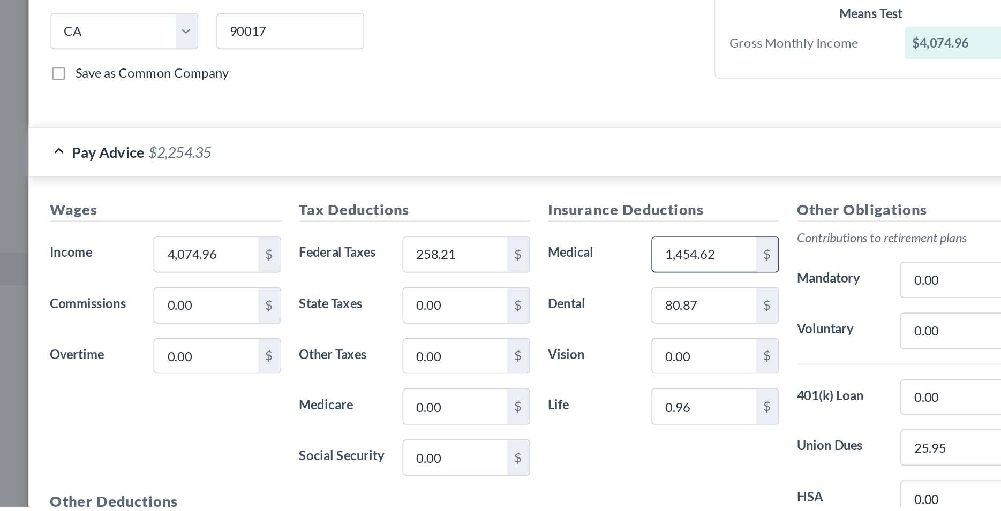
click at [578, 365] on input "1,454.62" at bounding box center [597, 363] width 61 height 20
click at [576, 364] on input "1,454.62" at bounding box center [597, 363] width 61 height 20
drag, startPoint x: 613, startPoint y: 364, endPoint x: 565, endPoint y: 366, distance: 48.2
click at [567, 366] on input "1,454." at bounding box center [597, 363] width 61 height 20
type input "454.38"
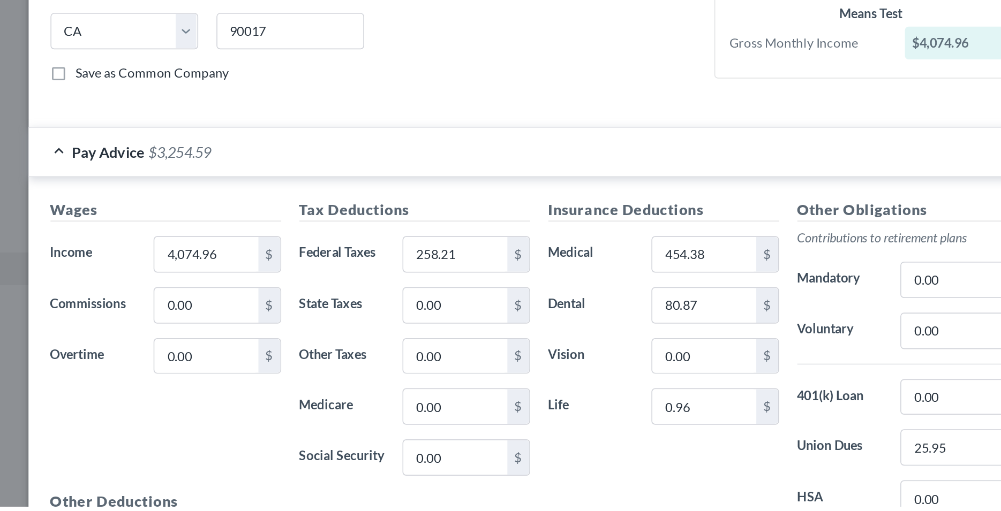
click at [537, 379] on div "Insurance Deductions Medical 454.38 $ Dental 80.87 $ Vision 0.00 $ Life 0.96 $" at bounding box center [574, 442] width 146 height 225
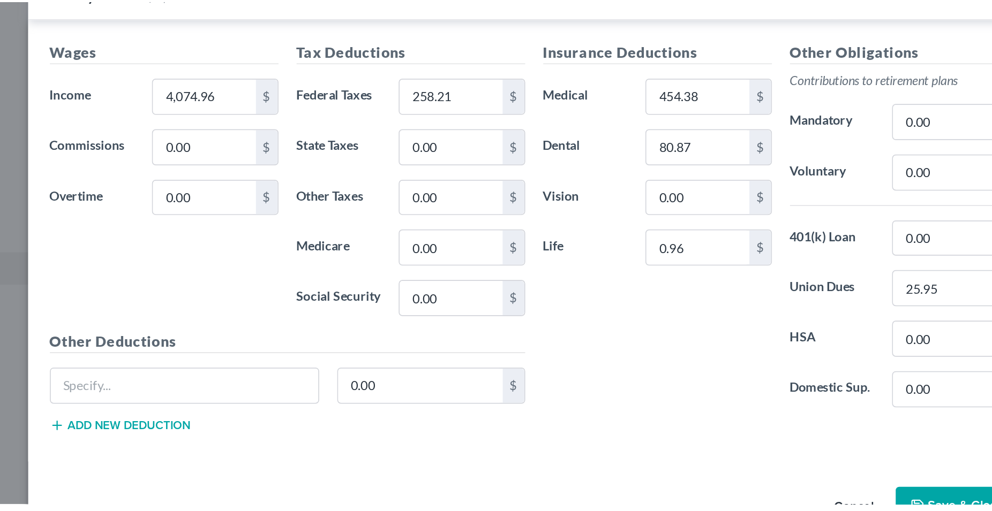
scroll to position [126, 0]
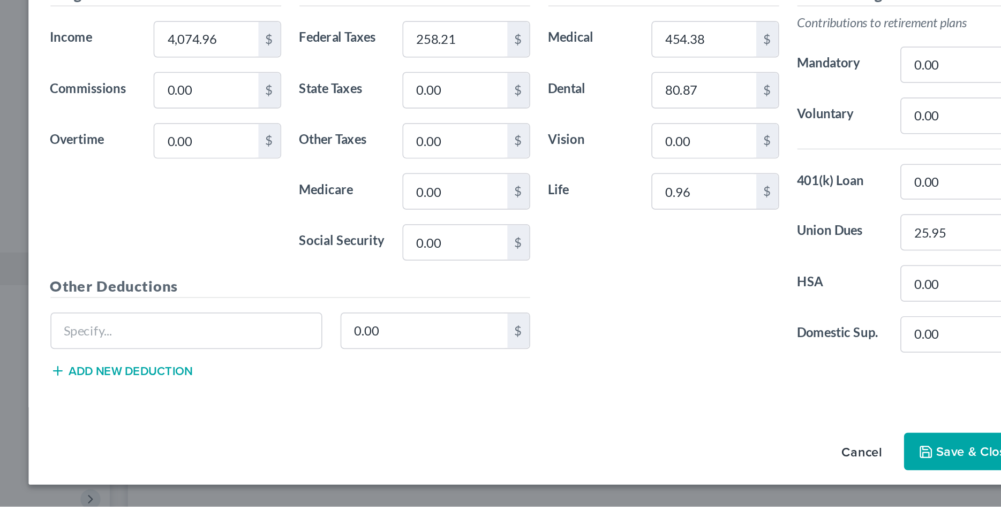
click at [738, 478] on button "Save & Close" at bounding box center [751, 479] width 73 height 22
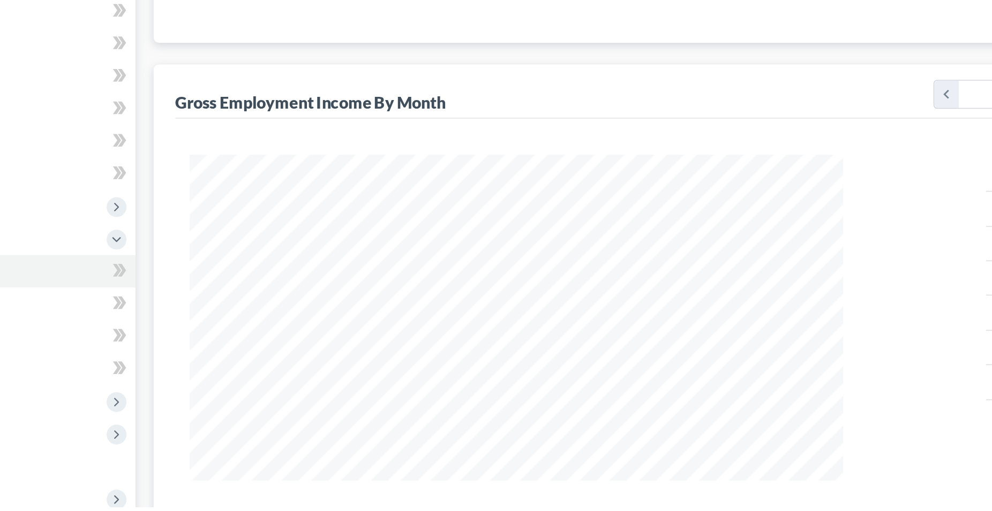
scroll to position [5, 0]
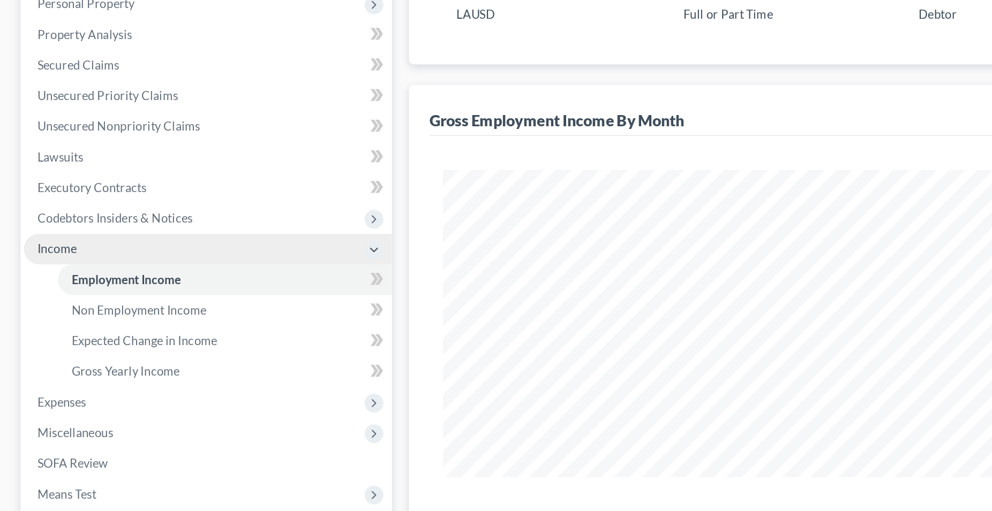
click at [31, 344] on span "Income" at bounding box center [36, 346] width 25 height 9
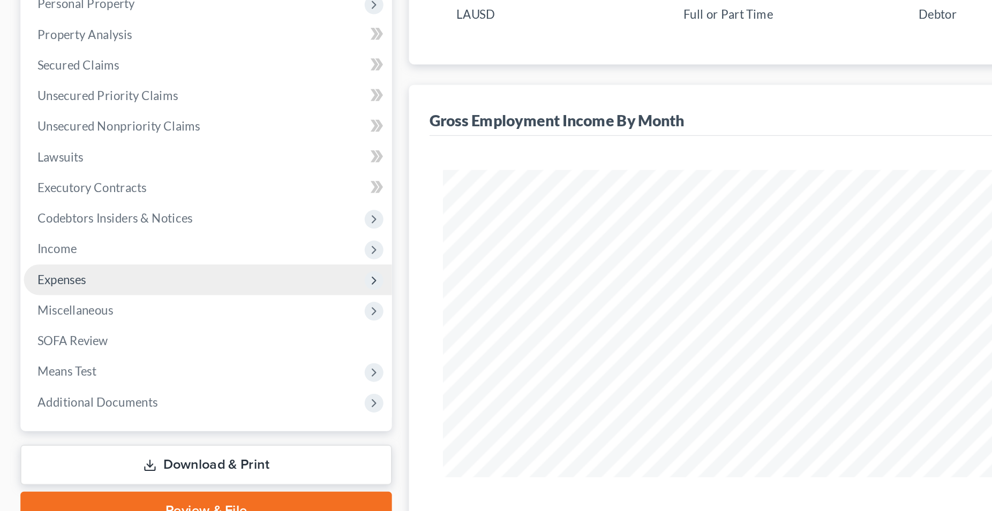
click at [47, 367] on span "Expenses" at bounding box center [39, 365] width 31 height 9
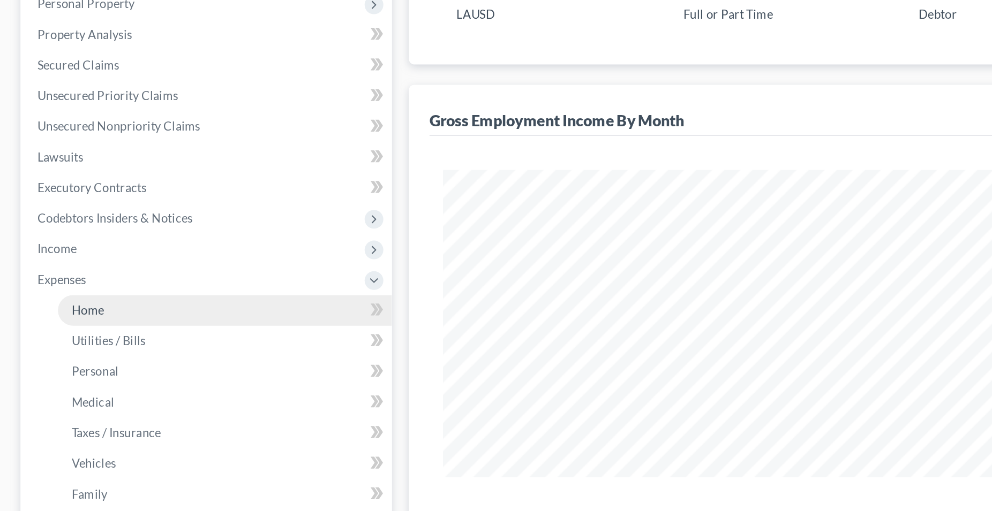
click at [60, 387] on span "Home" at bounding box center [55, 385] width 20 height 9
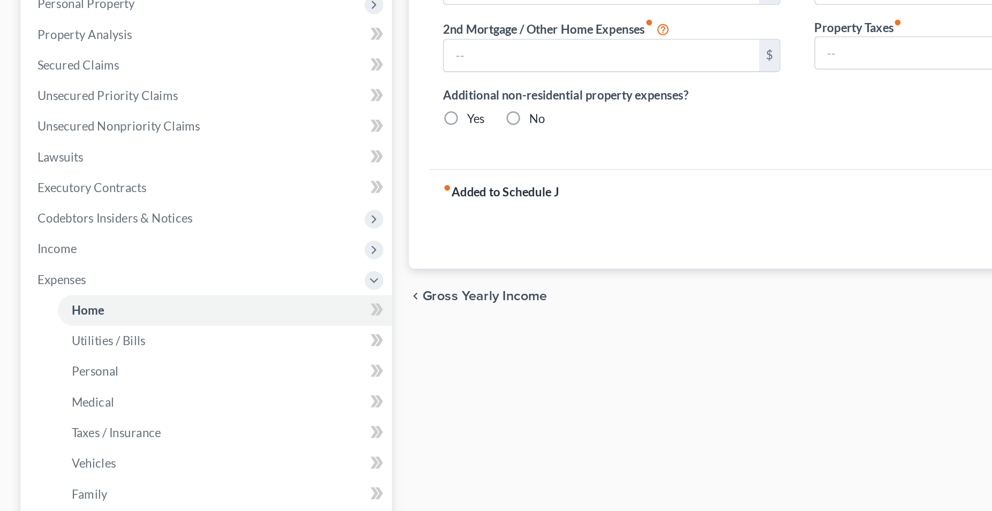
type input "1,730.00"
type input "0.00"
radio input "true"
type input "0.00"
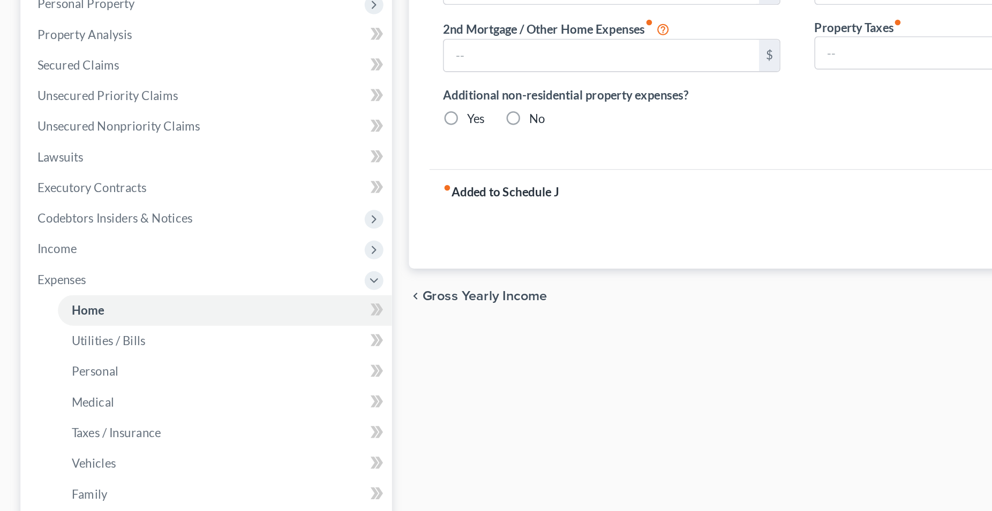
type input "0.00"
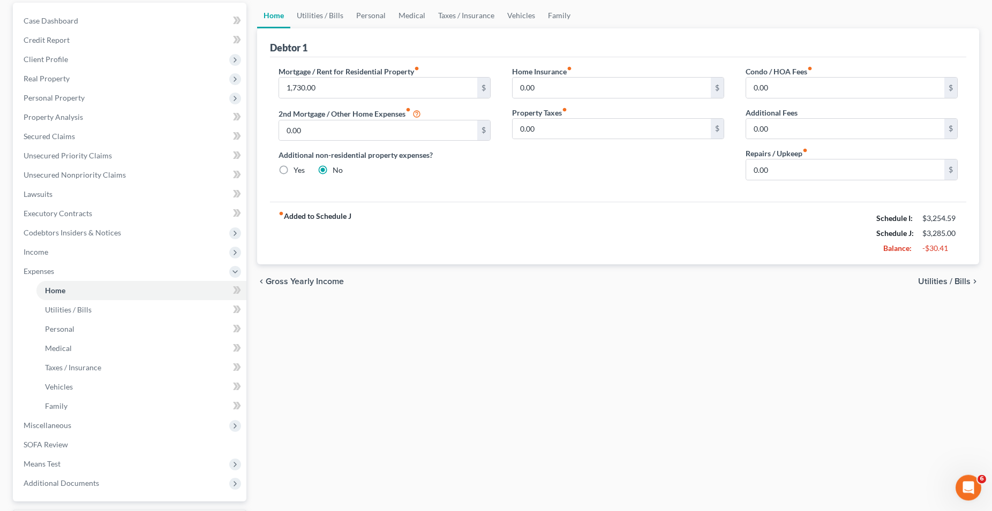
scroll to position [100, 0]
click at [48, 274] on span "Expenses" at bounding box center [39, 271] width 31 height 9
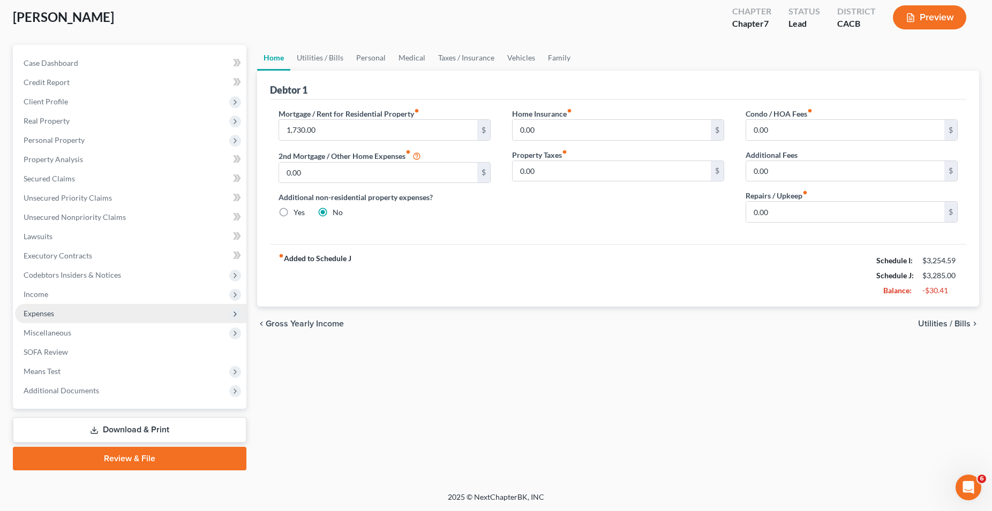
scroll to position [57, 0]
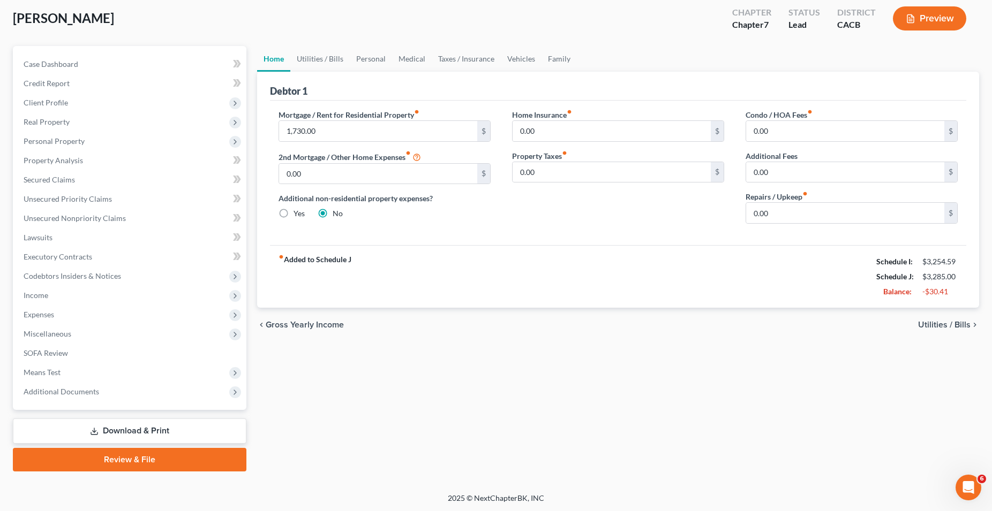
click at [425, 390] on div "Home Utilities / Bills Personal Medical Taxes / Insurance Vehicles Family Debto…" at bounding box center [618, 259] width 732 height 426
click at [66, 151] on link "Property Analysis" at bounding box center [130, 160] width 231 height 19
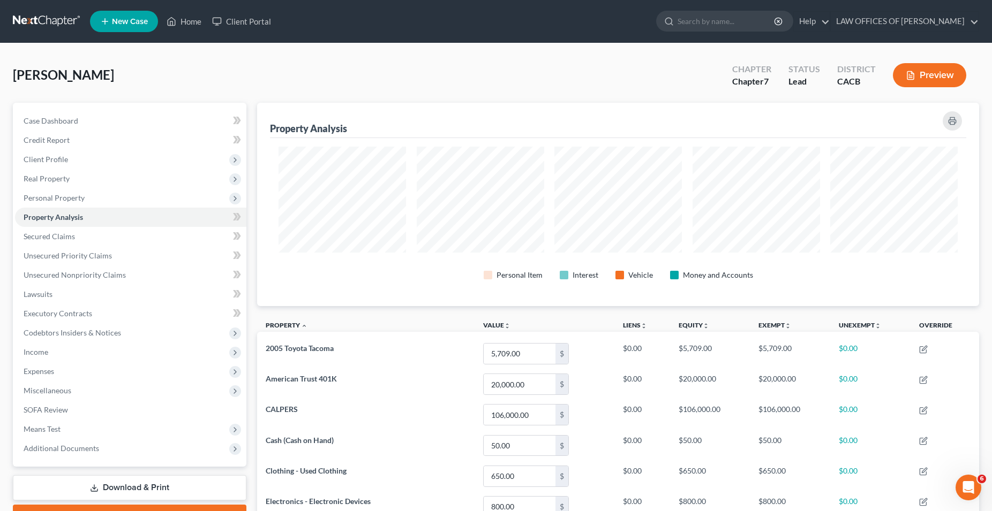
click at [395, 77] on div "[GEOGRAPHIC_DATA][PERSON_NAME] Upgraded Chapter Chapter 7 Status Lead District …" at bounding box center [496, 79] width 966 height 47
click at [188, 21] on link "Home" at bounding box center [184, 21] width 46 height 19
